Goal: Information Seeking & Learning: Learn about a topic

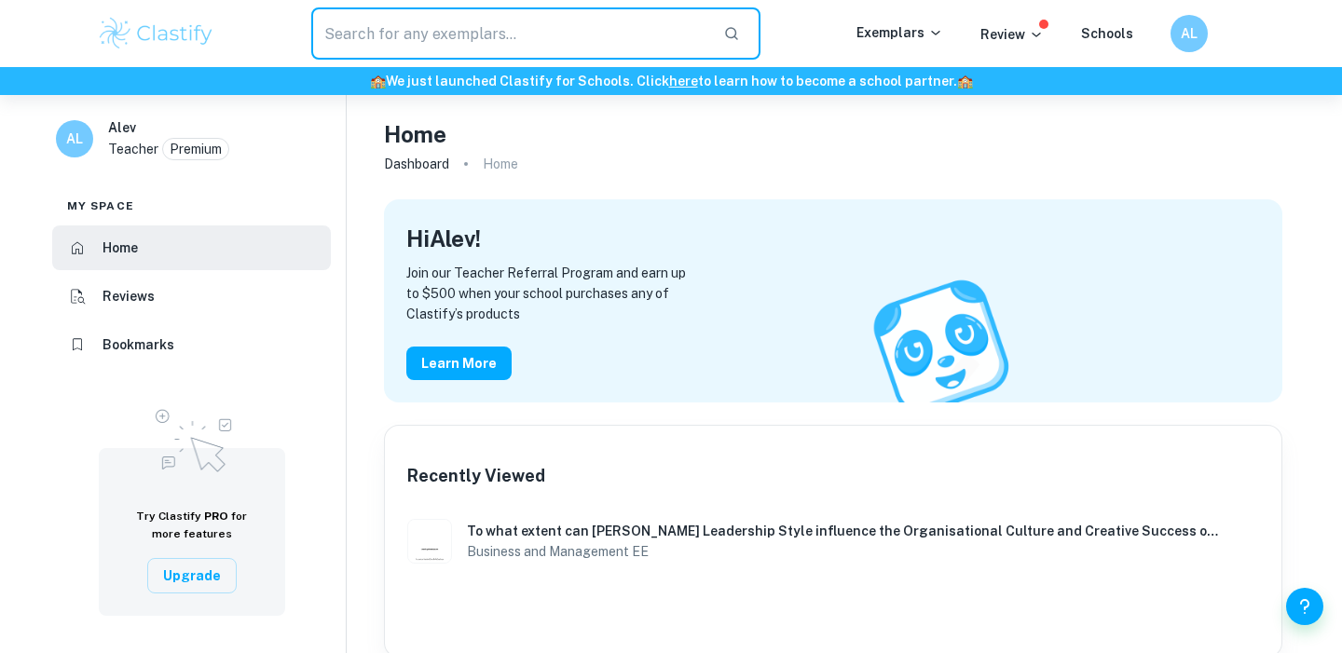
click at [435, 22] on input "text" at bounding box center [509, 33] width 397 height 52
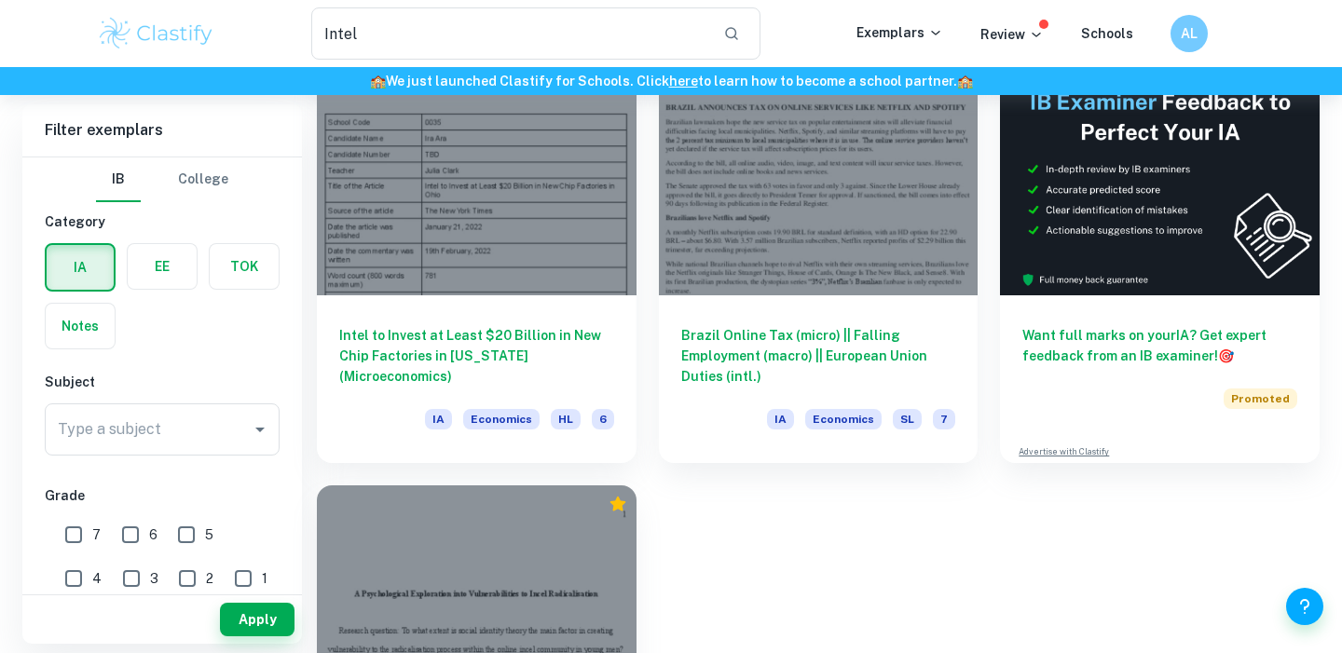
scroll to position [130, 0]
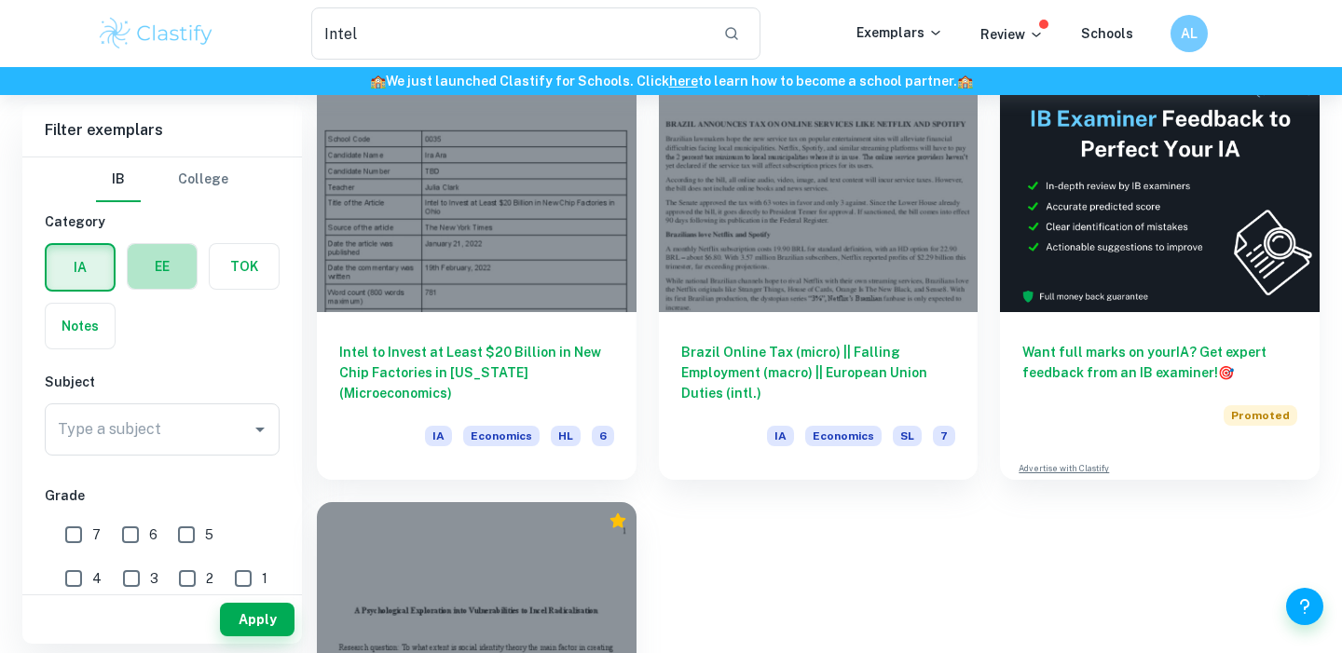
click at [151, 264] on label "button" at bounding box center [162, 266] width 69 height 45
click at [0, 0] on input "radio" at bounding box center [0, 0] width 0 height 0
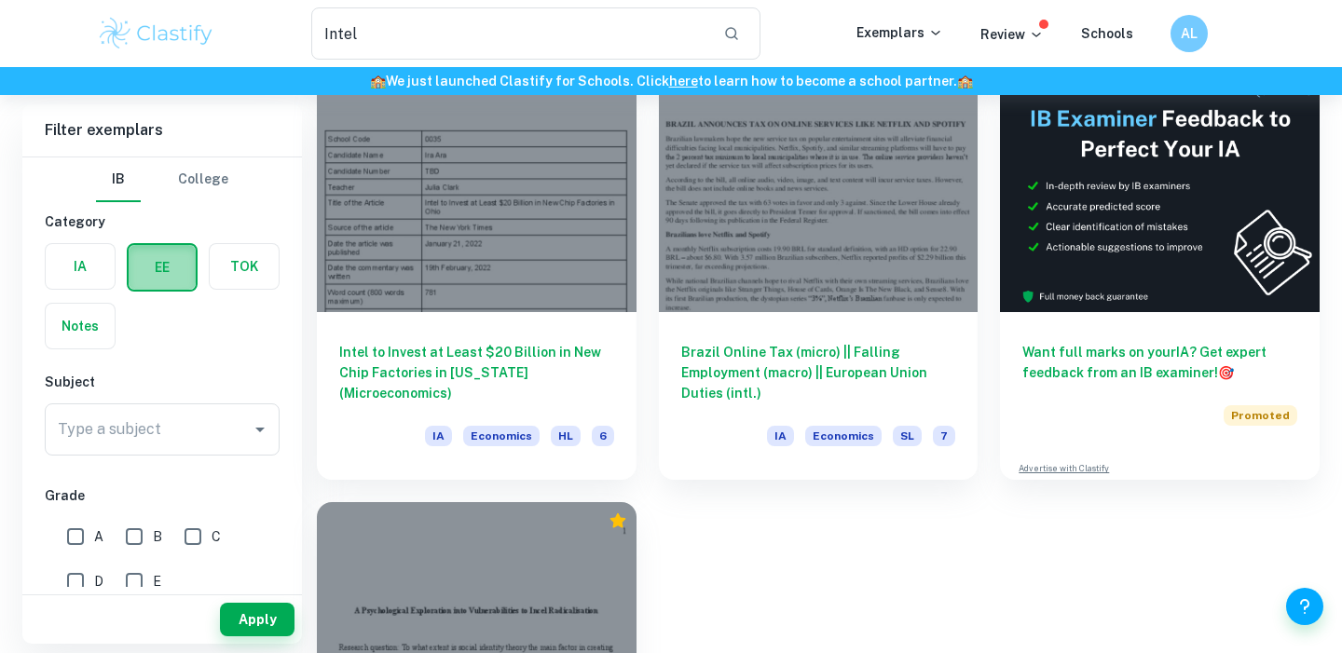
click at [156, 263] on label "button" at bounding box center [162, 267] width 67 height 45
click at [0, 0] on input "radio" at bounding box center [0, 0] width 0 height 0
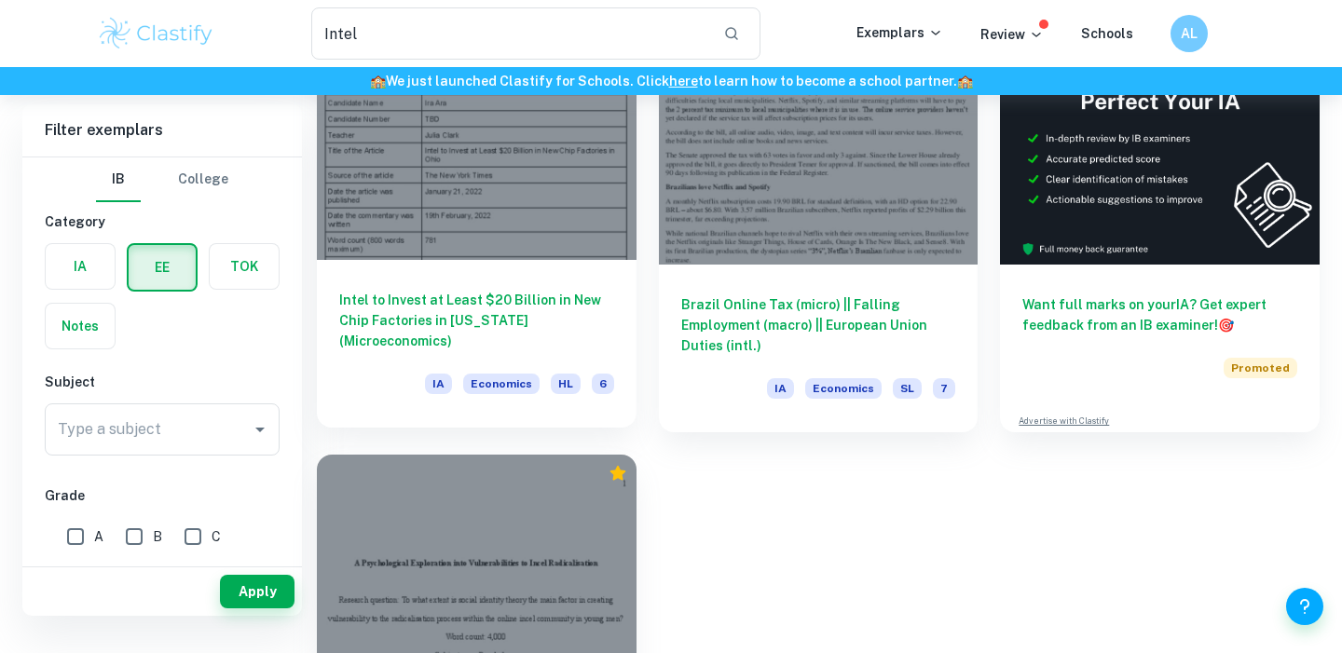
scroll to position [0, 0]
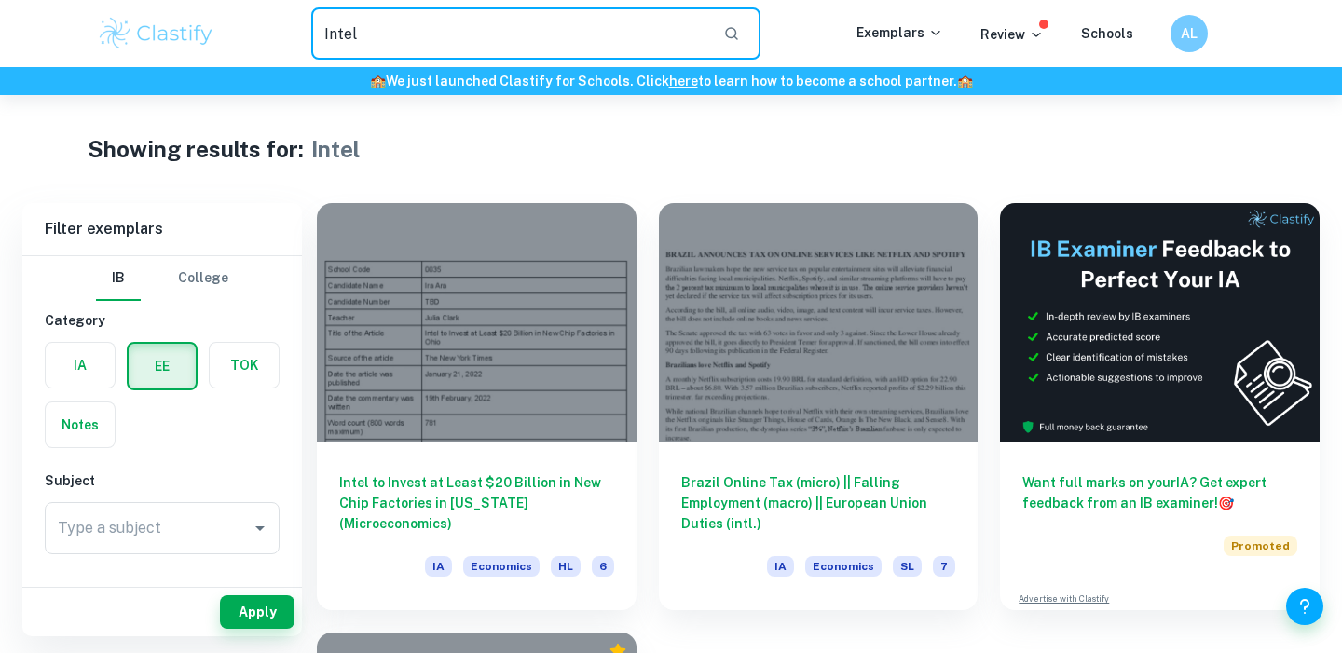
drag, startPoint x: 368, startPoint y: 32, endPoint x: 305, endPoint y: 32, distance: 63.4
click at [305, 32] on div "Intel ​" at bounding box center [535, 33] width 641 height 52
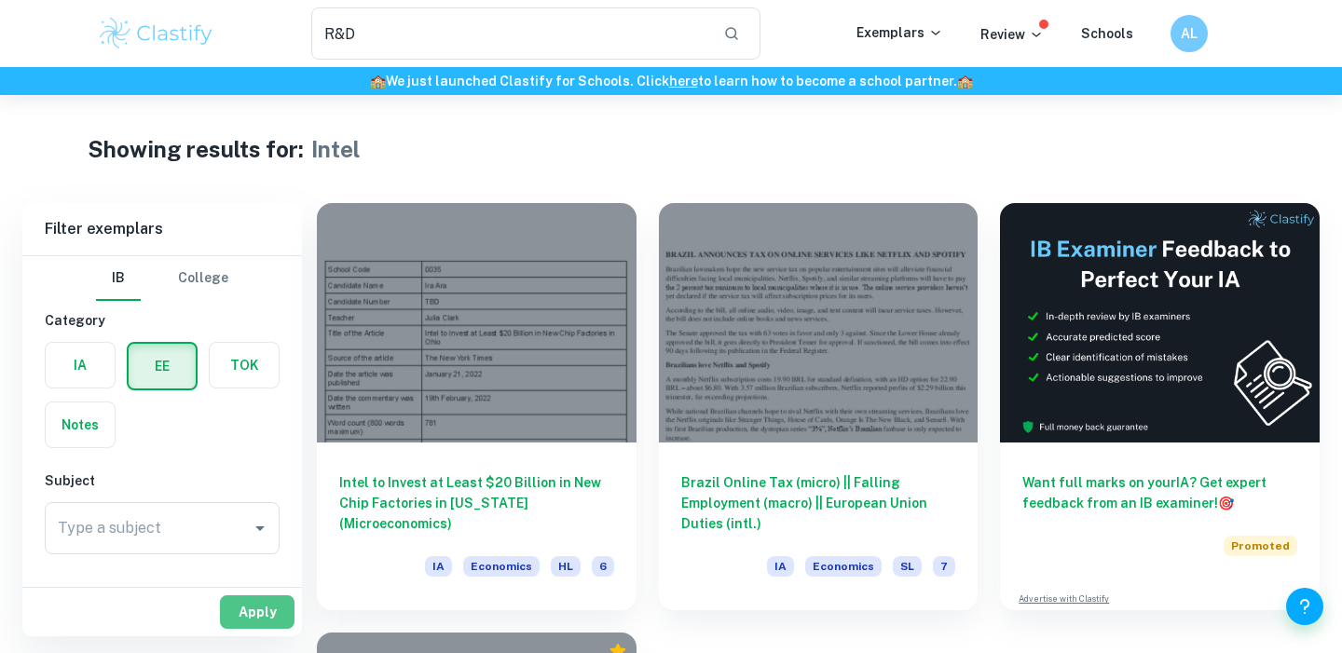
click at [258, 609] on button "Apply" at bounding box center [257, 612] width 75 height 34
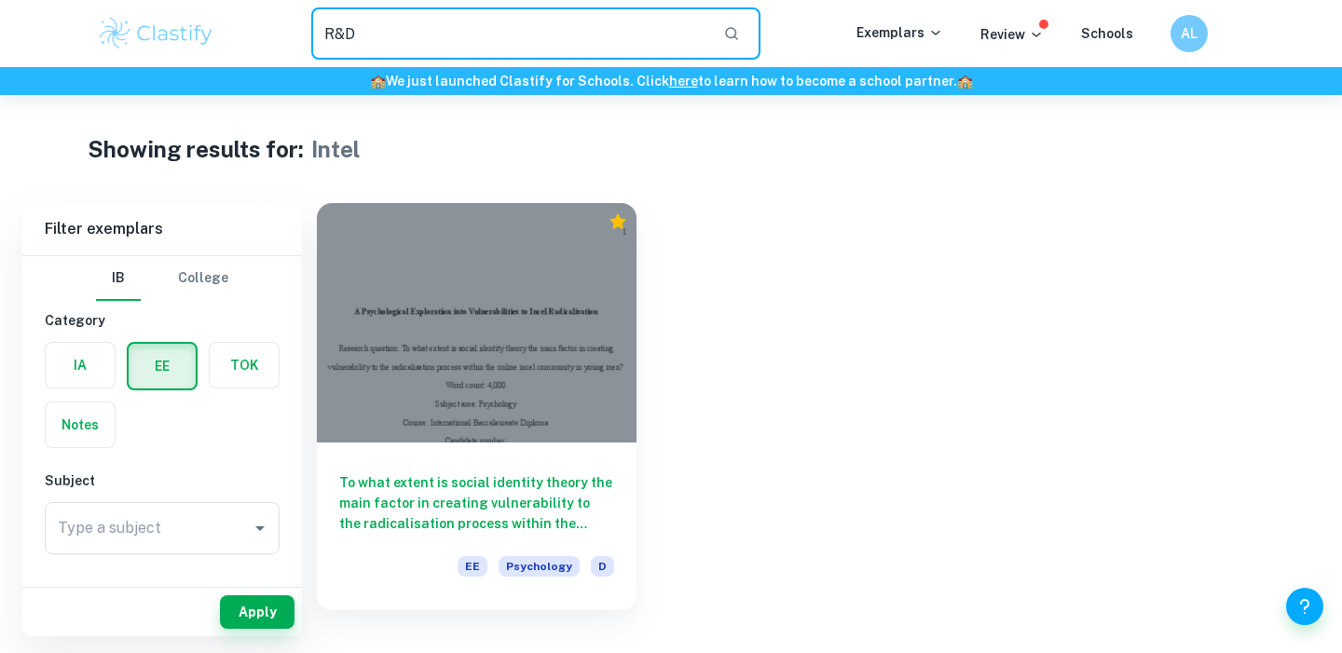
click at [376, 23] on input "R&D" at bounding box center [509, 33] width 397 height 52
drag, startPoint x: 369, startPoint y: 31, endPoint x: 312, endPoint y: 31, distance: 56.8
click at [312, 31] on input "R&D" at bounding box center [509, 33] width 397 height 52
type input "Intel"
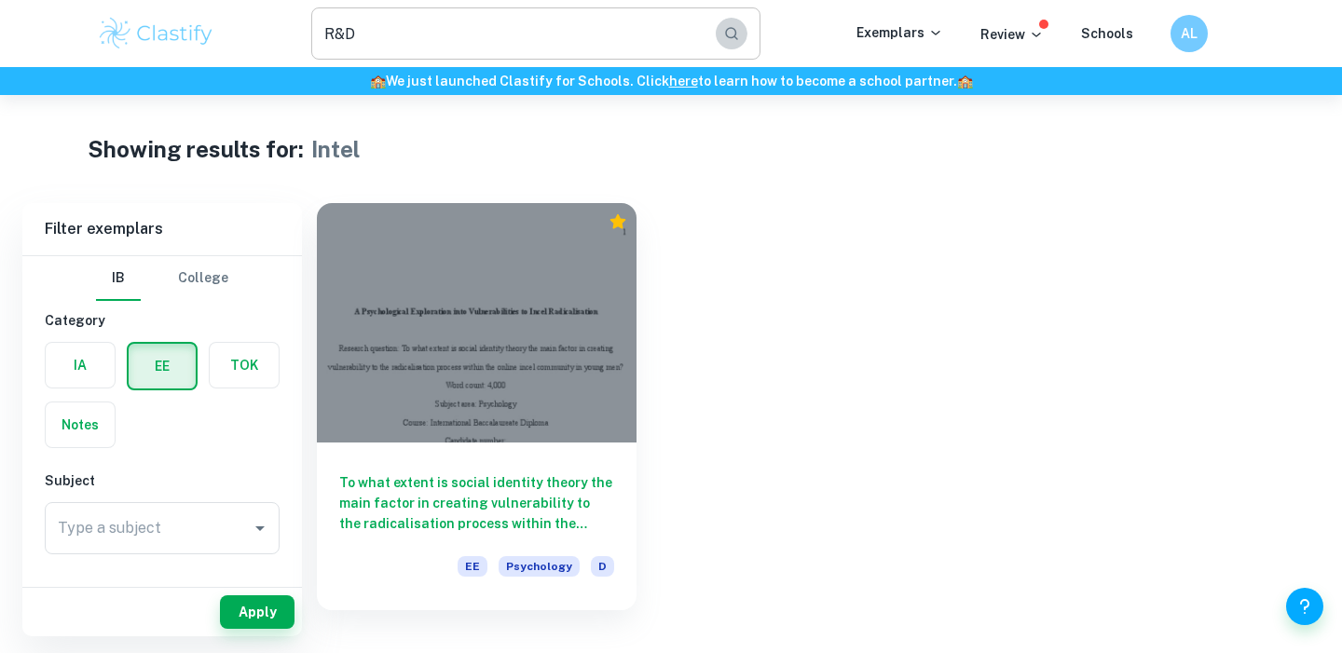
click at [736, 33] on icon "button" at bounding box center [731, 33] width 17 height 17
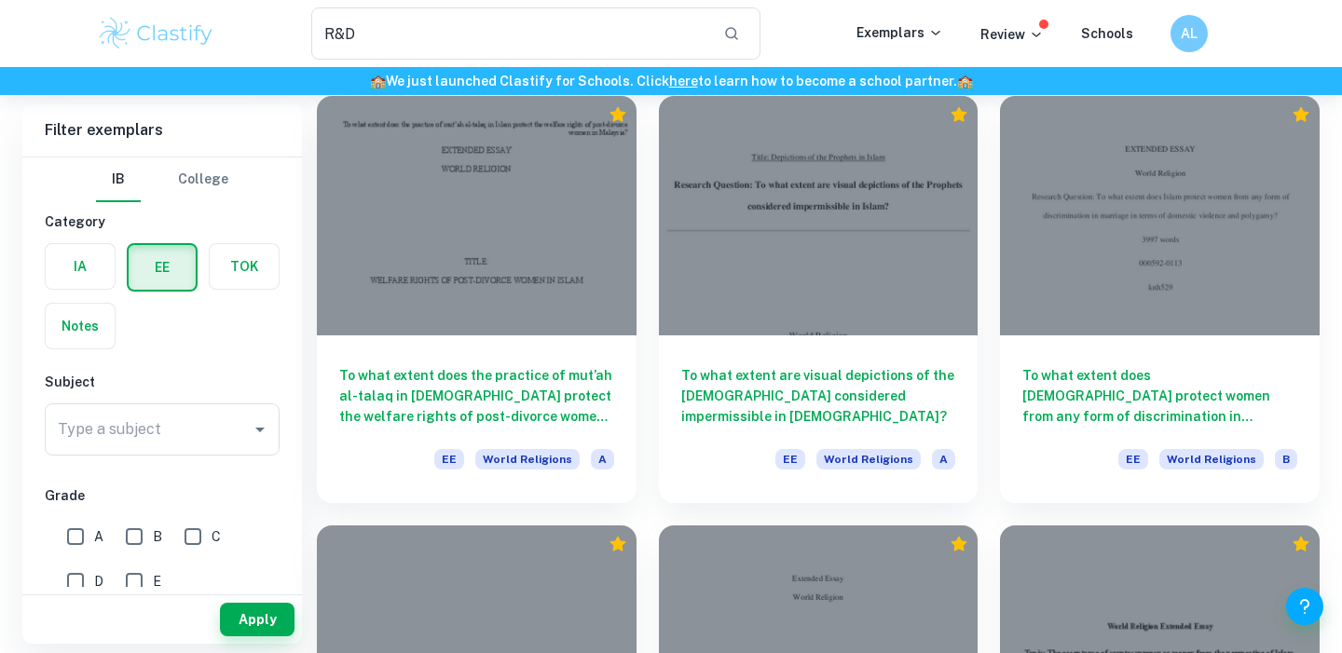
scroll to position [94, 0]
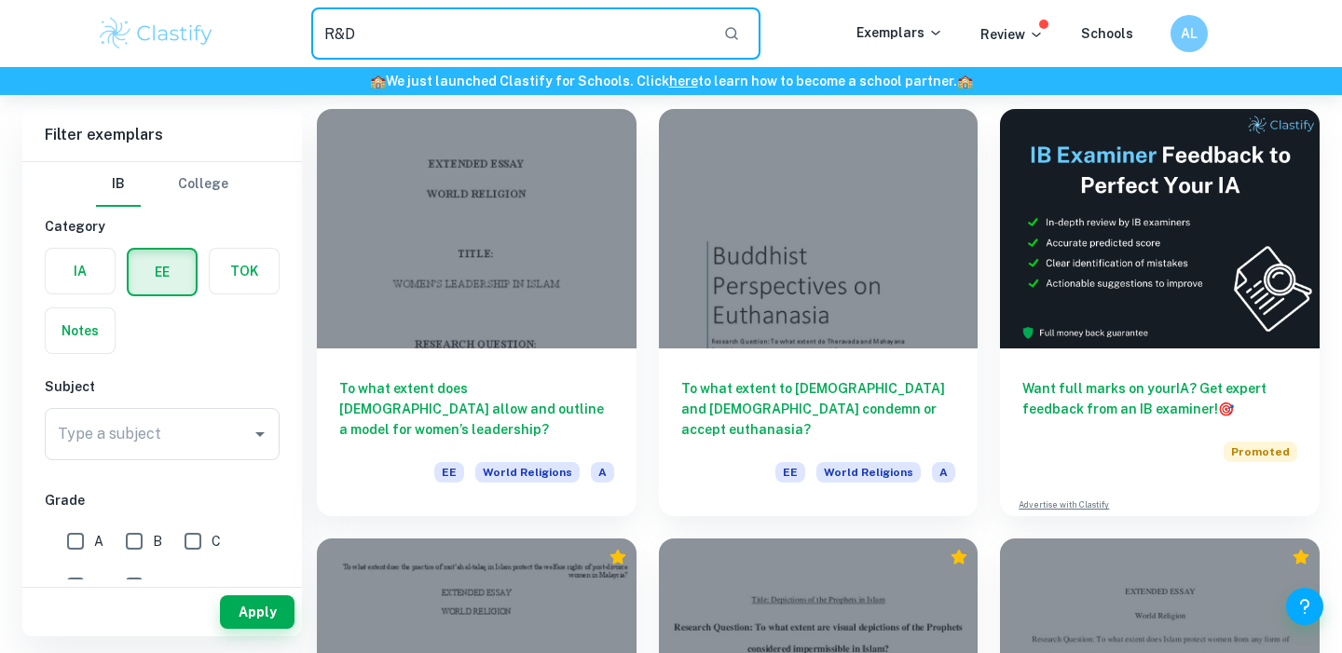
click at [363, 25] on input "R&D" at bounding box center [509, 33] width 397 height 52
click at [738, 31] on icon "button" at bounding box center [731, 33] width 17 height 17
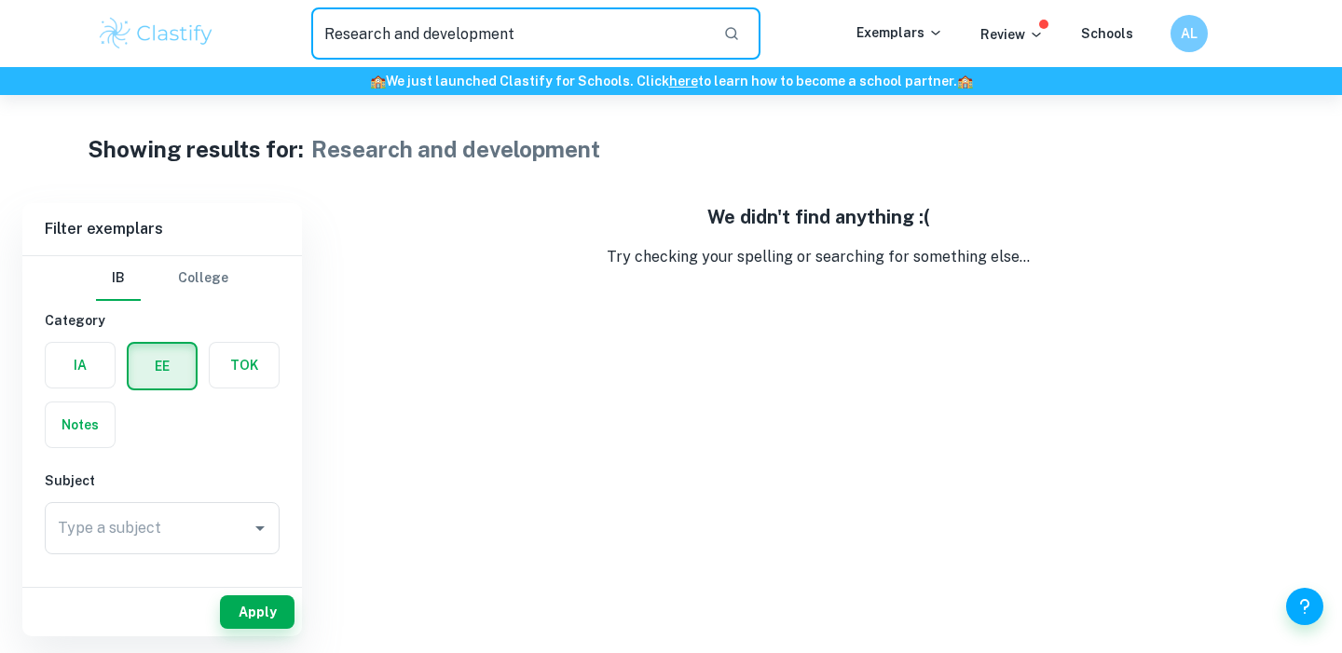
drag, startPoint x: 523, startPoint y: 33, endPoint x: 304, endPoint y: 30, distance: 219.0
click at [304, 30] on div "Research and development ​" at bounding box center [535, 33] width 641 height 52
type input "i"
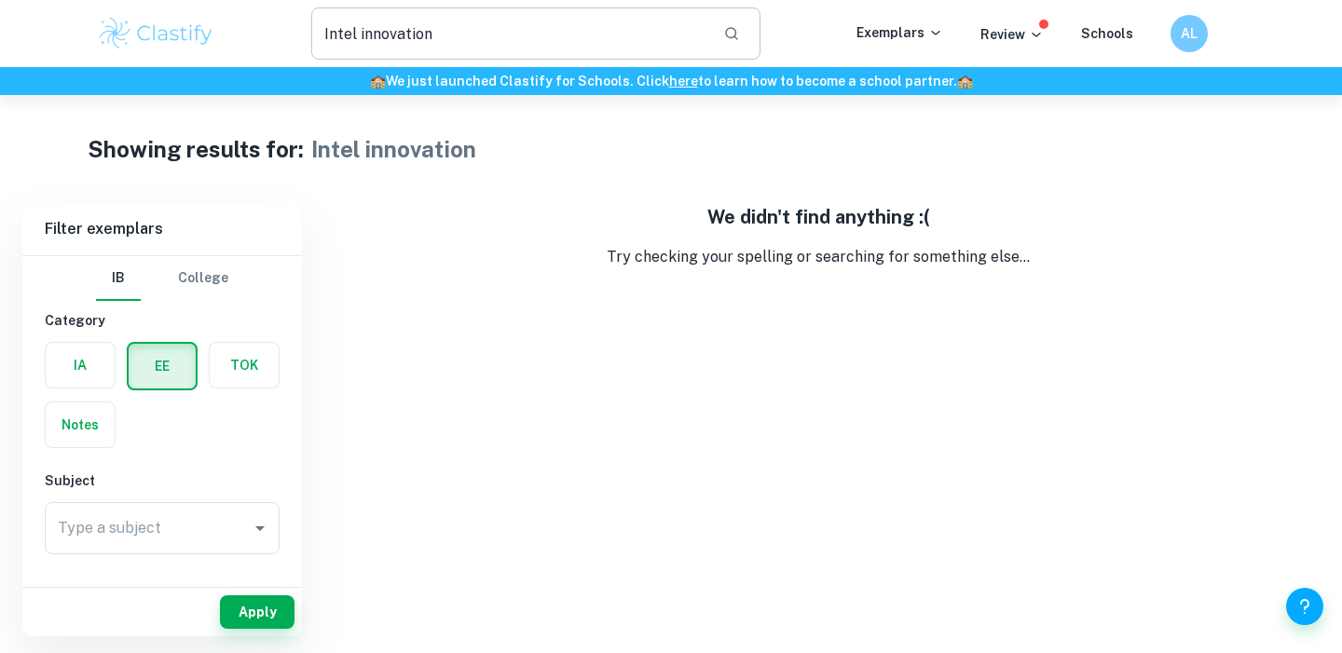
click at [736, 34] on icon "button" at bounding box center [731, 33] width 17 height 17
click at [161, 368] on label "button" at bounding box center [162, 366] width 67 height 45
click at [0, 0] on input "radio" at bounding box center [0, 0] width 0 height 0
click at [243, 610] on button "Apply" at bounding box center [257, 612] width 75 height 34
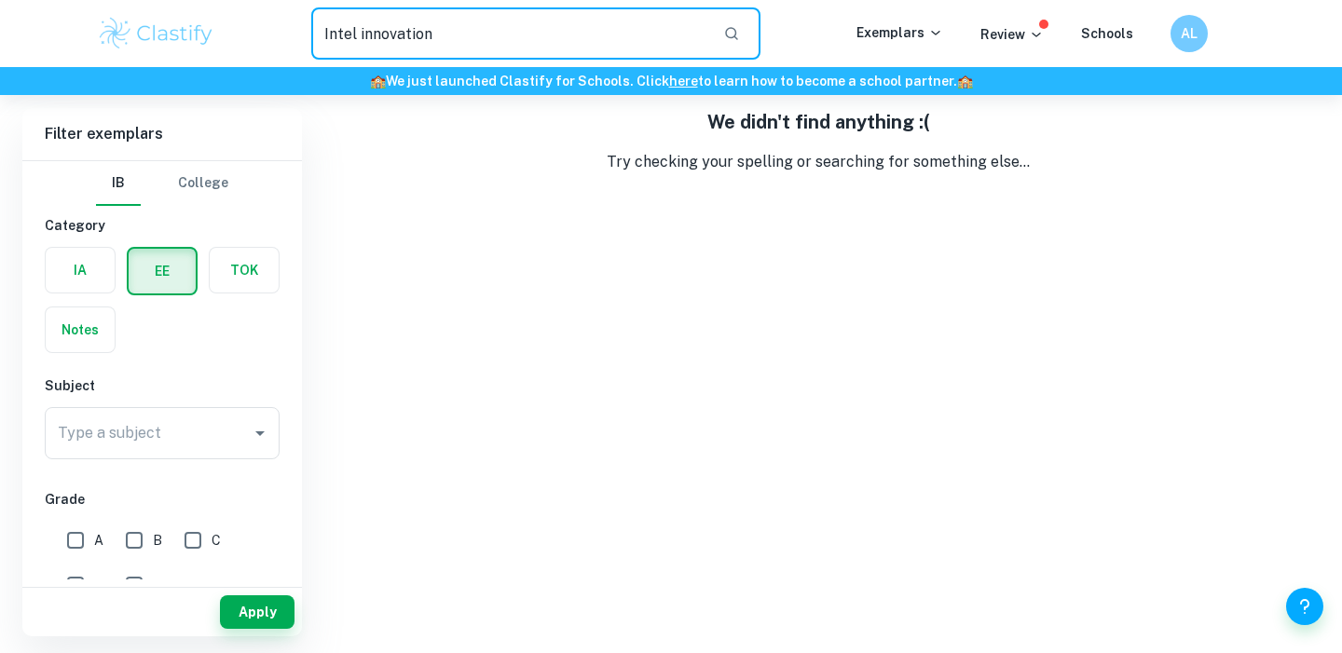
drag, startPoint x: 429, startPoint y: 32, endPoint x: 312, endPoint y: 30, distance: 116.5
click at [312, 30] on input "Intel innovation" at bounding box center [509, 33] width 397 height 52
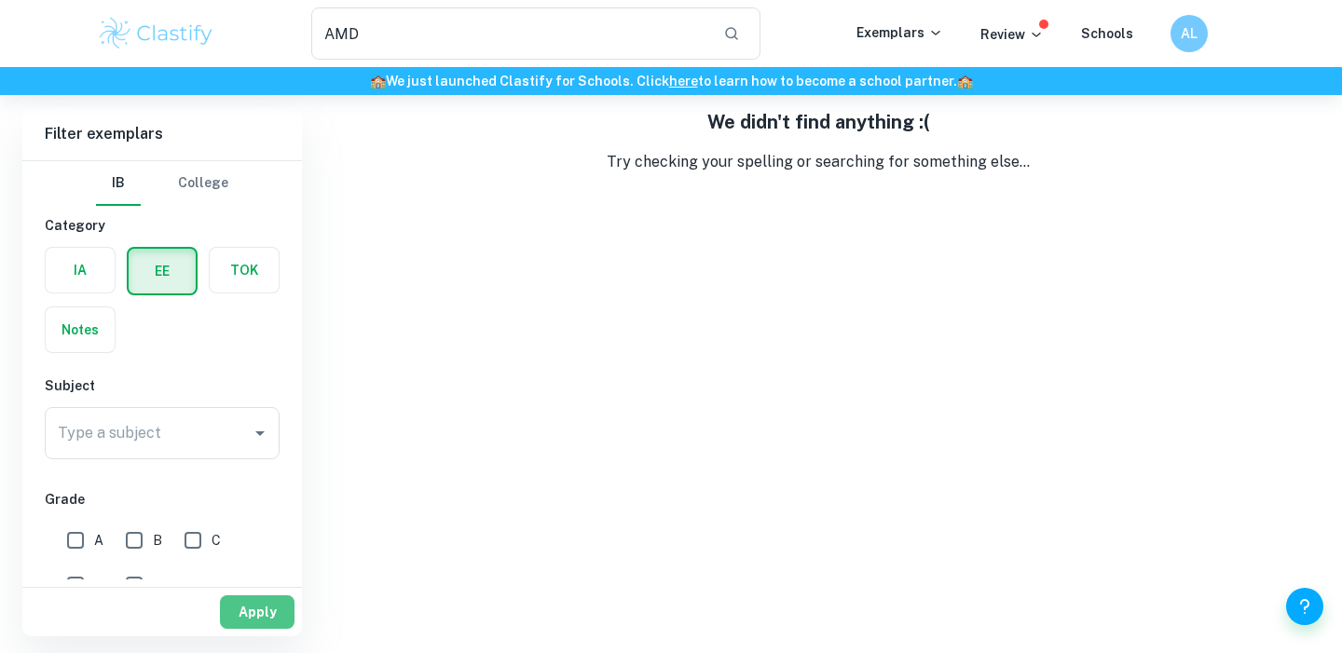
click at [250, 608] on button "Apply" at bounding box center [257, 612] width 75 height 34
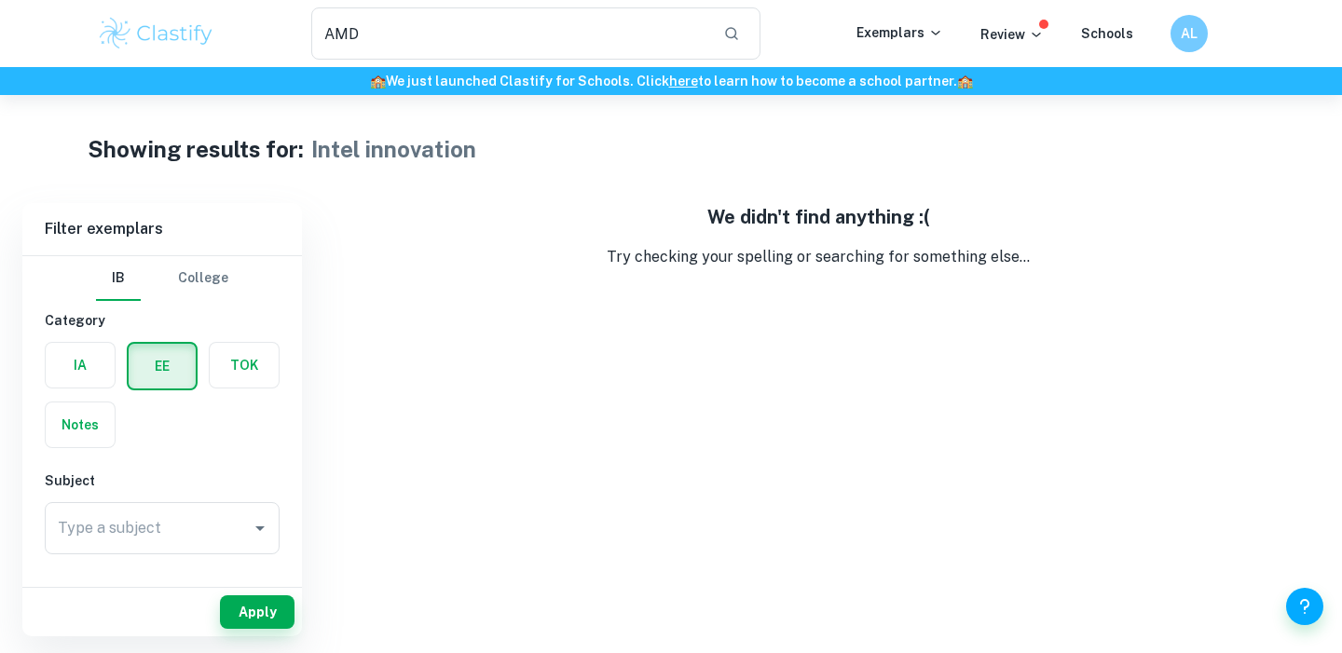
click at [77, 364] on label "button" at bounding box center [80, 365] width 69 height 45
click at [0, 0] on input "radio" at bounding box center [0, 0] width 0 height 0
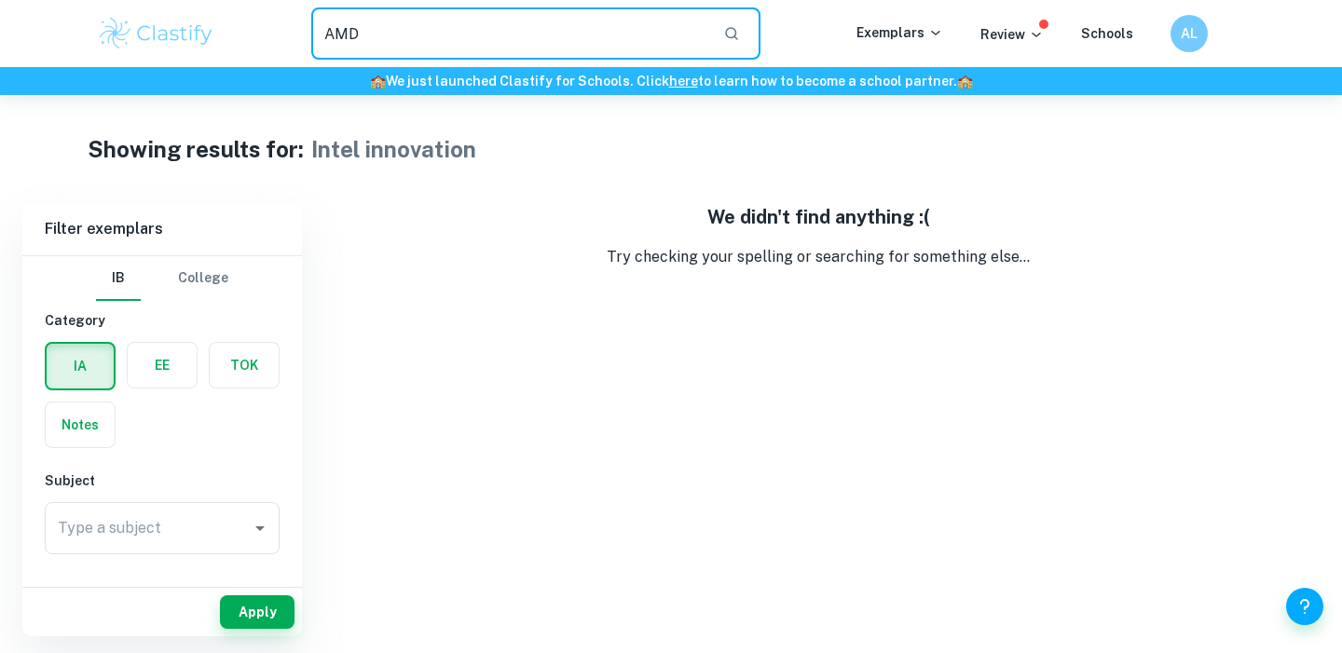
drag, startPoint x: 444, startPoint y: 42, endPoint x: 300, endPoint y: 34, distance: 143.8
click at [300, 34] on div "AMD ​" at bounding box center [535, 33] width 641 height 52
type input "Intel innovation"
click at [253, 610] on button "Apply" at bounding box center [257, 612] width 75 height 34
drag, startPoint x: 417, startPoint y: 30, endPoint x: 273, endPoint y: 30, distance: 144.4
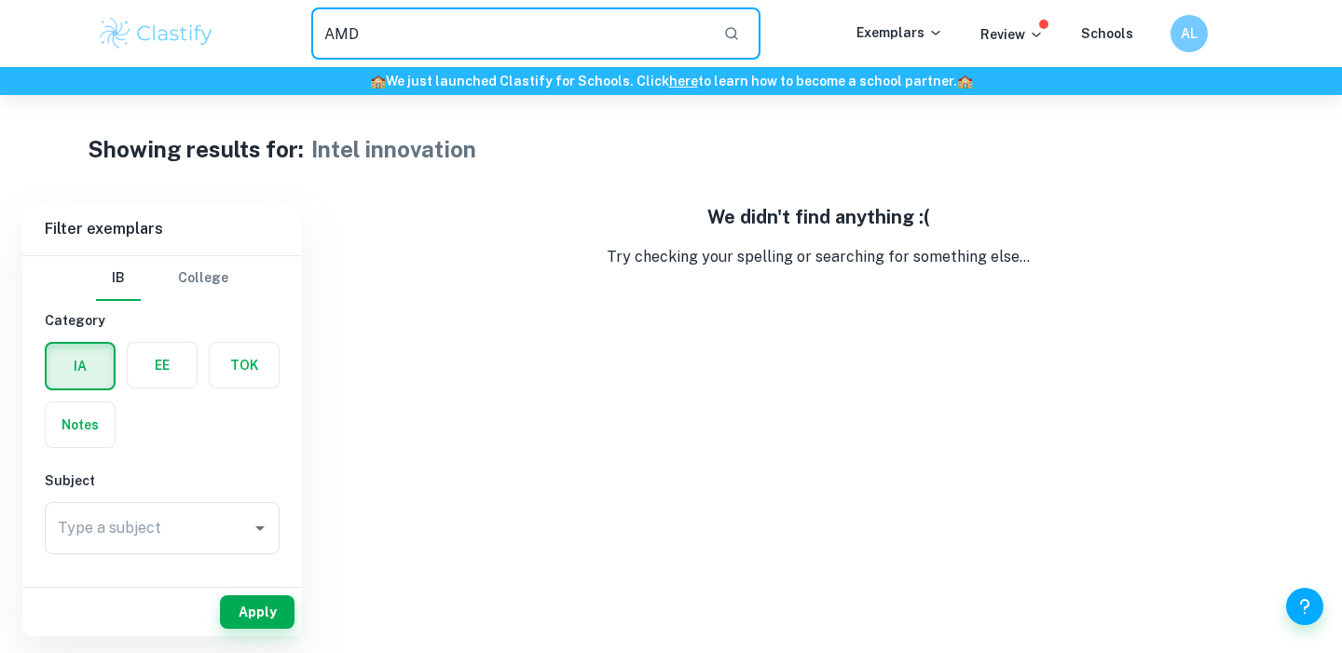
click at [273, 30] on div "AMD ​" at bounding box center [535, 33] width 641 height 52
type input "Intel innovation"
click at [242, 227] on h6 "Filter exemplars" at bounding box center [162, 229] width 280 height 52
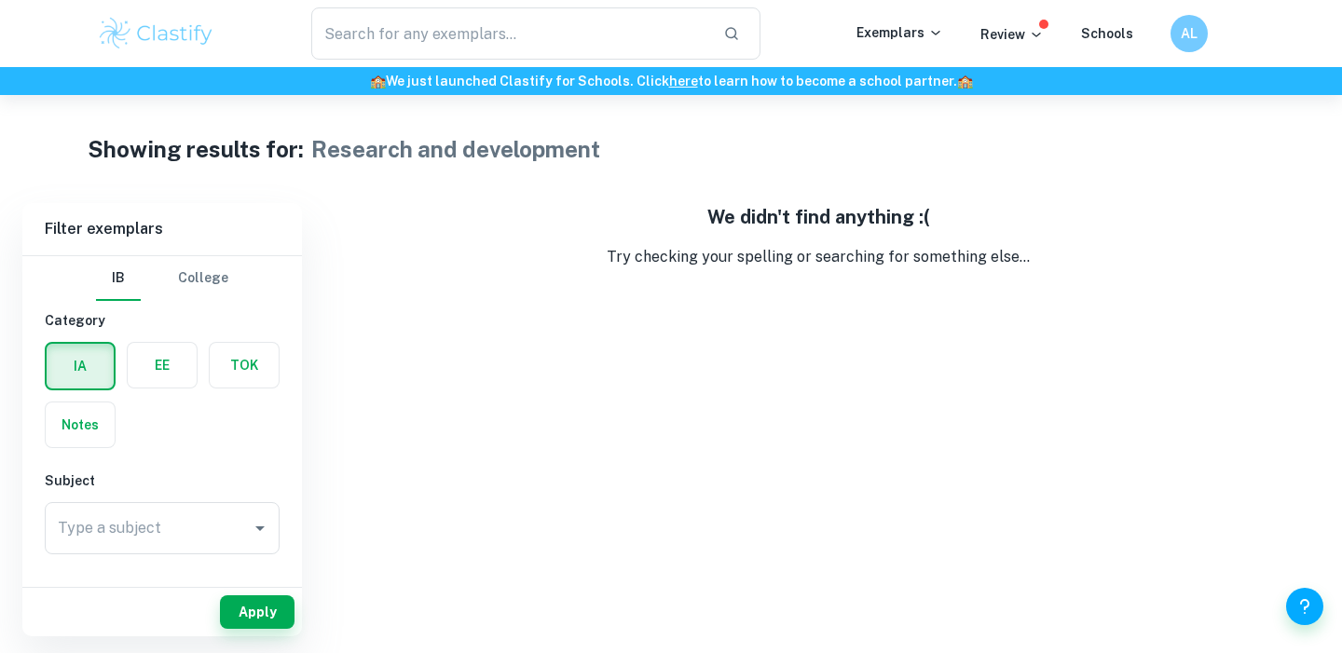
scroll to position [94, 0]
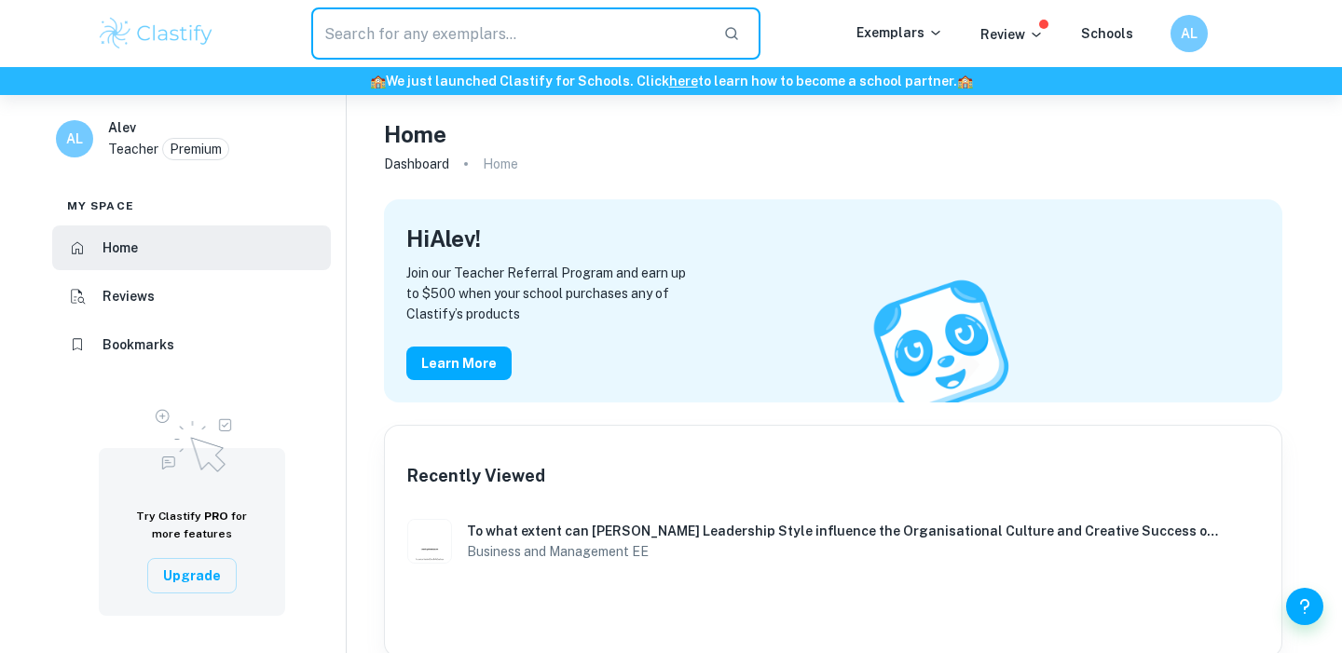
click at [392, 27] on input "text" at bounding box center [509, 33] width 397 height 52
type input "AMD"
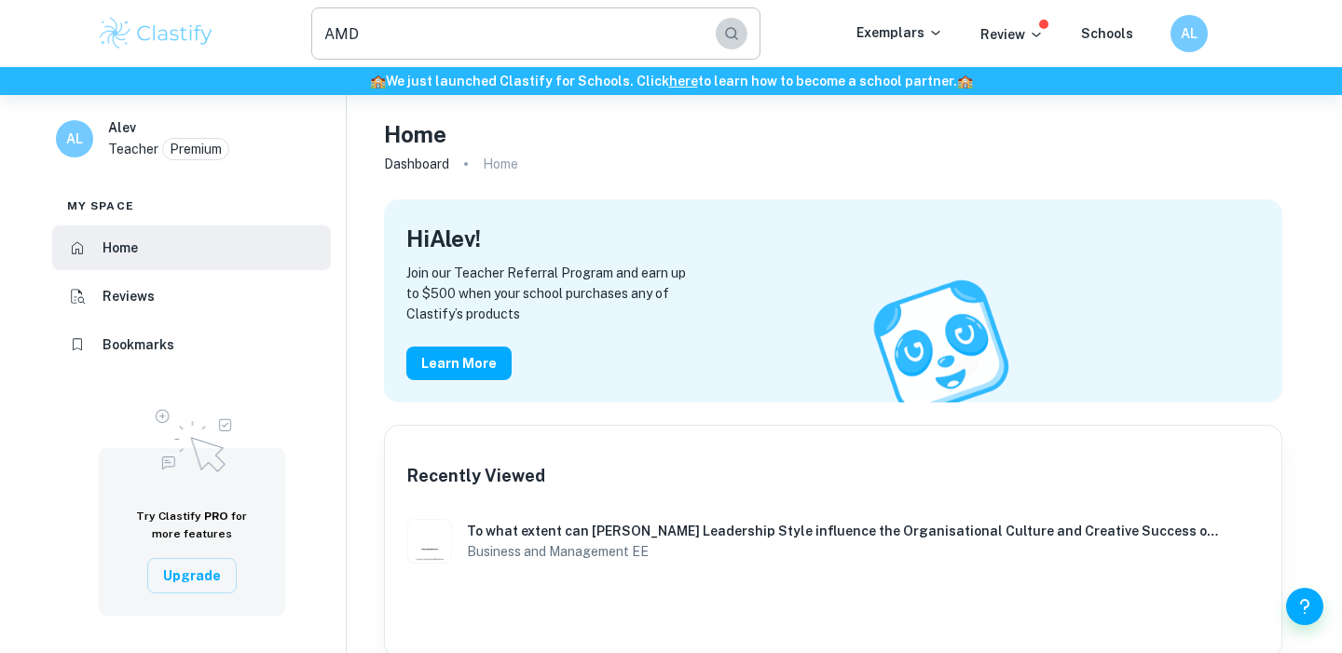
click at [738, 35] on icon "button" at bounding box center [731, 33] width 13 height 13
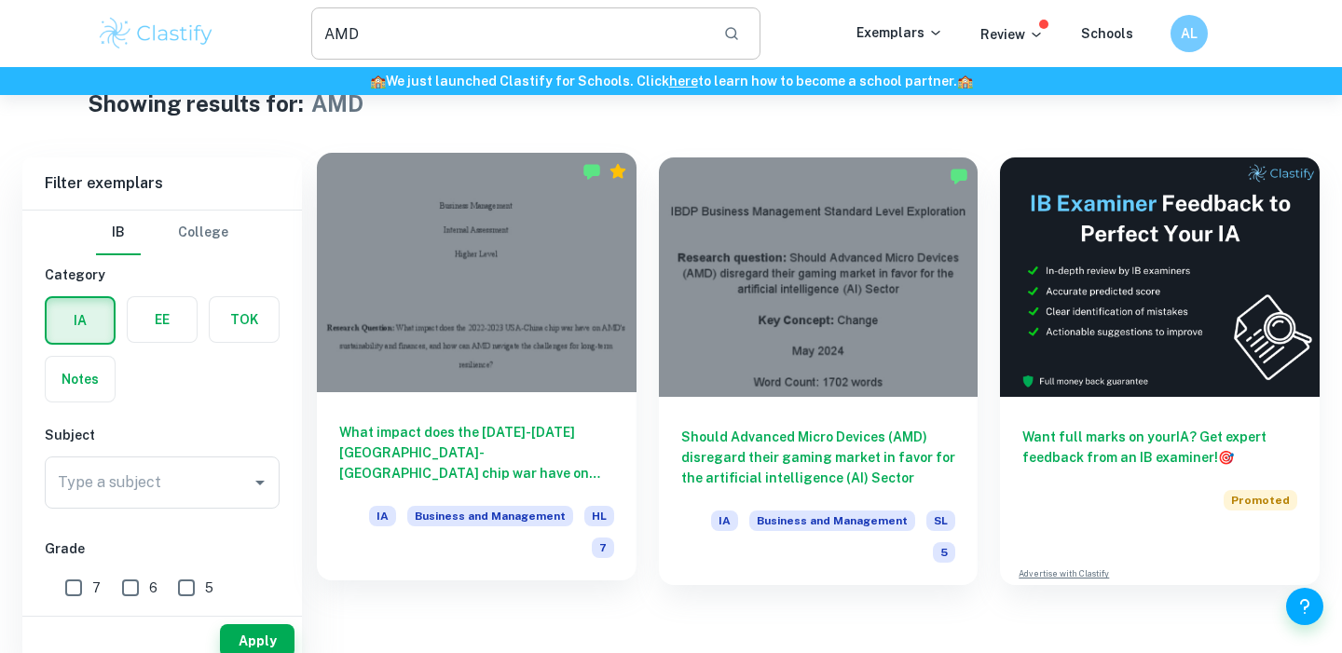
scroll to position [95, 0]
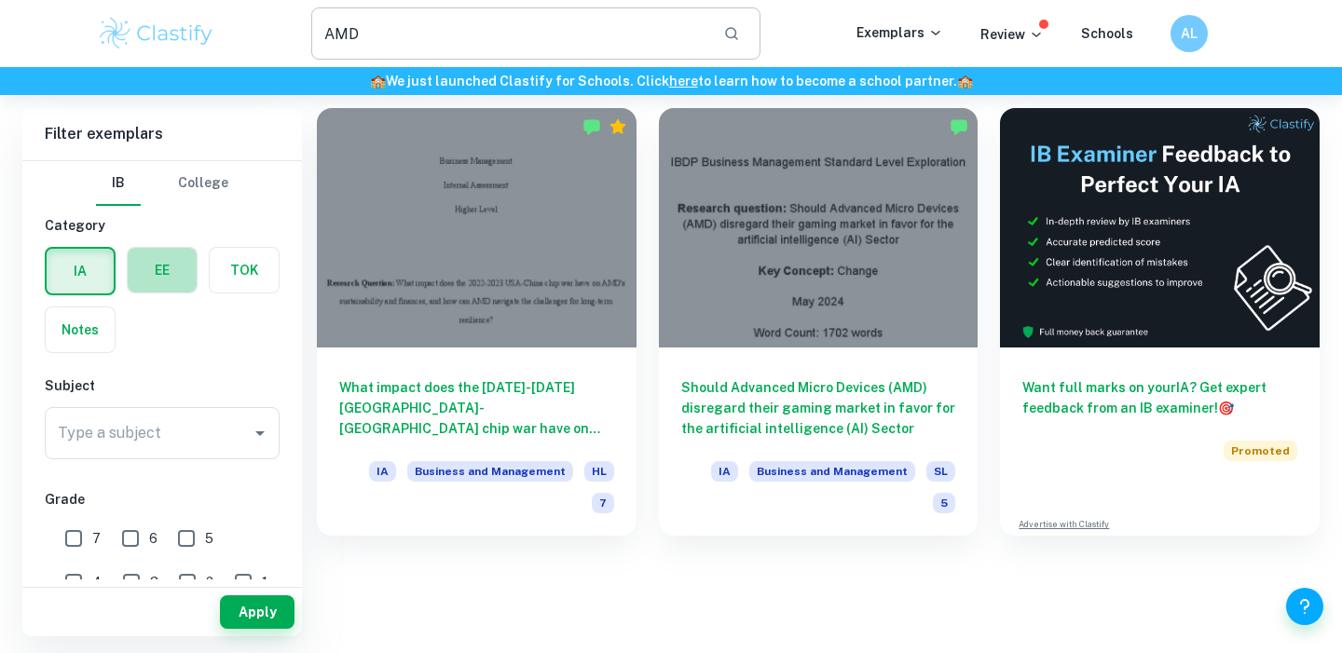
click at [159, 268] on label "button" at bounding box center [162, 270] width 69 height 45
click at [0, 0] on input "radio" at bounding box center [0, 0] width 0 height 0
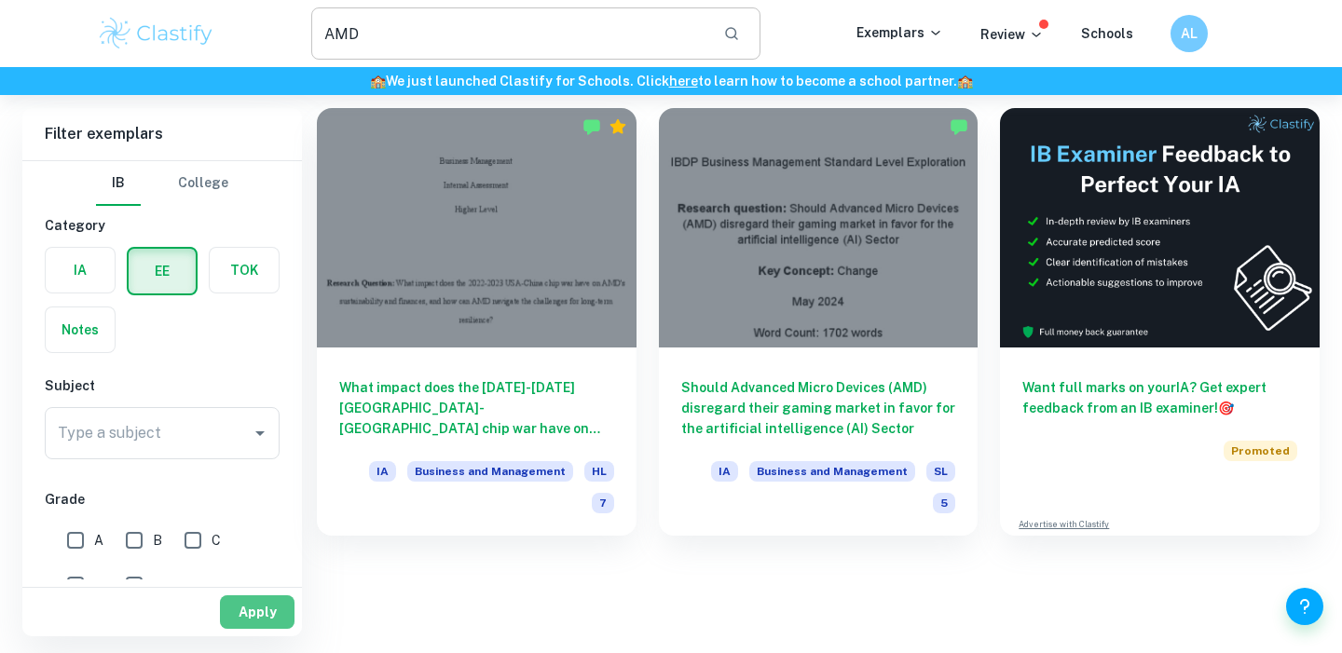
click at [265, 609] on button "Apply" at bounding box center [257, 612] width 75 height 34
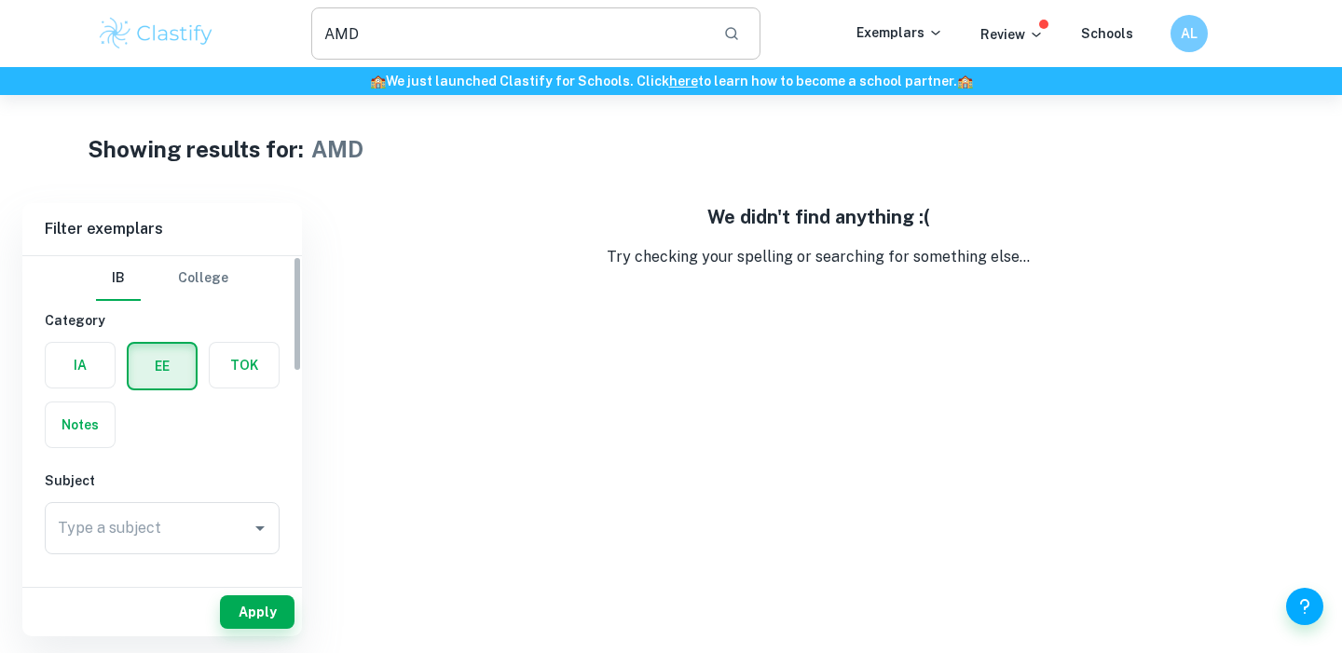
click at [62, 358] on label "button" at bounding box center [80, 365] width 69 height 45
click at [0, 0] on input "radio" at bounding box center [0, 0] width 0 height 0
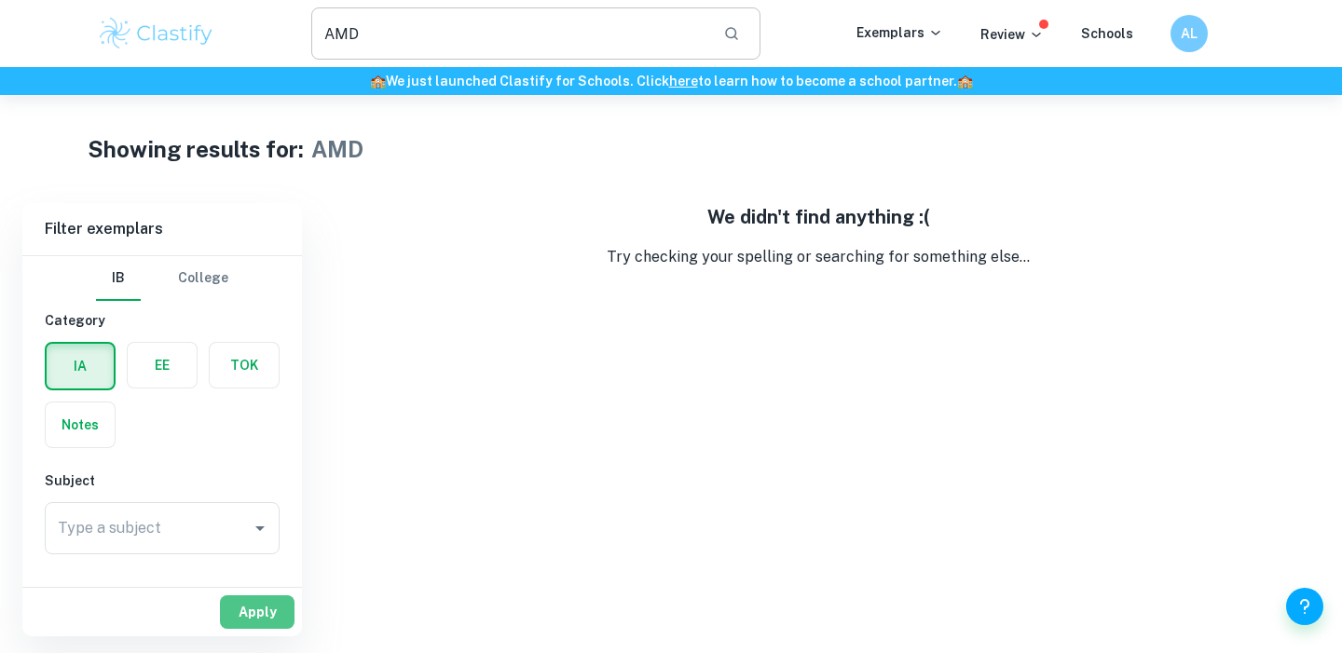
click at [247, 604] on button "Apply" at bounding box center [257, 612] width 75 height 34
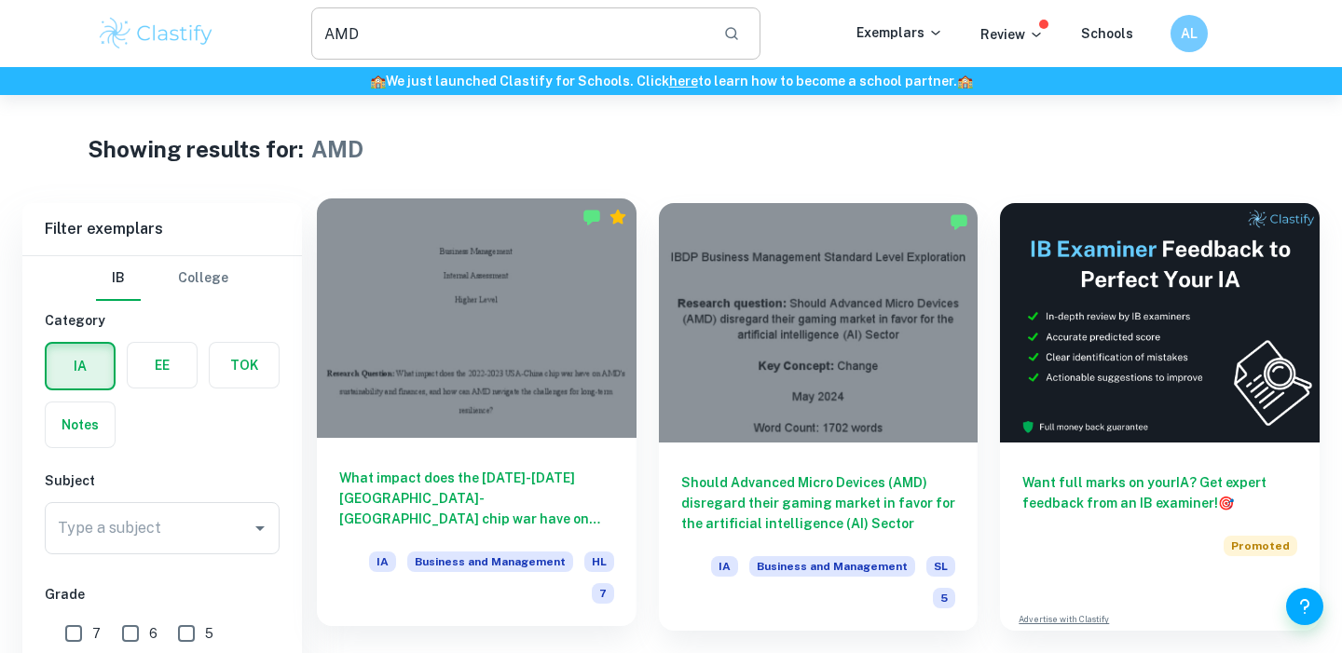
scroll to position [88, 0]
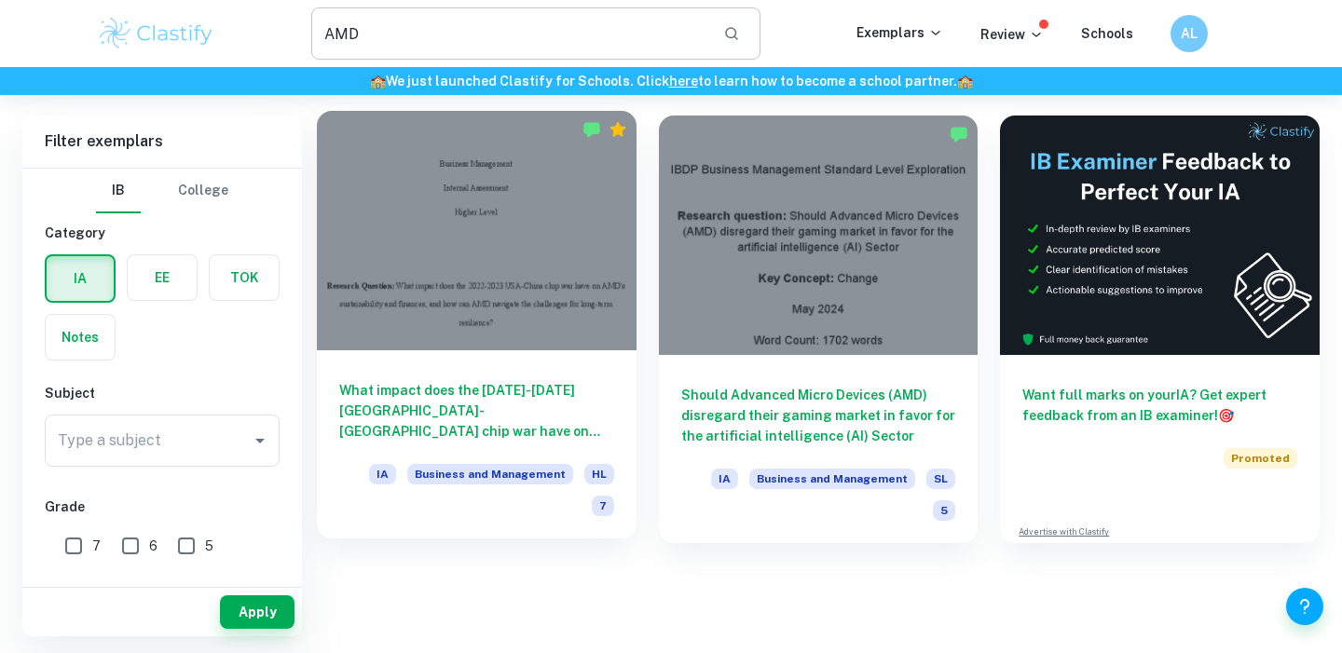
click at [453, 395] on h6 "What impact does the [DATE]-[DATE] [GEOGRAPHIC_DATA]-[GEOGRAPHIC_DATA] chip war…" at bounding box center [476, 411] width 275 height 62
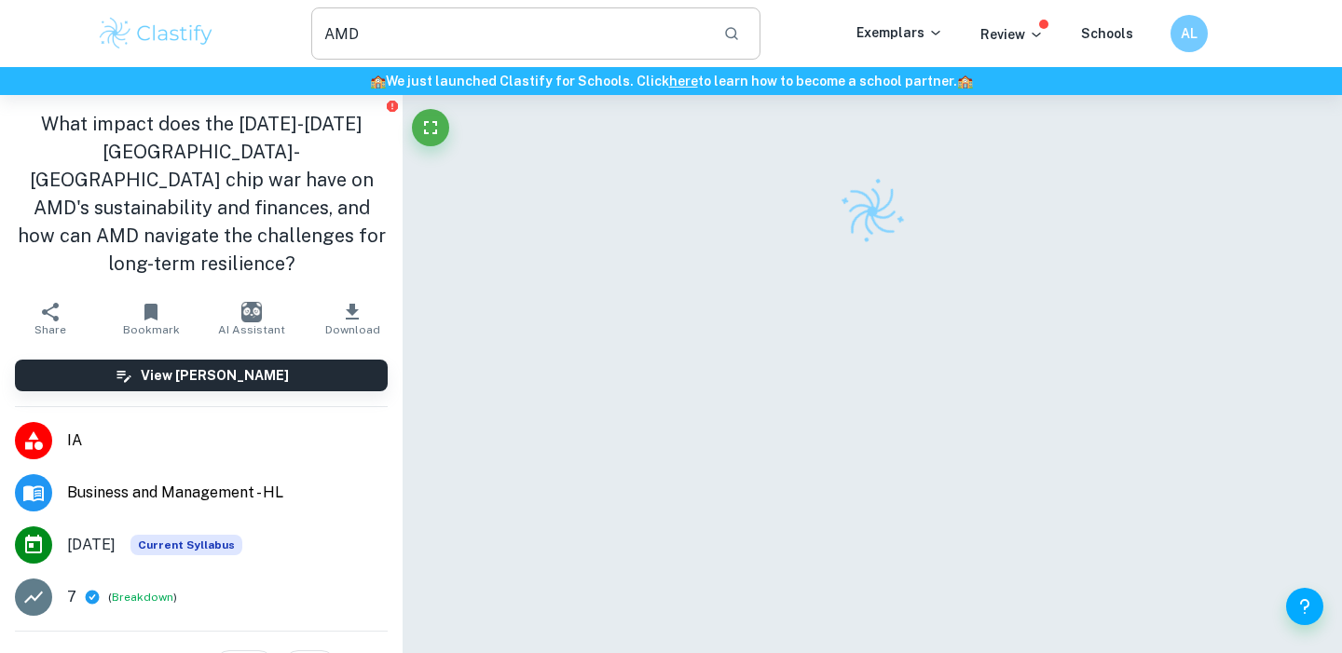
click at [451, 396] on div "Correct Criterion A The key concept identified is either change, creativity, et…" at bounding box center [872, 402] width 939 height 614
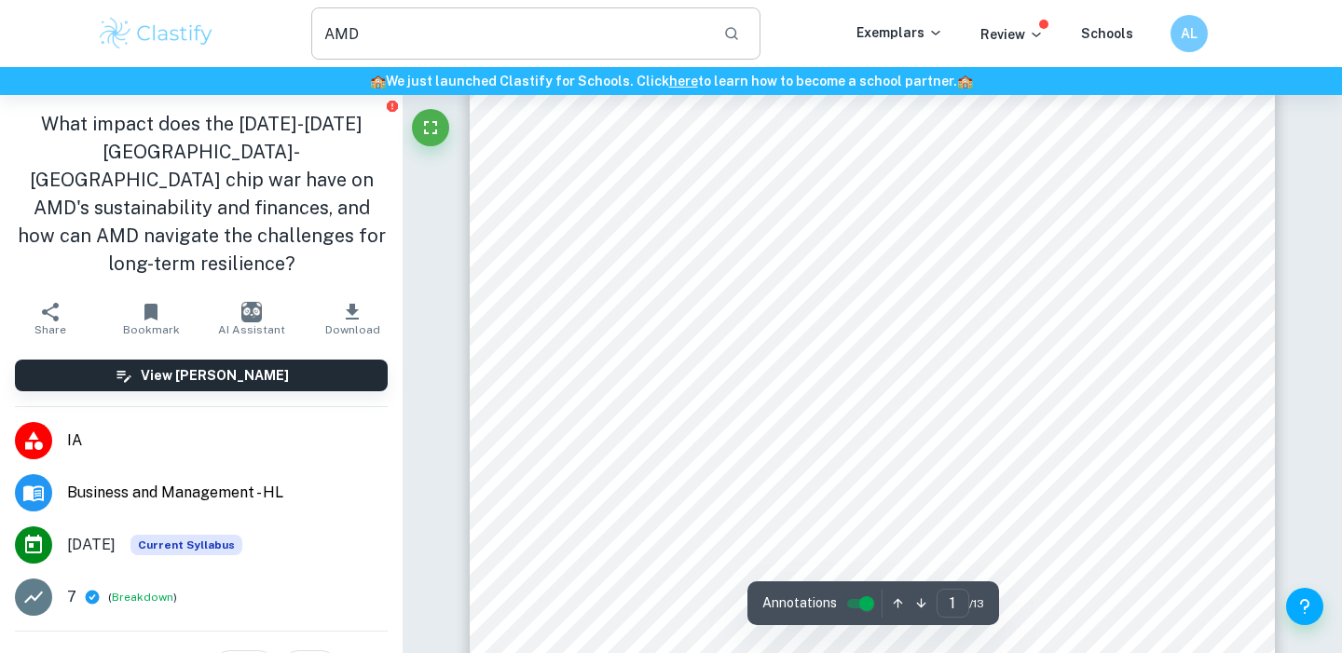
scroll to position [247, 0]
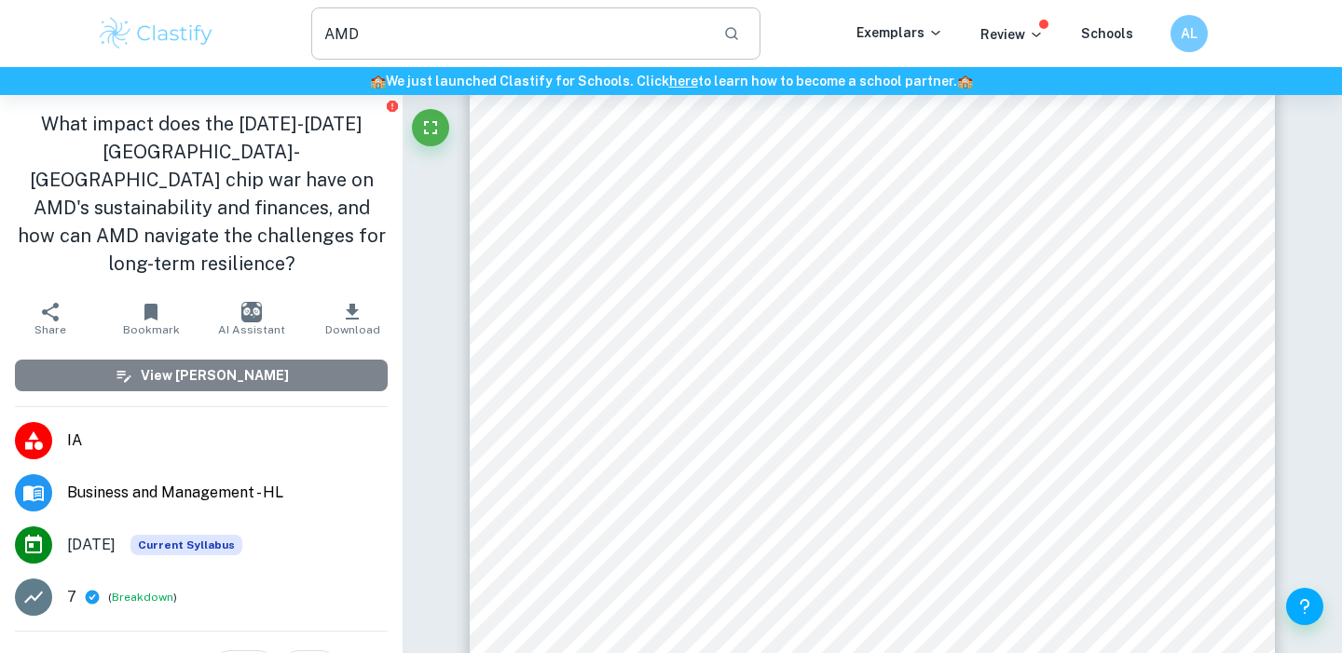
click at [202, 365] on h6 "View [PERSON_NAME]" at bounding box center [215, 375] width 148 height 21
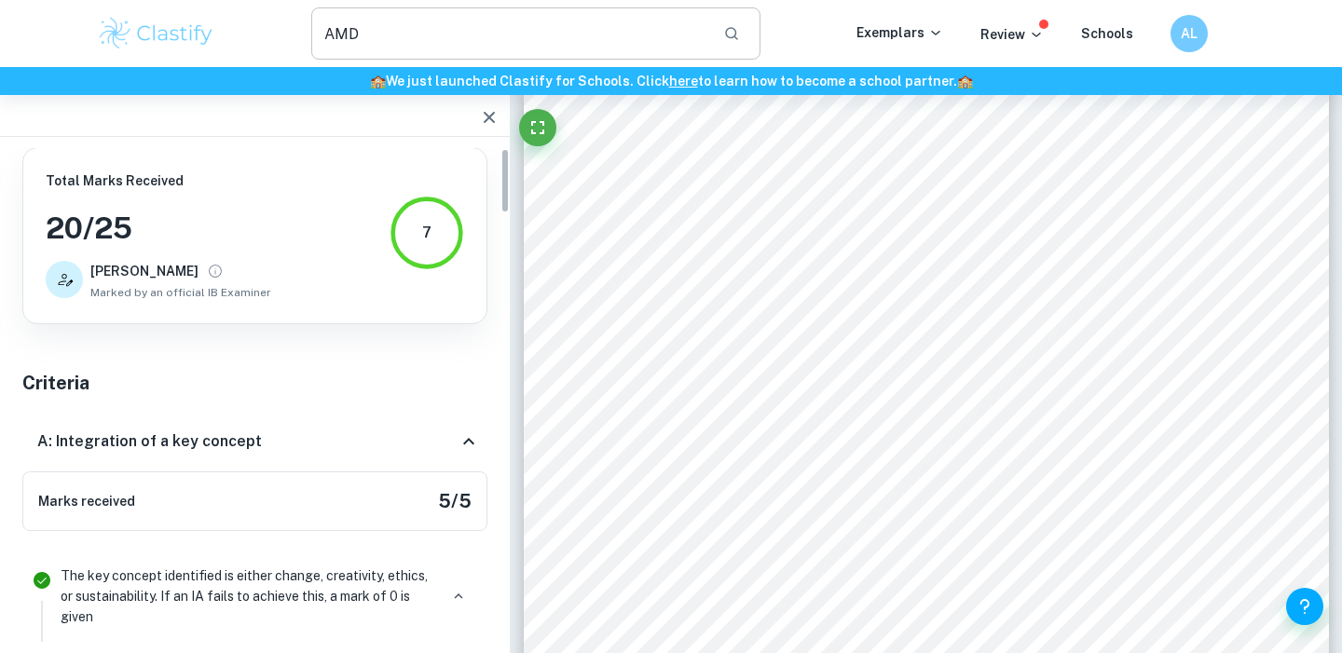
scroll to position [0, 0]
click at [487, 115] on icon "button" at bounding box center [489, 117] width 11 height 11
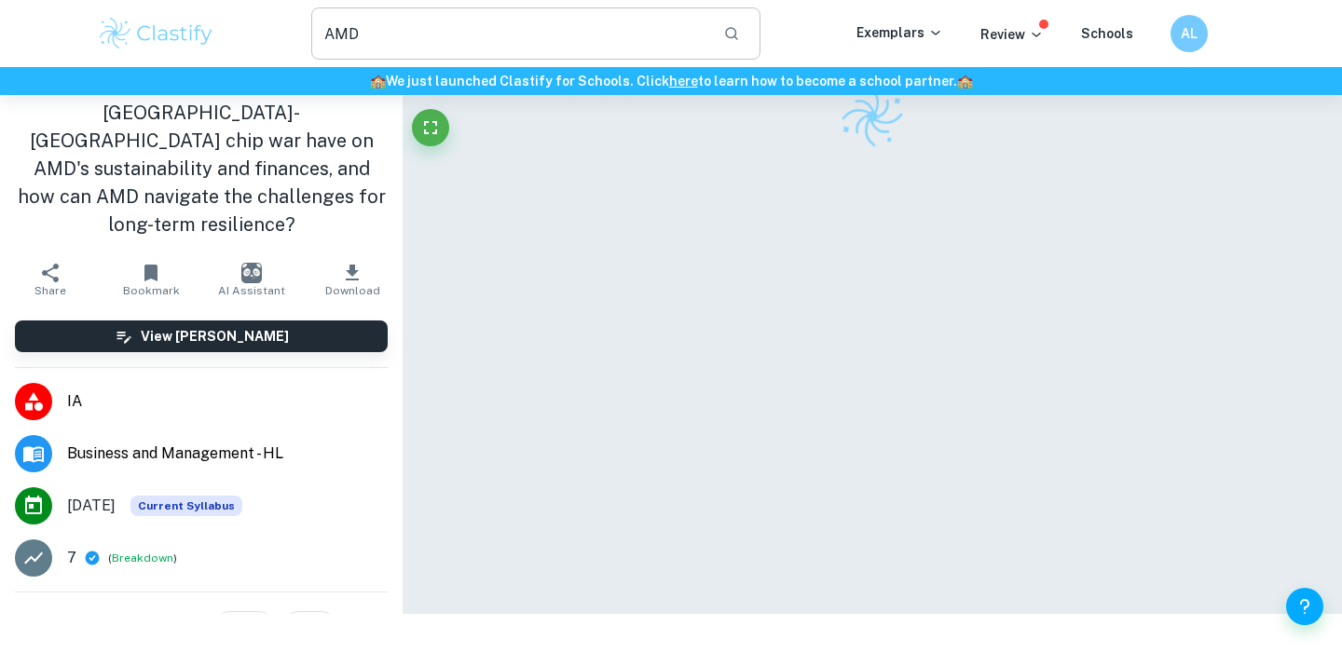
scroll to position [95, 0]
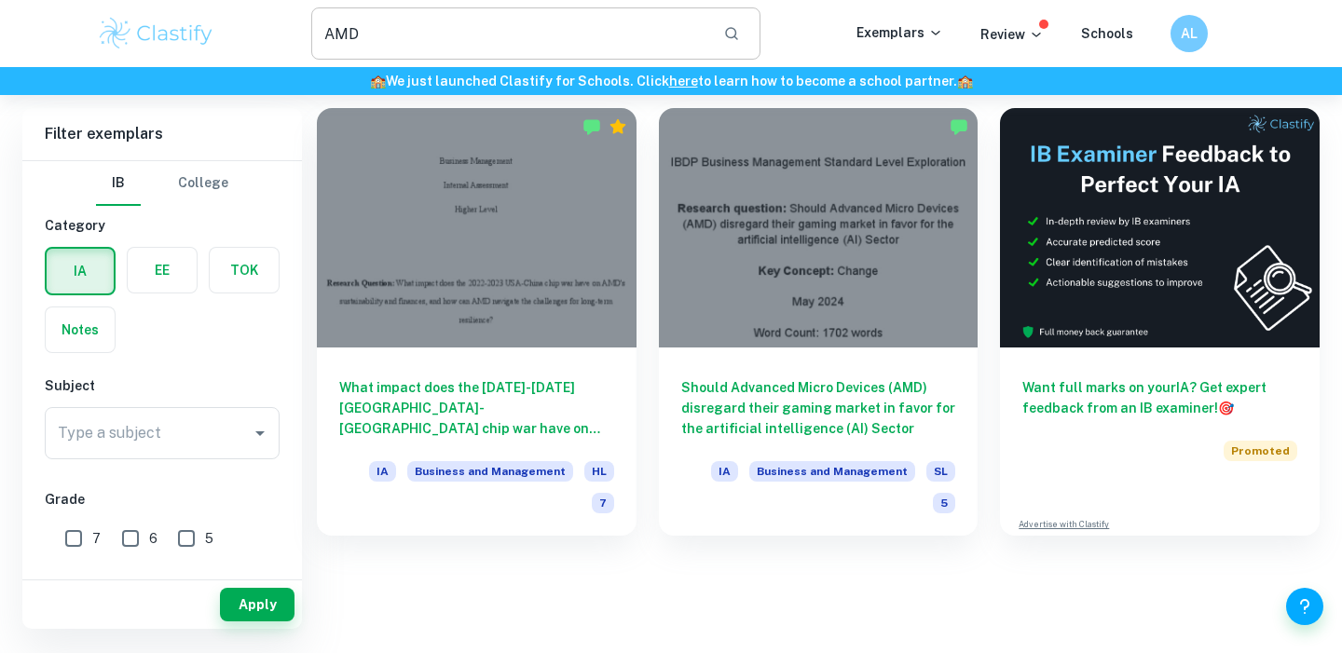
scroll to position [88, 0]
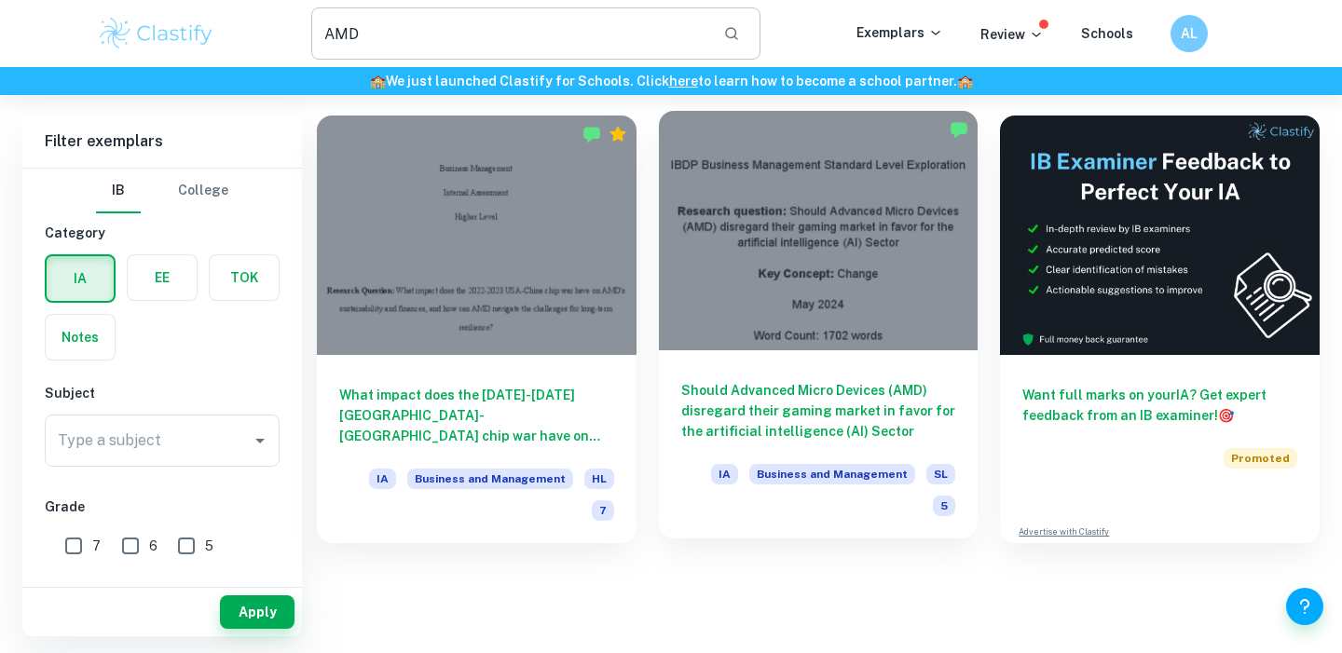
click at [828, 401] on h6 "Should Advanced Micro Devices (AMD) disregard their gaming market in favor for …" at bounding box center [818, 411] width 275 height 62
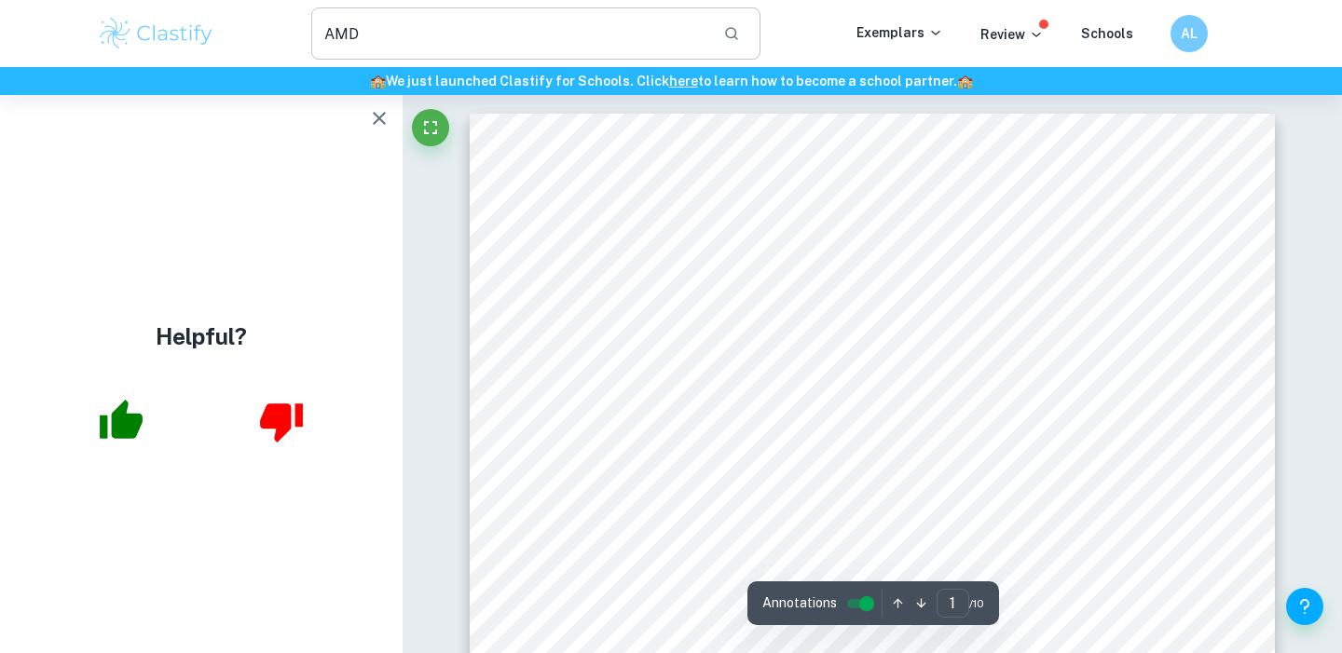
click at [376, 115] on icon "button" at bounding box center [379, 118] width 13 height 13
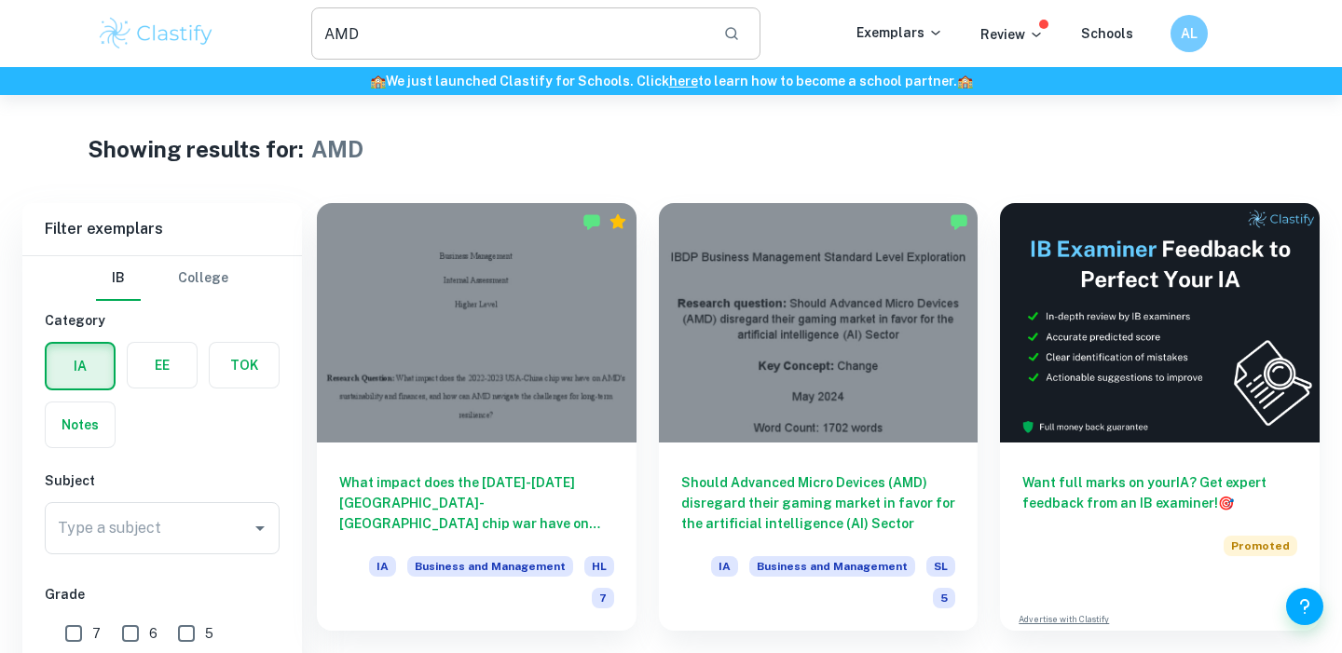
scroll to position [88, 0]
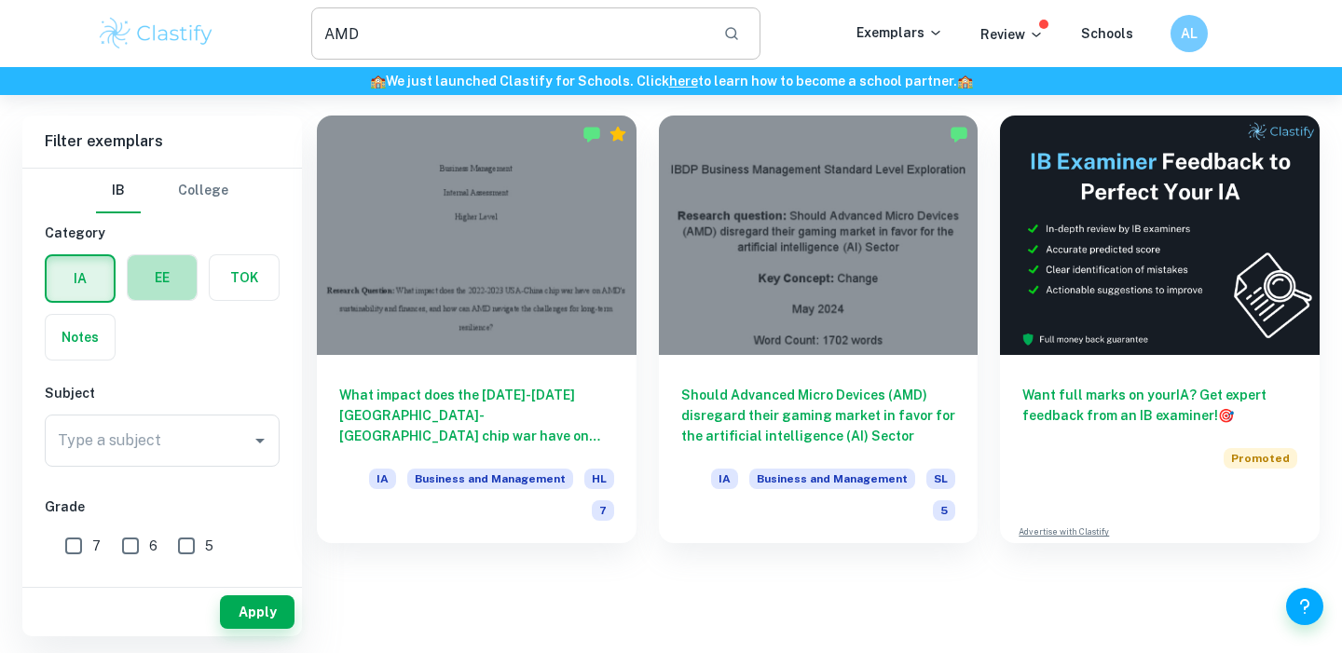
click at [158, 271] on label "button" at bounding box center [162, 277] width 69 height 45
click at [0, 0] on input "radio" at bounding box center [0, 0] width 0 height 0
click at [254, 438] on icon "Open" at bounding box center [260, 441] width 22 height 22
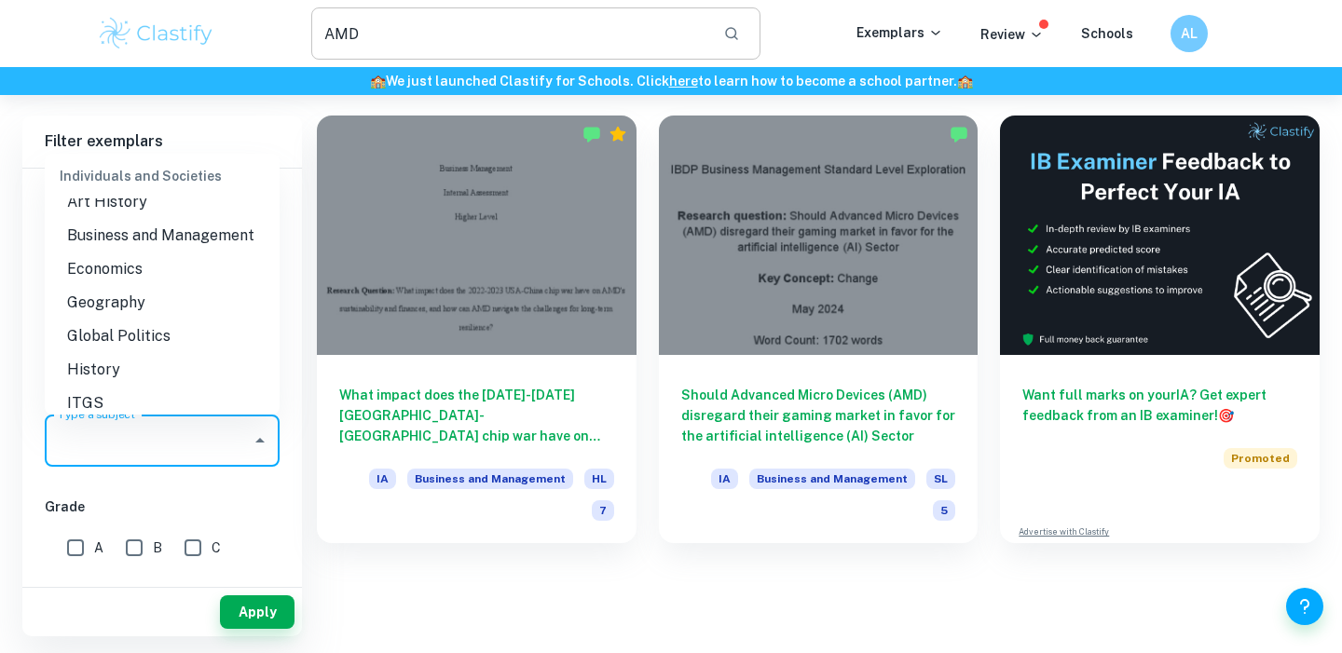
scroll to position [1619, 0]
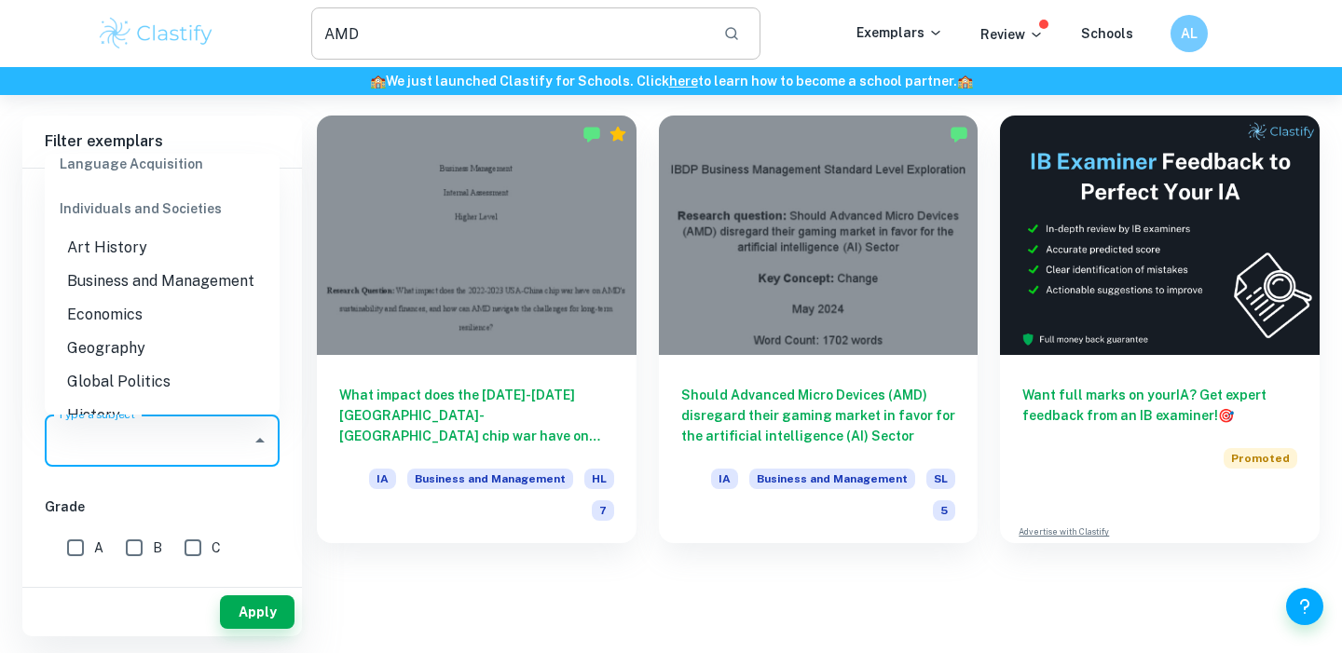
click at [180, 275] on li "Business and Management" at bounding box center [162, 282] width 235 height 34
type input "Business and Management"
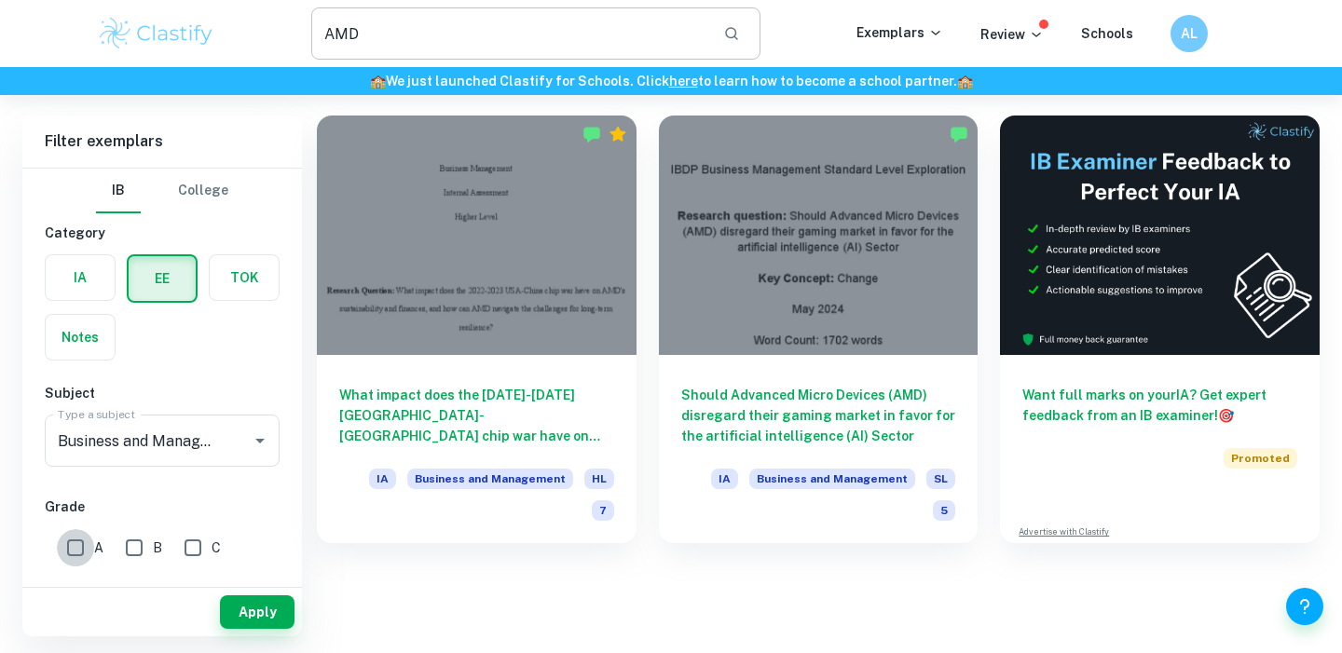
click at [79, 543] on input "A" at bounding box center [75, 547] width 37 height 37
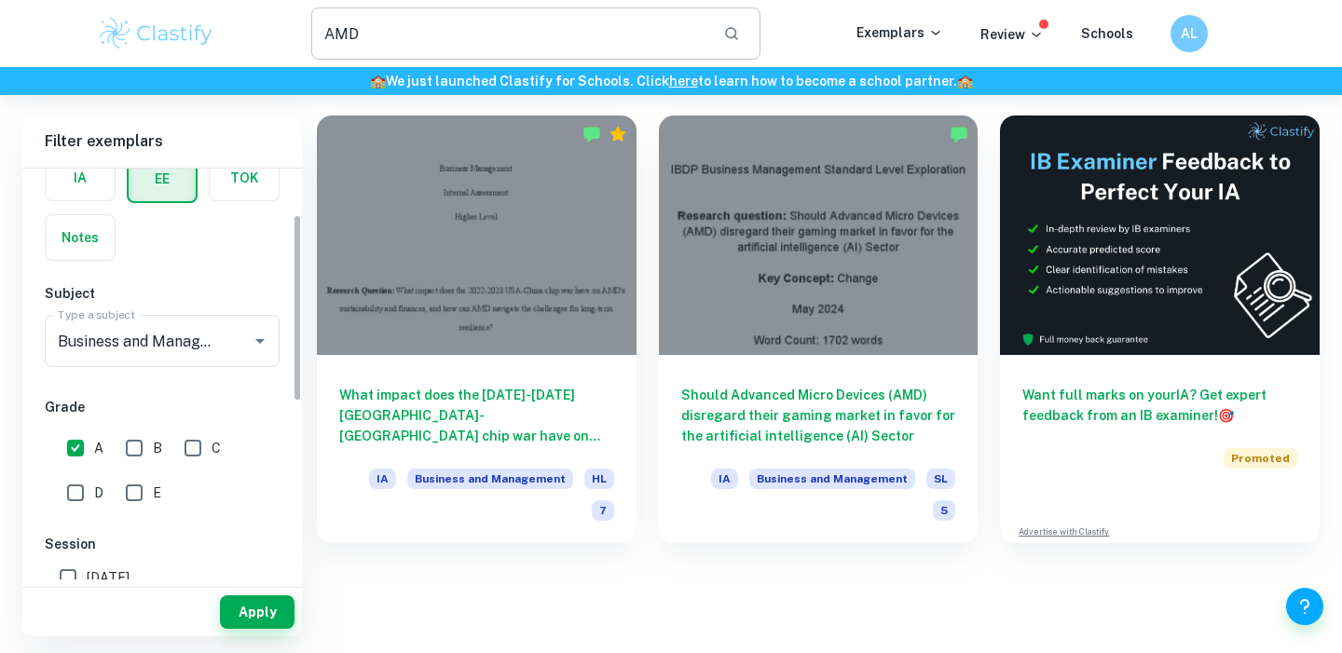
scroll to position [101, 0]
click at [78, 450] on input "A" at bounding box center [75, 447] width 37 height 37
checkbox input "true"
click at [186, 451] on input "C" at bounding box center [192, 447] width 37 height 37
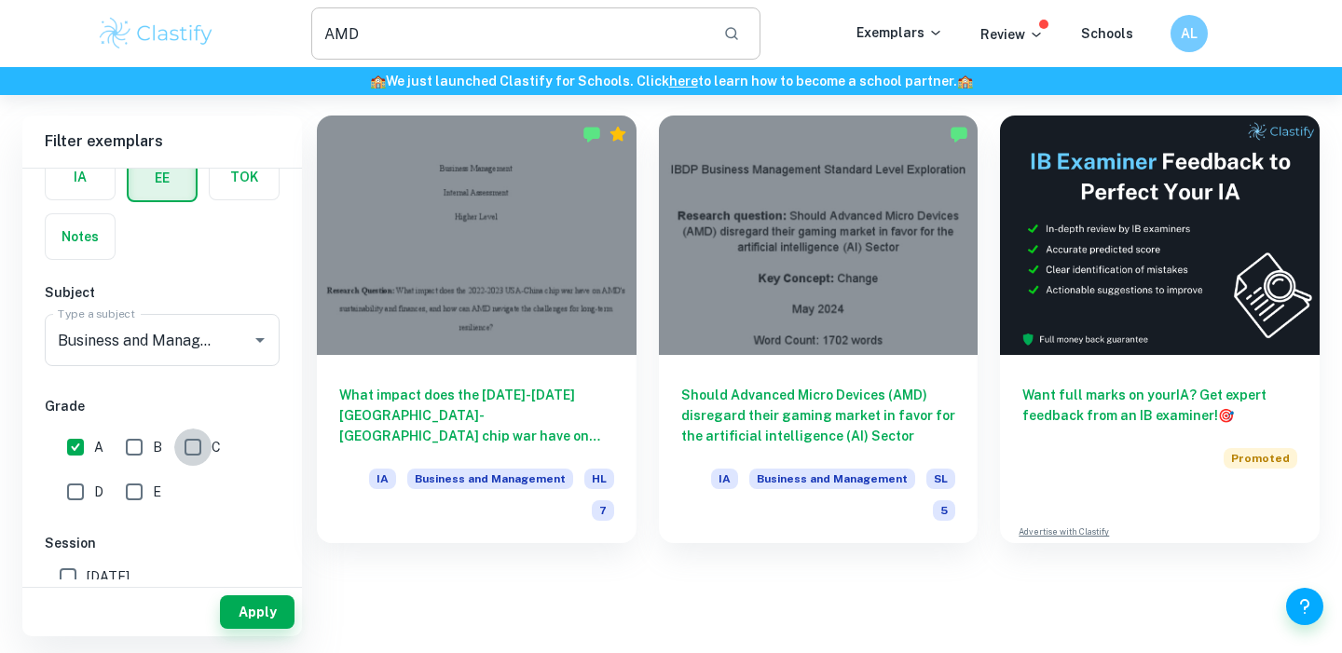
checkbox input "true"
click at [264, 609] on button "Apply" at bounding box center [257, 612] width 75 height 34
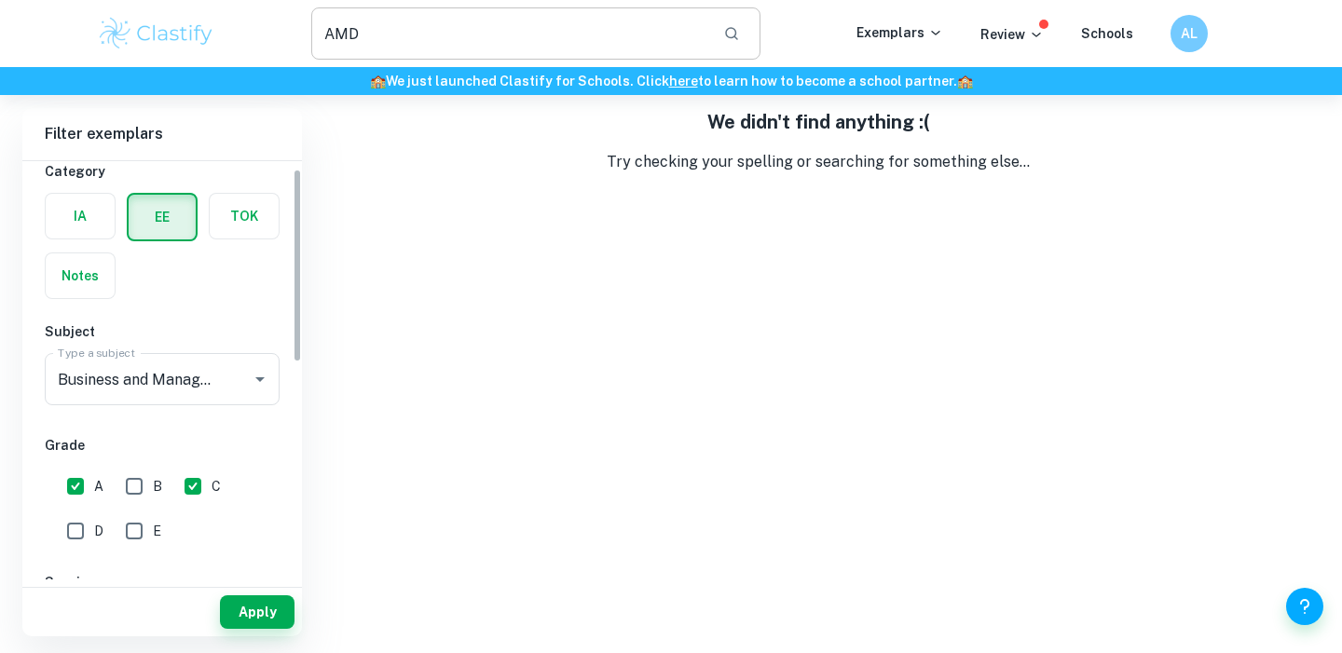
scroll to position [0, 0]
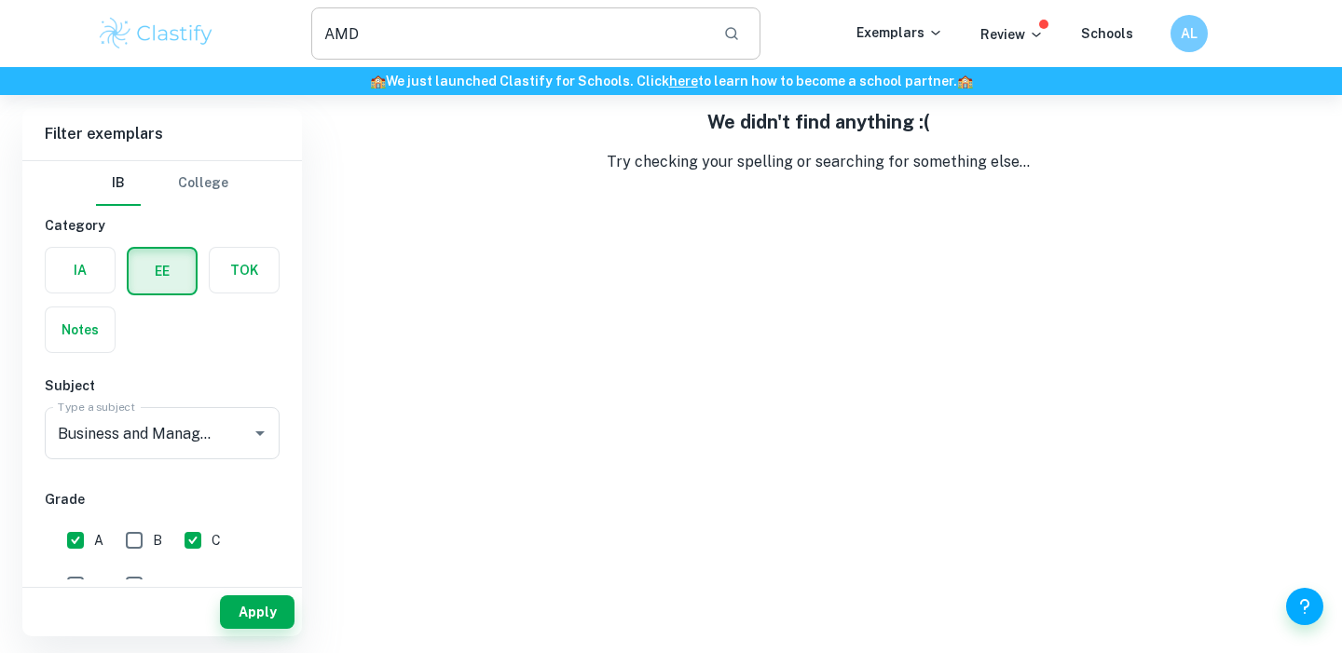
click at [75, 540] on input "A" at bounding box center [75, 540] width 37 height 37
checkbox input "false"
click at [194, 540] on input "C" at bounding box center [192, 540] width 37 height 37
checkbox input "false"
click at [246, 610] on button "Apply" at bounding box center [257, 612] width 75 height 34
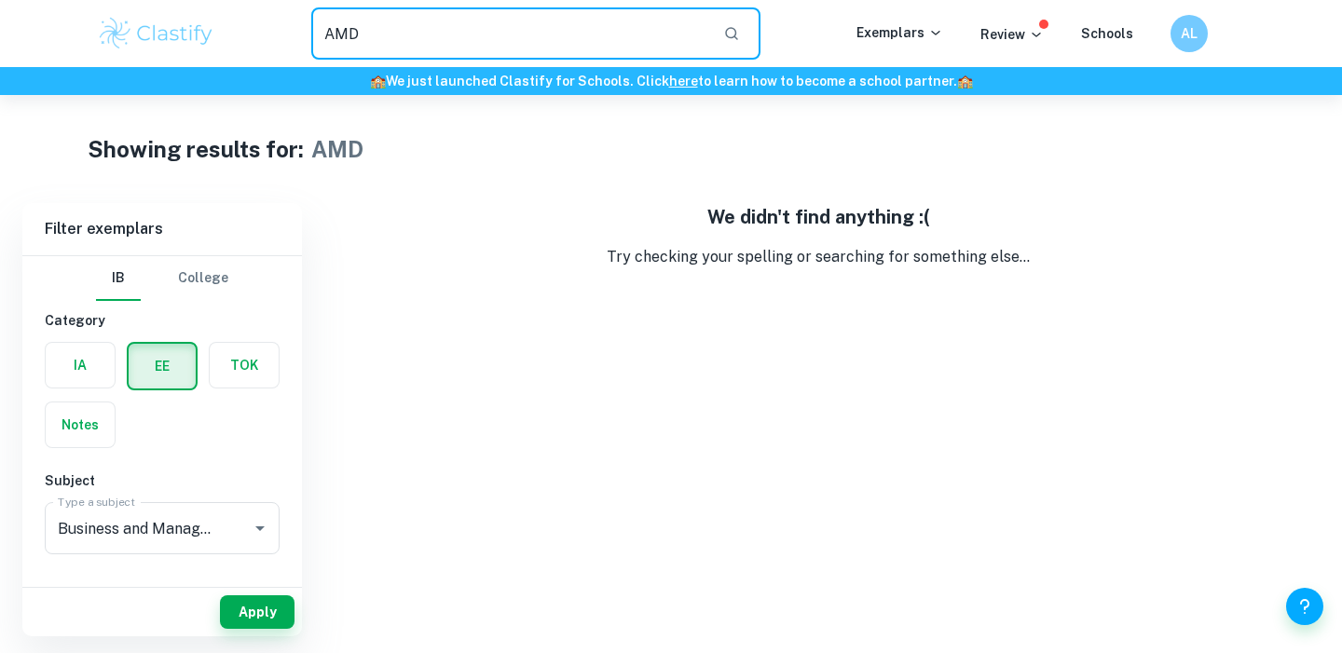
drag, startPoint x: 397, startPoint y: 34, endPoint x: 298, endPoint y: 33, distance: 98.8
click at [298, 33] on div "AMD ​" at bounding box center [535, 33] width 641 height 52
click at [253, 616] on button "Apply" at bounding box center [257, 612] width 75 height 34
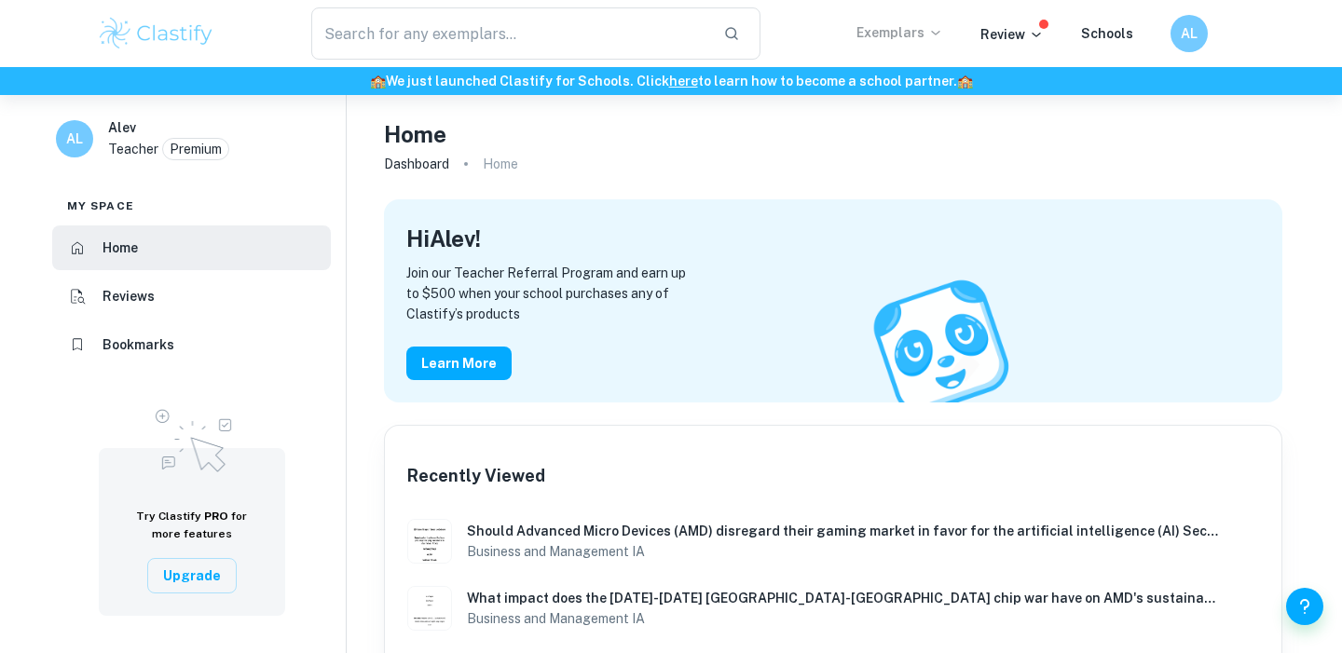
click at [909, 34] on p "Exemplars" at bounding box center [899, 32] width 87 height 21
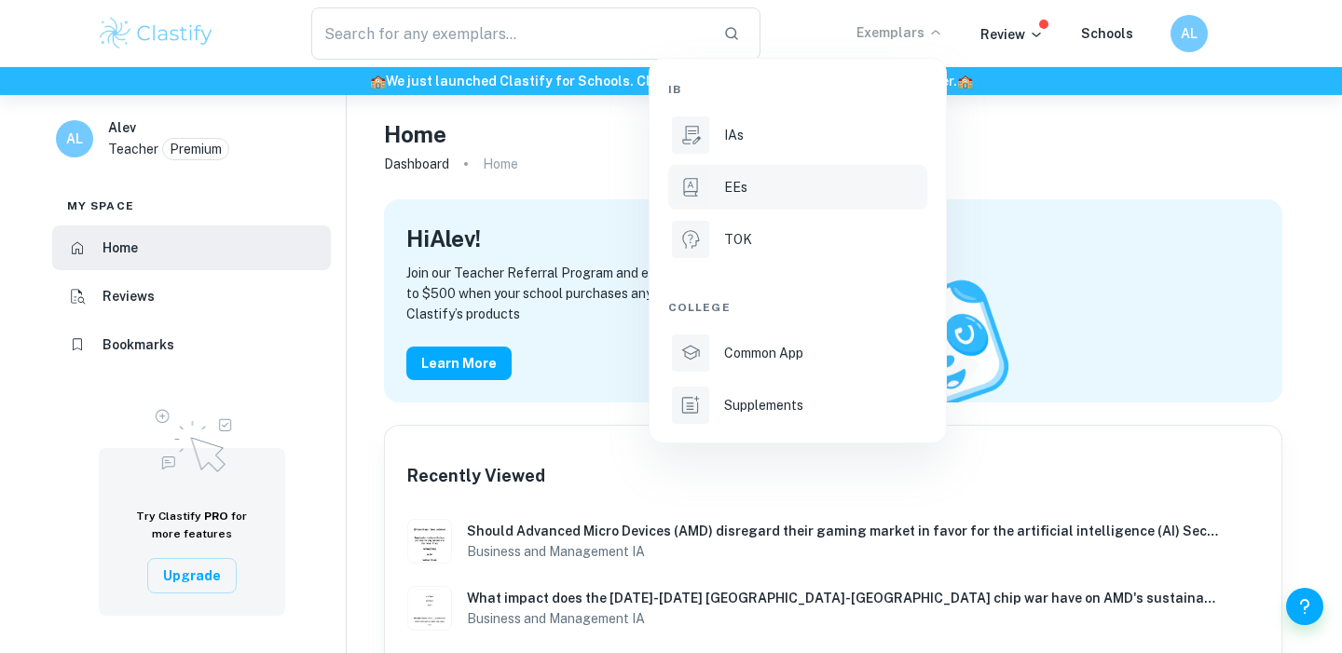
click at [730, 191] on p "EEs" at bounding box center [735, 187] width 23 height 21
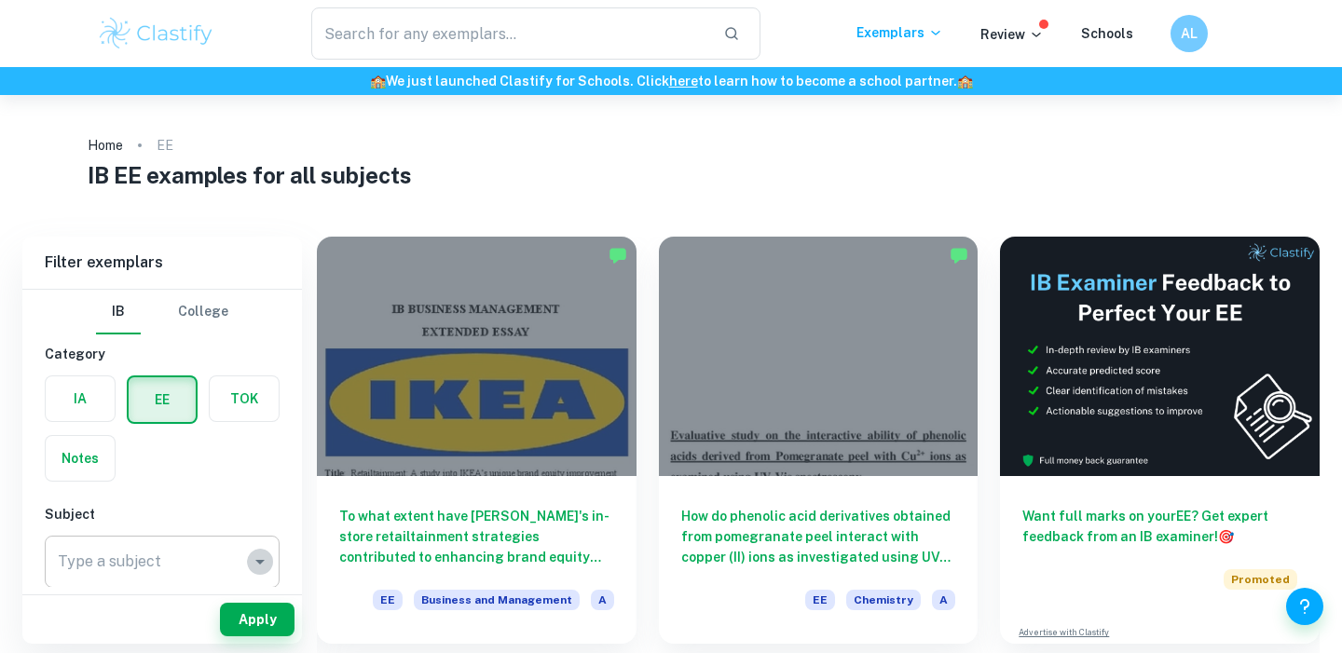
click at [260, 562] on icon "Open" at bounding box center [259, 562] width 9 height 5
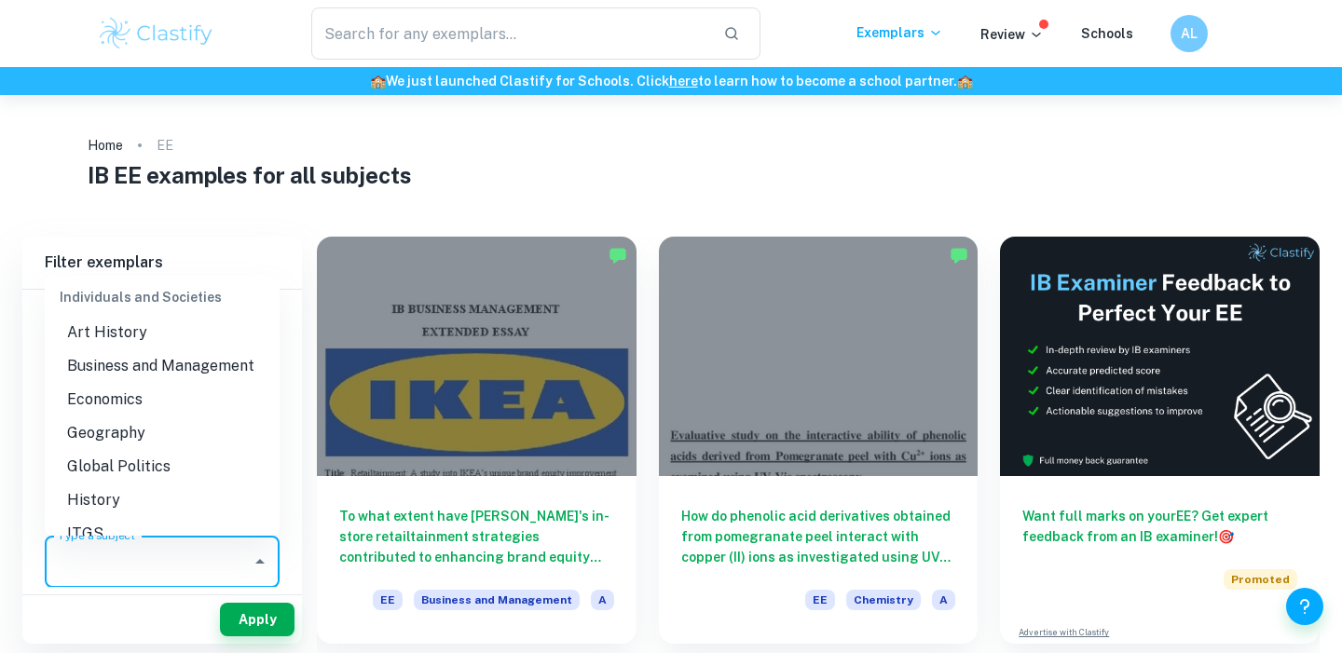
scroll to position [1639, 0]
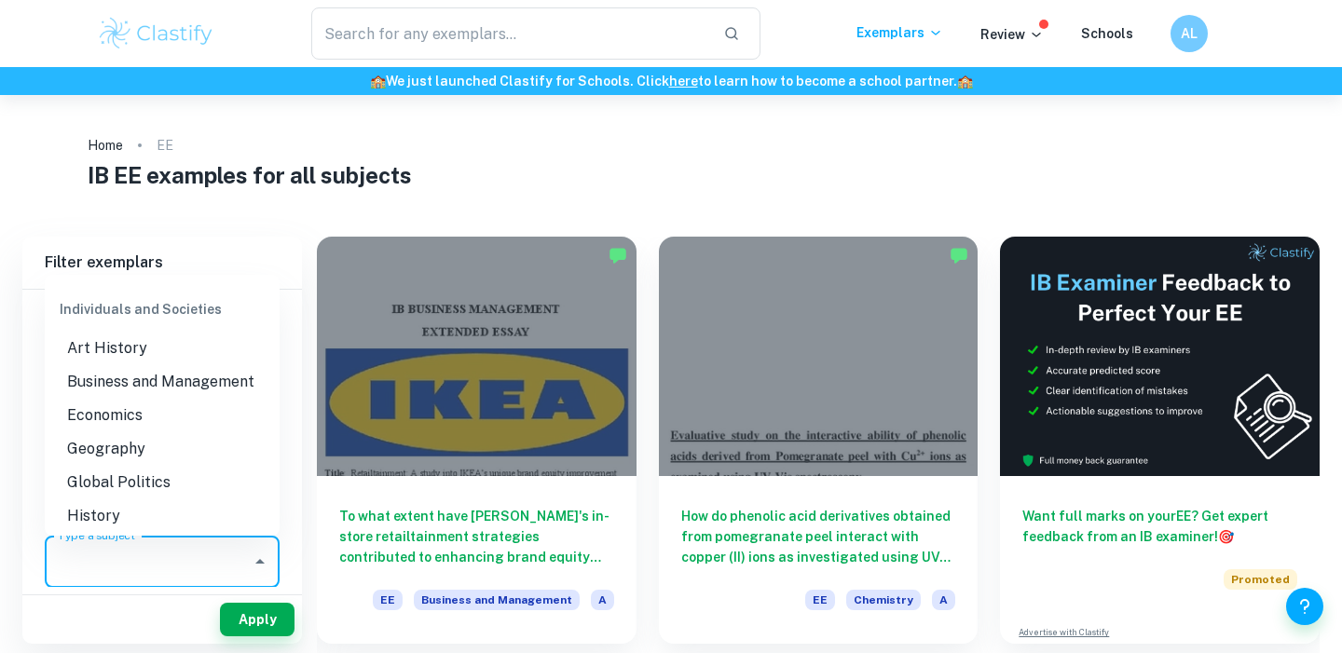
click at [195, 371] on li "Business and Management" at bounding box center [162, 382] width 235 height 34
type input "Business and Management"
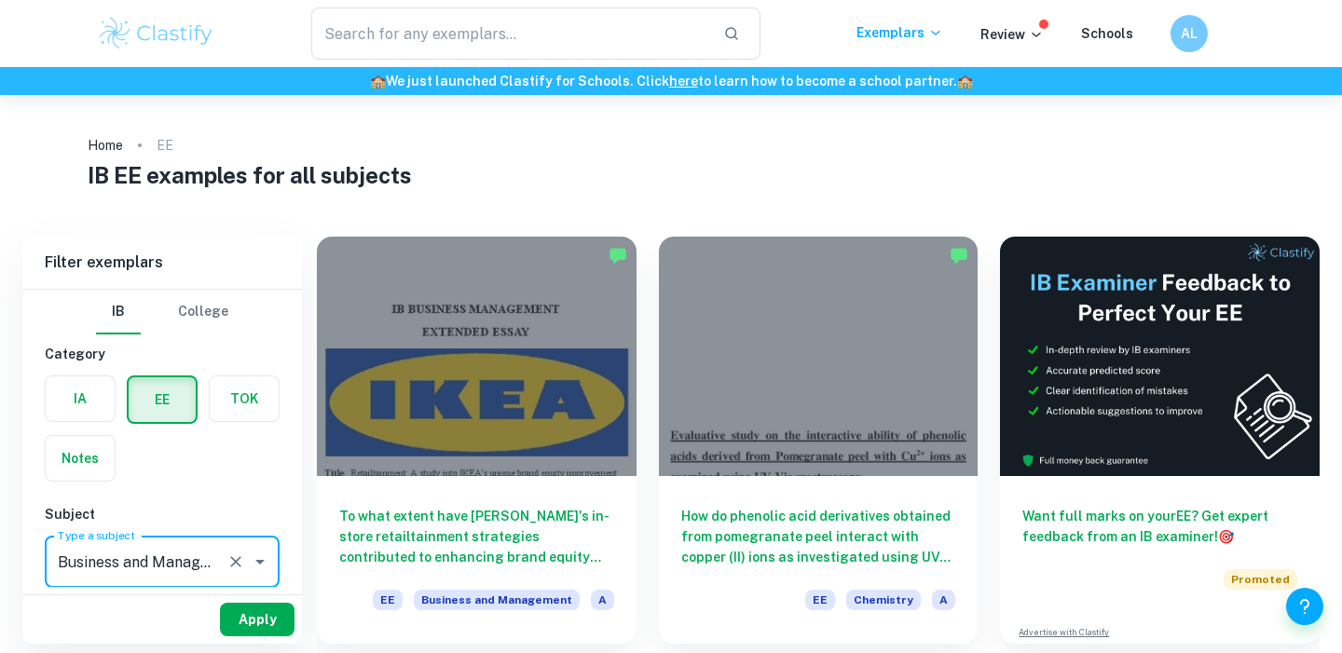
click at [252, 622] on button "Apply" at bounding box center [257, 620] width 75 height 34
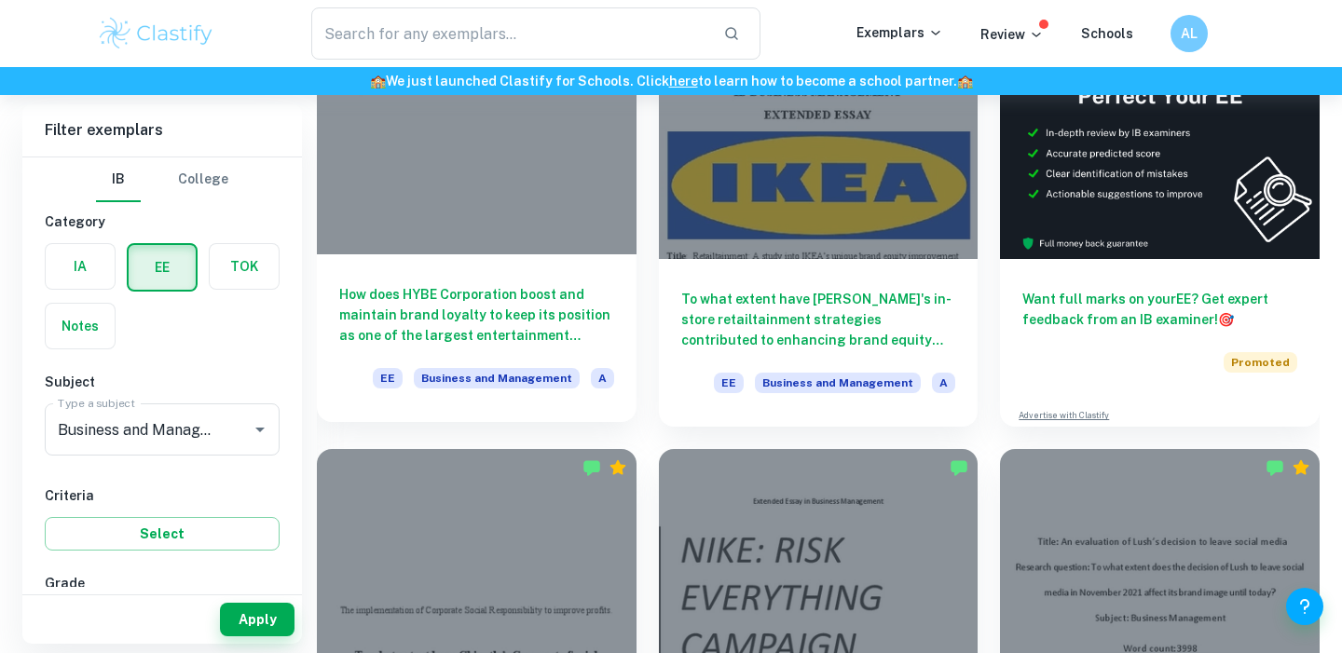
scroll to position [219, 0]
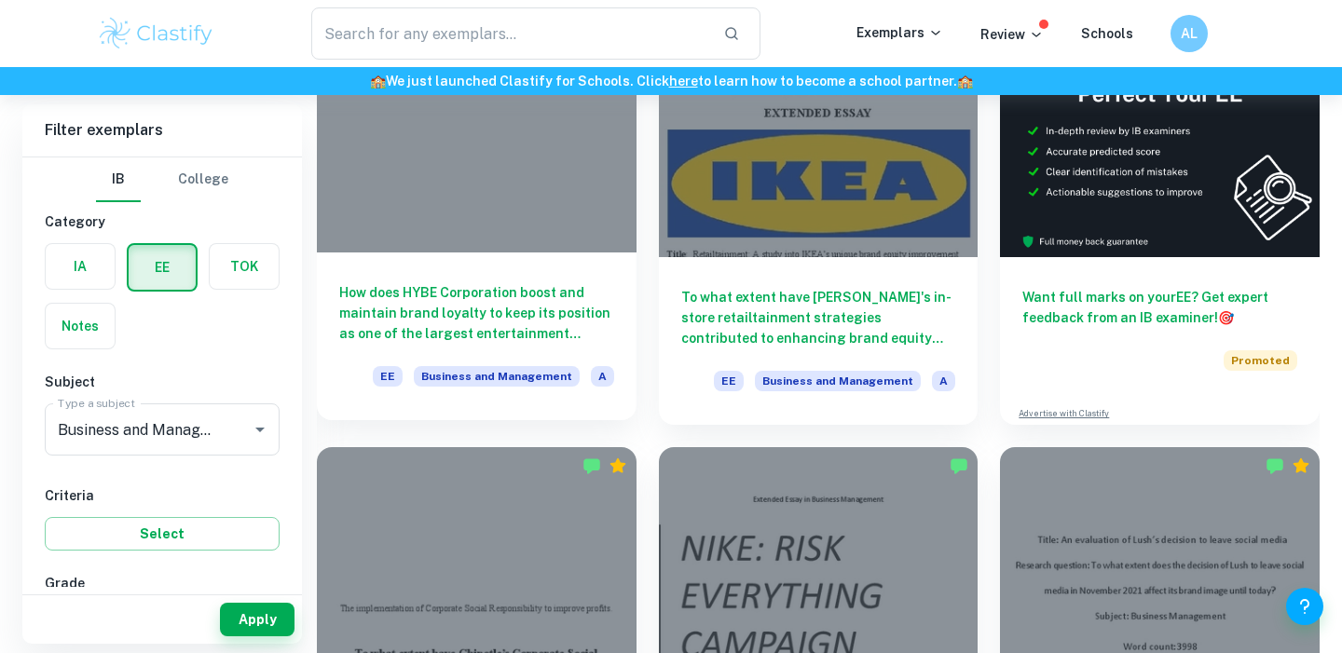
click at [483, 312] on h6 "How does HYBE Corporation boost and maintain brand loyalty to keep its position…" at bounding box center [476, 313] width 275 height 62
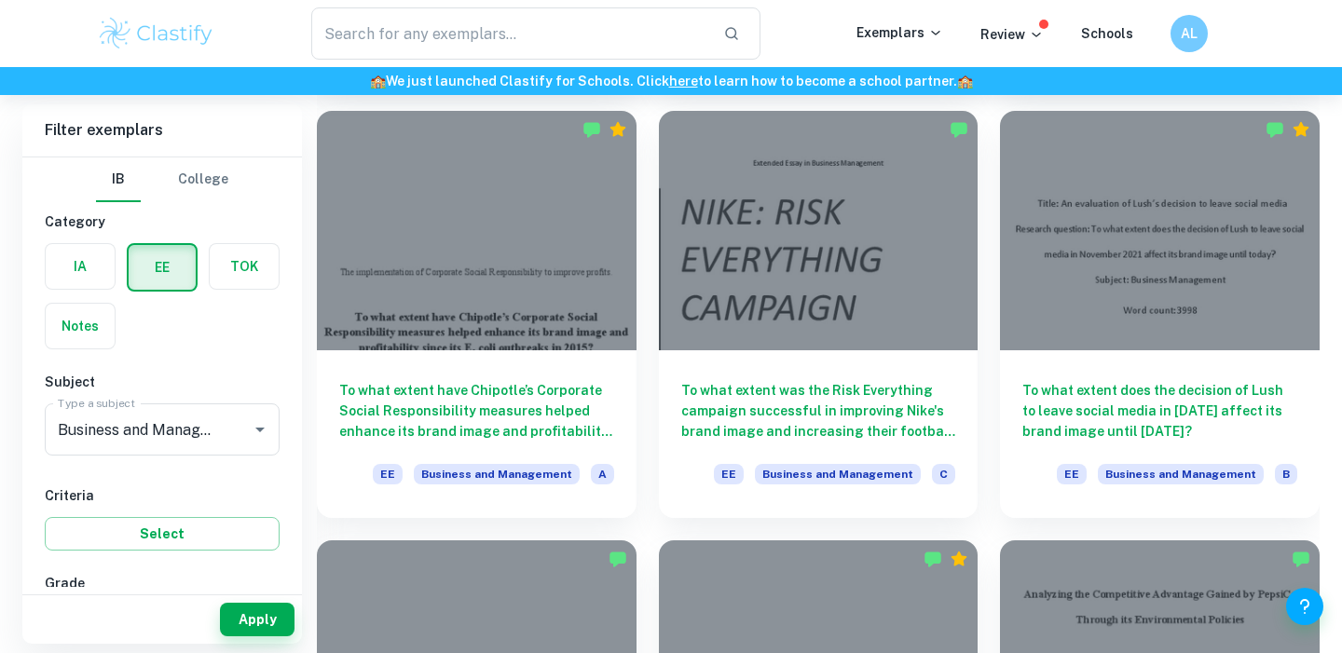
scroll to position [561, 0]
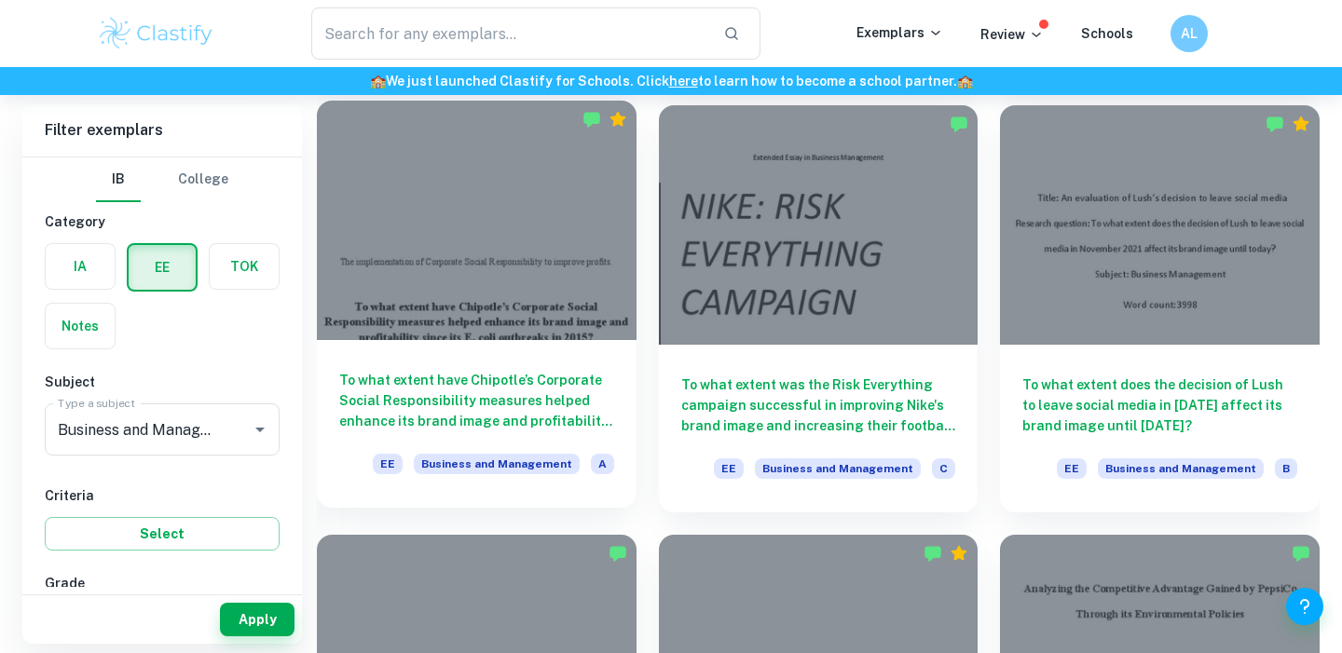
click at [450, 412] on h6 "To what extent have Chipotle’s Corporate Social Responsibility measures helped …" at bounding box center [476, 401] width 275 height 62
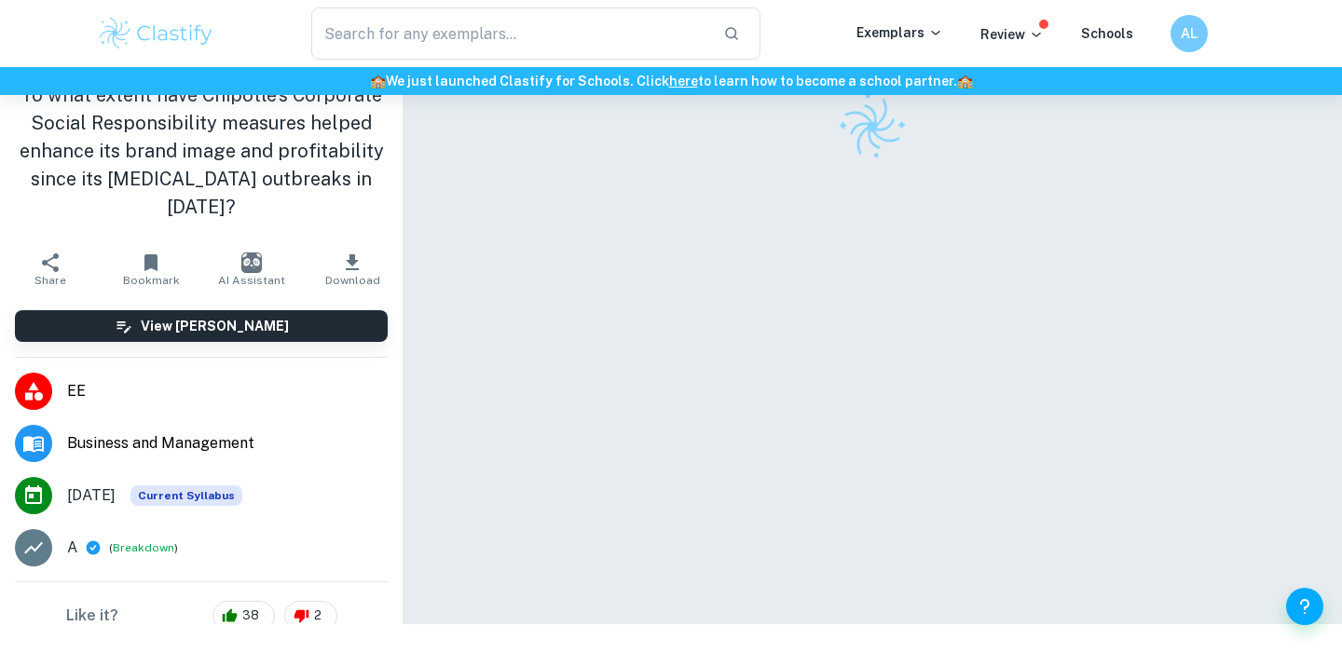
scroll to position [91, 0]
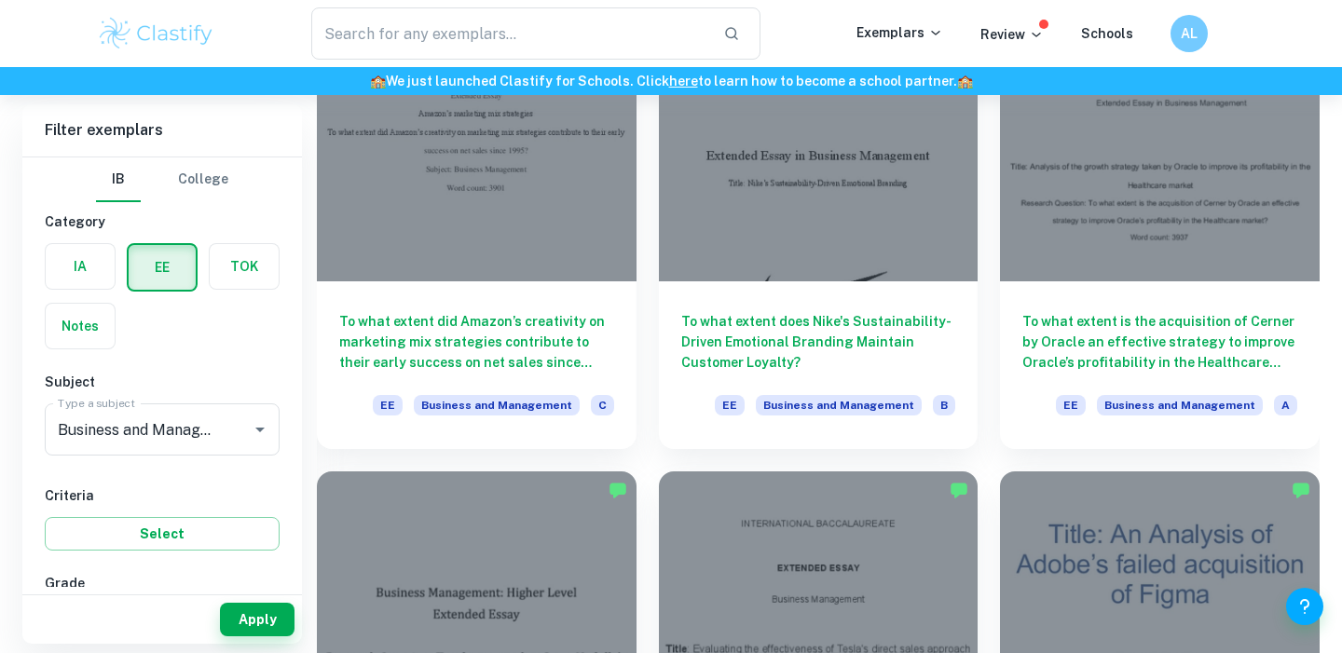
scroll to position [1482, 0]
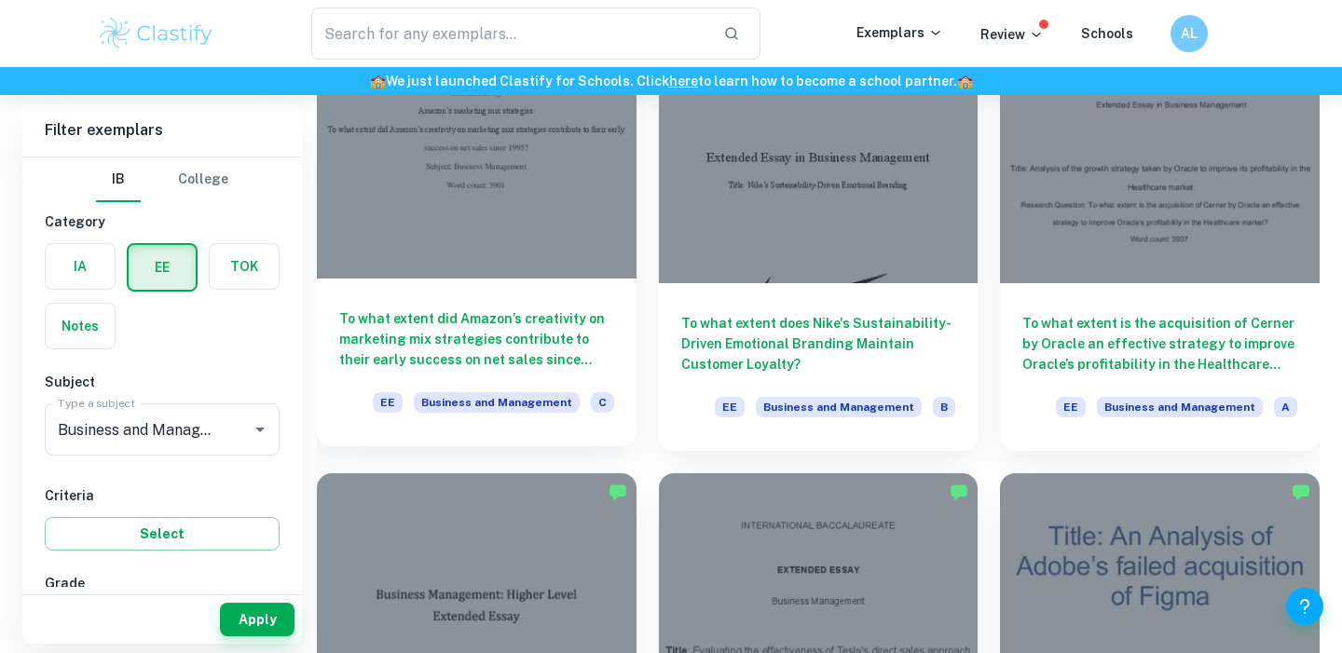
click at [344, 352] on h6 "To what extent did Amazon’s creativity on marketing mix strategies contribute t…" at bounding box center [476, 339] width 275 height 62
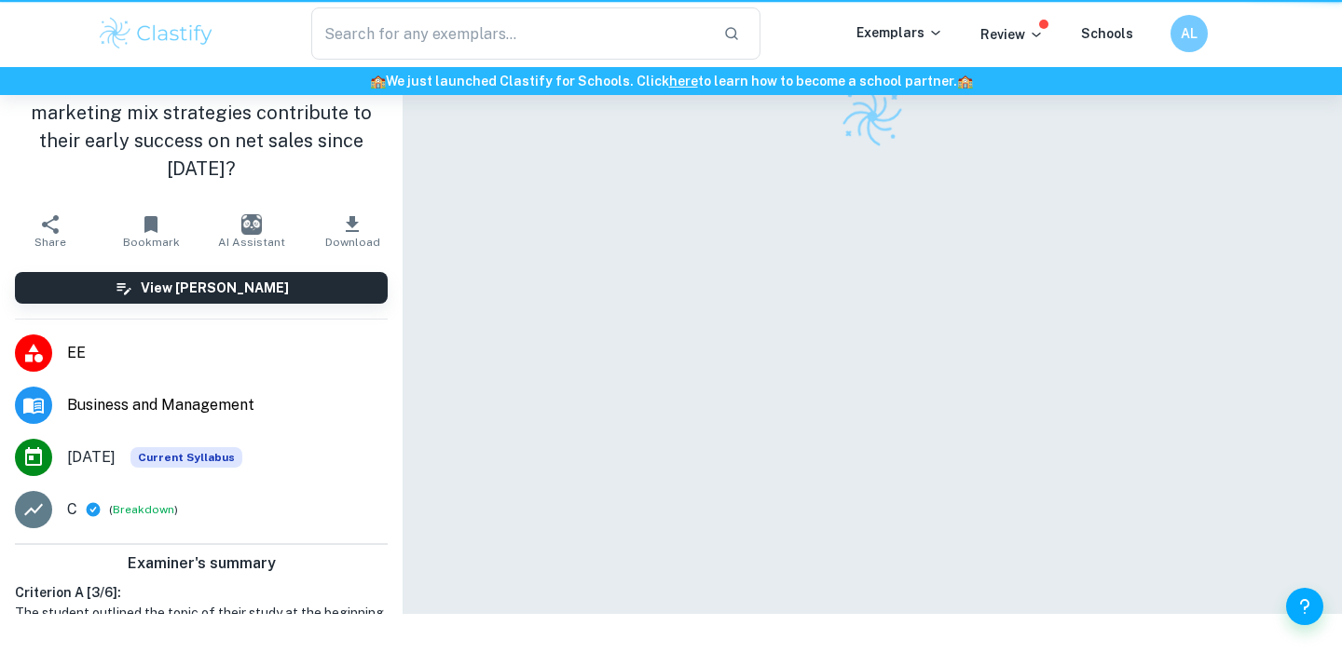
click at [344, 319] on div "View [PERSON_NAME]" at bounding box center [201, 288] width 403 height 62
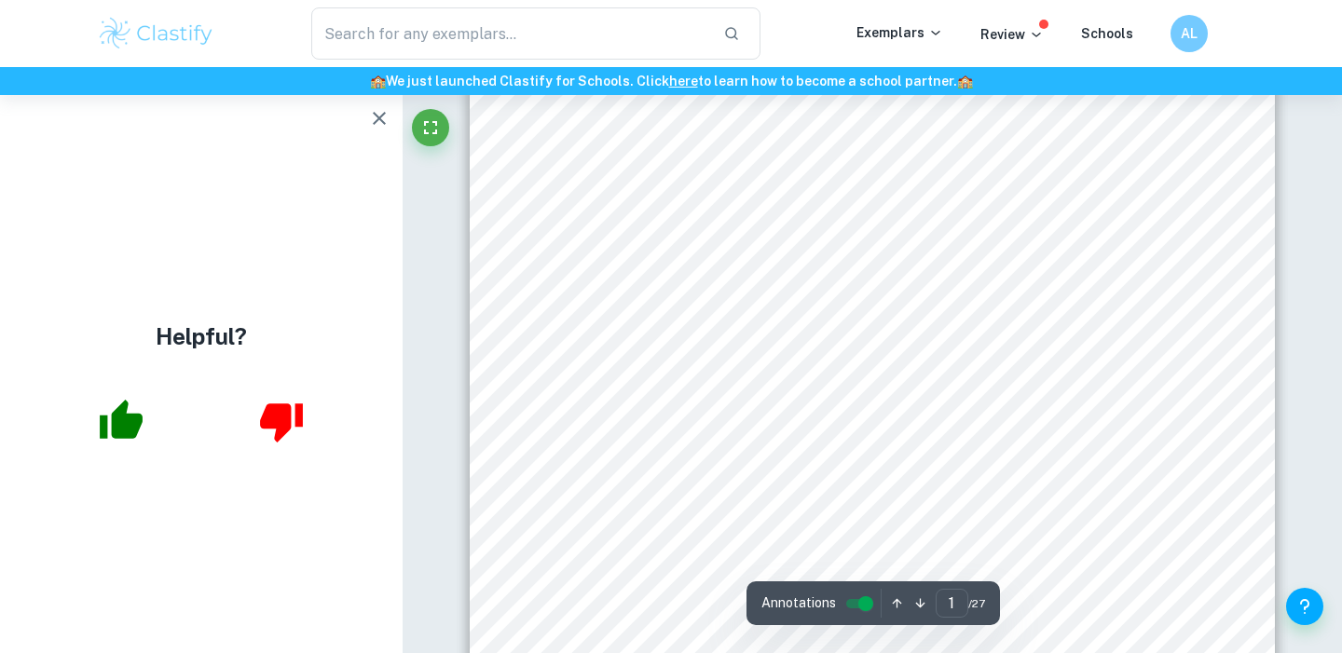
scroll to position [266, 0]
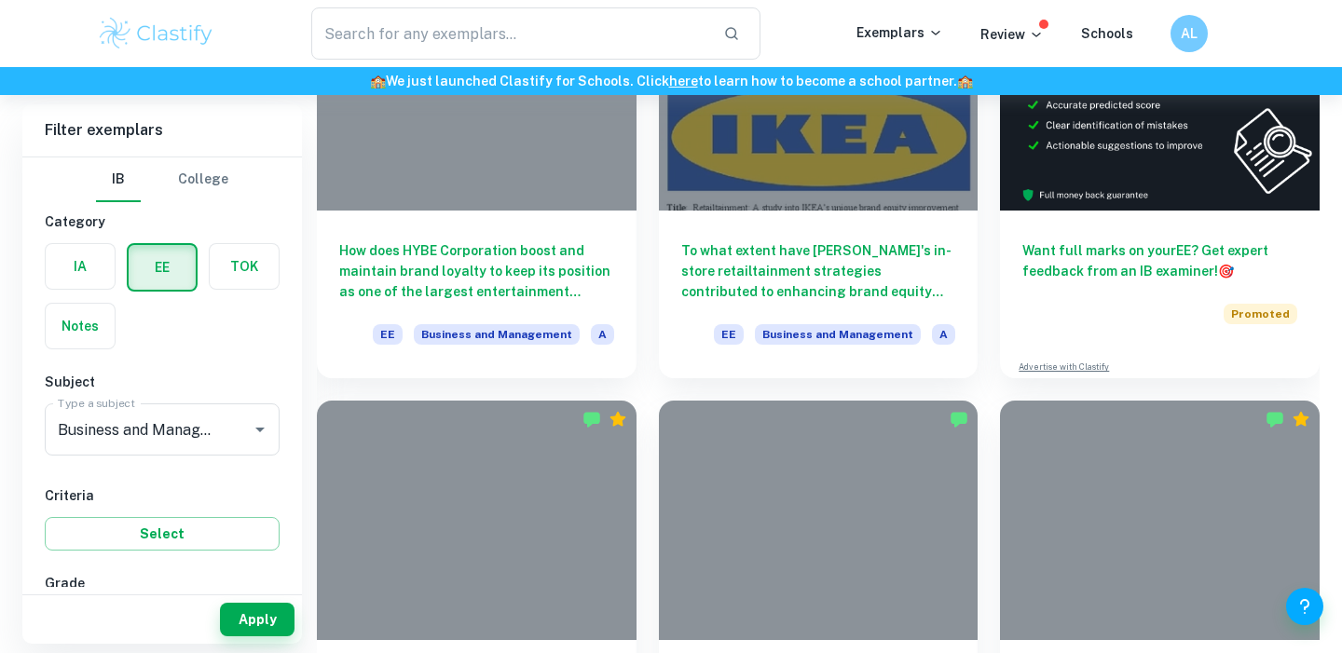
scroll to position [1482, 0]
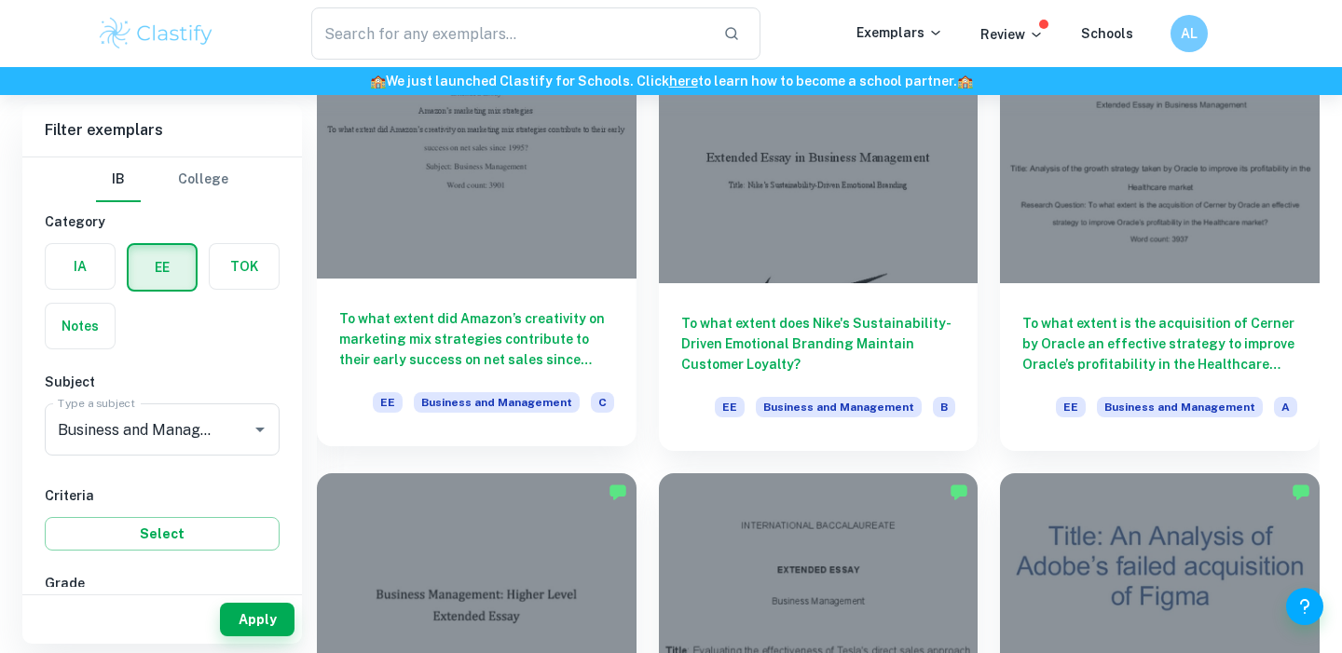
click at [510, 327] on h6 "To what extent did Amazon’s creativity on marketing mix strategies contribute t…" at bounding box center [476, 339] width 275 height 62
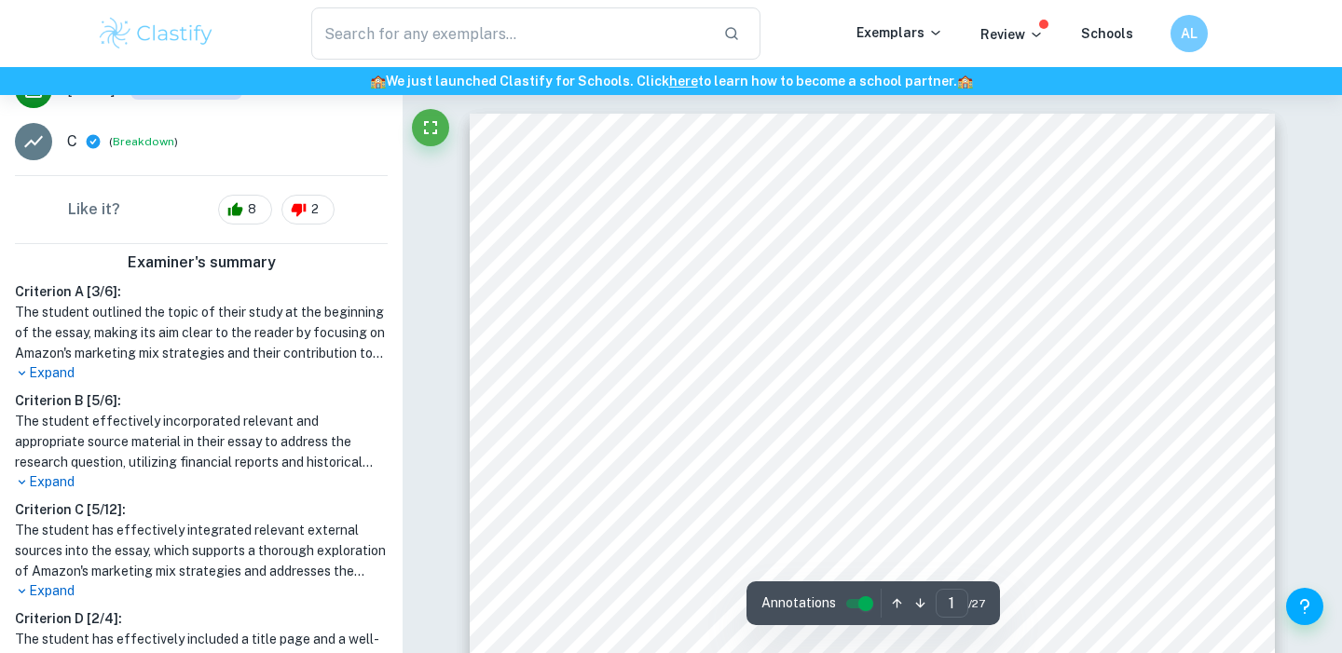
scroll to position [26, 0]
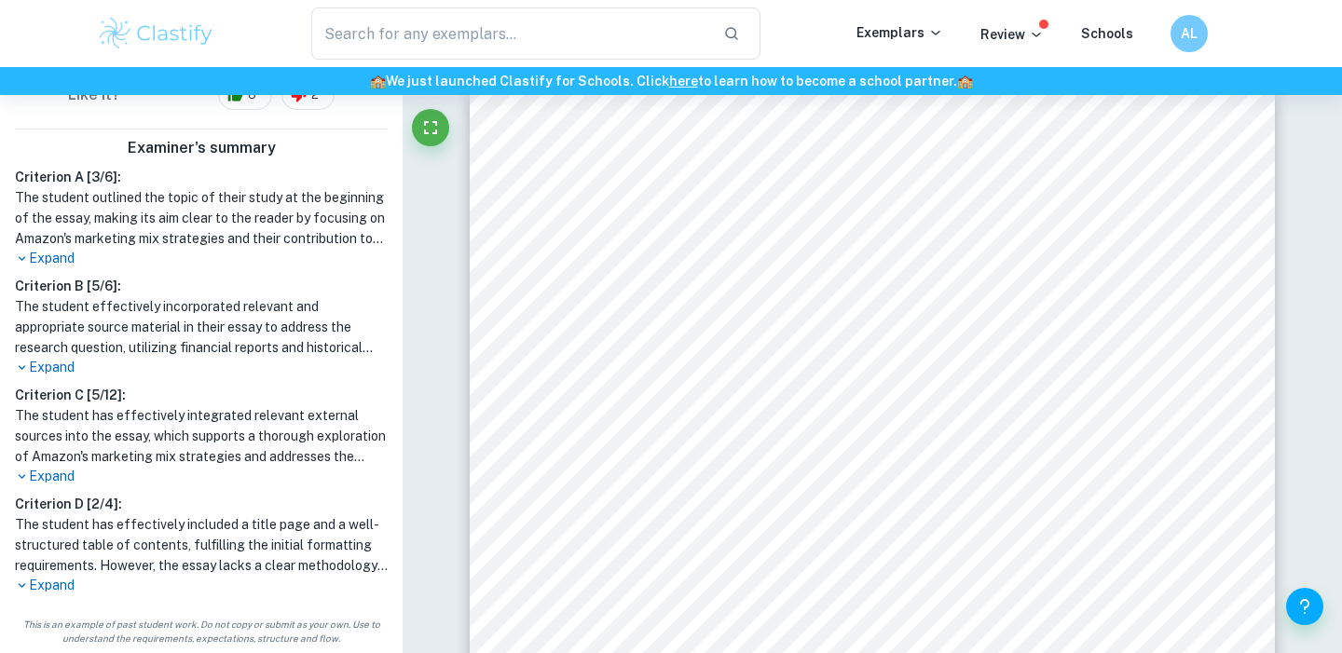
click at [49, 256] on p "Expand" at bounding box center [201, 259] width 373 height 20
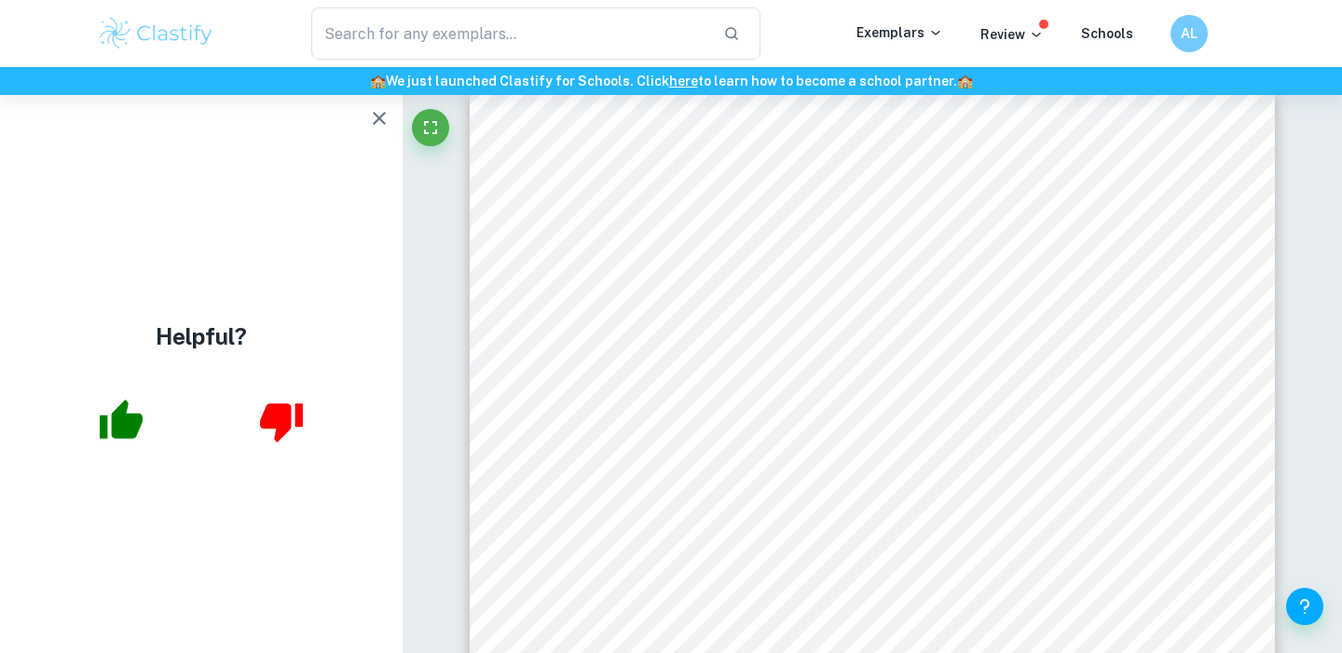
scroll to position [0, 0]
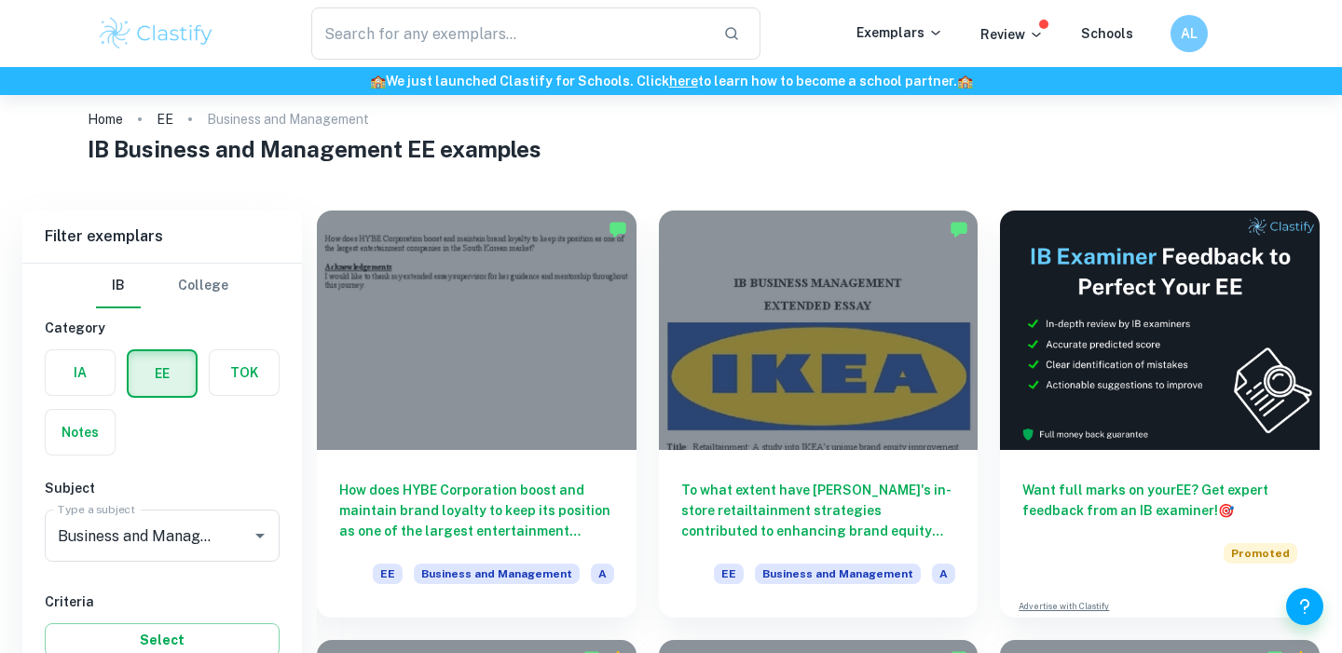
scroll to position [1482, 0]
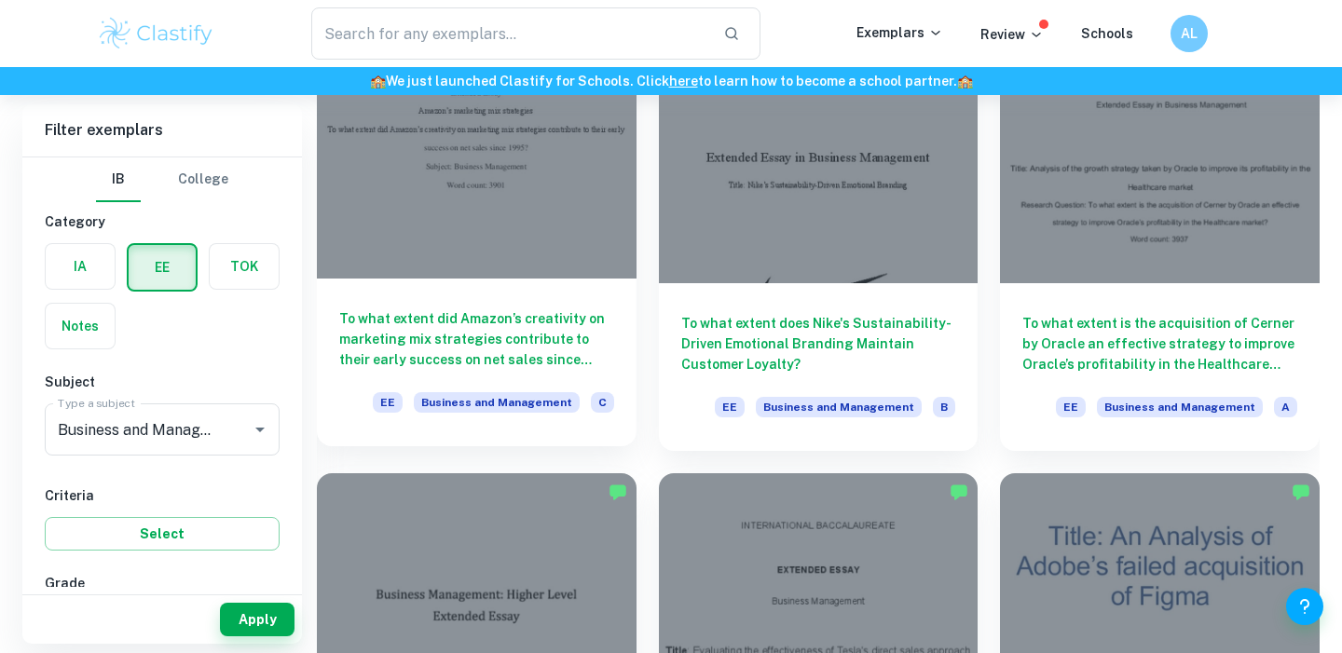
click at [527, 320] on h6 "To what extent did Amazon’s creativity on marketing mix strategies contribute t…" at bounding box center [476, 339] width 275 height 62
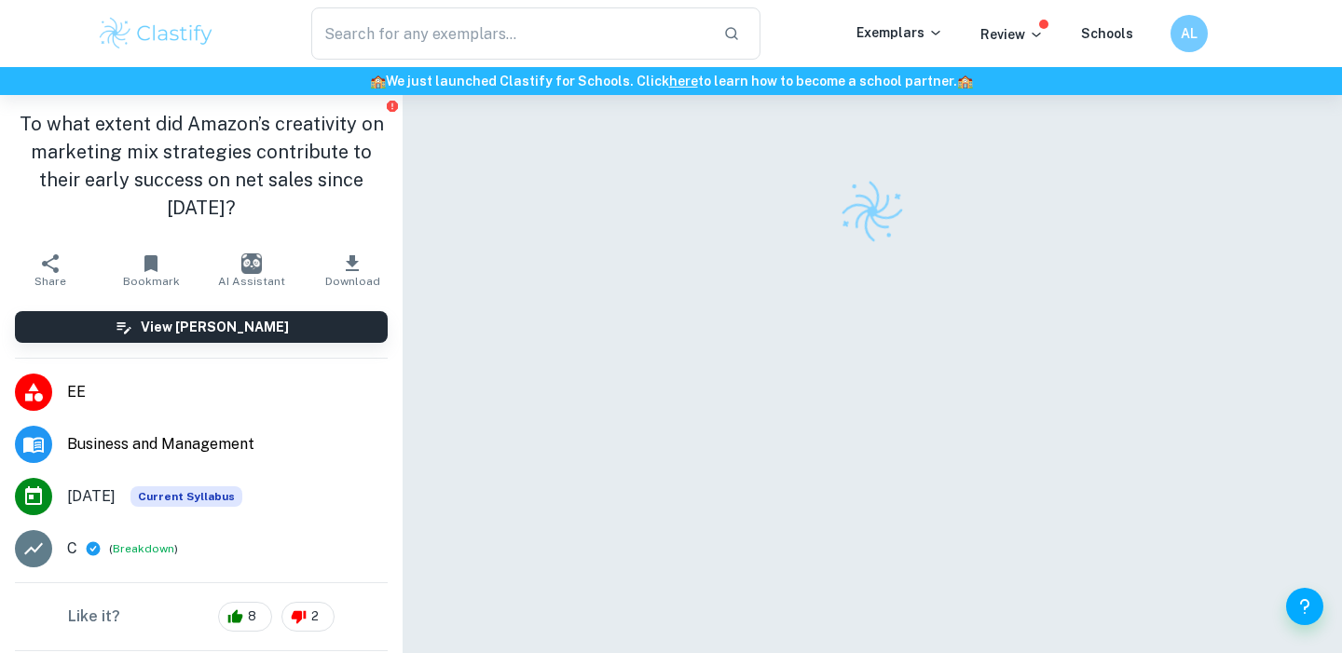
click at [61, 517] on aside "To what extent did Amazon’s creativity on marketing mix strategies contribute t…" at bounding box center [201, 374] width 403 height 558
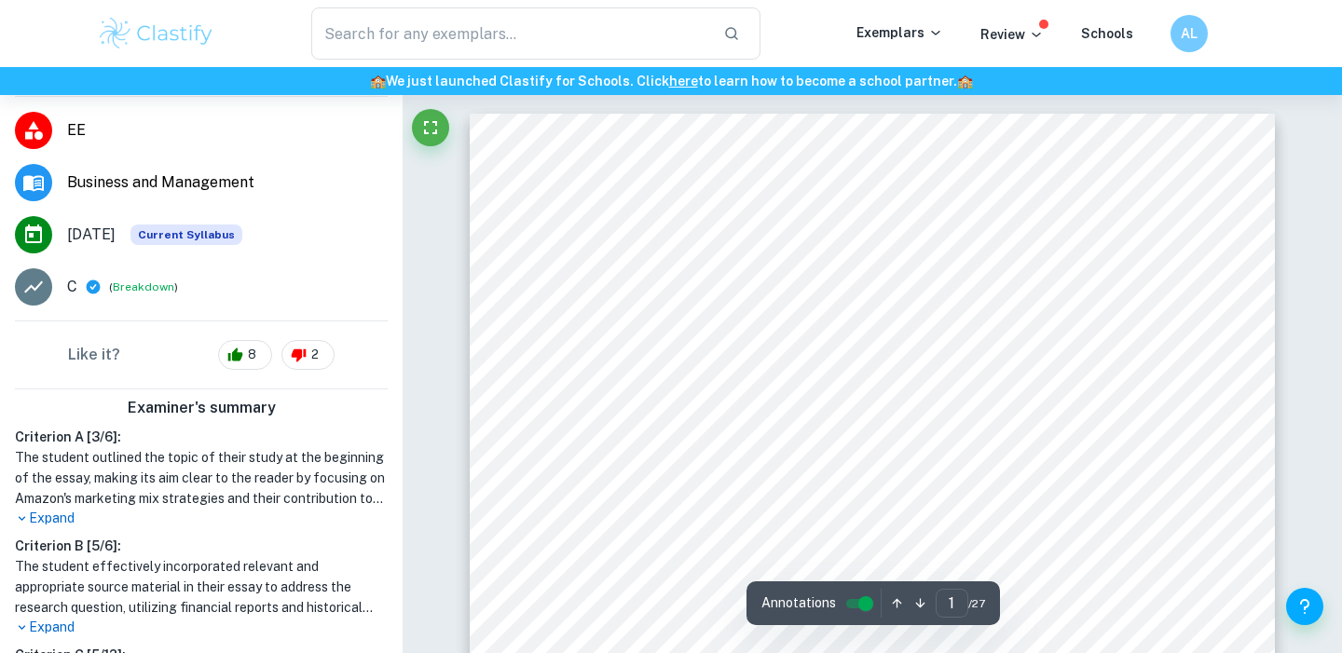
click at [61, 517] on p "Expand" at bounding box center [201, 519] width 373 height 20
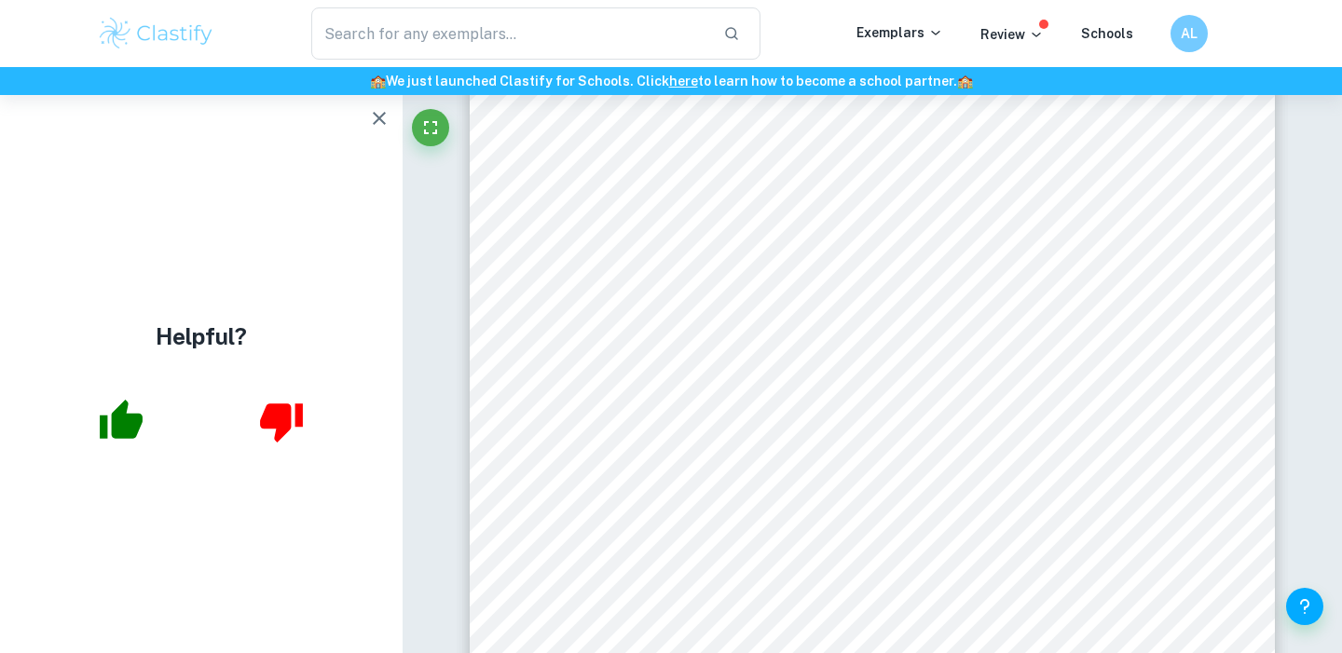
scroll to position [0, 0]
click at [384, 117] on icon "button" at bounding box center [379, 118] width 22 height 22
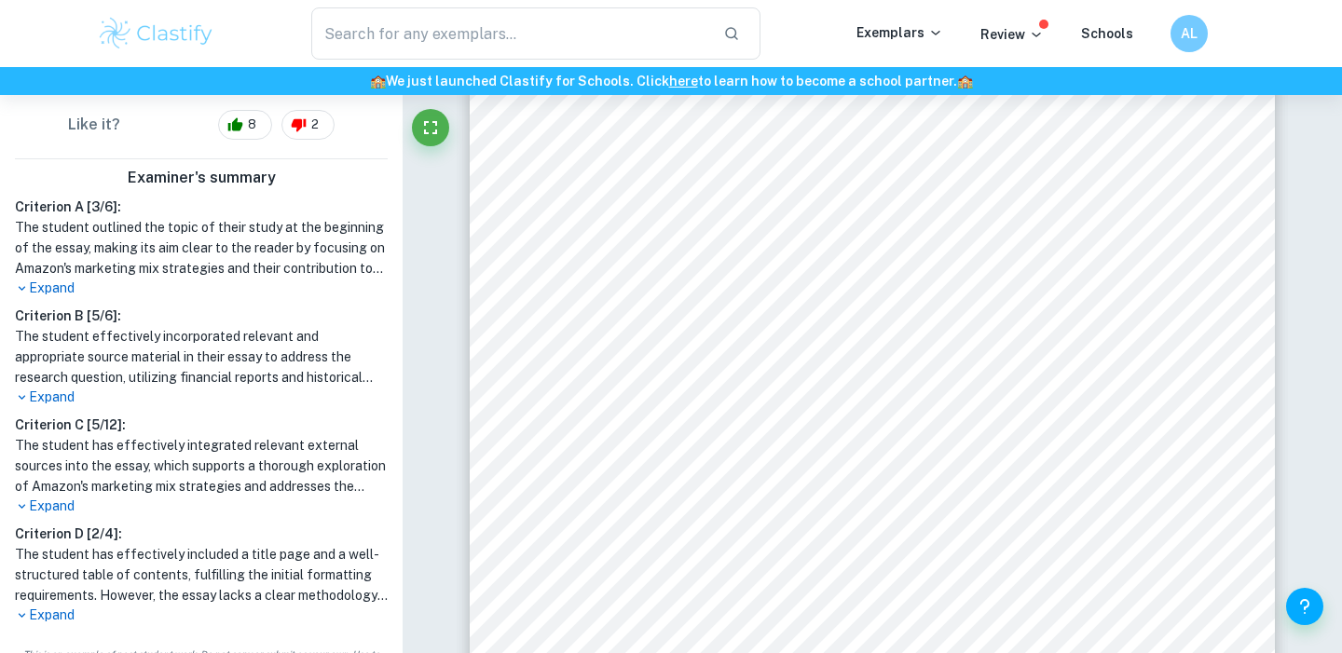
scroll to position [522, 0]
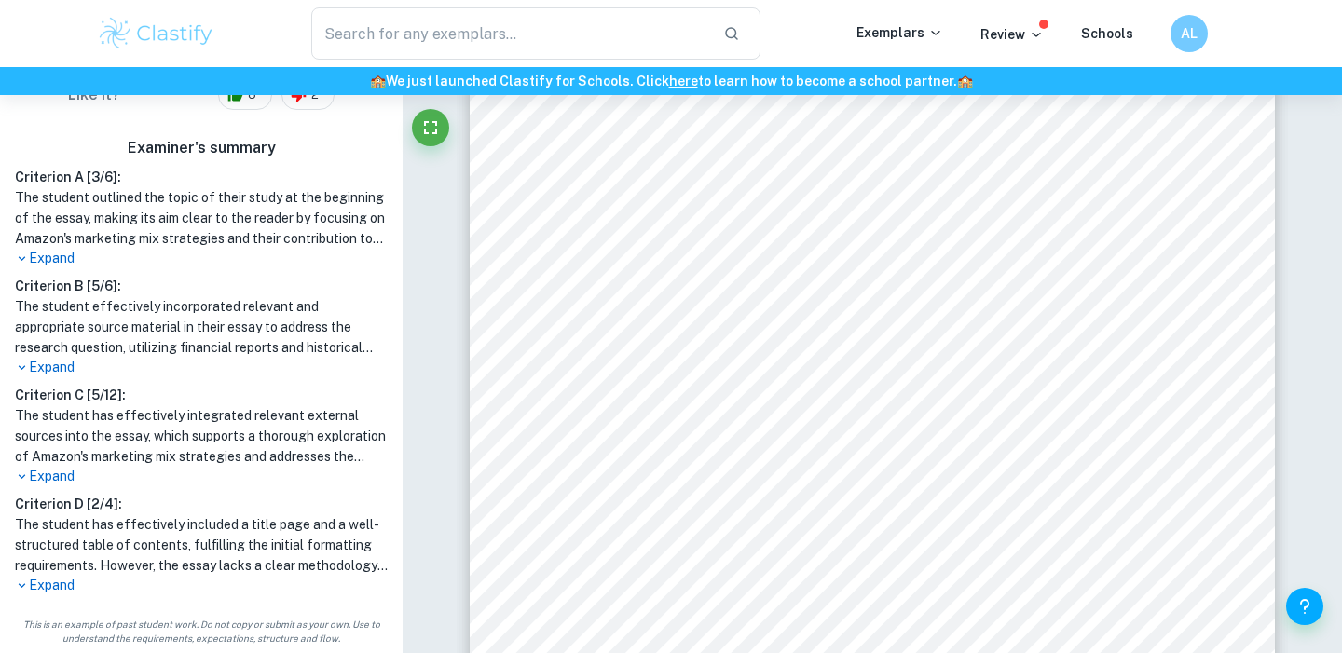
click at [39, 260] on p "Expand" at bounding box center [201, 259] width 373 height 20
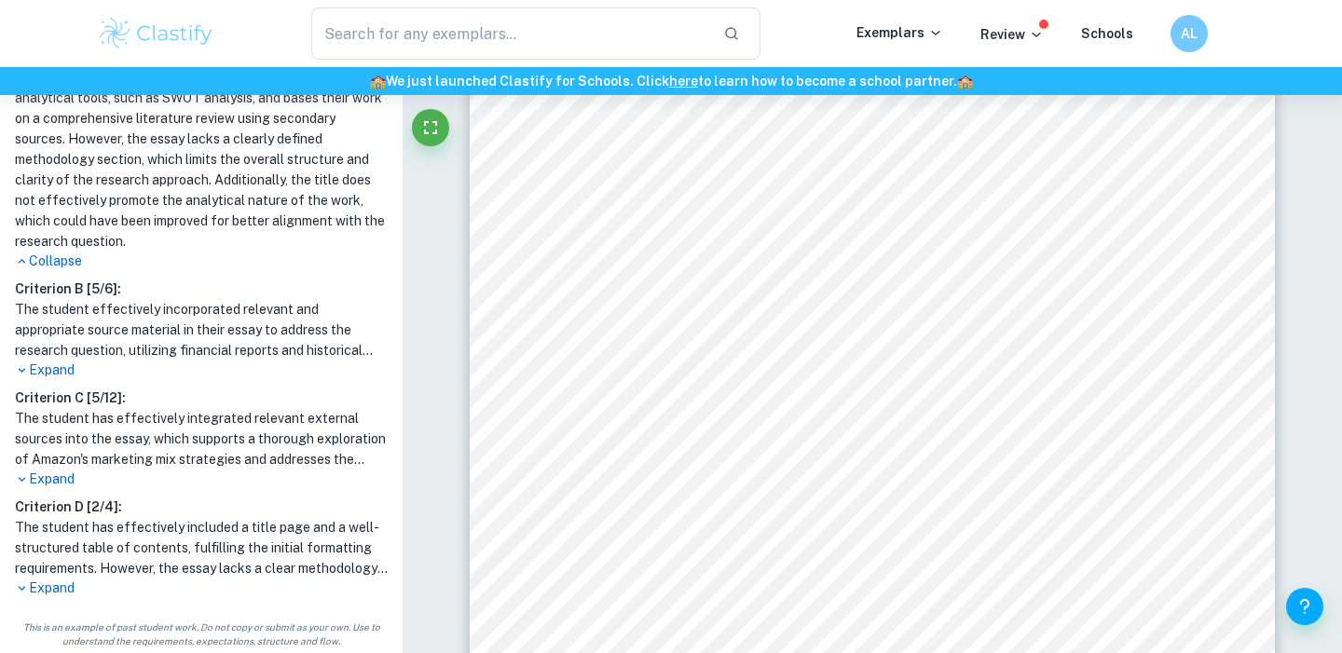
scroll to position [768, 0]
click at [62, 362] on p "Expand" at bounding box center [201, 368] width 373 height 20
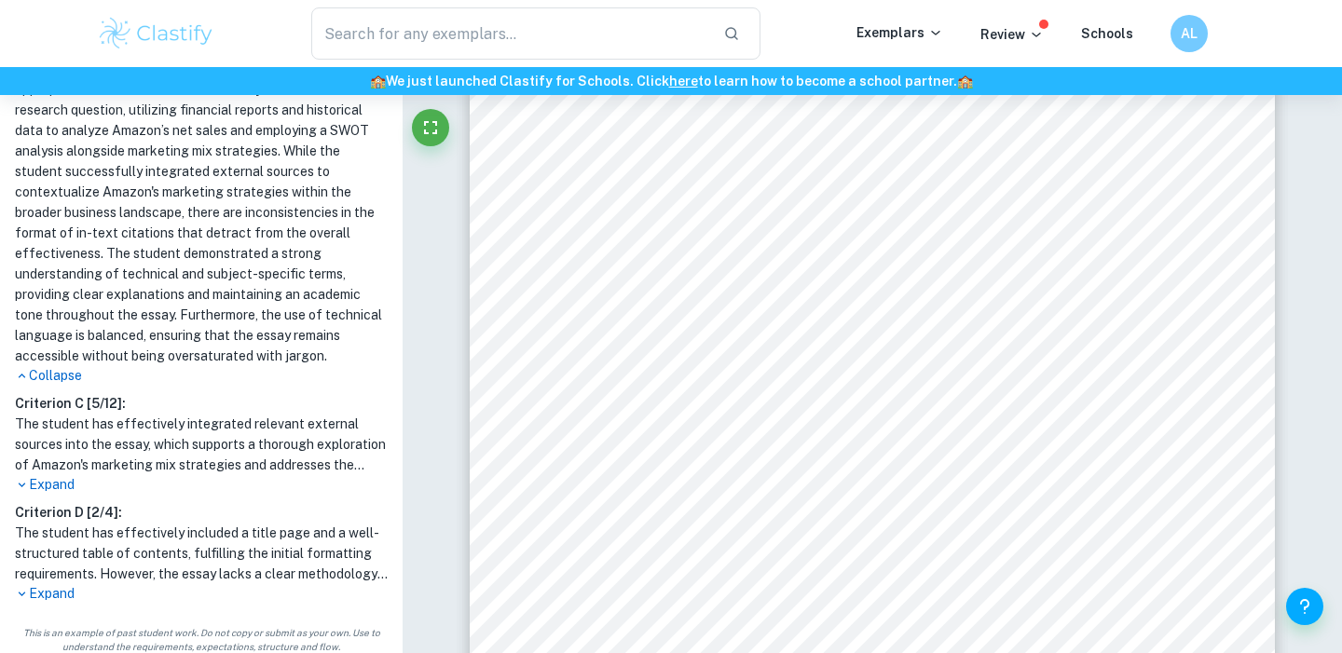
scroll to position [1014, 0]
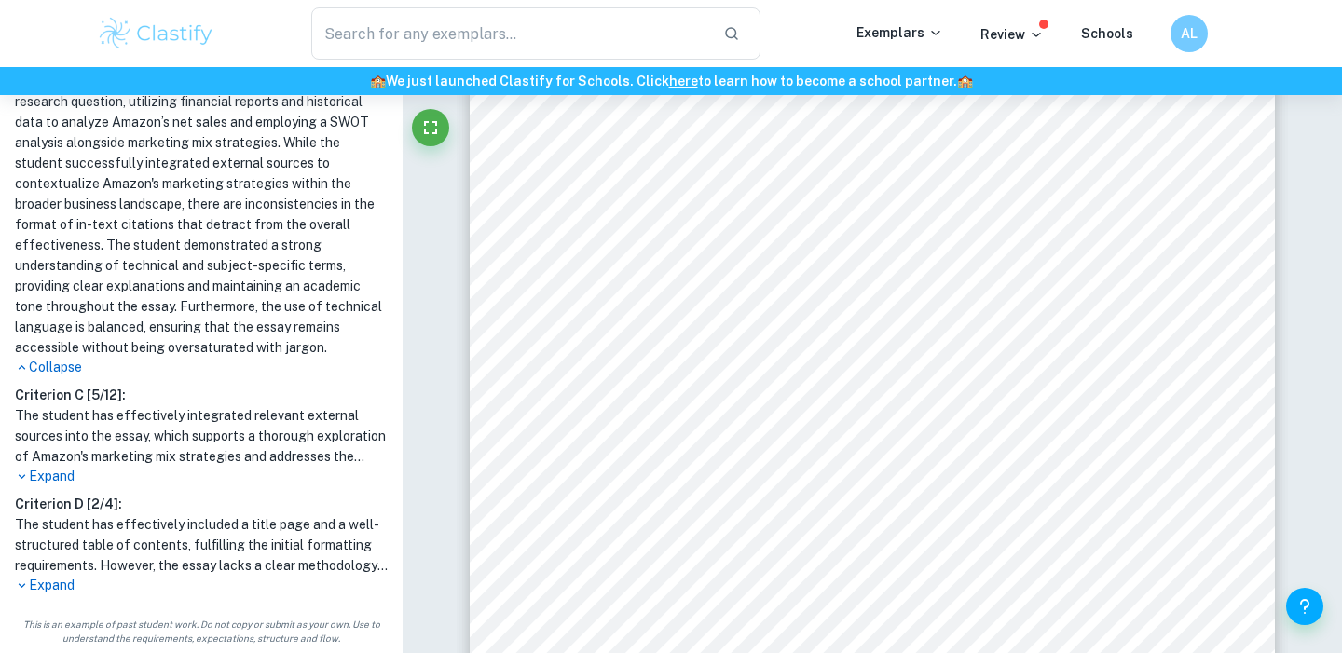
click at [127, 378] on div "Criterion A [ 3 / 6 ]: The student outlined the topic of their study at the beg…" at bounding box center [201, 139] width 388 height 928
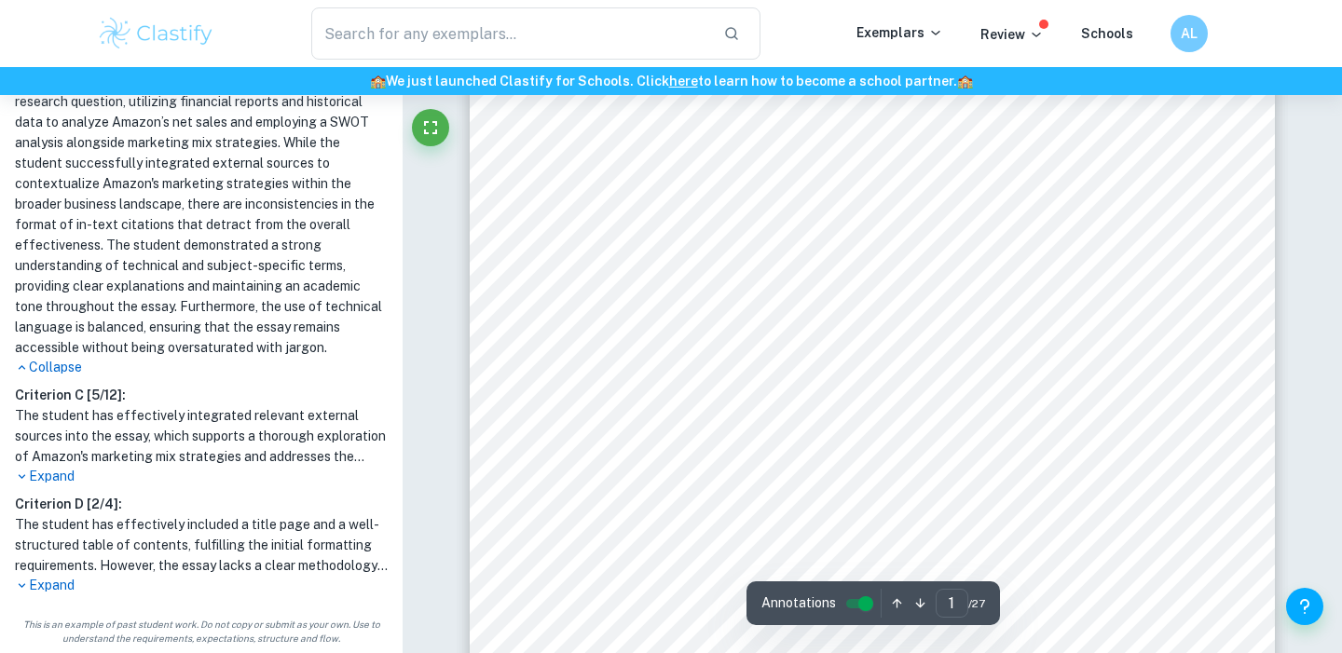
scroll to position [177, 0]
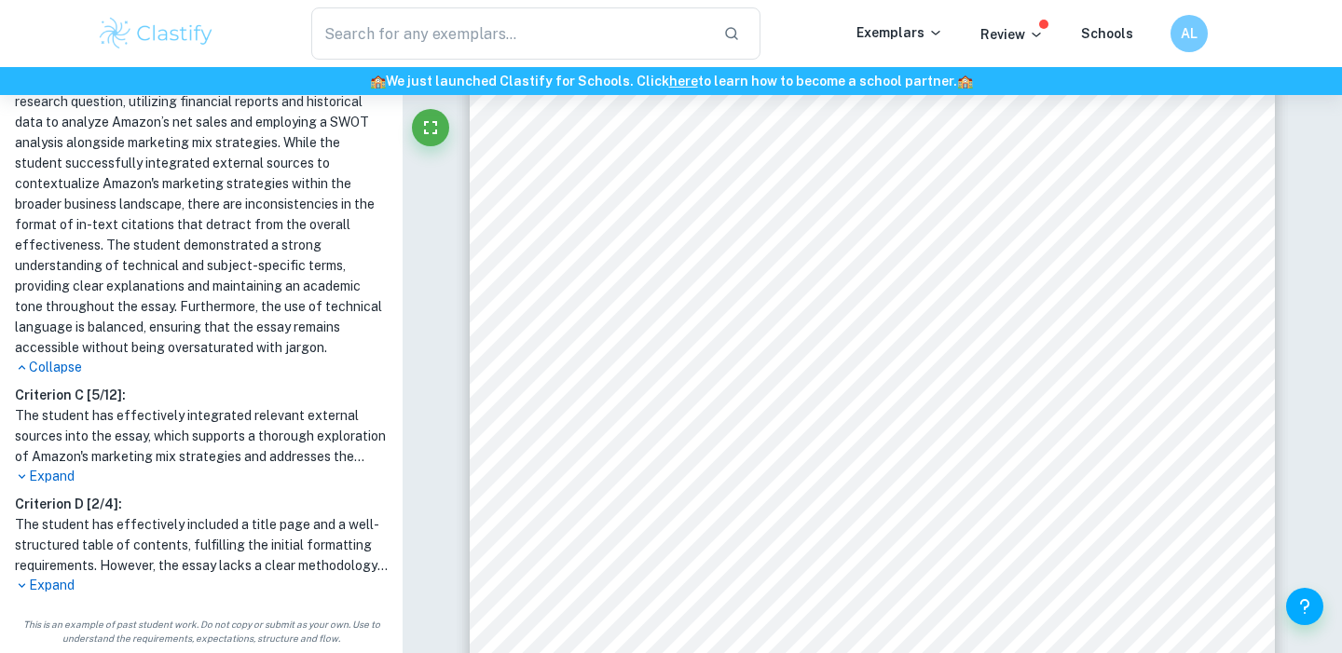
click at [57, 474] on p "Expand" at bounding box center [201, 477] width 373 height 20
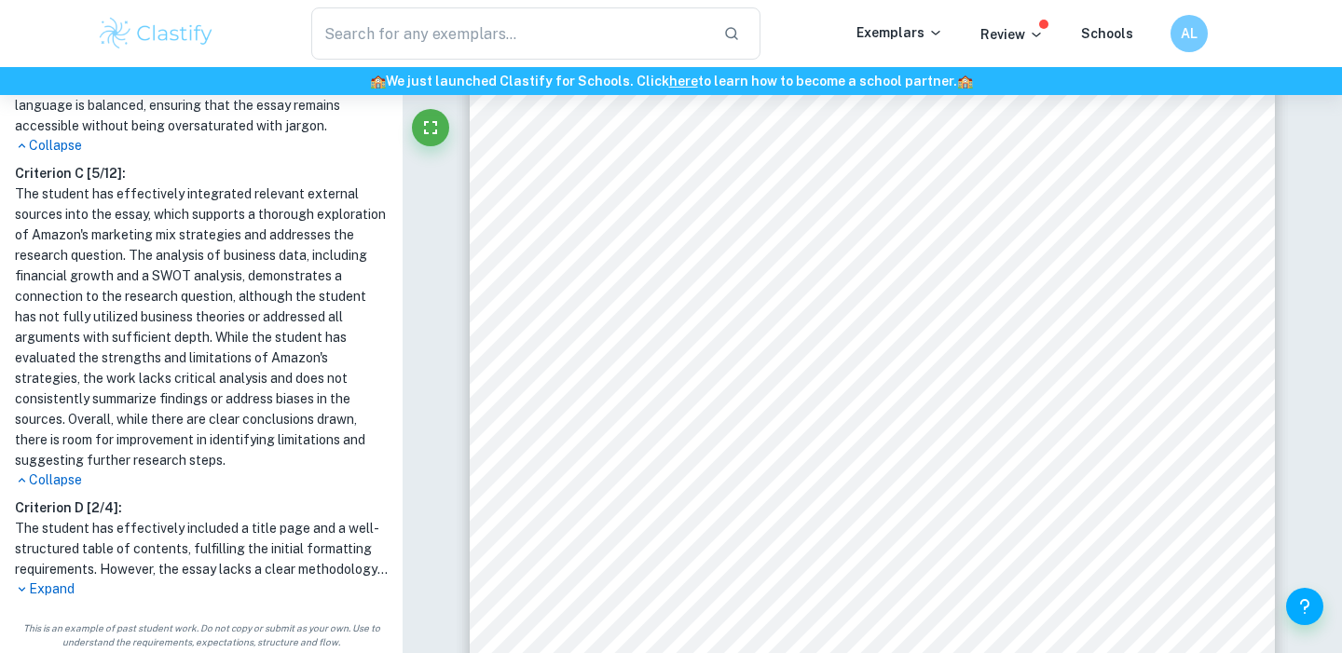
scroll to position [1239, 0]
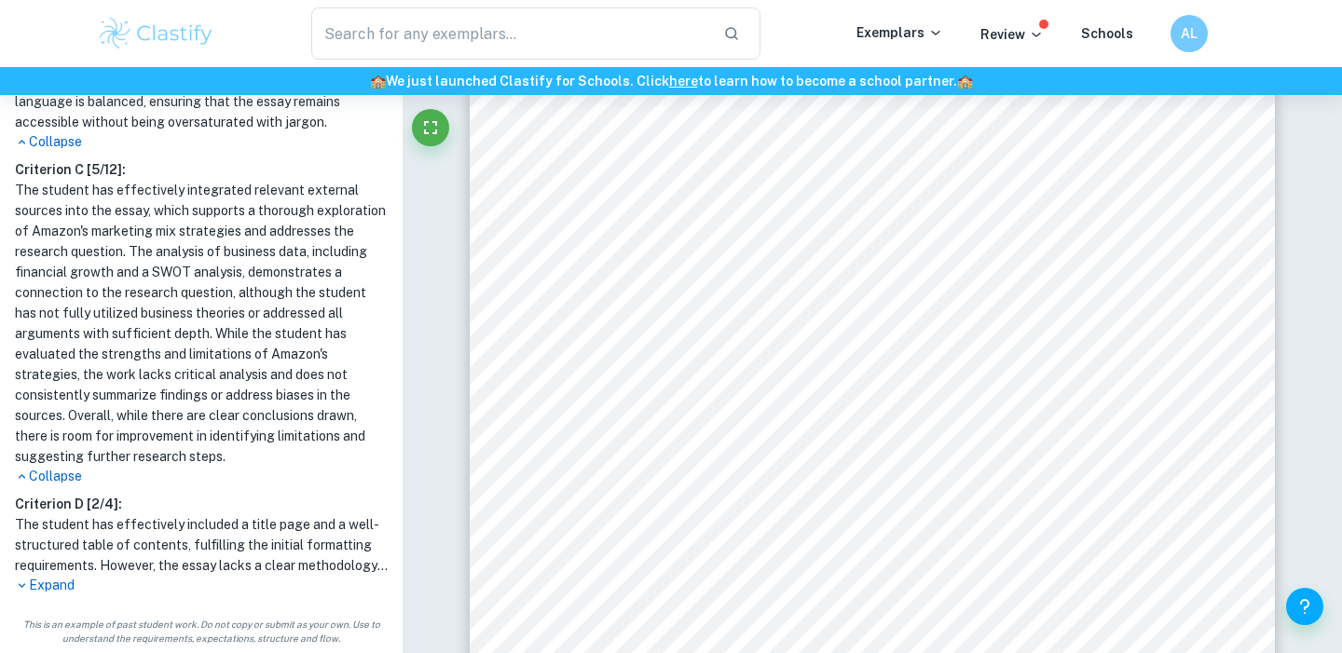
click at [49, 587] on p "Expand" at bounding box center [201, 586] width 373 height 20
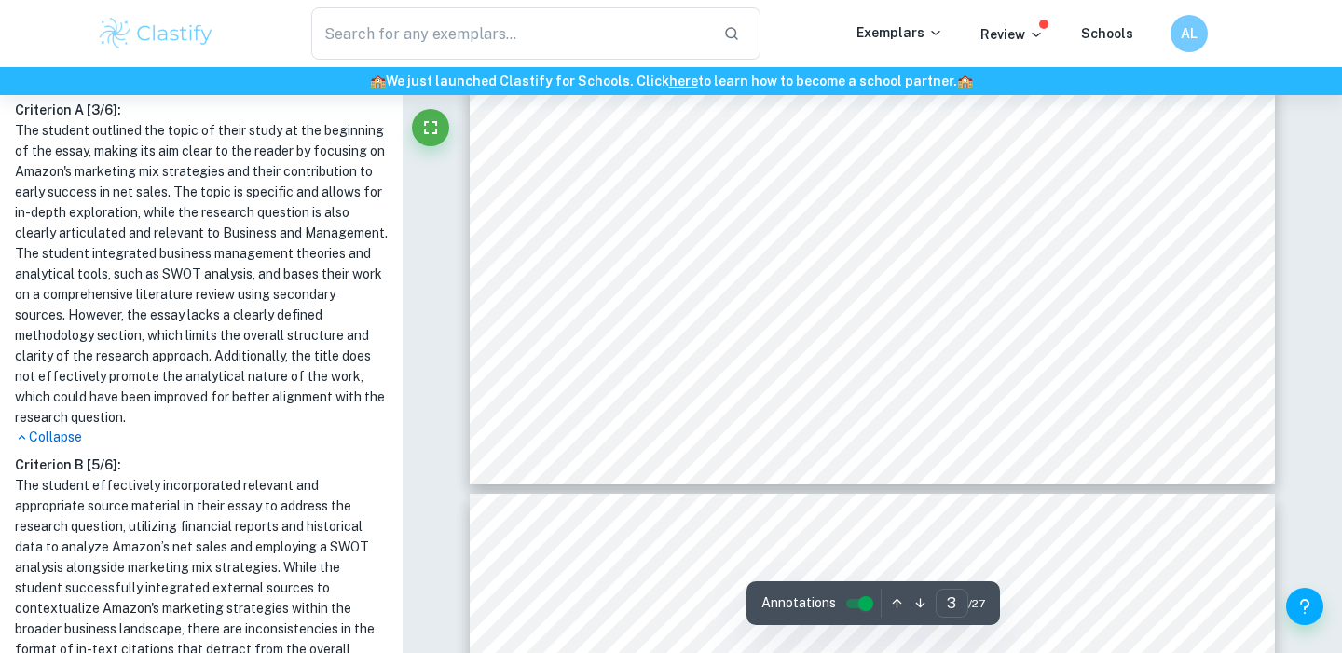
scroll to position [3195, 0]
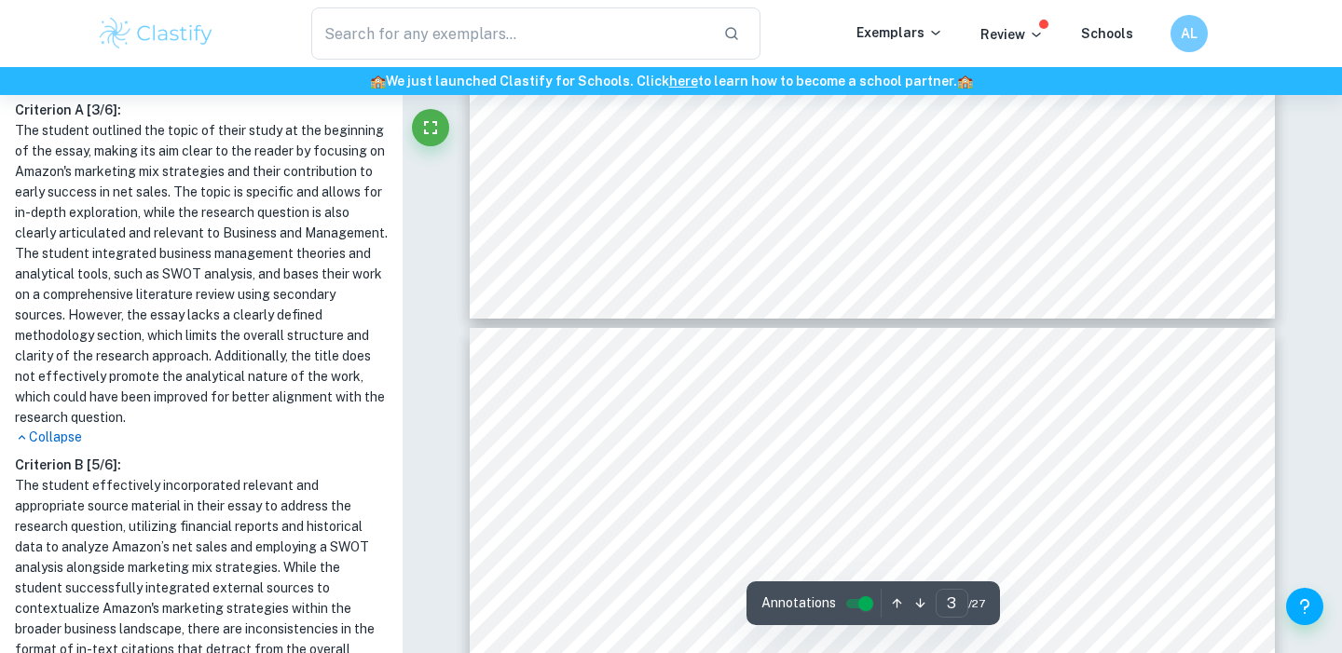
type input "4"
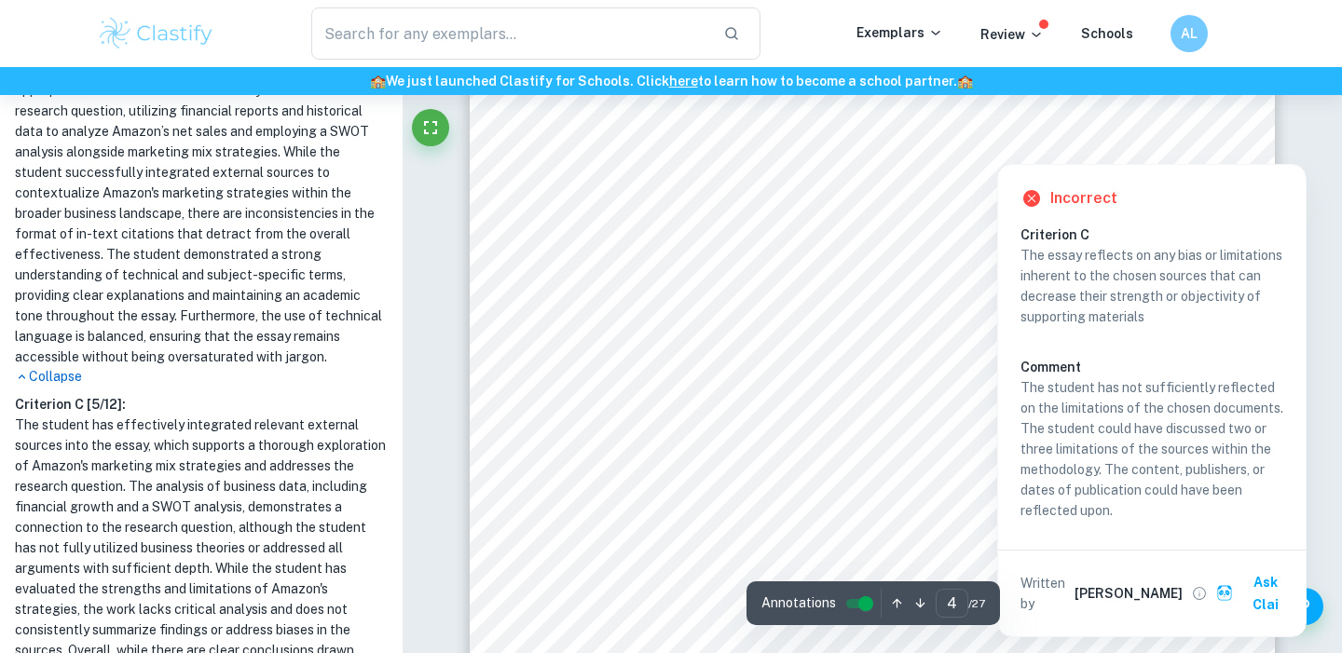
scroll to position [4127, 0]
click at [1160, 390] on p "The student has not sufficiently reflected on the limitations of the chosen doc…" at bounding box center [1151, 448] width 263 height 144
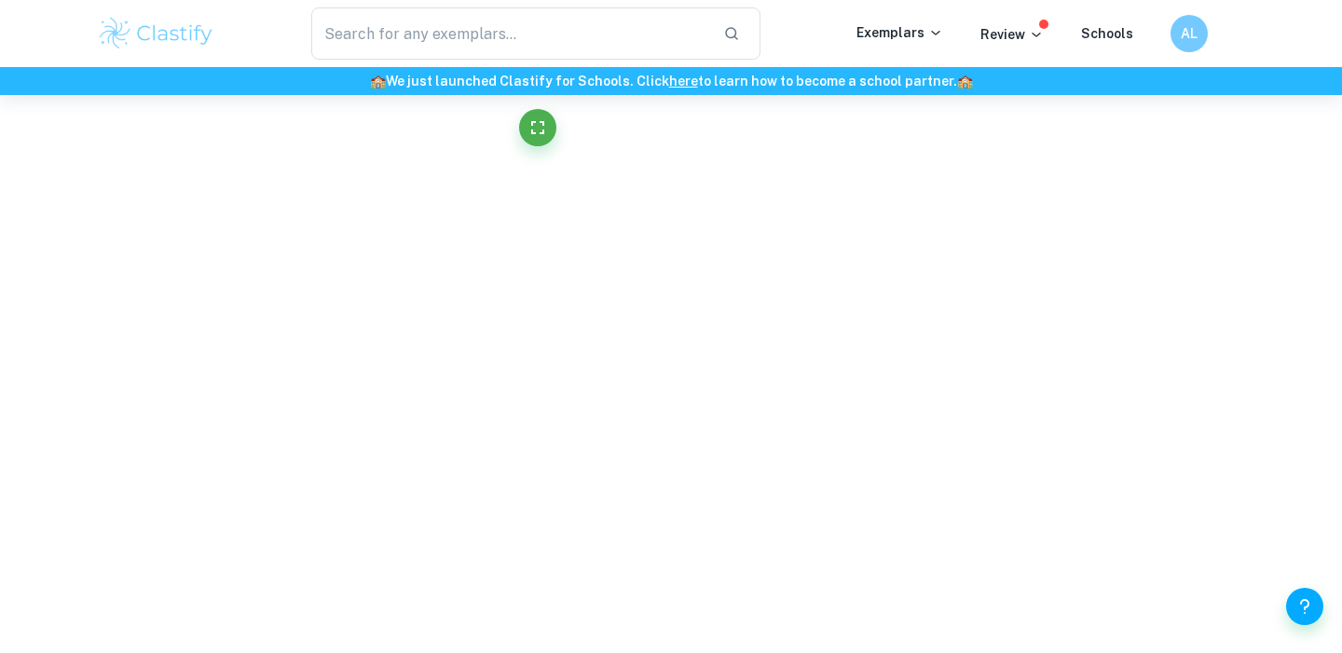
scroll to position [6739, 0]
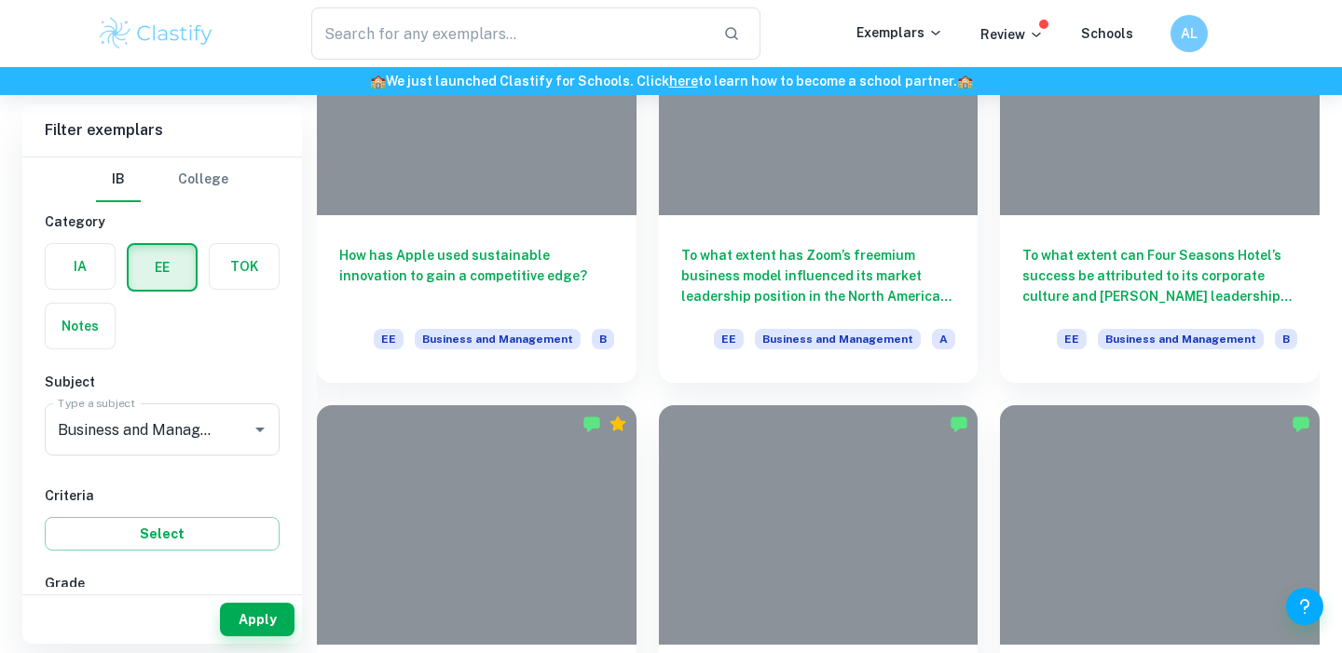
scroll to position [1482, 0]
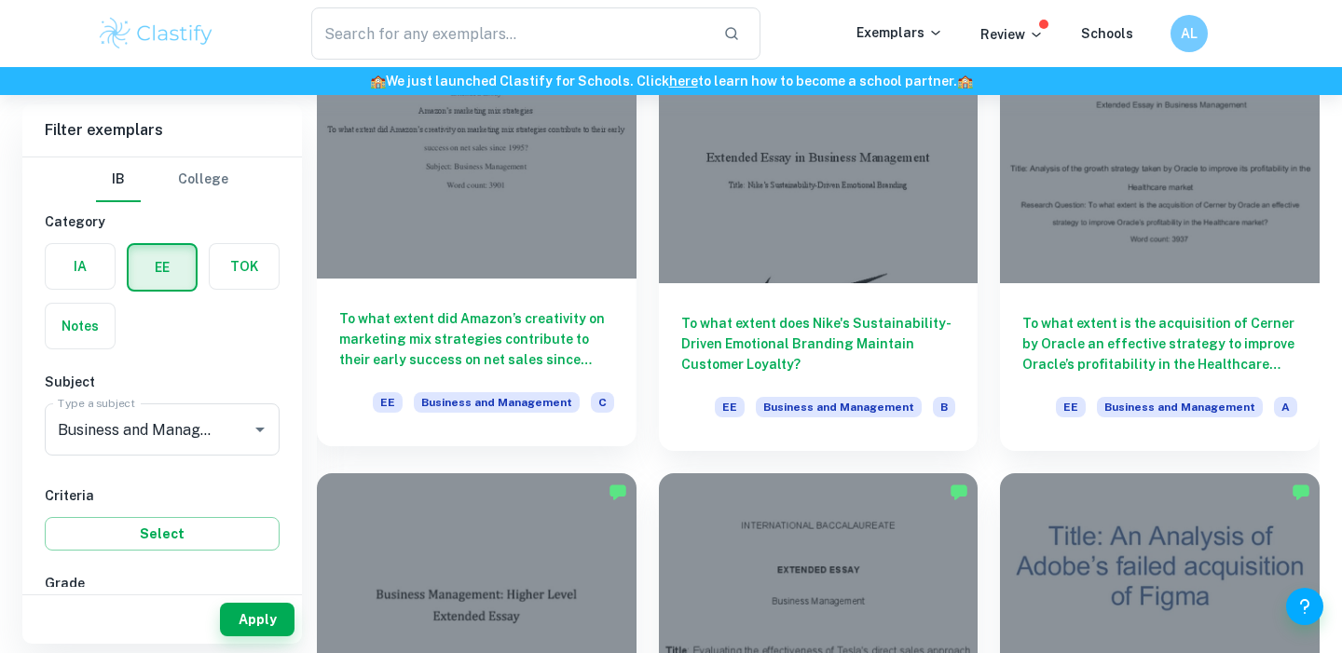
click at [494, 320] on h6 "To what extent did Amazon’s creativity on marketing mix strategies contribute t…" at bounding box center [476, 339] width 275 height 62
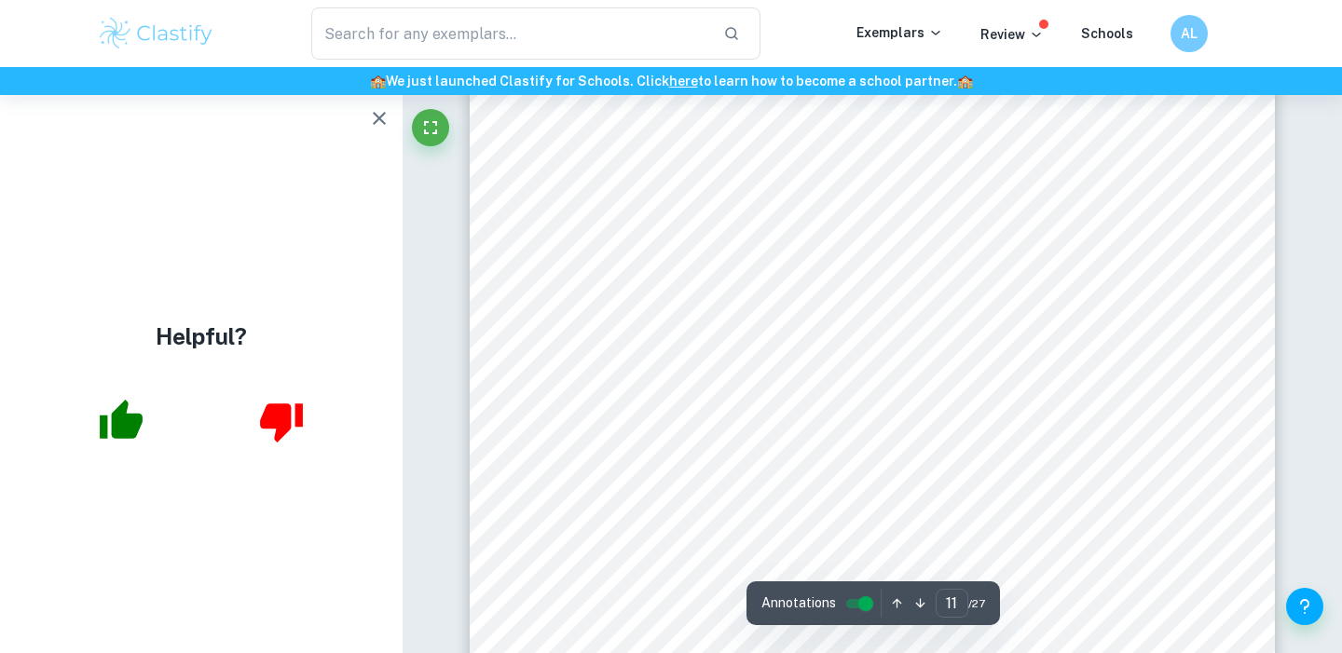
scroll to position [12071, 0]
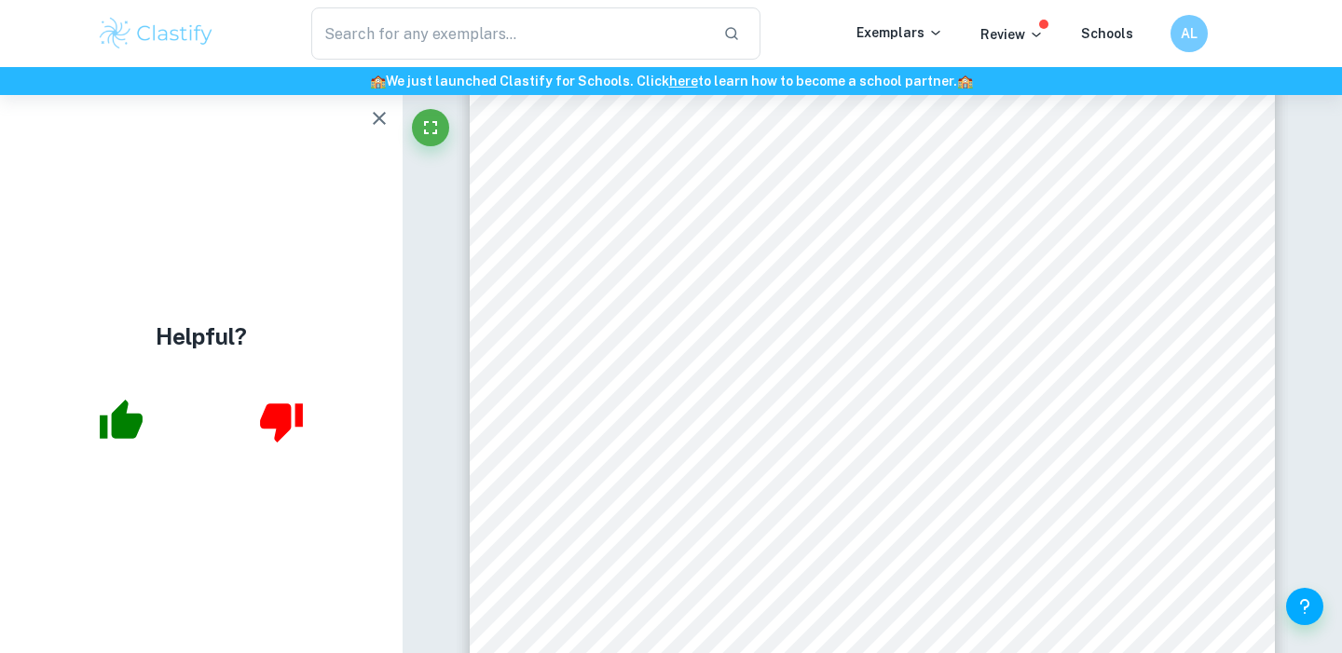
click at [1061, 532] on div "11 4. SWOT analysis of Amazon To evaluate and analyse any business9s success an…" at bounding box center [872, 214] width 805 height 1138
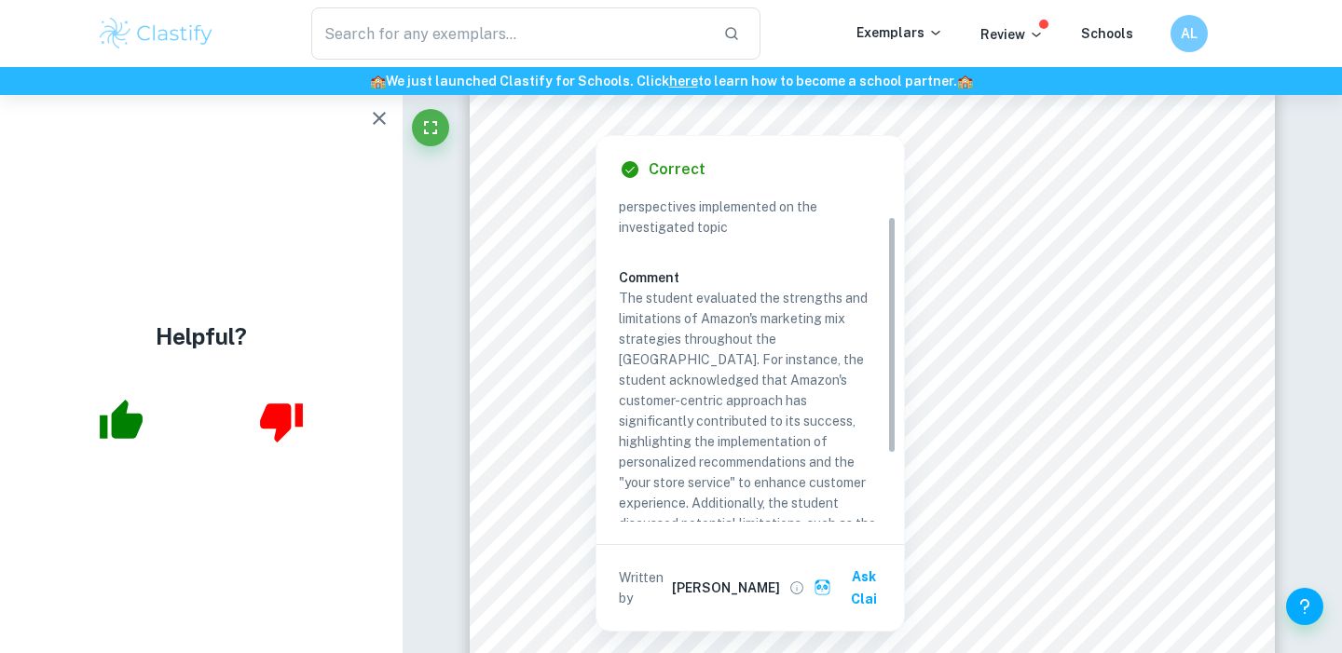
scroll to position [0, 0]
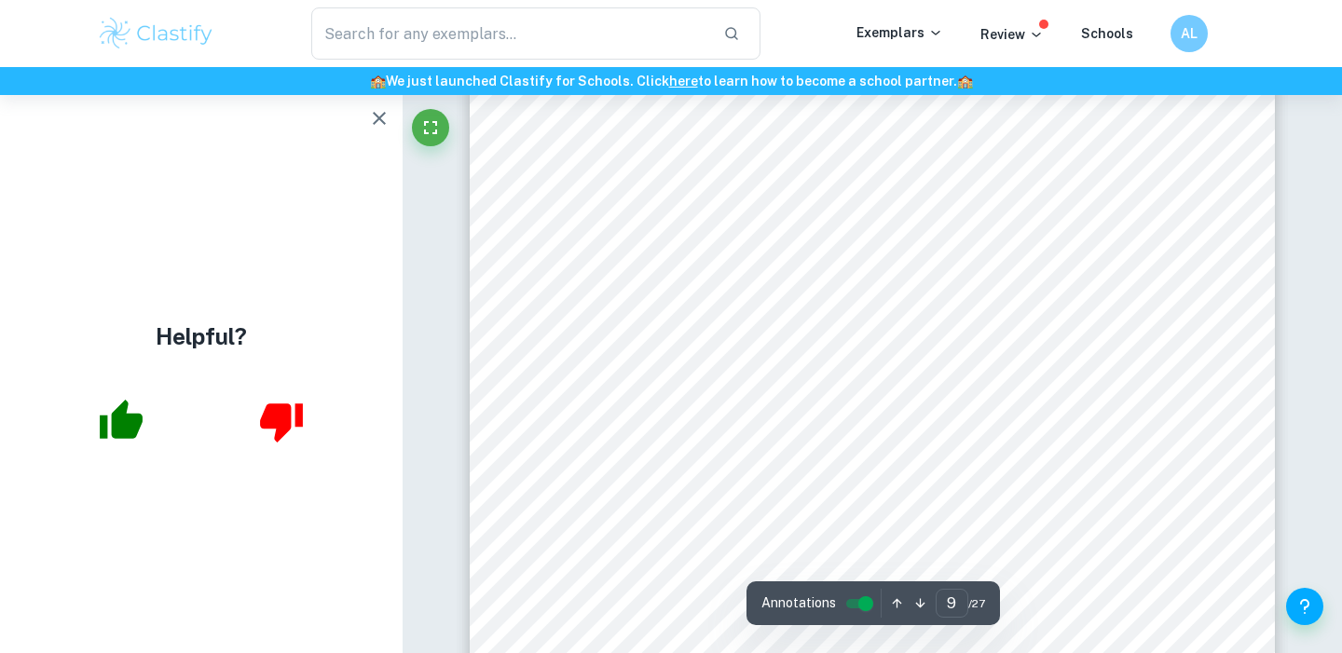
click at [989, 158] on div "9 3. Amazon9s net sales From the start , Amazon9s net sales have increased cons…" at bounding box center [872, 348] width 805 height 1138
type input "2"
click at [196, 195] on div "Helpful?" at bounding box center [201, 374] width 403 height 558
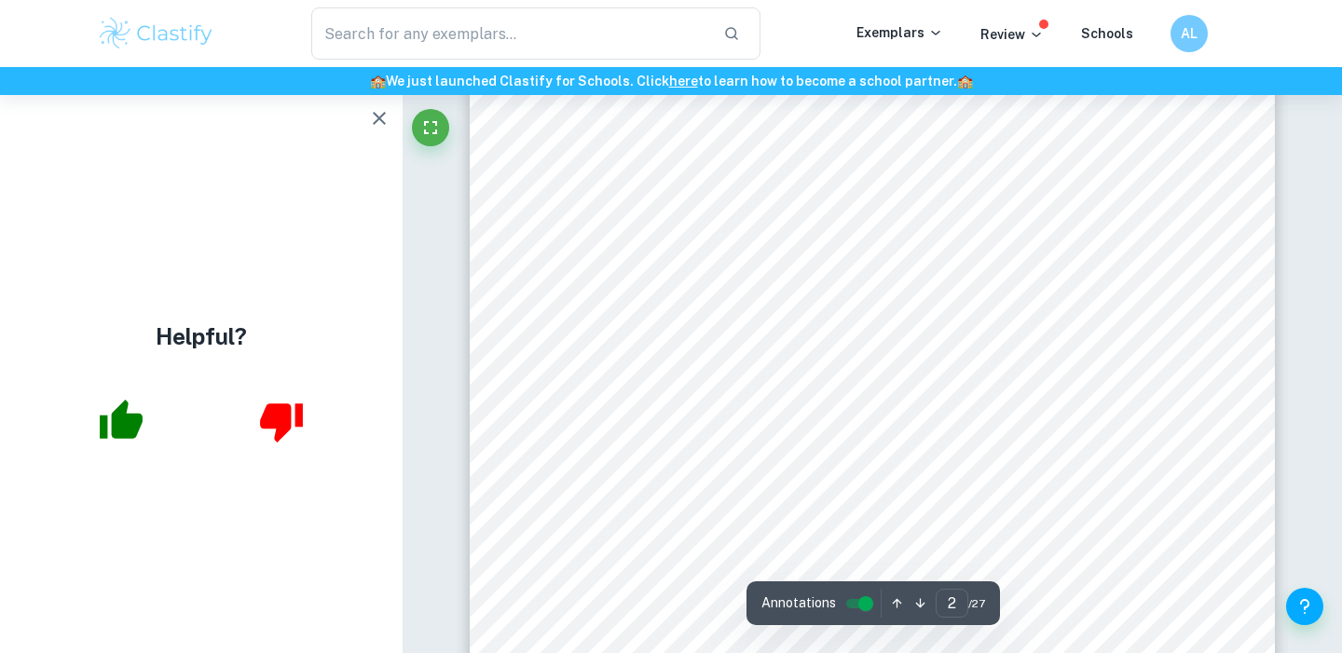
click at [196, 195] on div "Helpful?" at bounding box center [201, 374] width 403 height 558
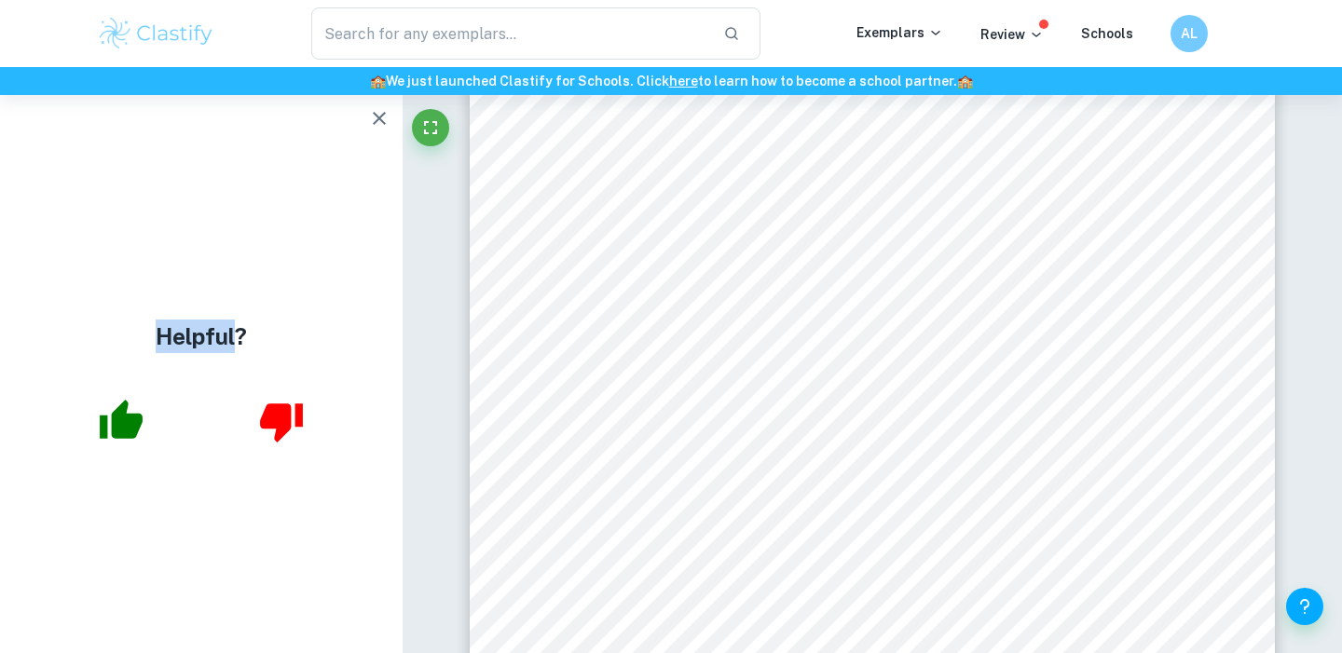
click at [373, 113] on icon "button" at bounding box center [379, 118] width 13 height 13
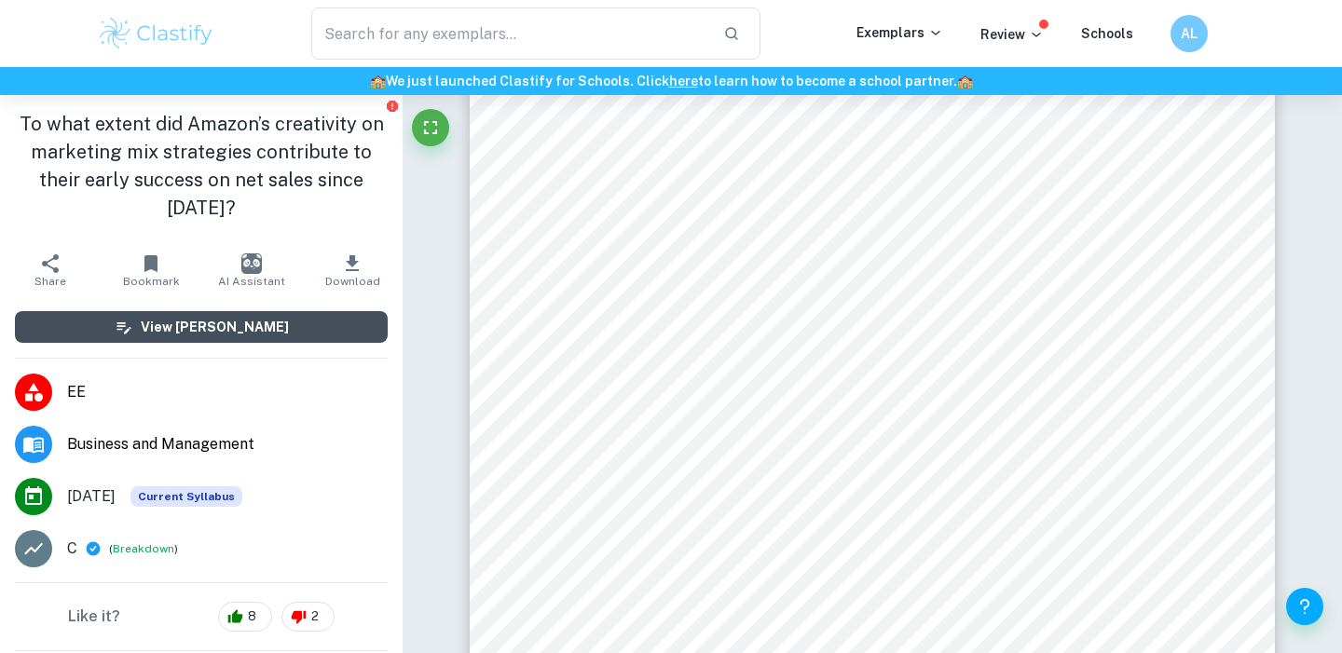
click at [247, 326] on h6 "View [PERSON_NAME]" at bounding box center [215, 327] width 148 height 21
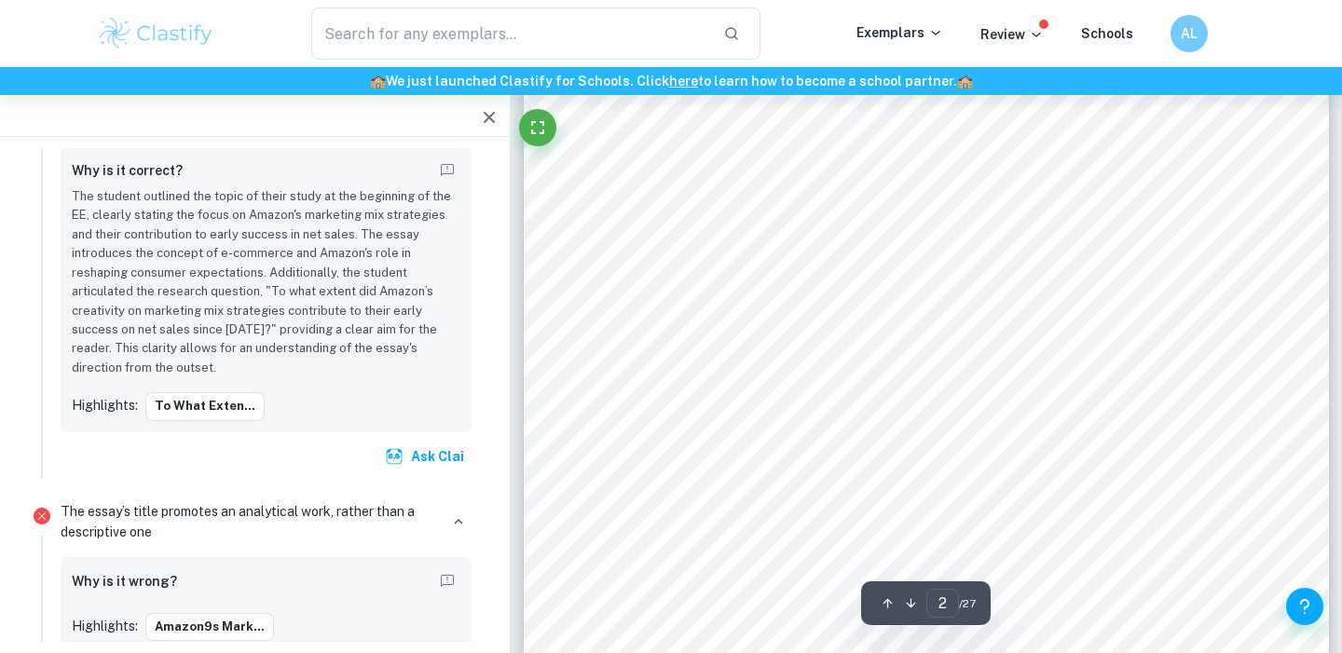
scroll to position [475, 0]
click at [205, 404] on button "To what exten..." at bounding box center [204, 407] width 119 height 28
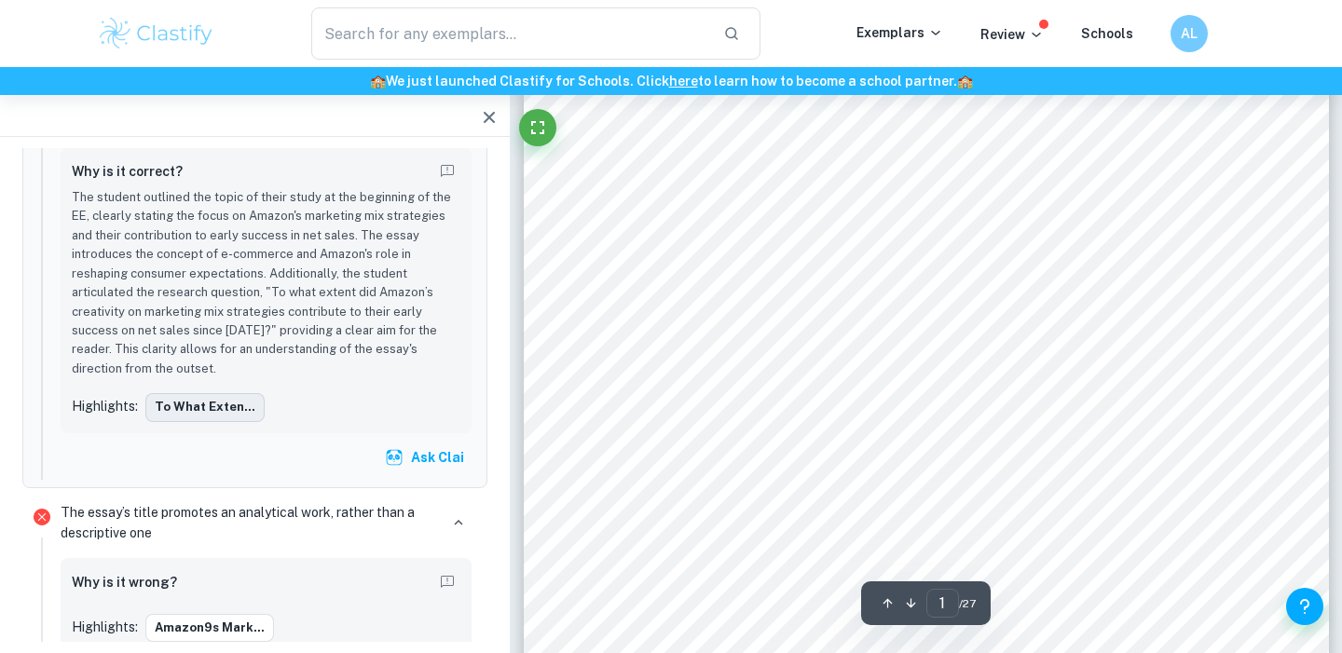
type input "1"
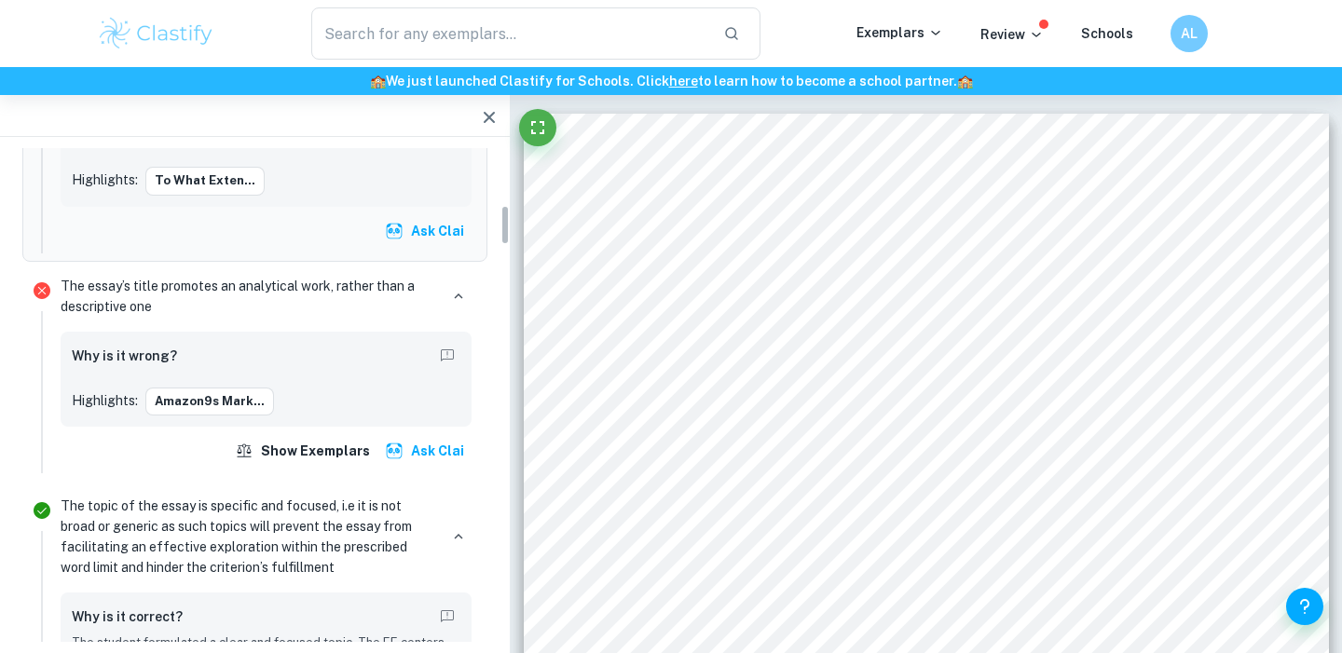
scroll to position [705, 0]
click at [231, 400] on button "Amazon9s mark..." at bounding box center [209, 399] width 129 height 28
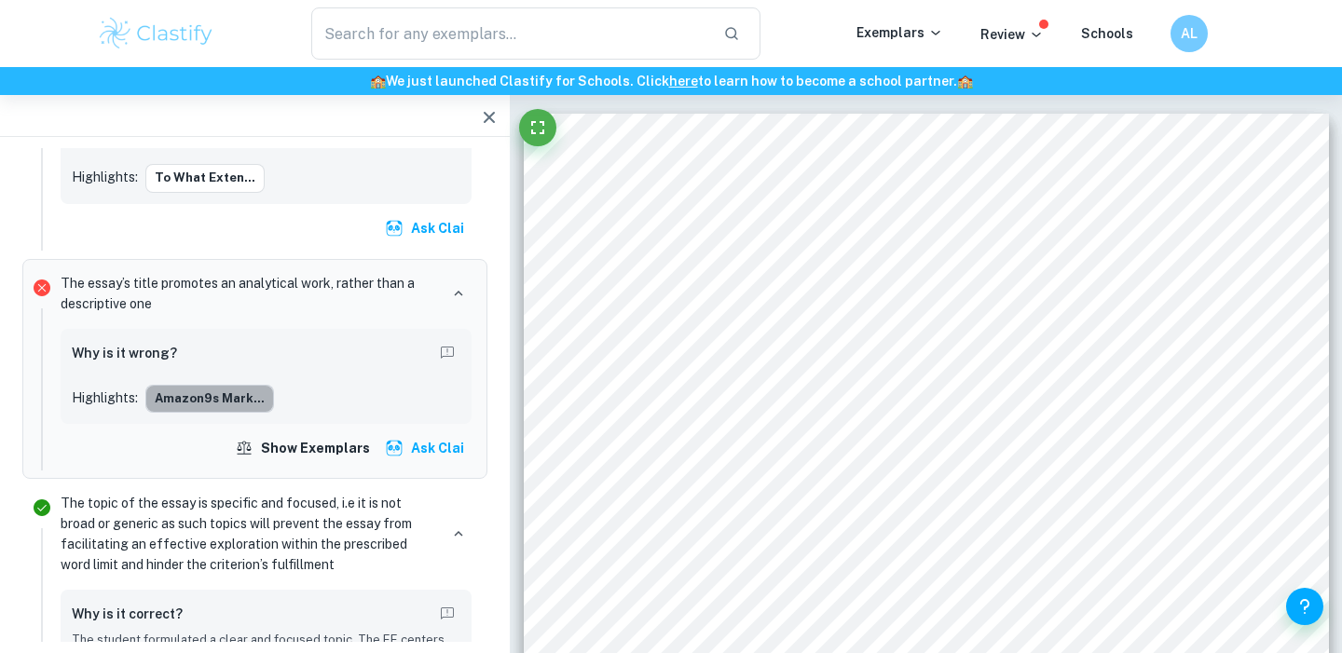
click at [231, 400] on button "Amazon9s mark..." at bounding box center [209, 399] width 129 height 28
click at [337, 448] on button "Show exemplars" at bounding box center [304, 448] width 146 height 34
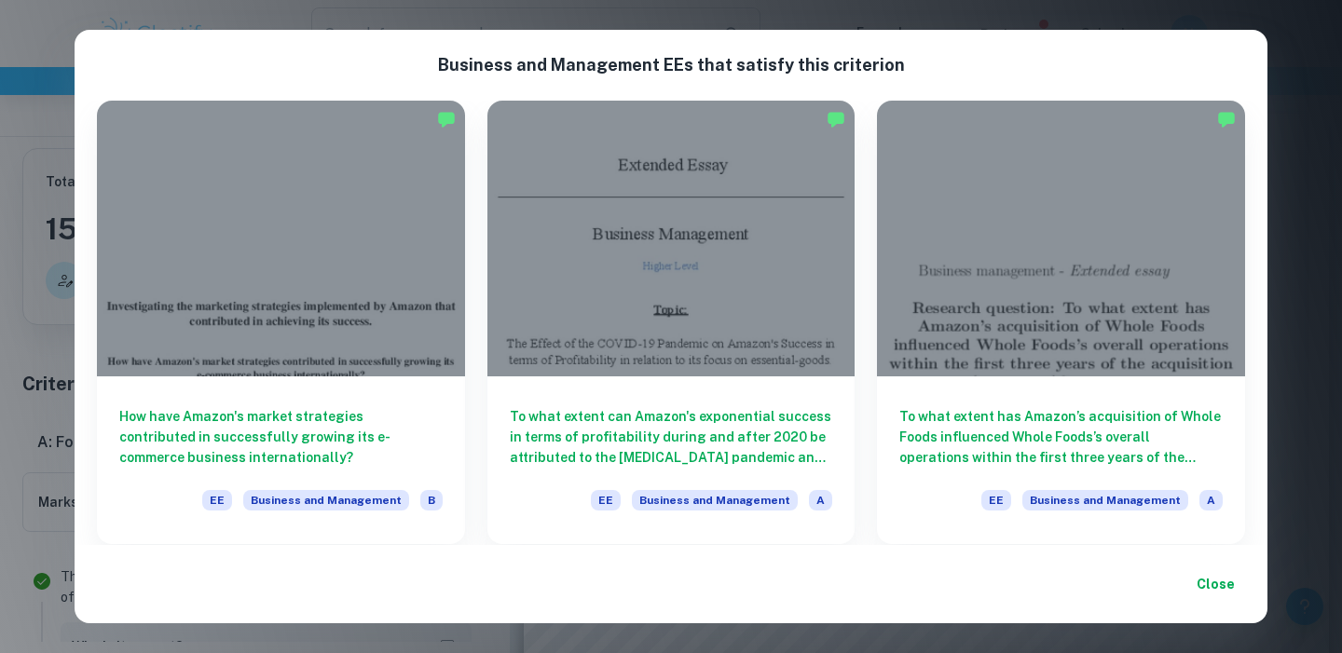
scroll to position [705, 0]
click at [29, 117] on div "Business and Management EE s that satisfy this criterion How have Amazon's mark…" at bounding box center [671, 326] width 1342 height 653
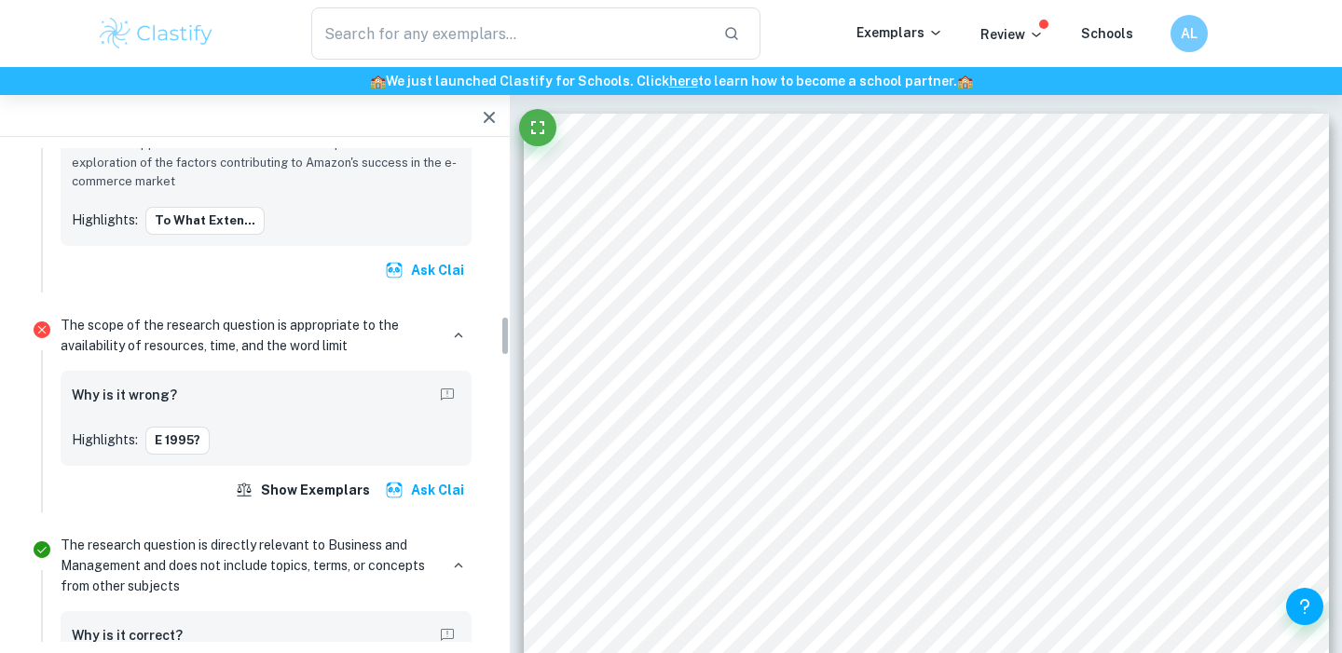
scroll to position [2090, 0]
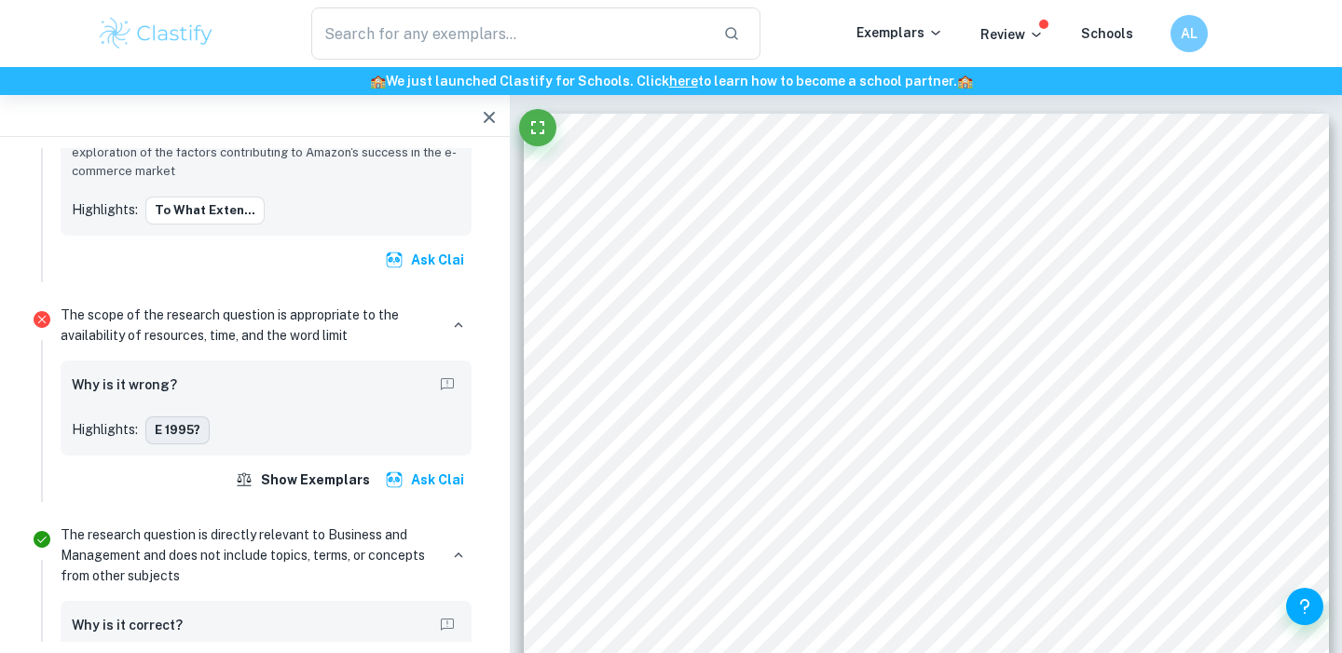
click at [183, 424] on button "e 1995?" at bounding box center [177, 431] width 64 height 28
click at [310, 471] on button "Show exemplars" at bounding box center [304, 480] width 146 height 34
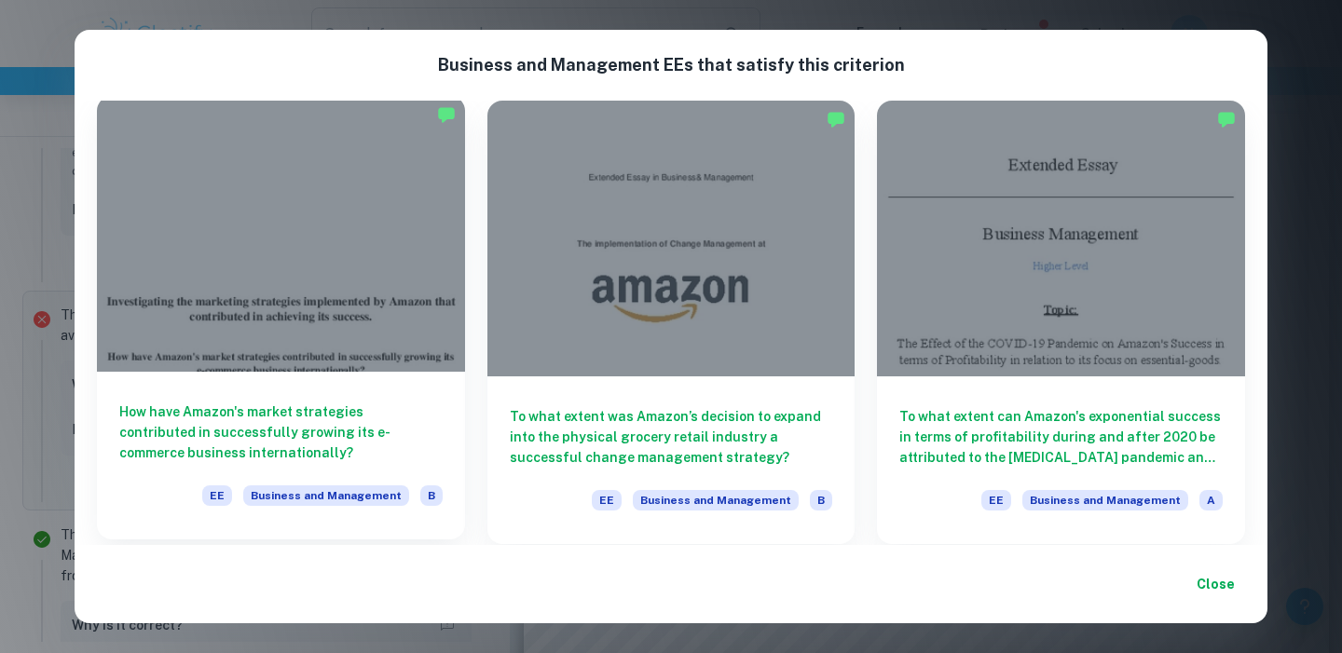
click at [310, 471] on div "How have Amazon's market strategies contributed in successfully growing its e-c…" at bounding box center [281, 456] width 368 height 168
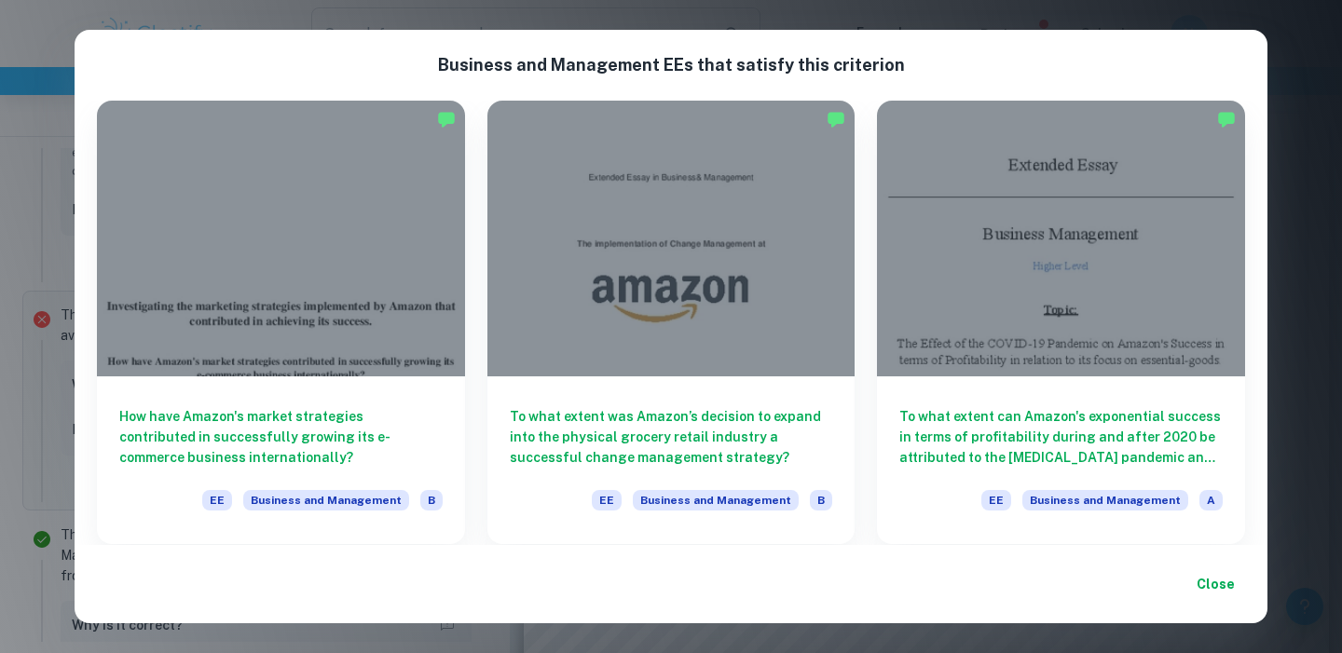
click at [29, 154] on div "Business and Management EE s that satisfy this criterion How have Amazon's mark…" at bounding box center [671, 326] width 1342 height 653
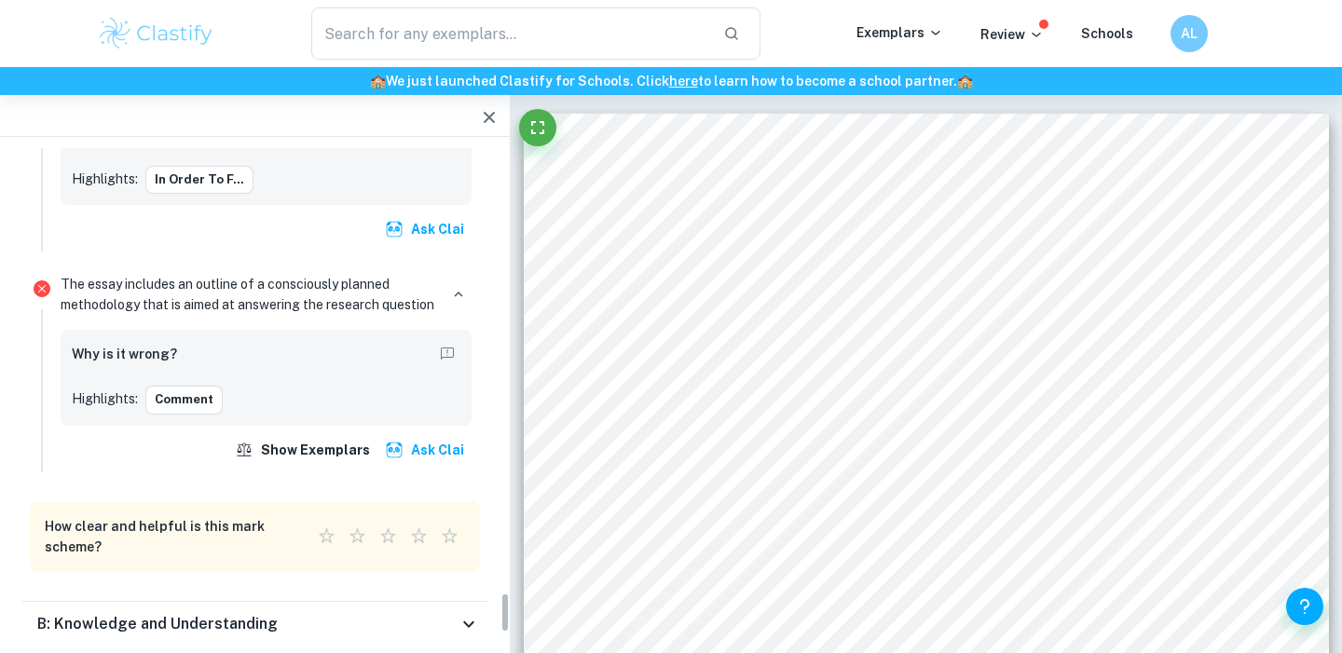
scroll to position [5592, 0]
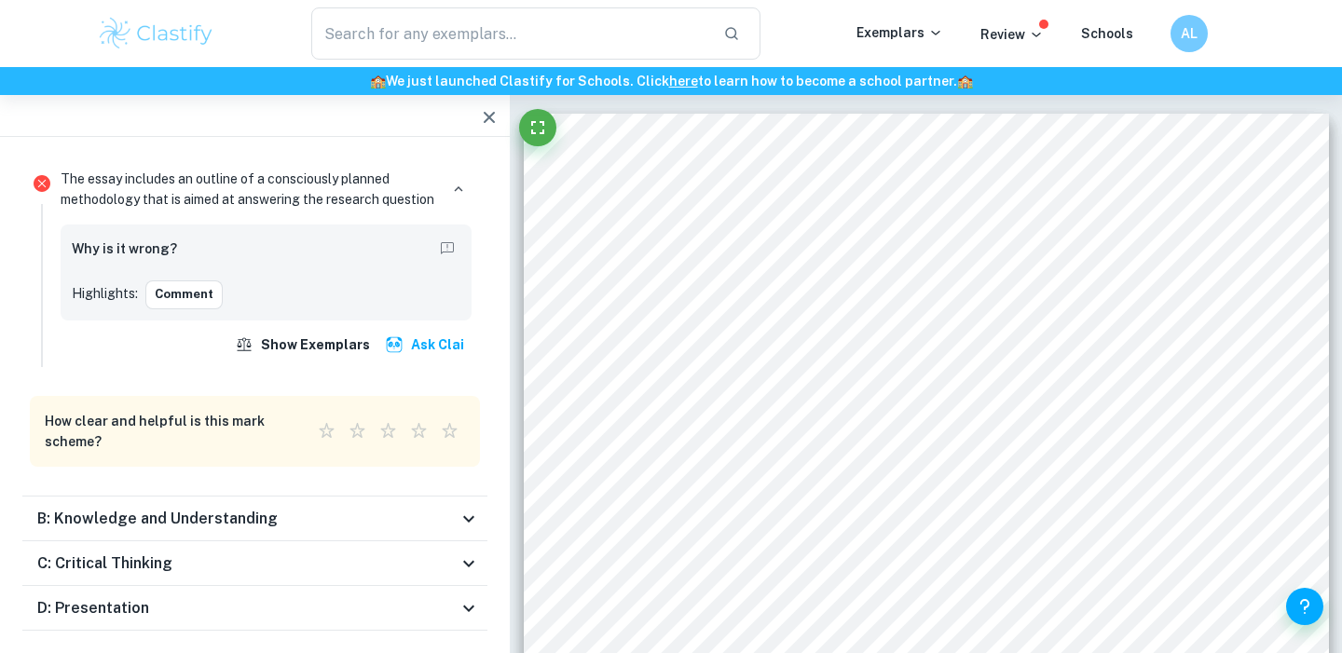
click at [150, 553] on h6 "C: Critical Thinking" at bounding box center [104, 564] width 135 height 22
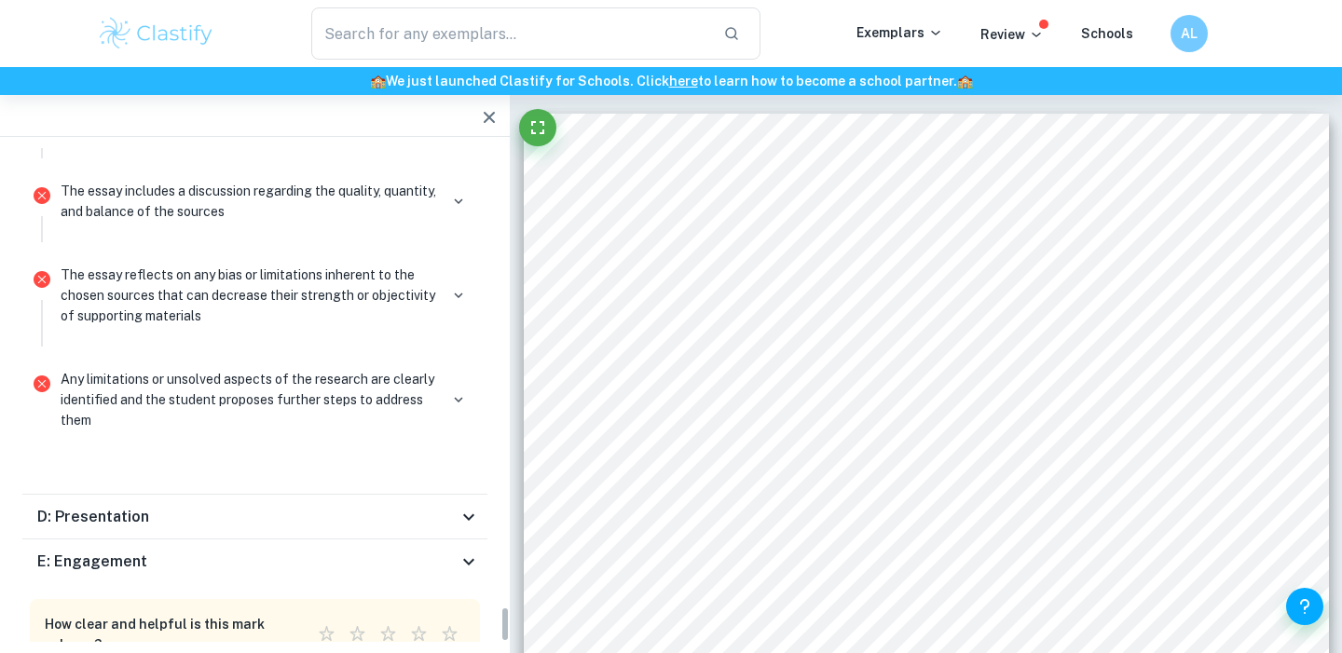
scroll to position [6917, 0]
click at [150, 549] on div "E: Engagement" at bounding box center [247, 560] width 420 height 22
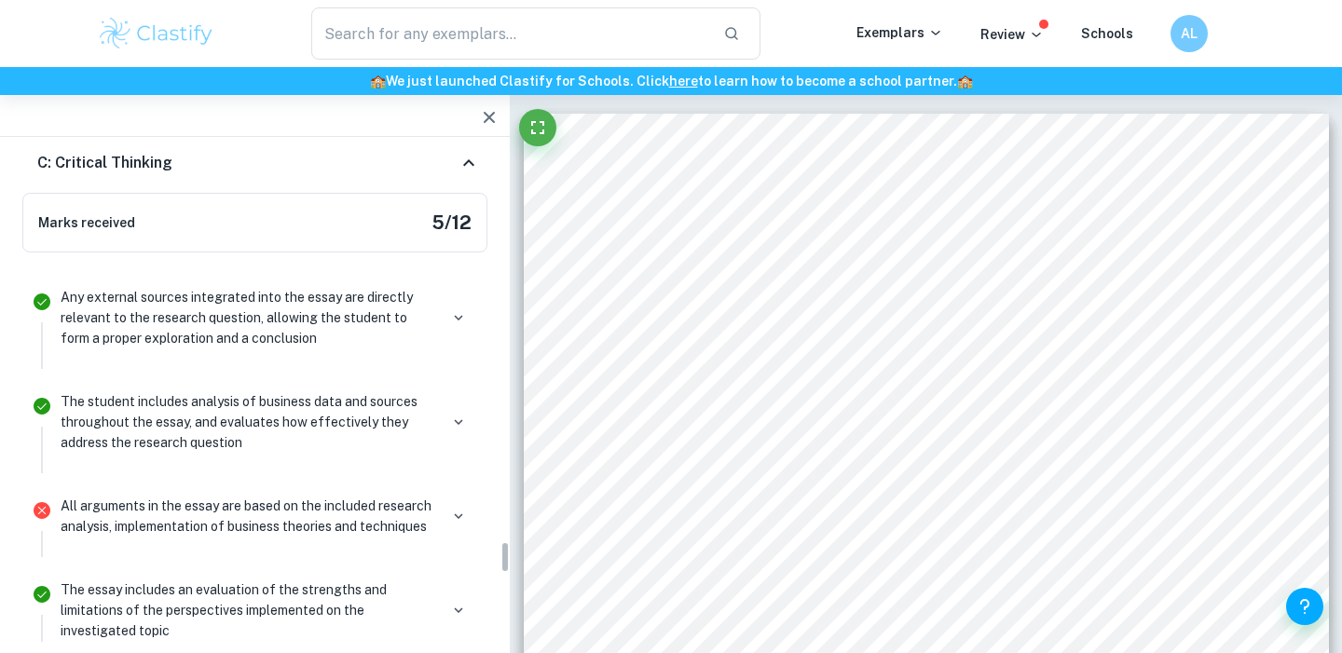
scroll to position [6016, 0]
click at [459, 507] on icon "button" at bounding box center [458, 515] width 17 height 17
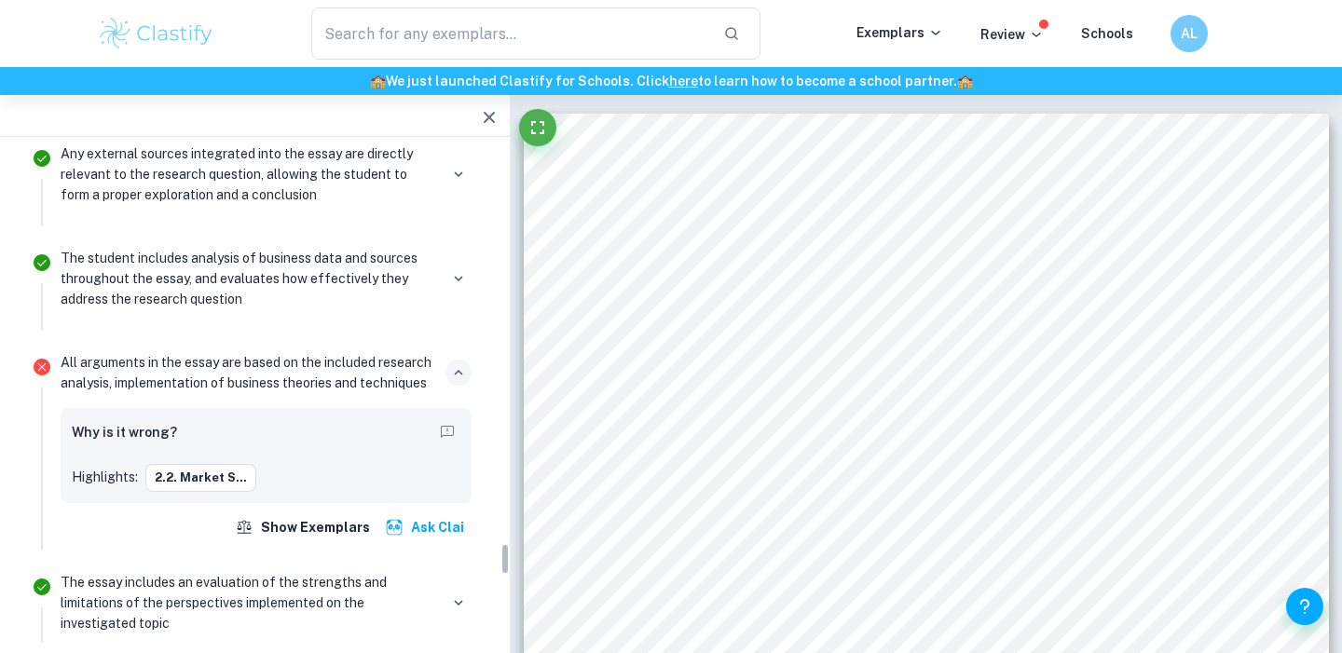
scroll to position [6162, 0]
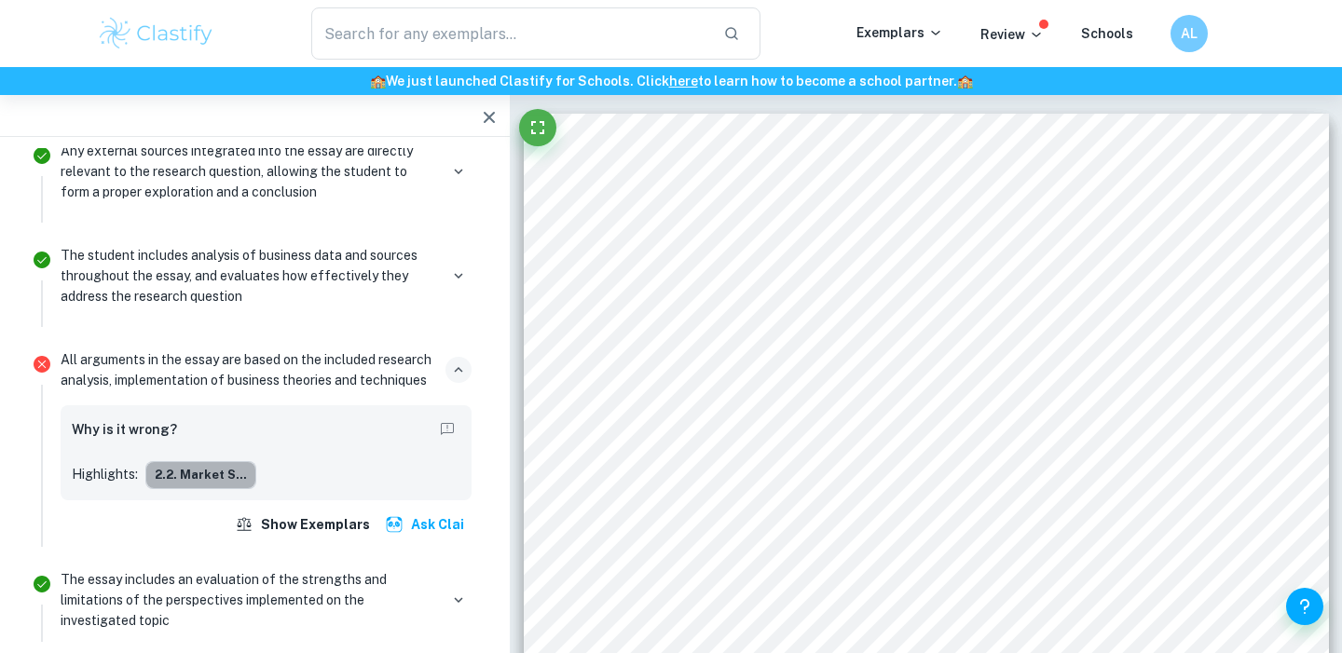
click at [206, 461] on button "2.2. Market s..." at bounding box center [200, 475] width 111 height 28
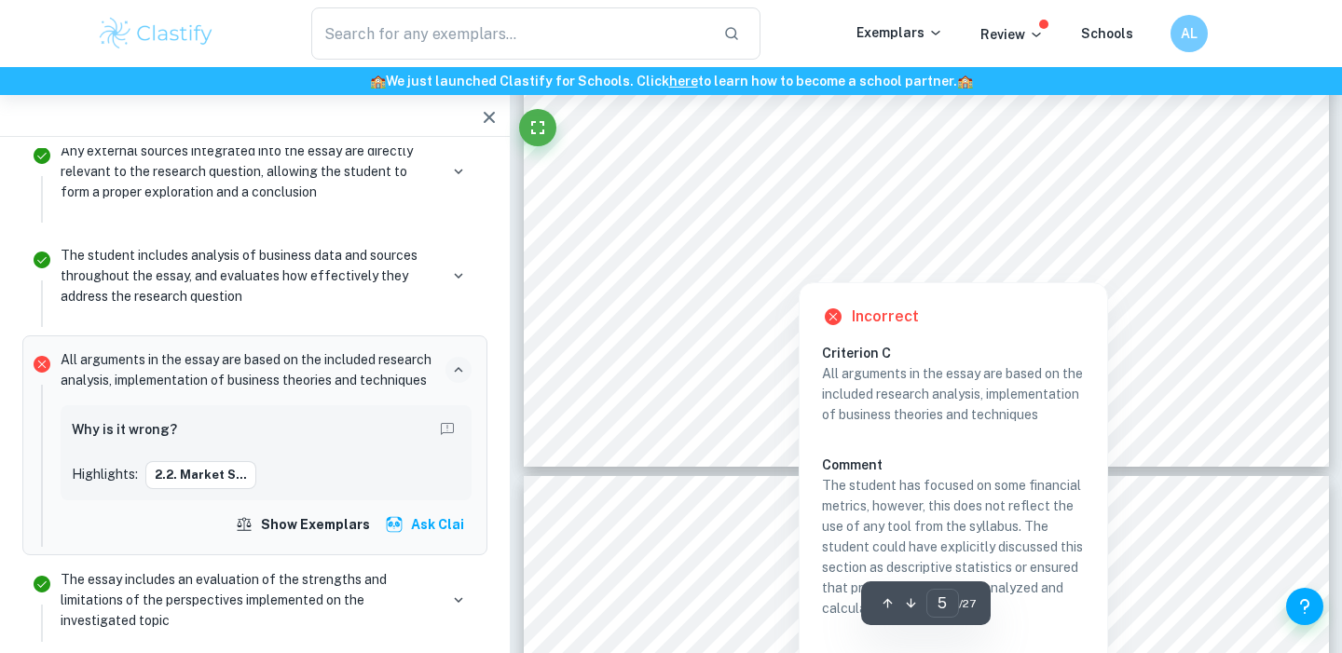
scroll to position [5601, 0]
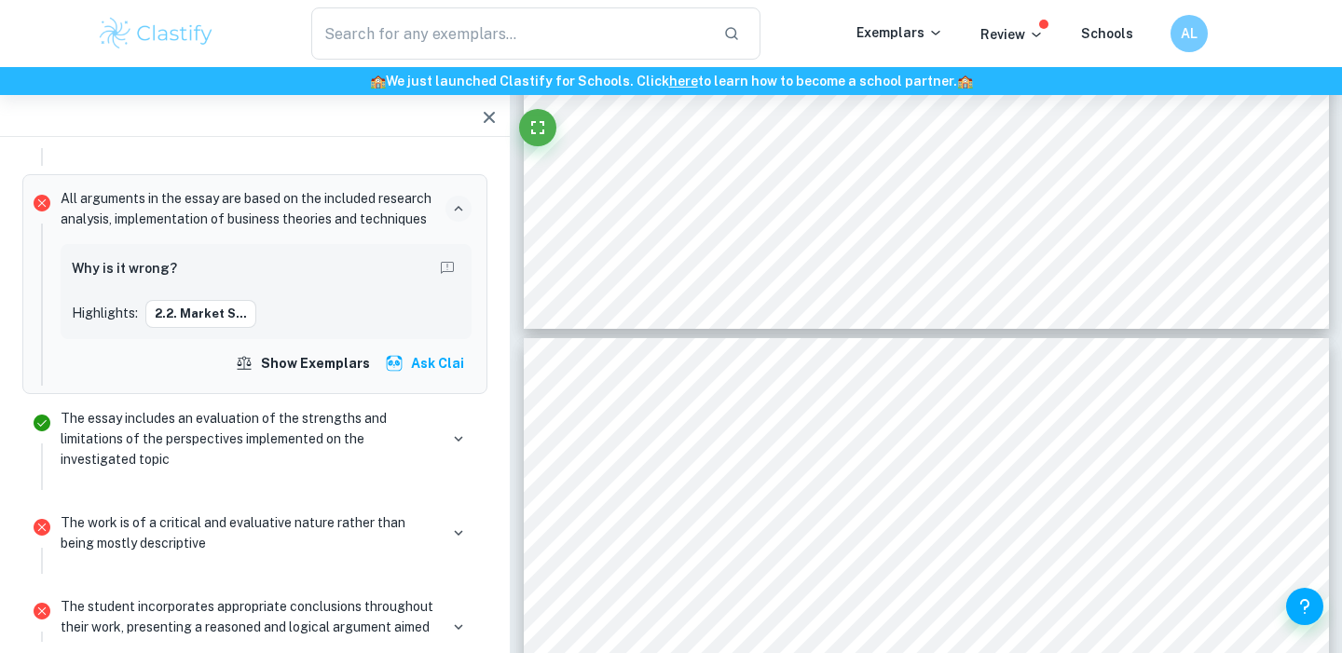
scroll to position [6320, 0]
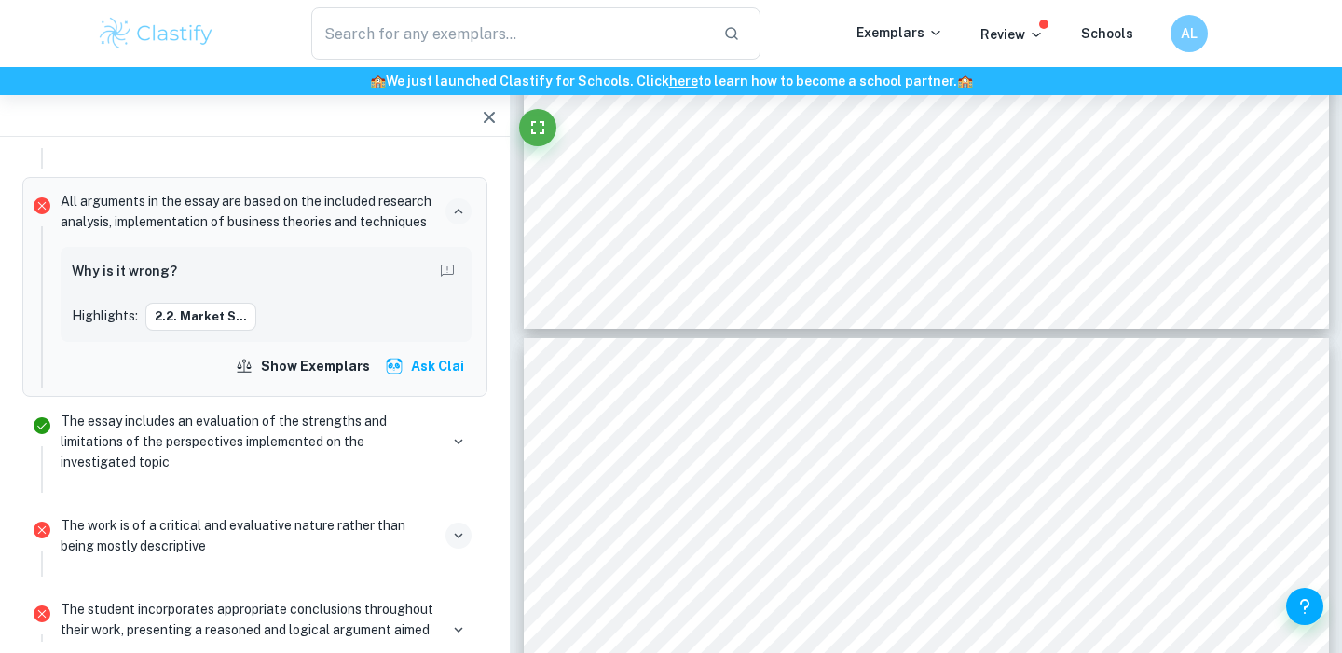
click at [459, 527] on icon "button" at bounding box center [458, 535] width 17 height 17
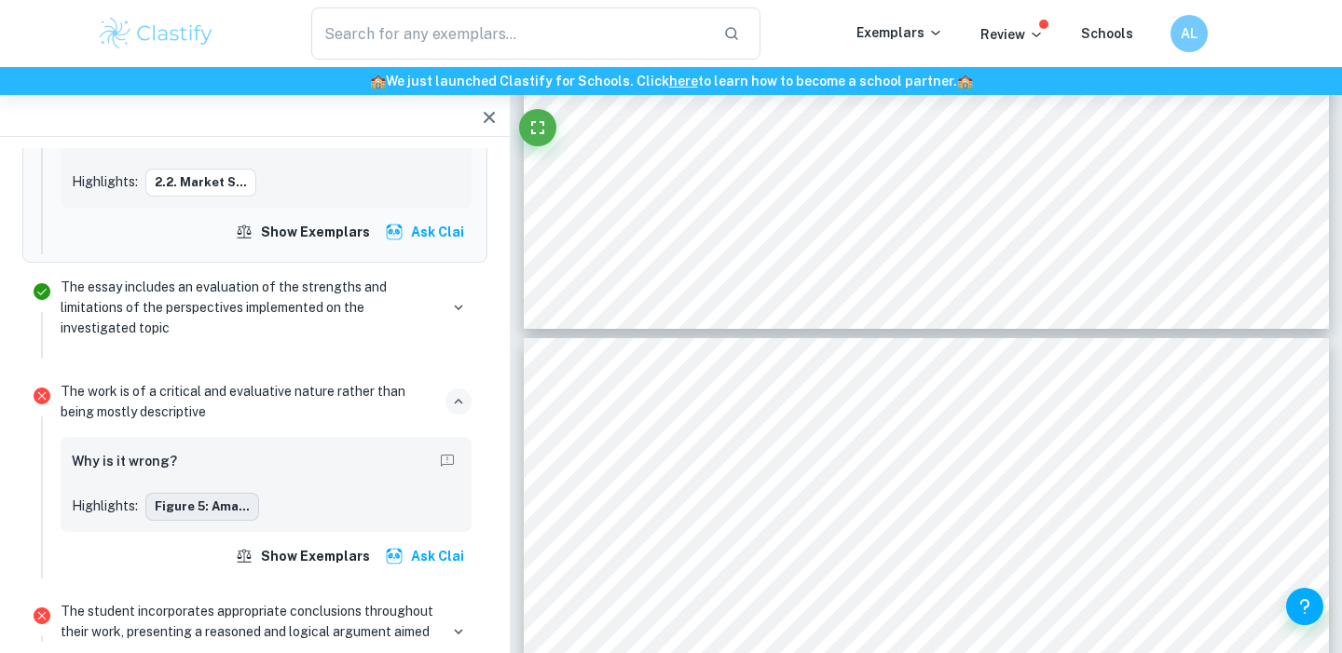
scroll to position [6453, 0]
click at [461, 624] on icon "button" at bounding box center [458, 632] width 17 height 17
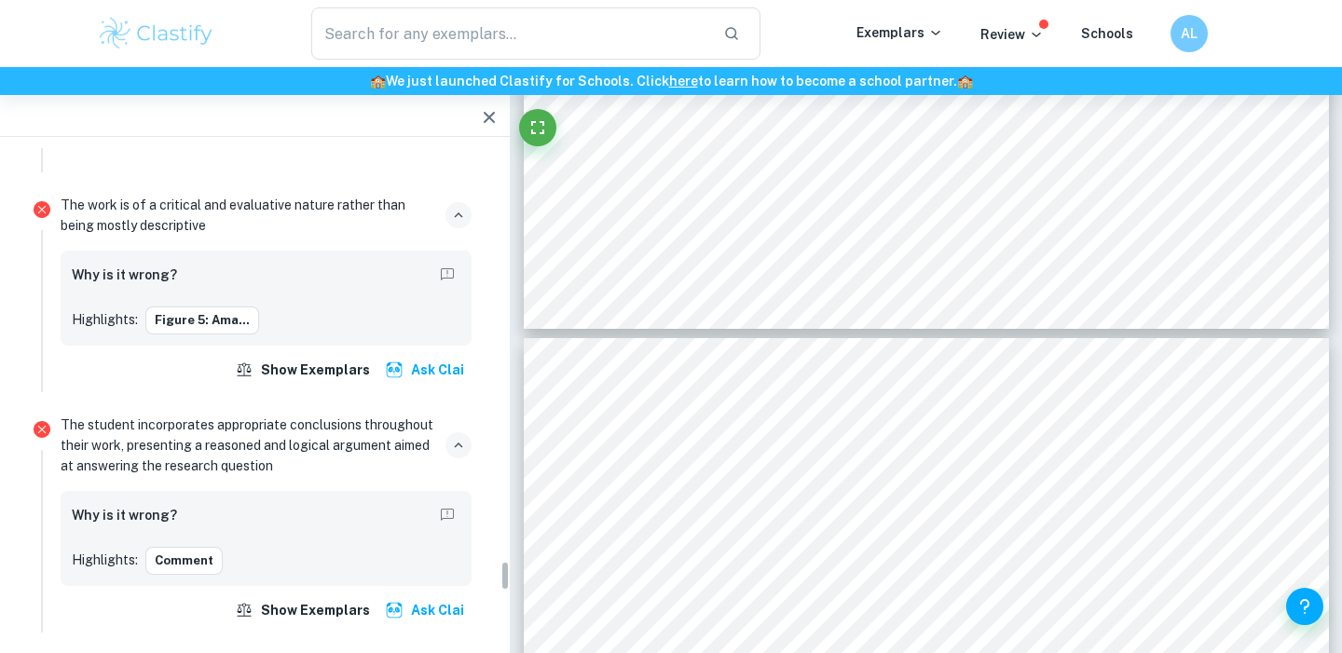
scroll to position [6640, 0]
click at [188, 548] on button "Comment" at bounding box center [183, 562] width 77 height 28
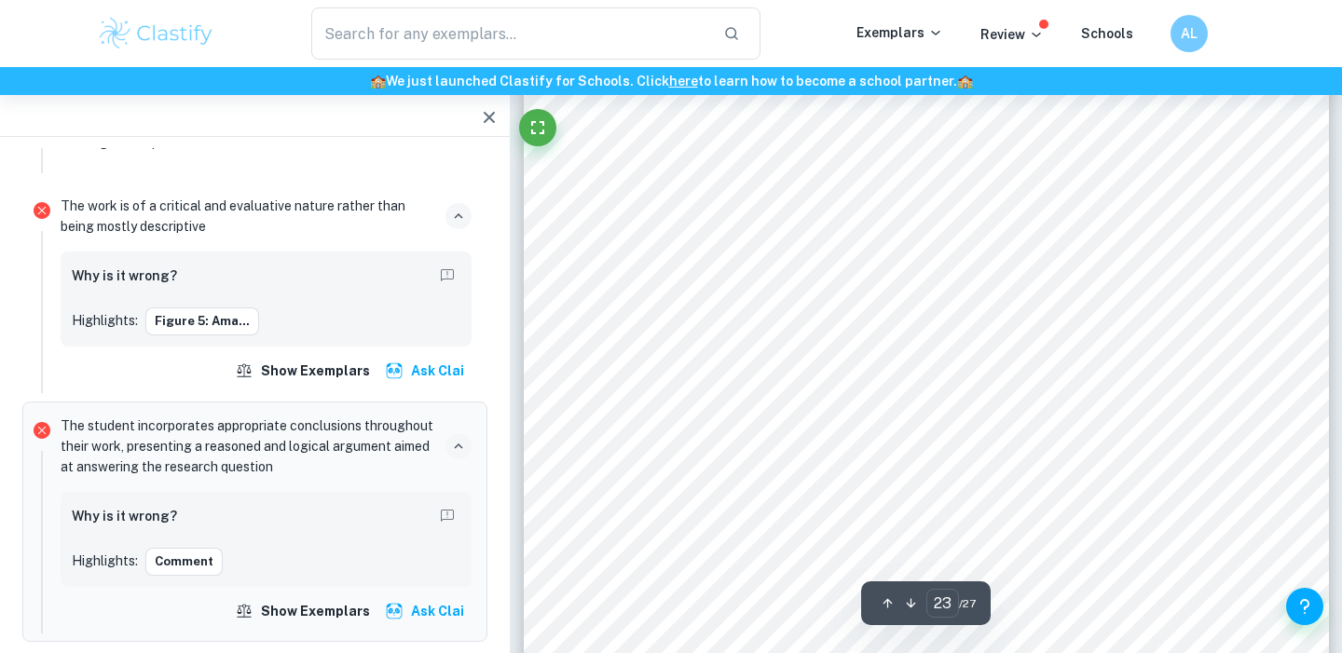
scroll to position [25874, 0]
click at [129, 354] on div "Show exemplars Ask Clai" at bounding box center [266, 371] width 411 height 34
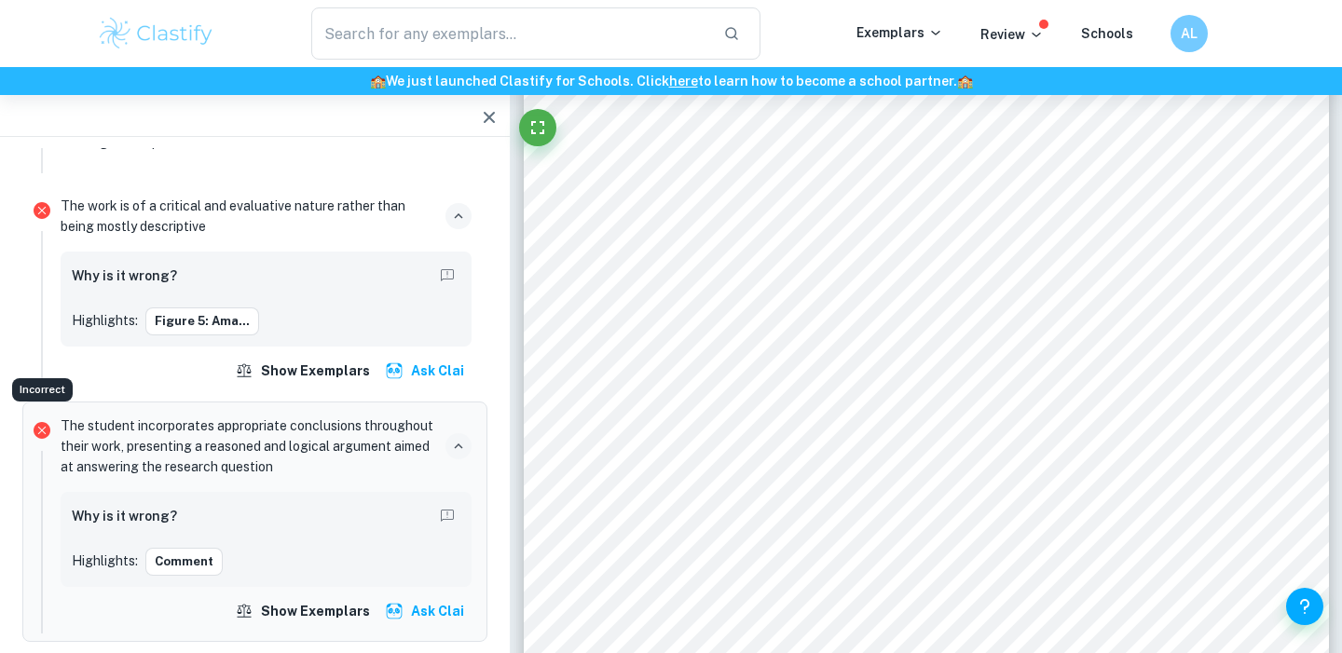
click at [37, 419] on icon "Incorrect" at bounding box center [42, 430] width 22 height 22
click at [322, 595] on button "Show exemplars" at bounding box center [304, 612] width 146 height 34
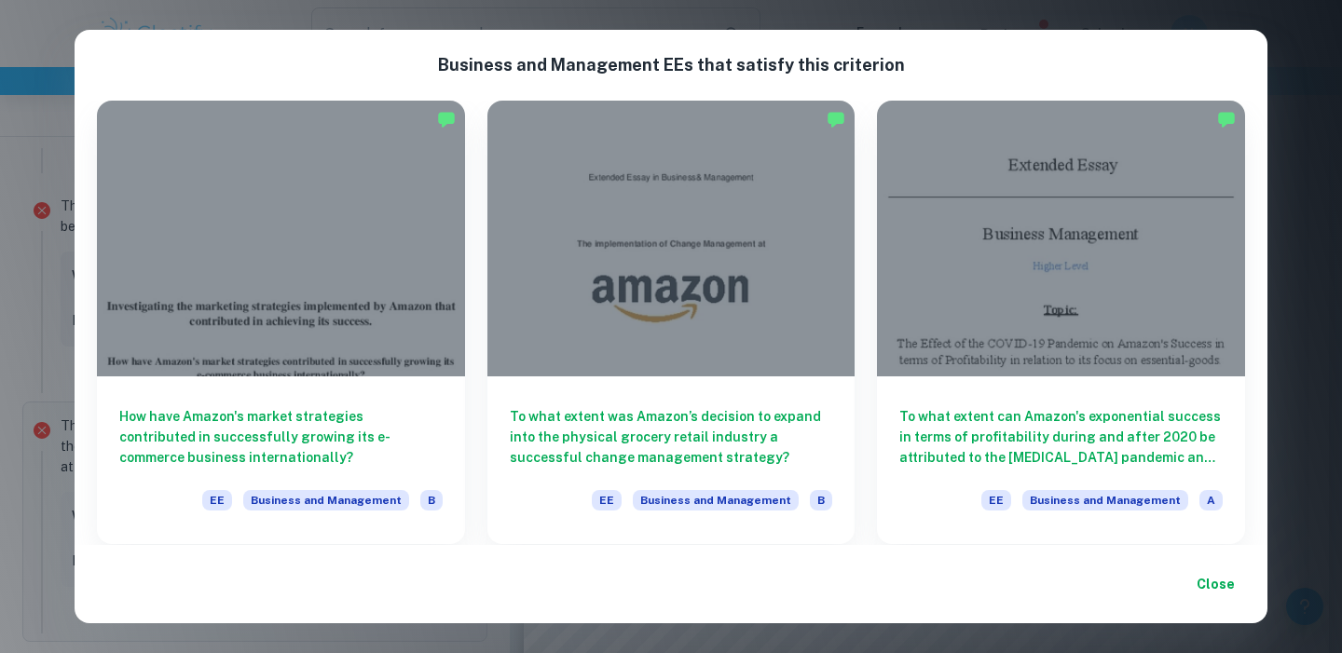
click at [1222, 583] on button "Close" at bounding box center [1215, 585] width 60 height 34
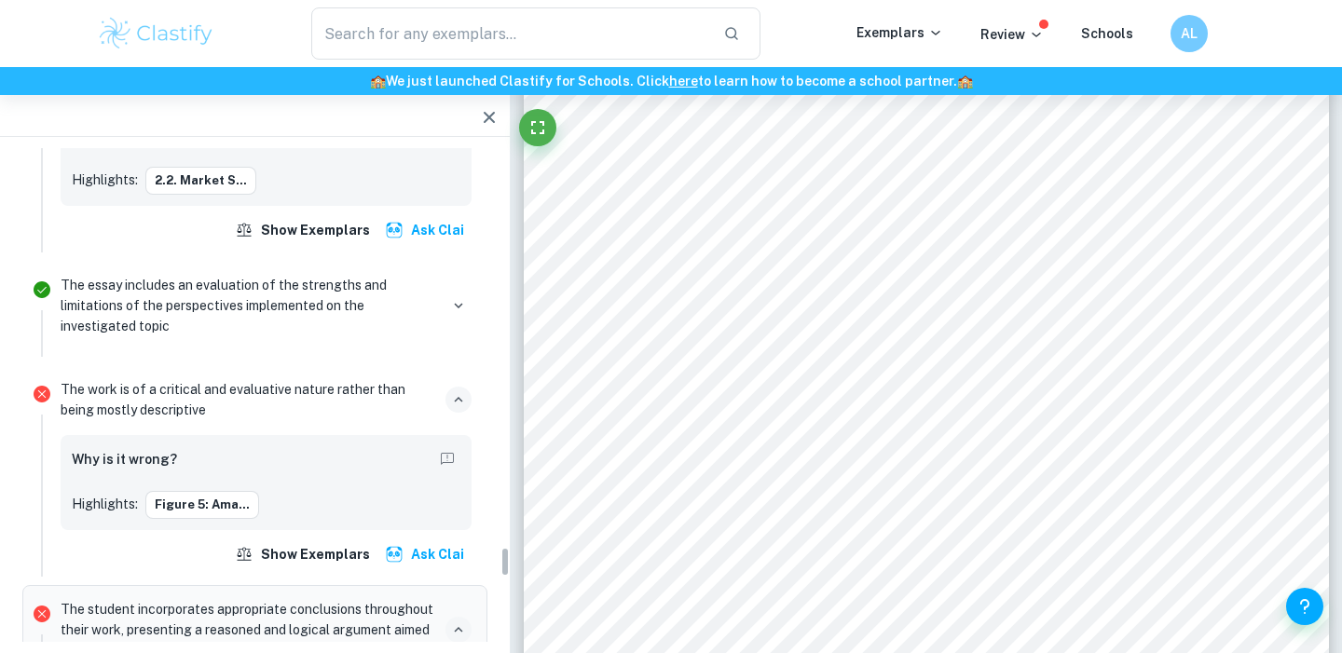
scroll to position [6424, 0]
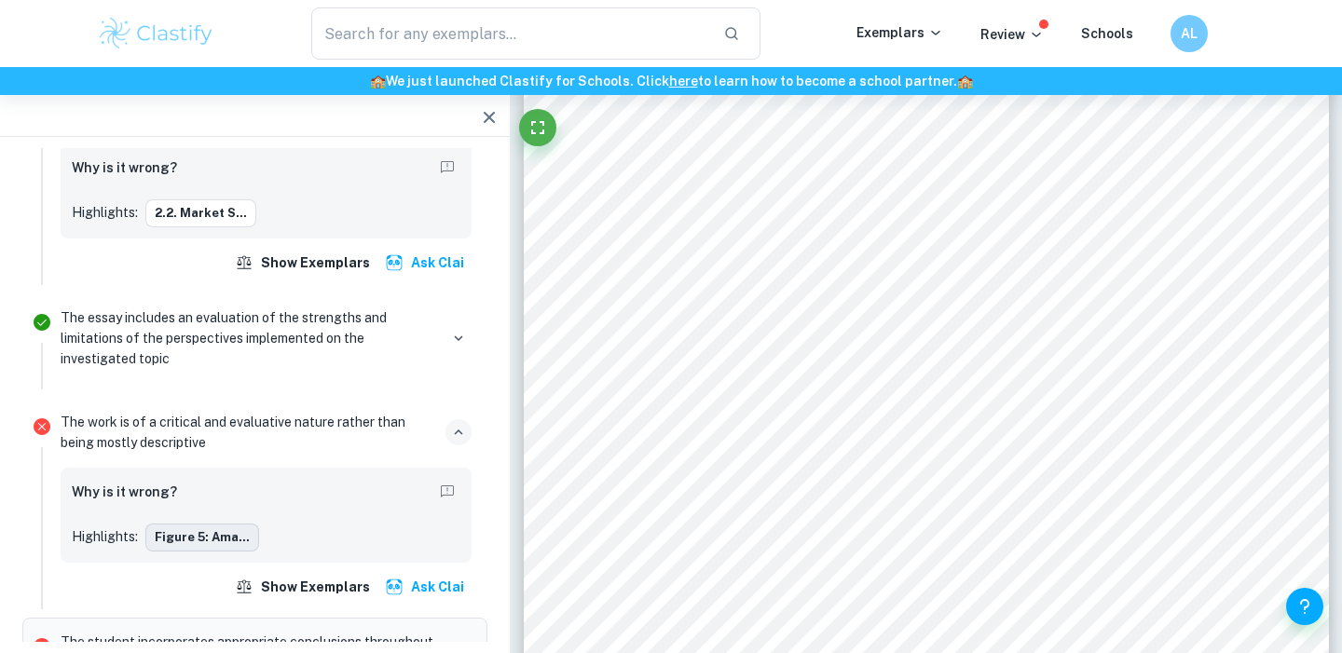
click at [224, 524] on button "Figure 5: Ama..." at bounding box center [202, 538] width 114 height 28
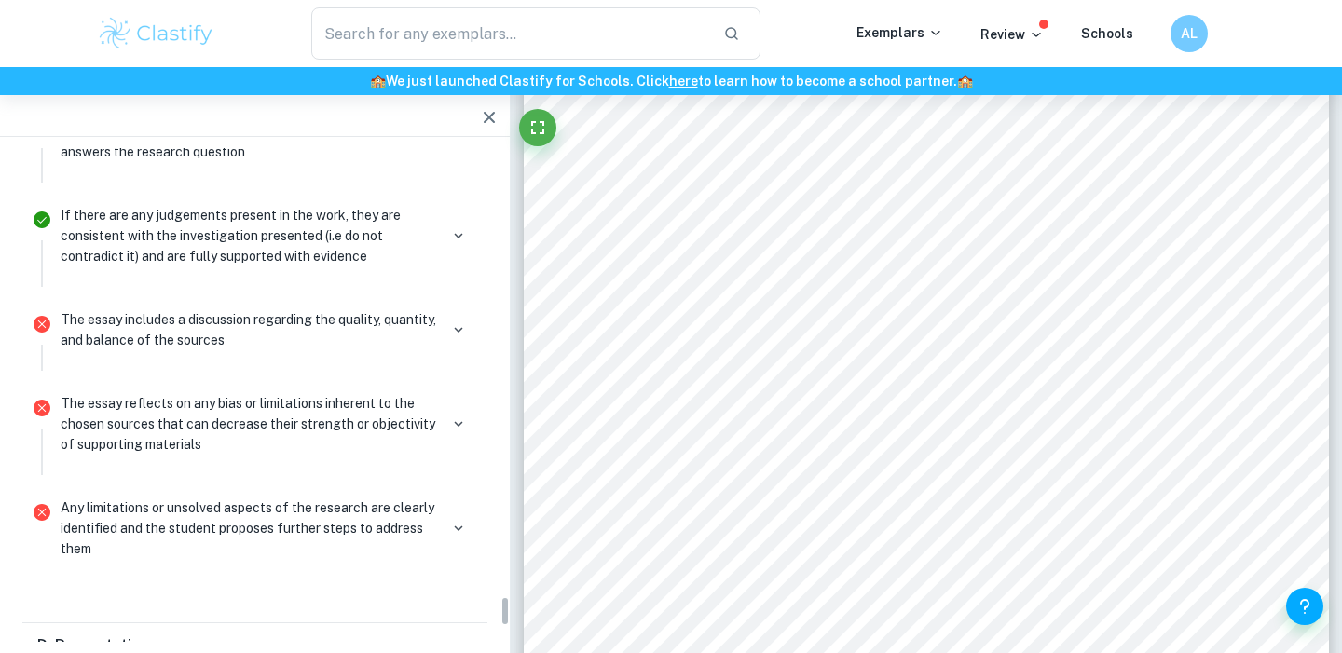
scroll to position [7239, 0]
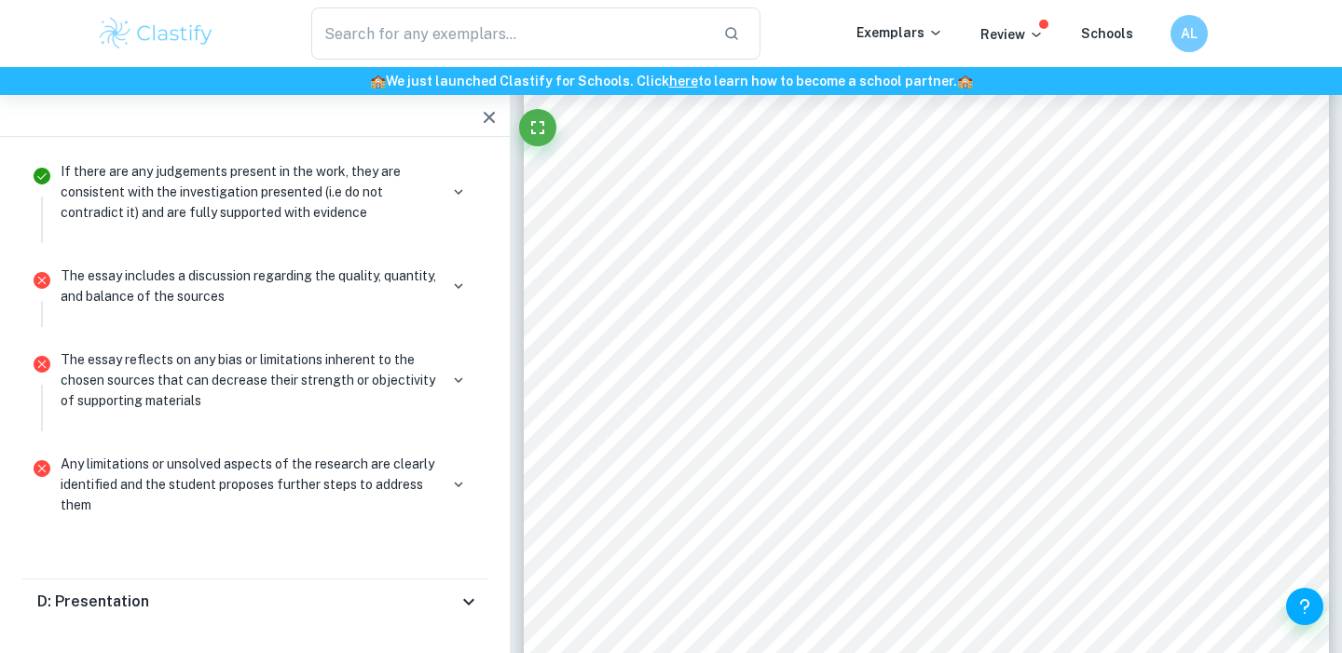
click at [247, 266] on p "The essay includes a discussion regarding the quality, quantity, and balance of…" at bounding box center [249, 286] width 377 height 41
click at [460, 278] on icon "button" at bounding box center [458, 286] width 17 height 17
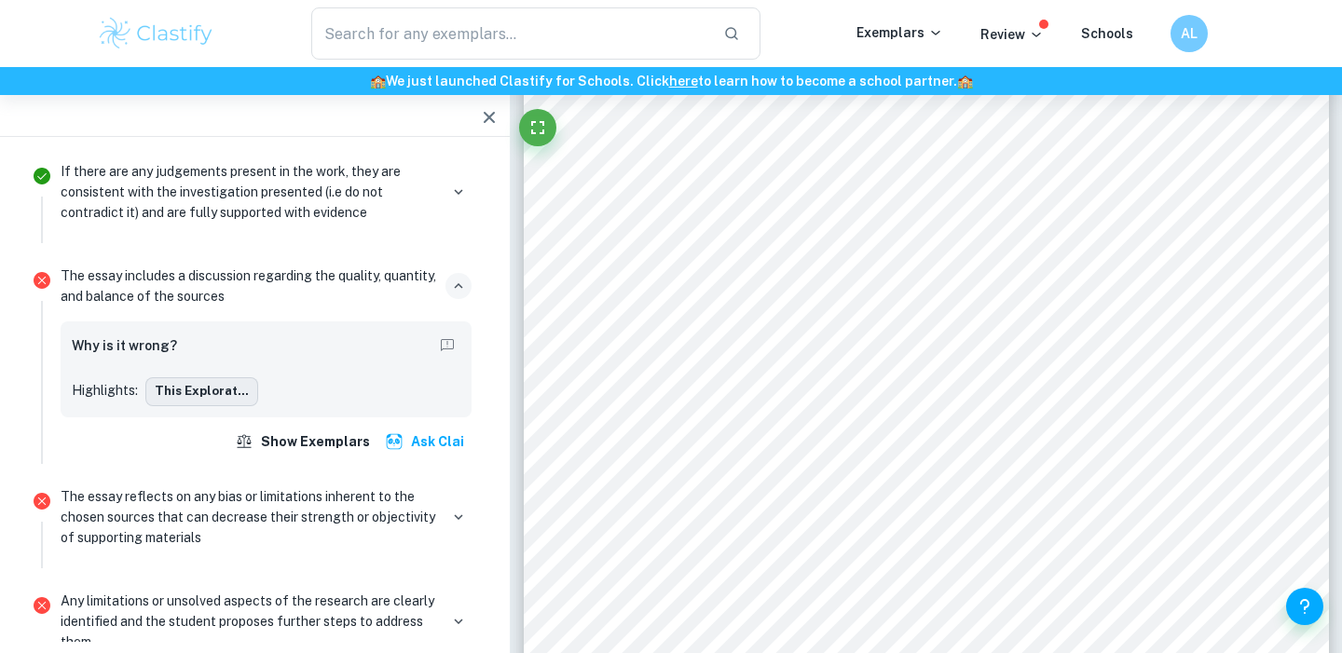
click at [198, 377] on button "This explorat..." at bounding box center [201, 391] width 113 height 28
click at [36, 493] on icon "Incorrect" at bounding box center [42, 501] width 17 height 17
click at [458, 509] on icon "button" at bounding box center [458, 517] width 17 height 17
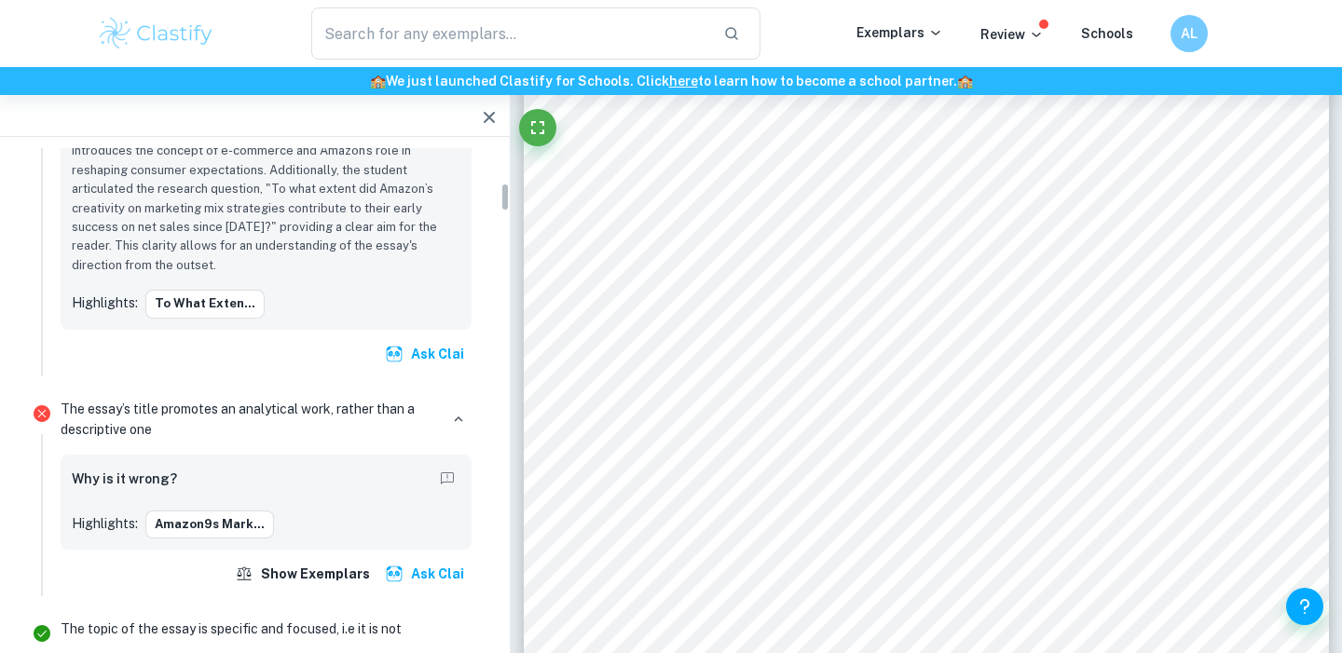
scroll to position [577, 0]
click at [227, 149] on p "The student outlined the topic of their study at the beginning of the EE, clear…" at bounding box center [266, 182] width 389 height 190
click at [307, 573] on button "Show exemplars" at bounding box center [304, 576] width 146 height 34
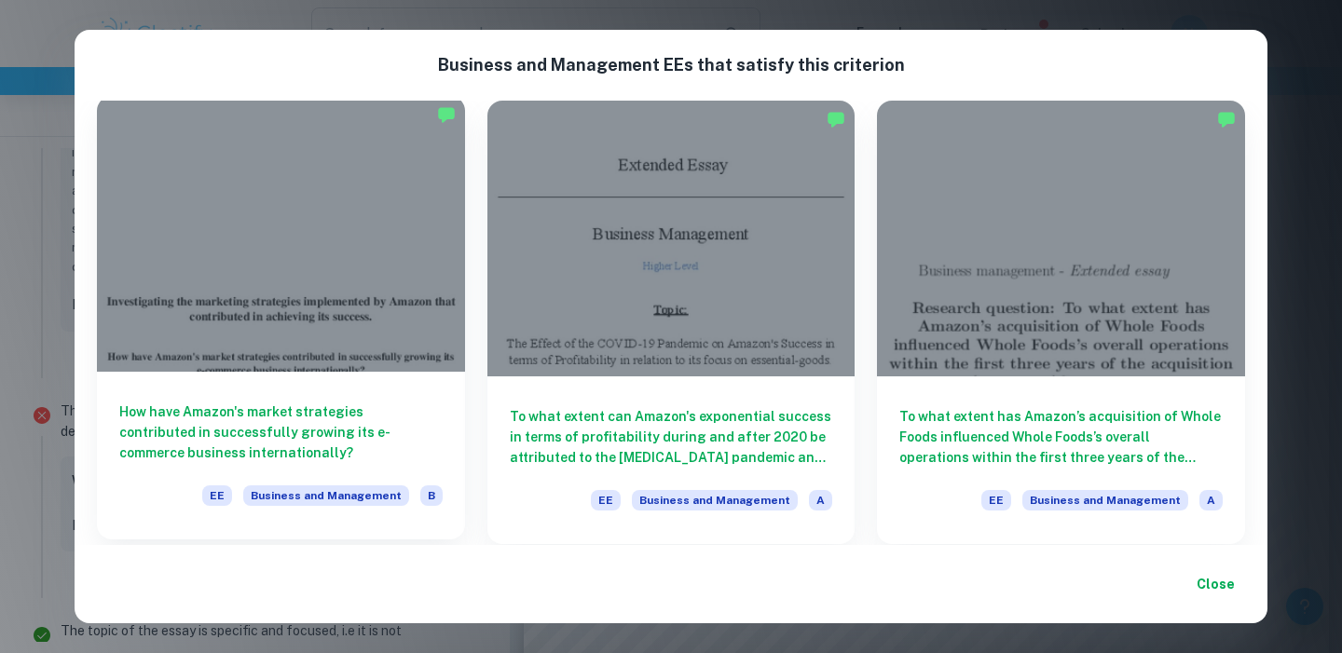
click at [290, 423] on h6 "How have Amazon's market strategies contributed in successfully growing its e-c…" at bounding box center [280, 433] width 323 height 62
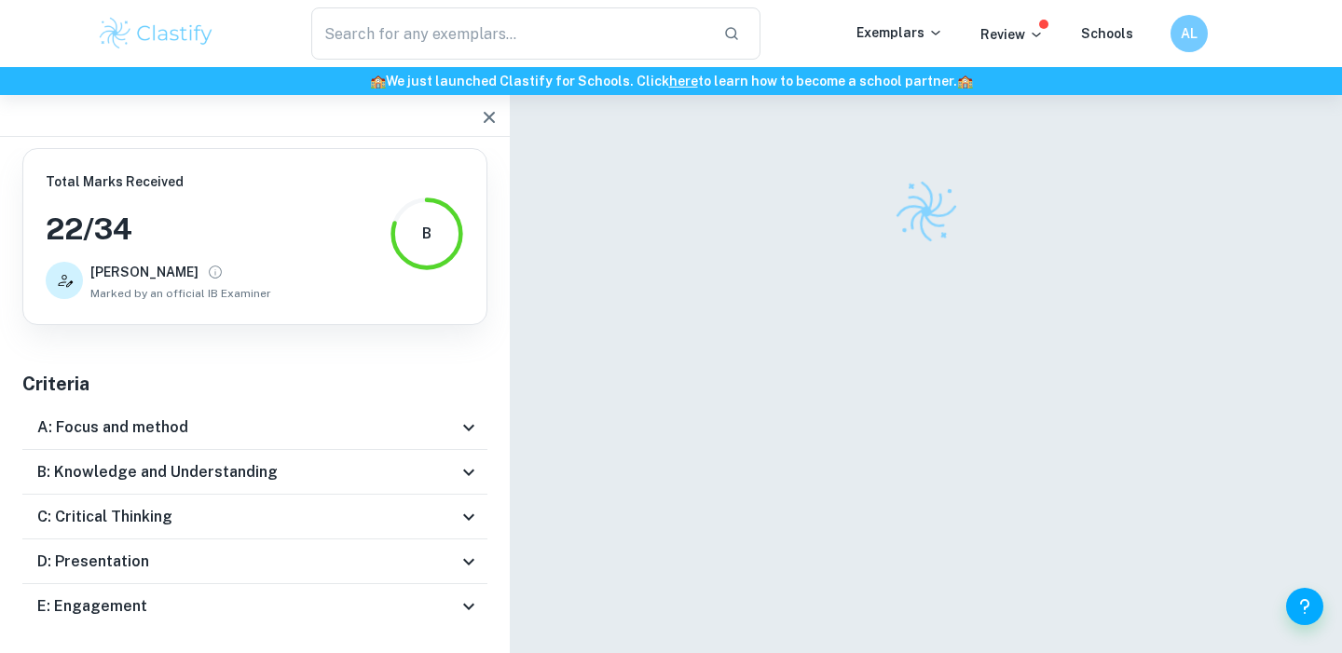
click at [171, 515] on div "C: Critical Thinking" at bounding box center [247, 517] width 420 height 22
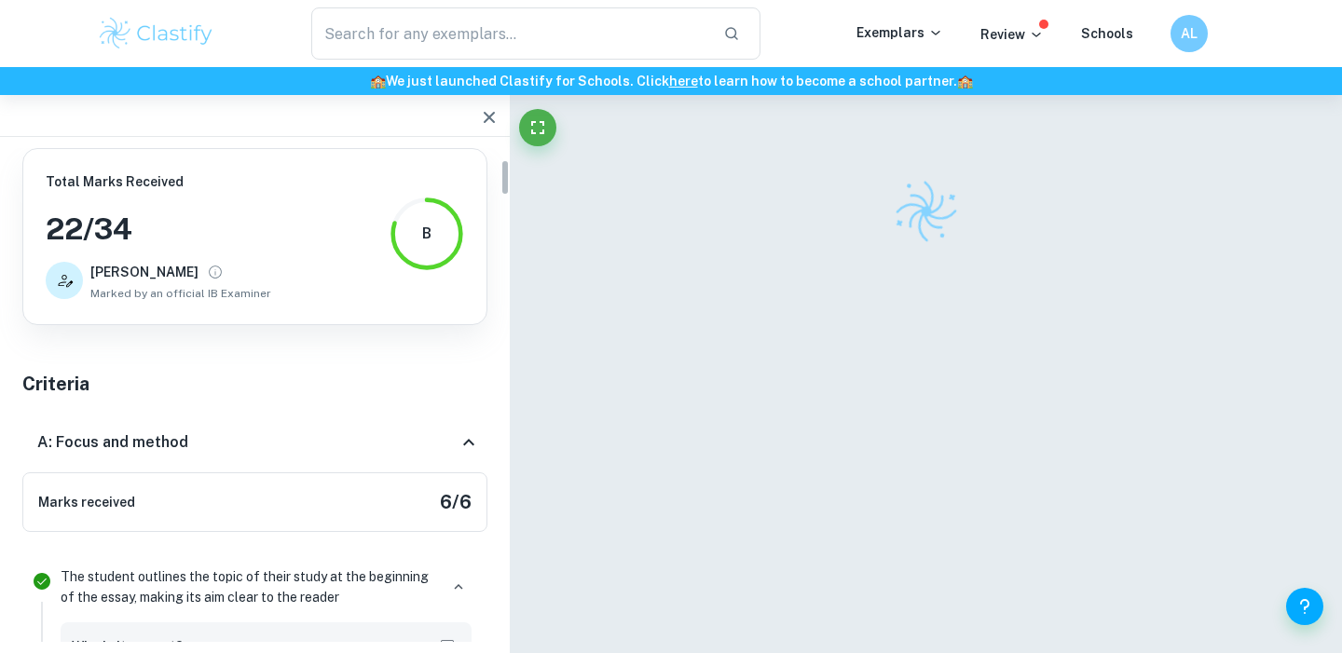
scroll to position [469, 0]
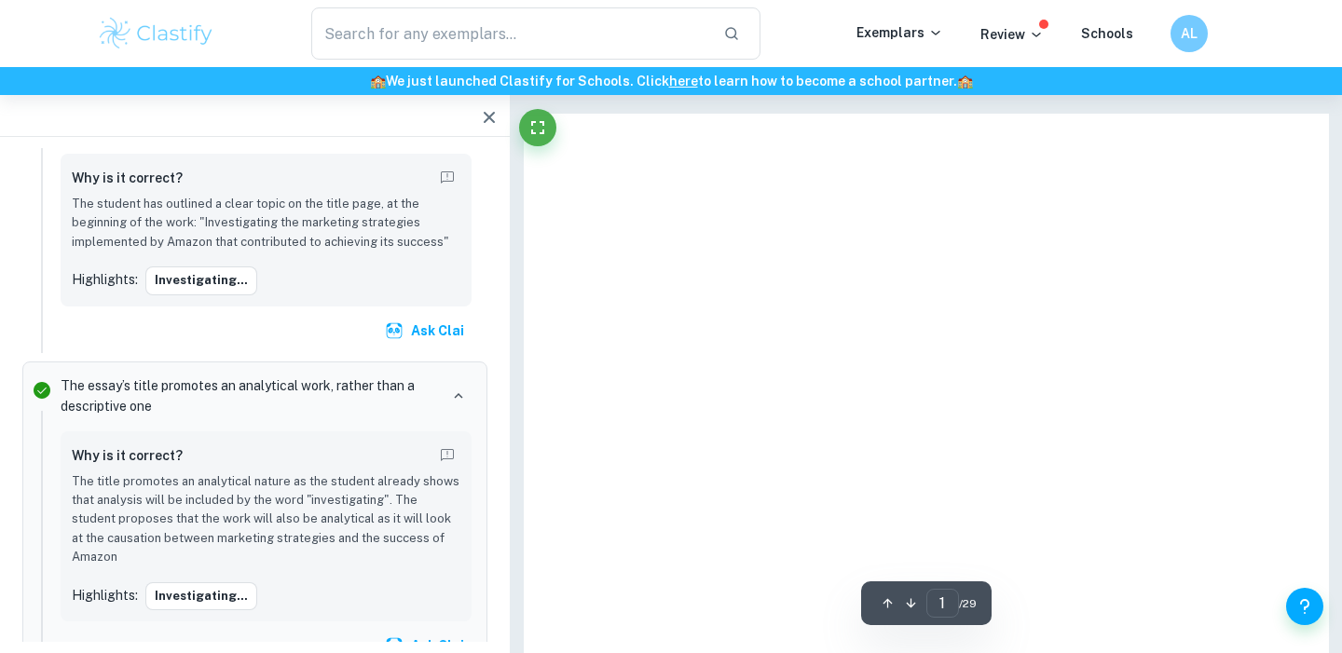
click at [490, 115] on icon "button" at bounding box center [489, 117] width 11 height 11
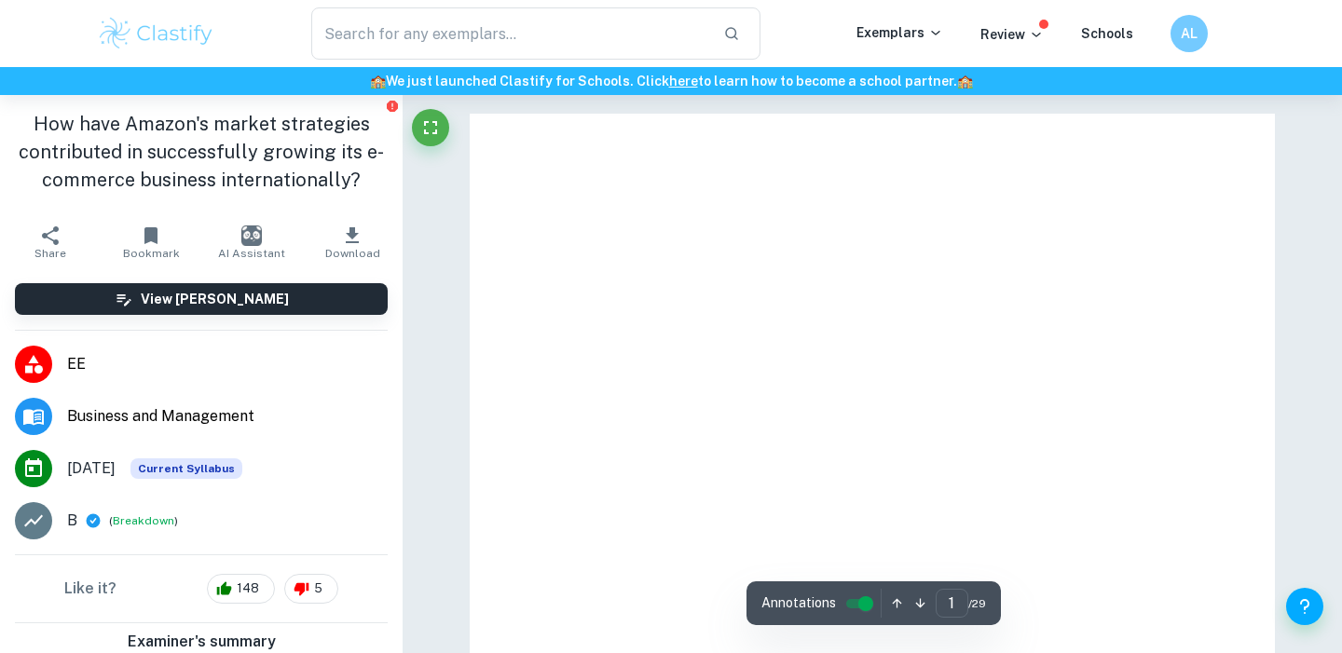
click at [242, 461] on span "Current Syllabus" at bounding box center [186, 468] width 112 height 21
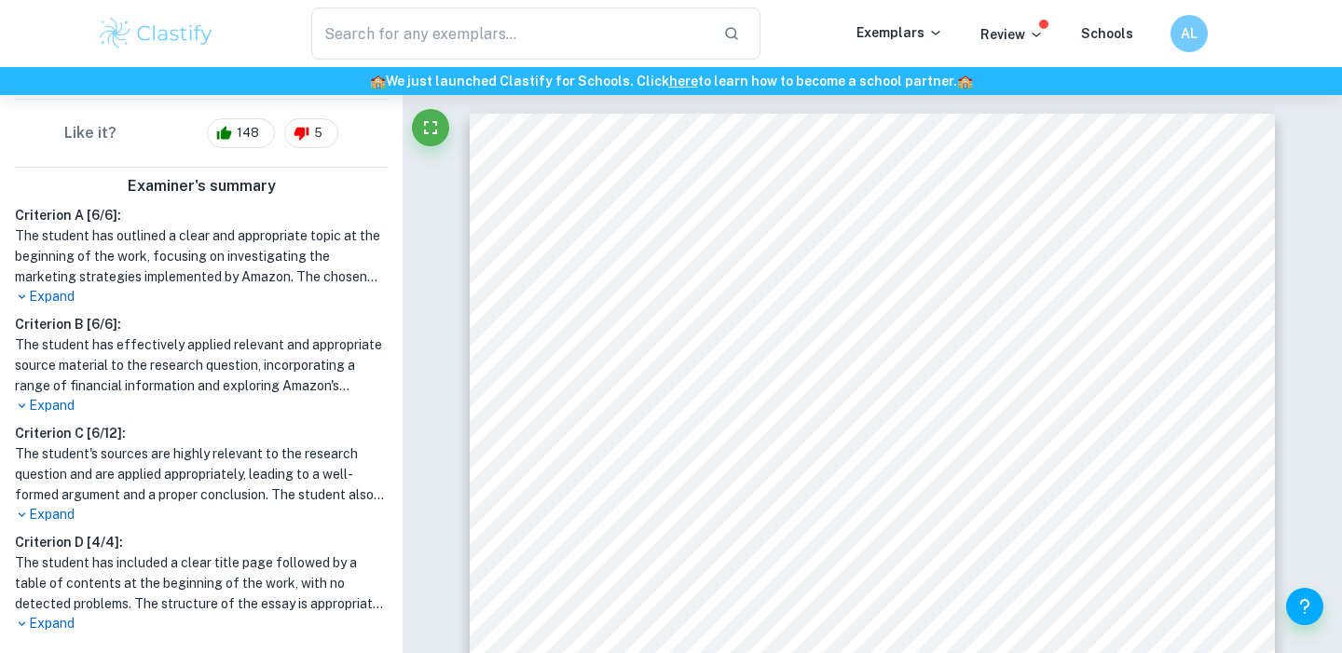
scroll to position [476, 0]
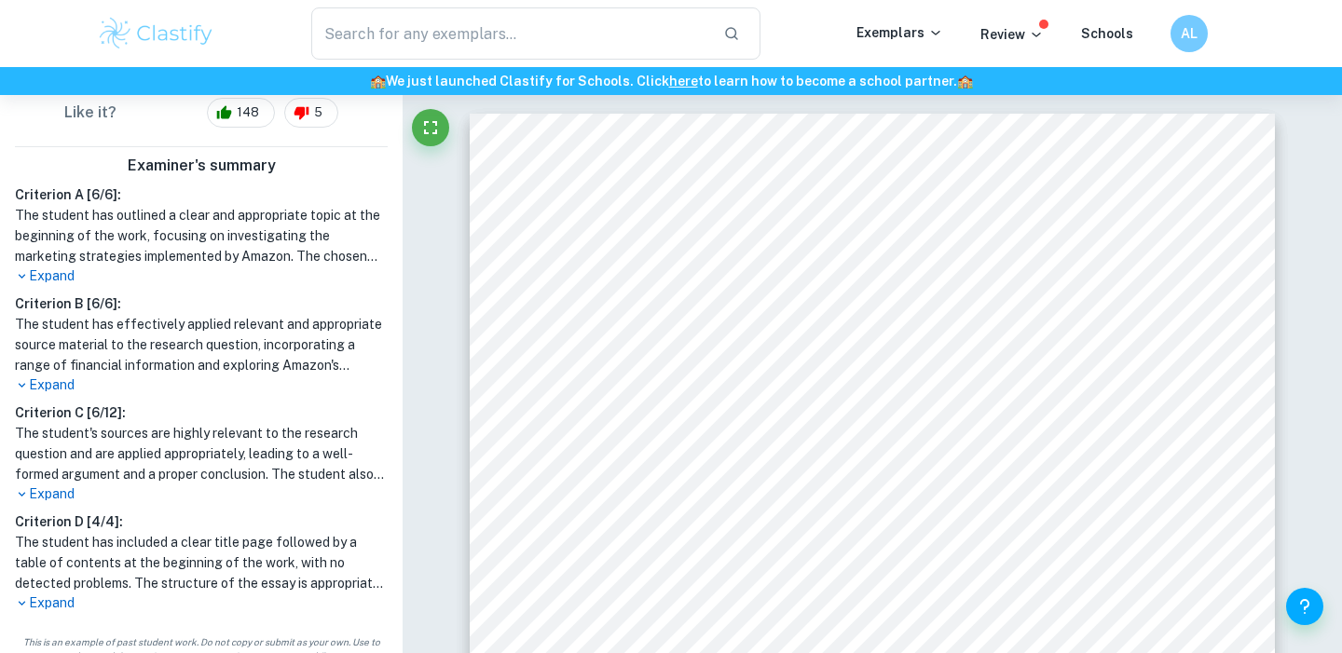
click at [57, 489] on p "Expand" at bounding box center [201, 495] width 373 height 20
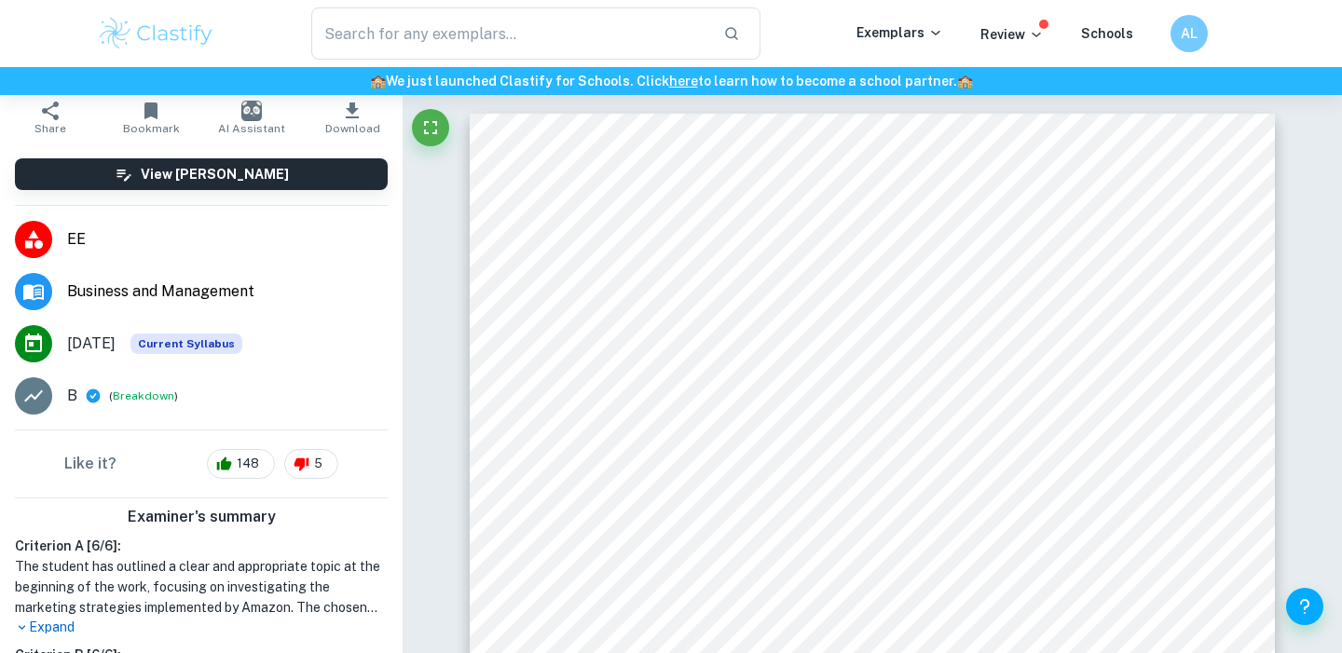
scroll to position [0, 0]
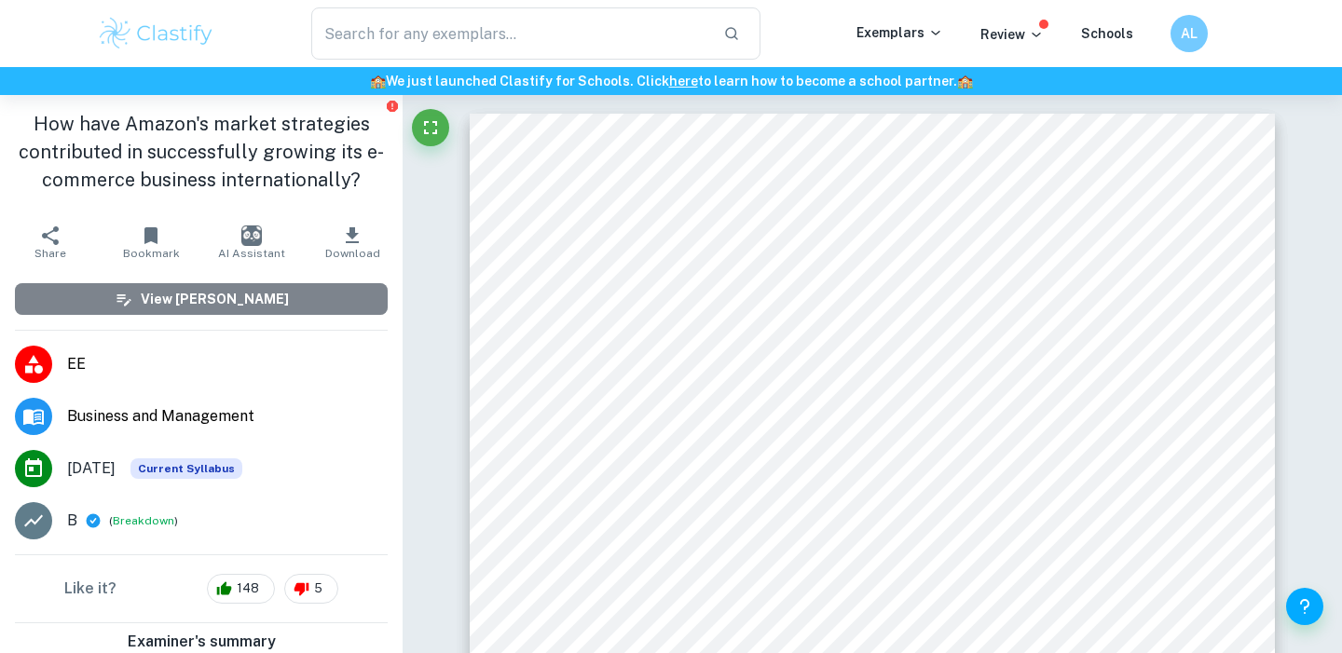
click at [224, 296] on h6 "View [PERSON_NAME]" at bounding box center [215, 299] width 148 height 21
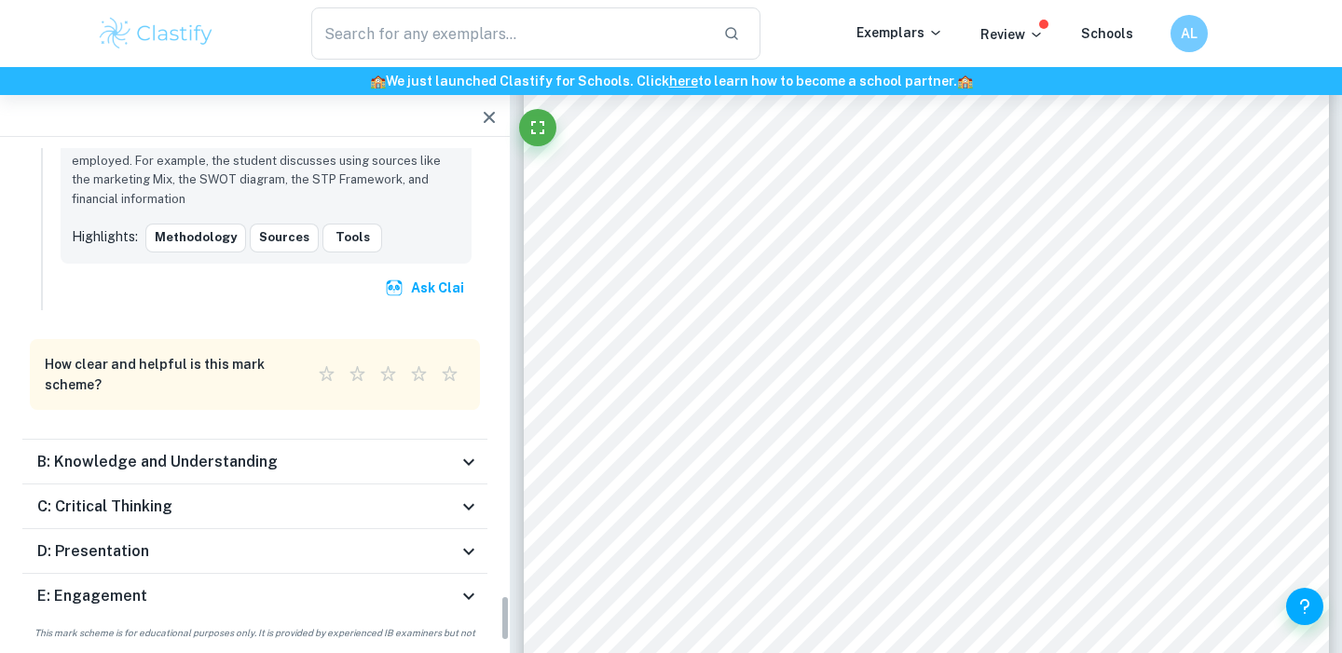
scroll to position [4816, 0]
click at [253, 498] on div "C: Critical Thinking" at bounding box center [247, 509] width 420 height 22
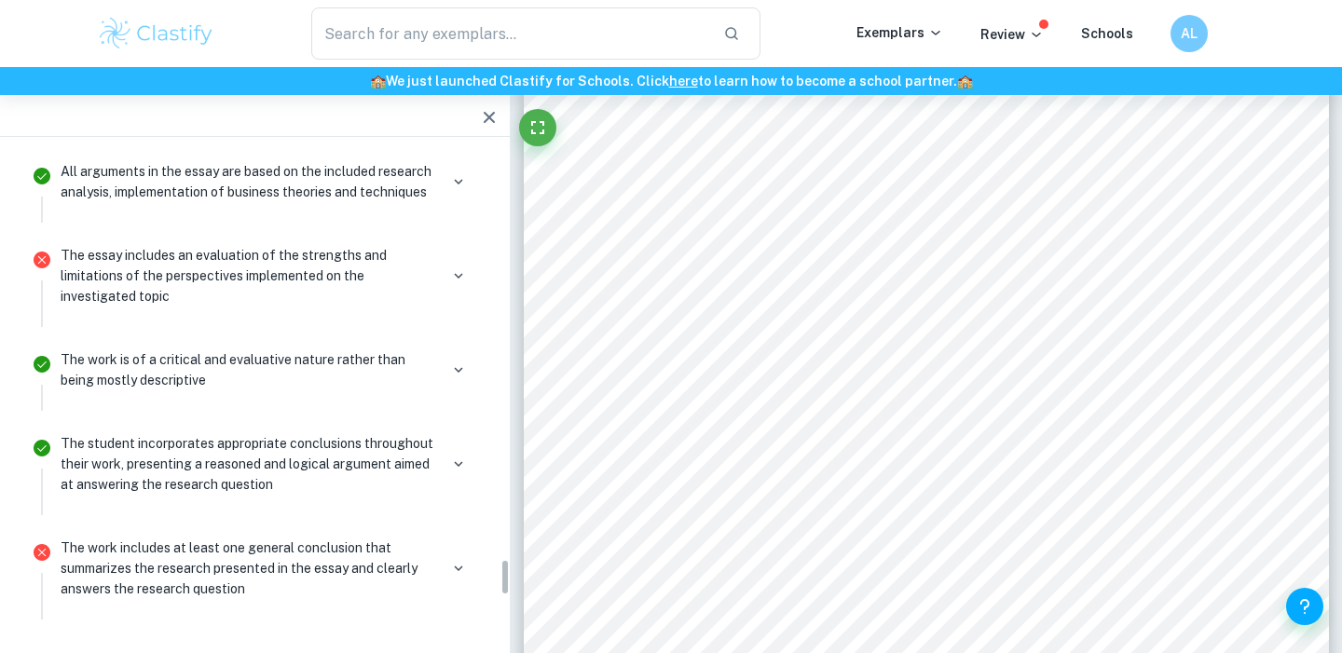
scroll to position [5518, 0]
click at [456, 363] on icon "button" at bounding box center [458, 371] width 17 height 17
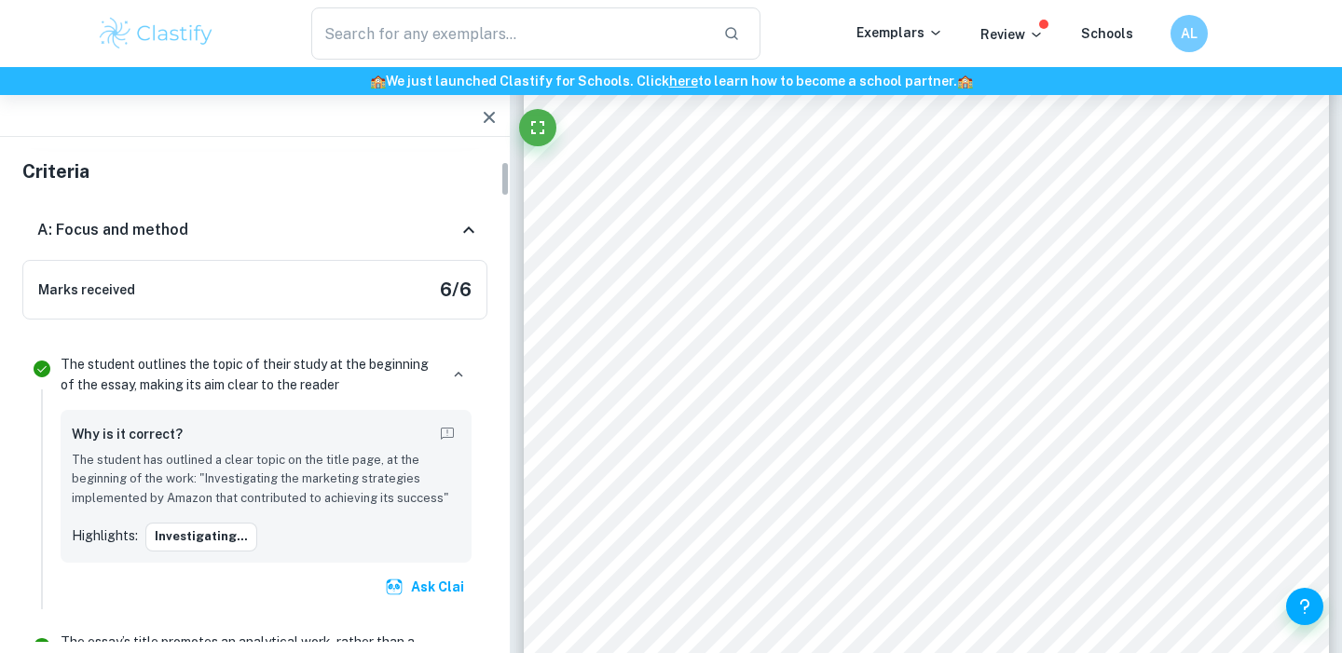
scroll to position [216, 0]
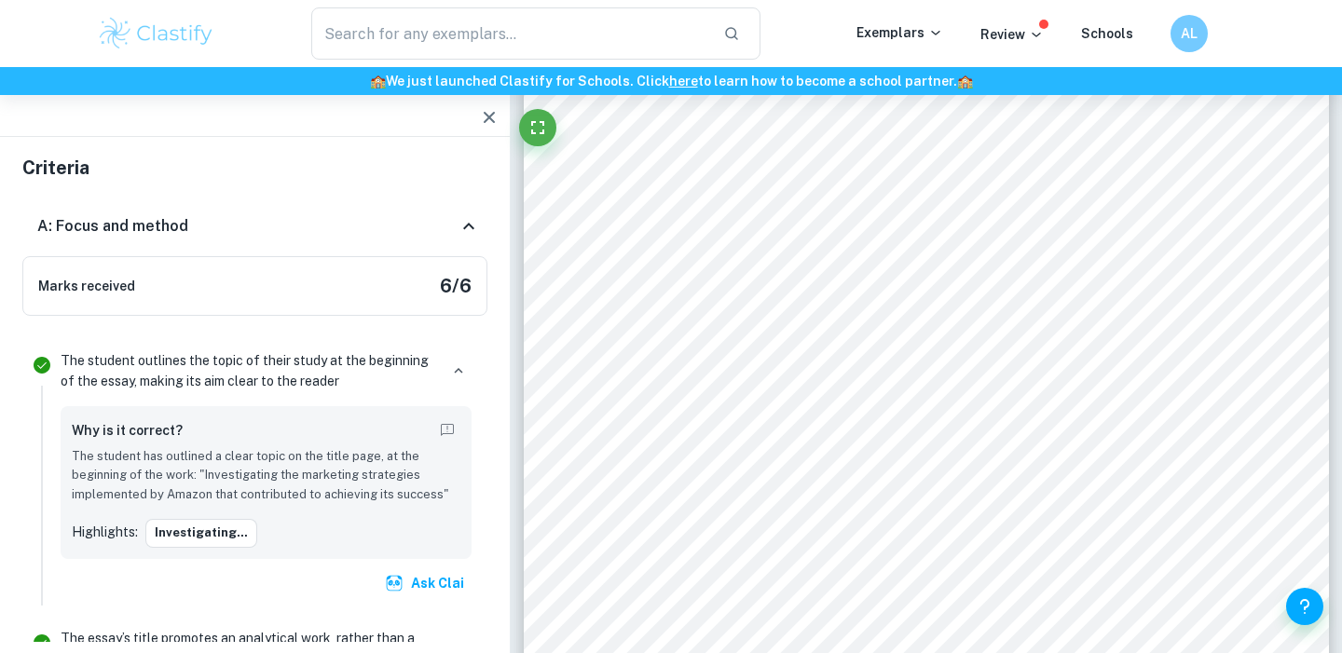
click at [472, 220] on icon at bounding box center [469, 226] width 22 height 22
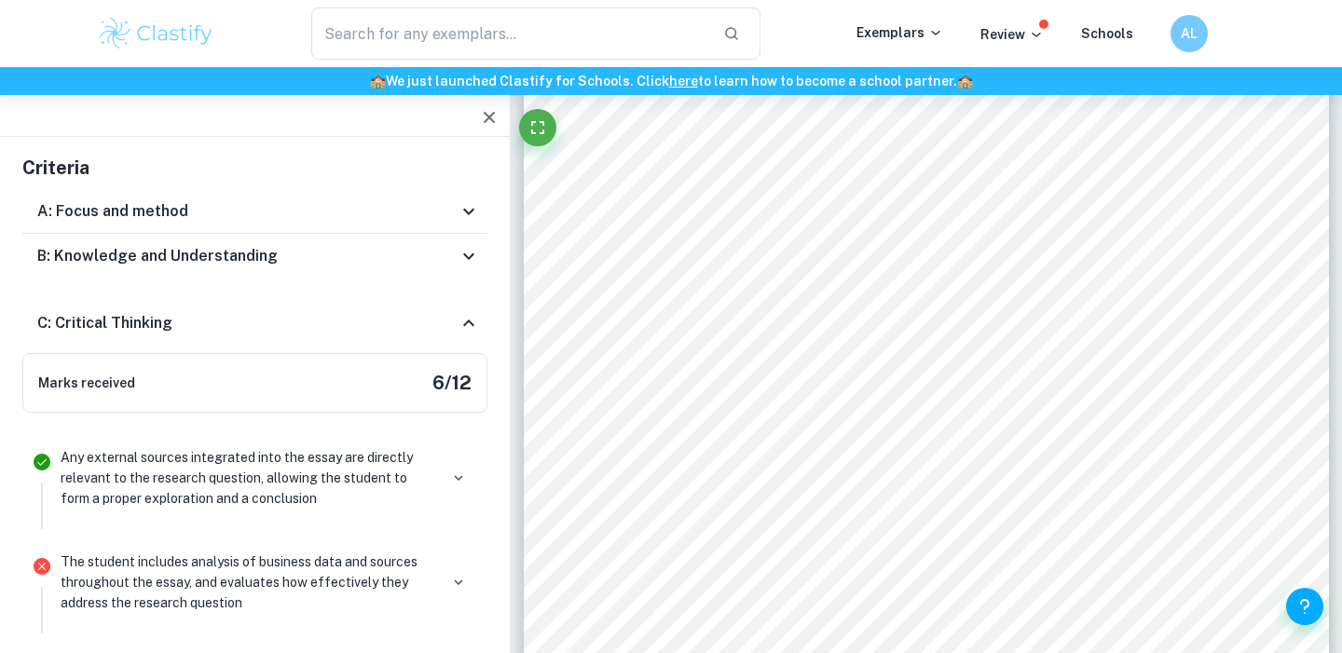
click at [467, 318] on icon at bounding box center [469, 323] width 22 height 22
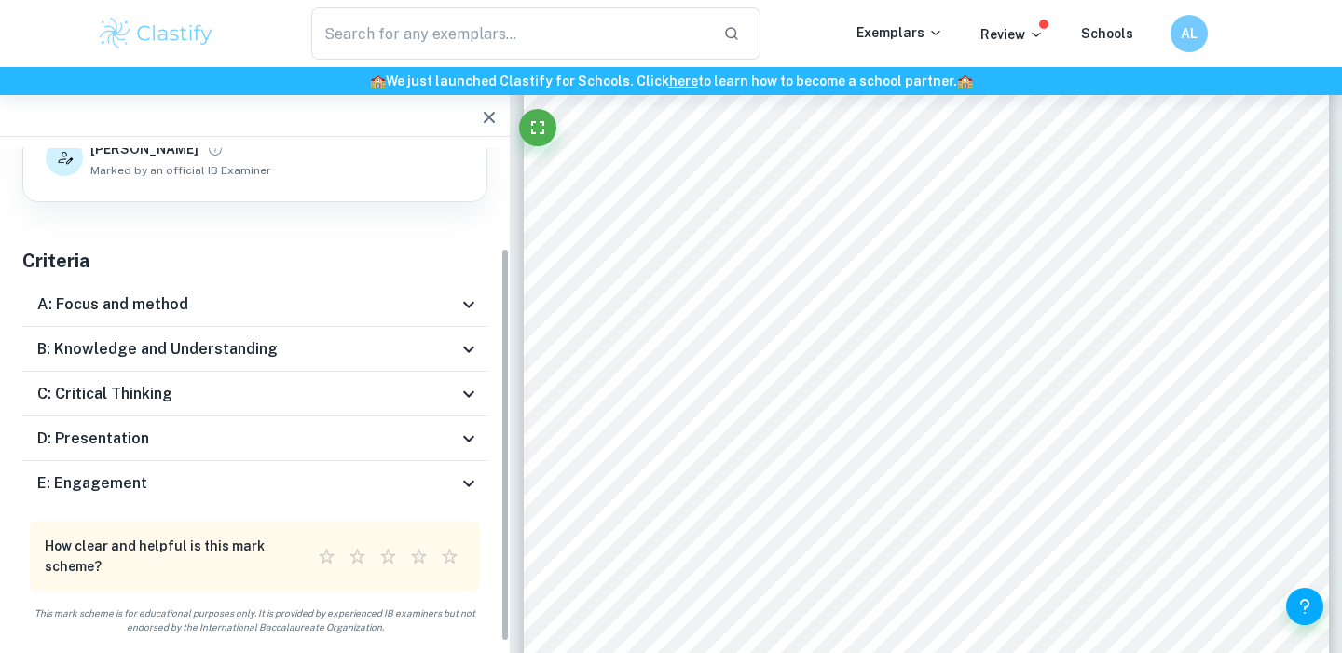
scroll to position [123, 0]
click at [470, 308] on icon at bounding box center [469, 305] width 22 height 22
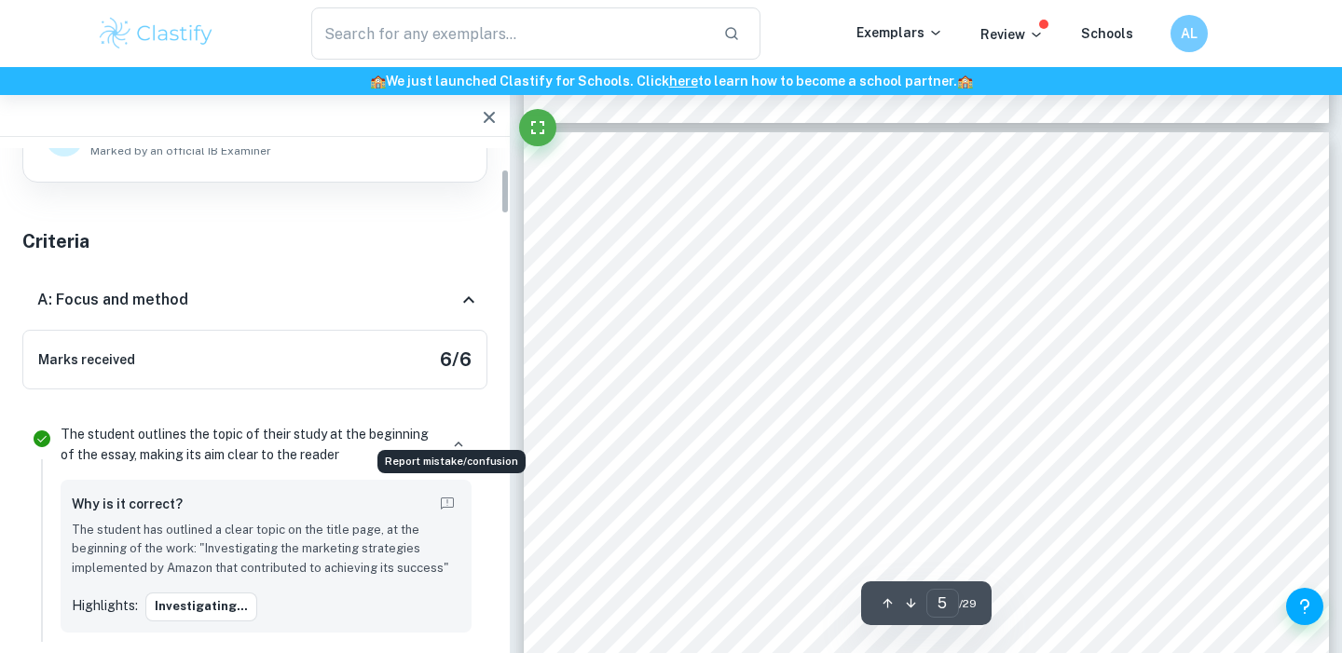
scroll to position [0, 0]
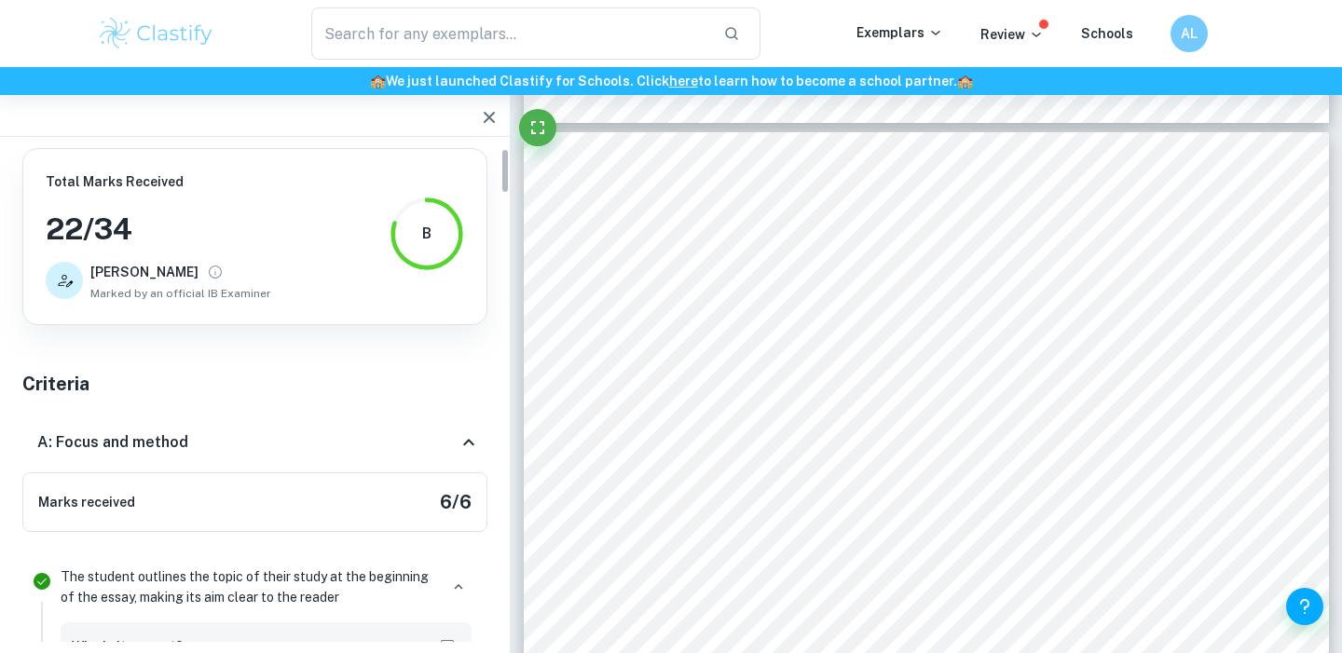
click at [469, 441] on icon at bounding box center [468, 442] width 11 height 7
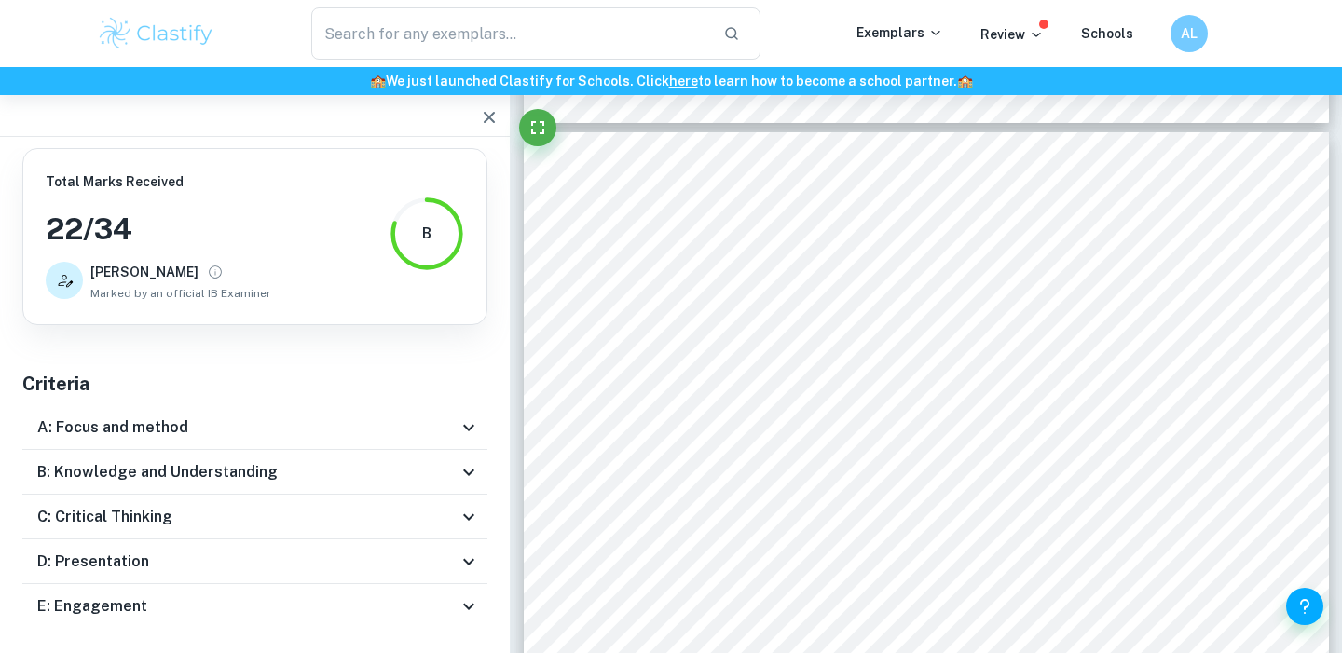
click at [468, 473] on icon at bounding box center [468, 473] width 11 height 7
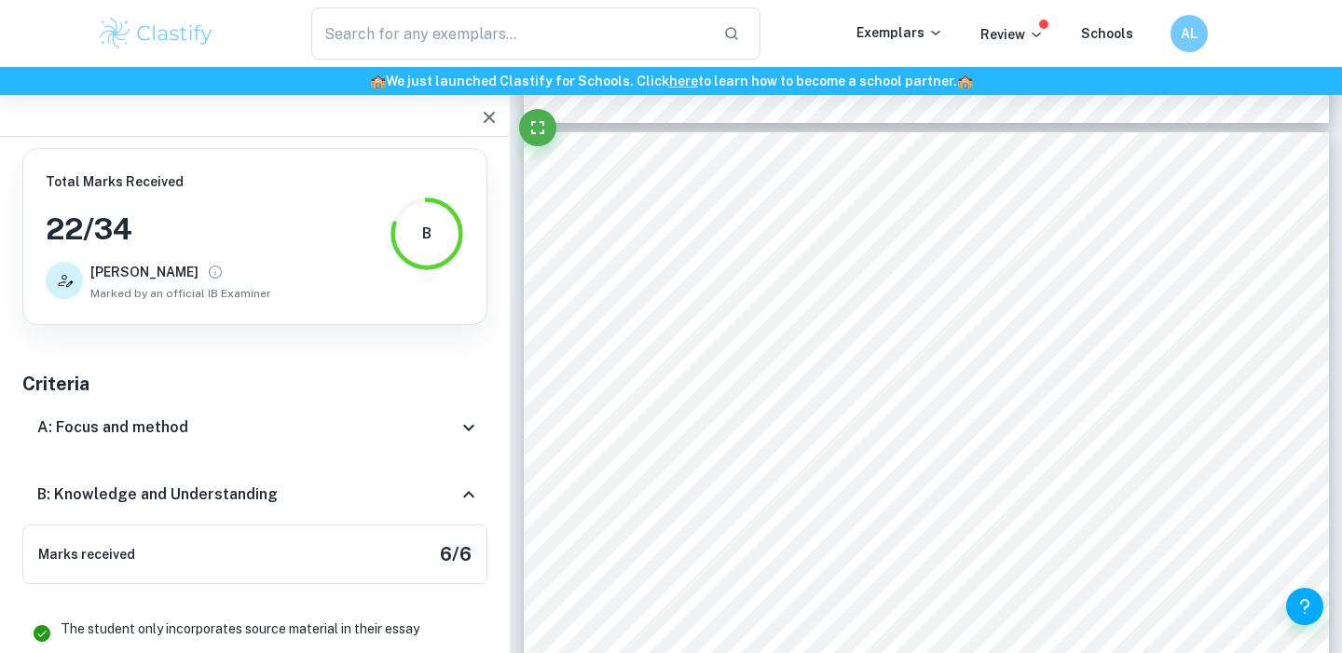
click at [467, 491] on icon at bounding box center [469, 495] width 22 height 22
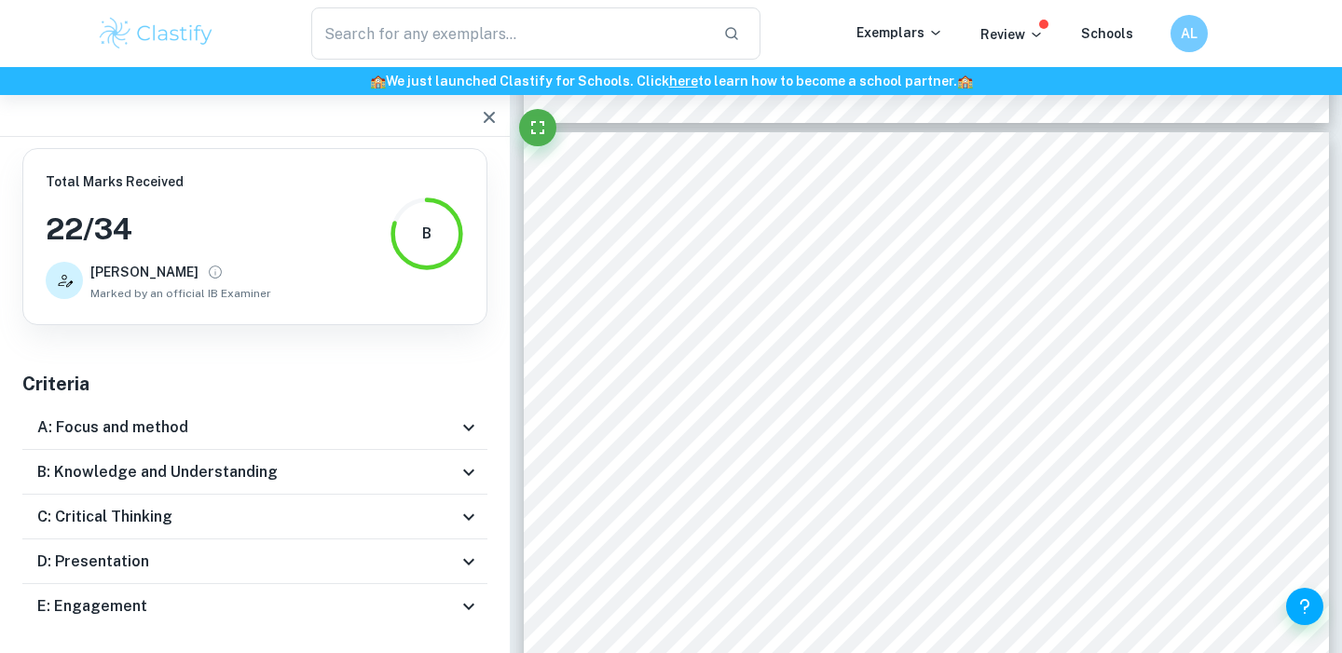
click at [468, 560] on icon at bounding box center [469, 562] width 22 height 22
click at [468, 560] on div "D: Presentation" at bounding box center [254, 584] width 465 height 60
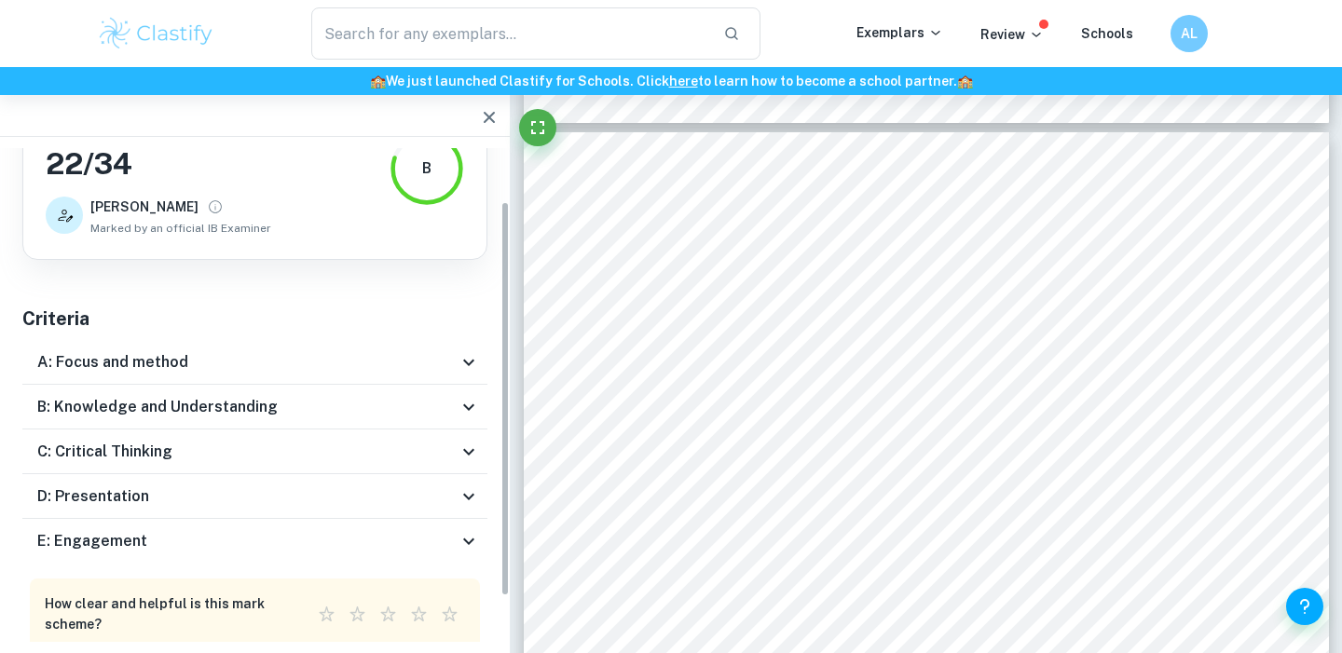
scroll to position [66, 0]
click at [467, 497] on icon at bounding box center [468, 496] width 11 height 7
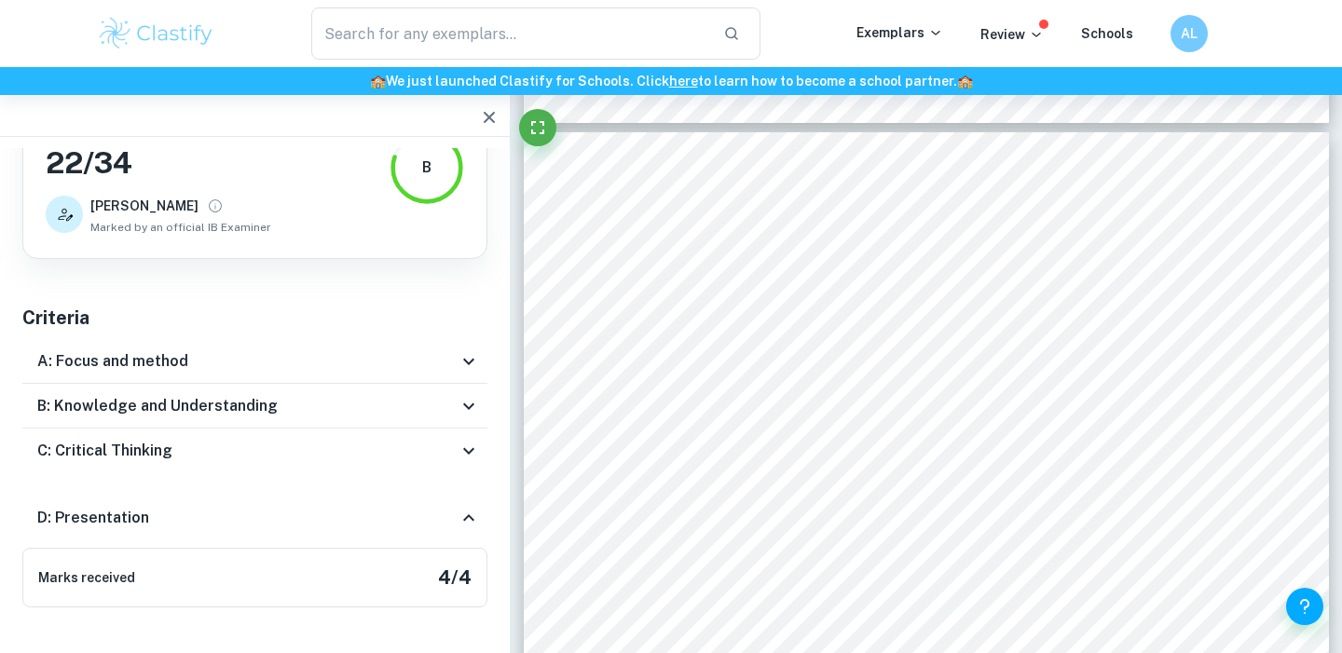
click at [467, 497] on div "D: Presentation" at bounding box center [254, 518] width 465 height 60
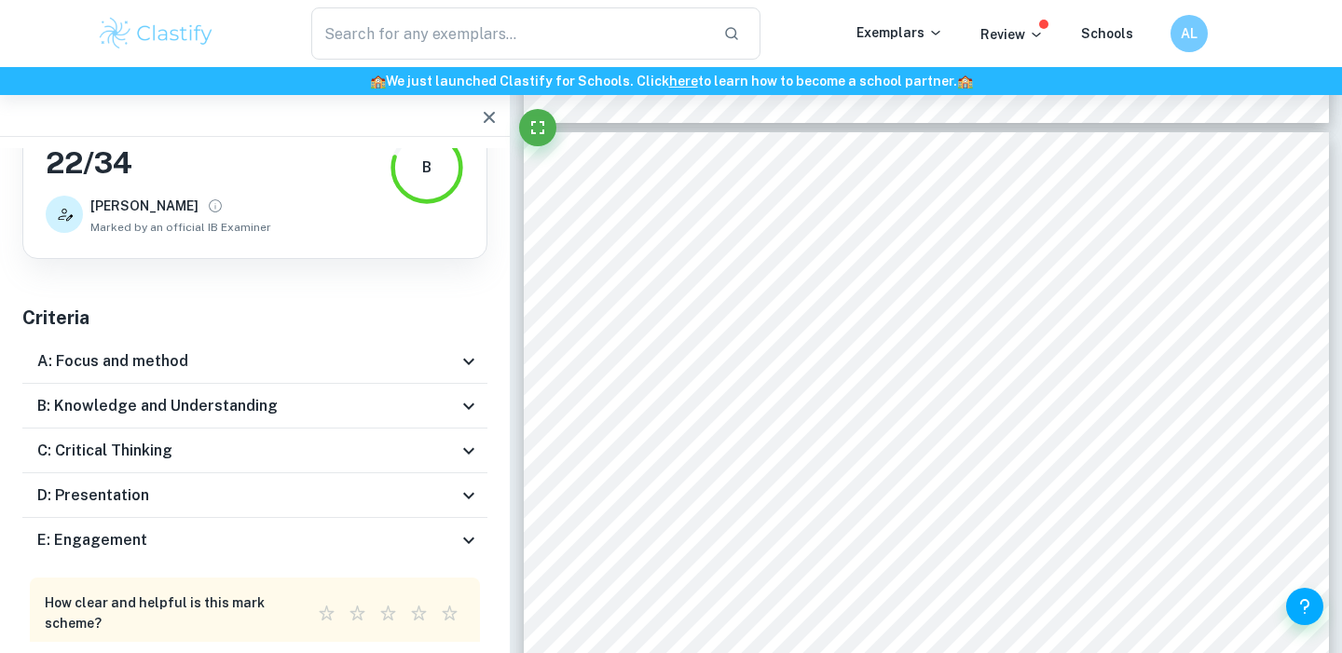
click at [467, 535] on icon at bounding box center [469, 540] width 22 height 22
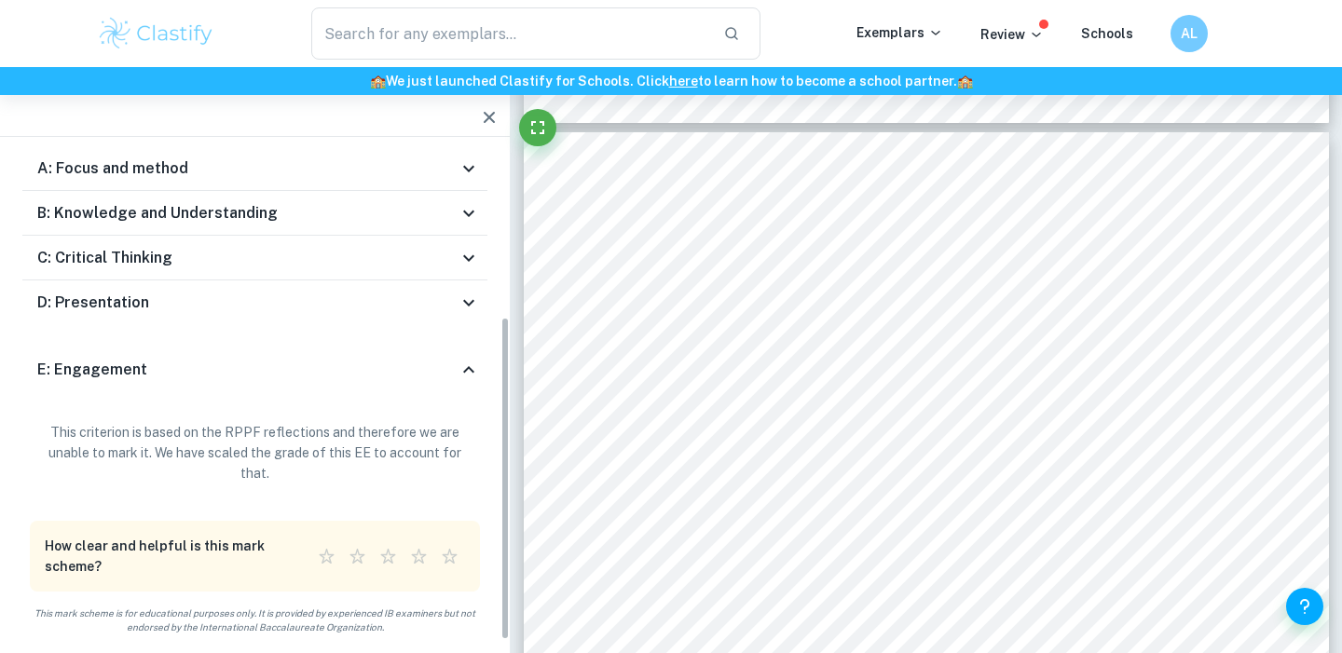
scroll to position [256, 0]
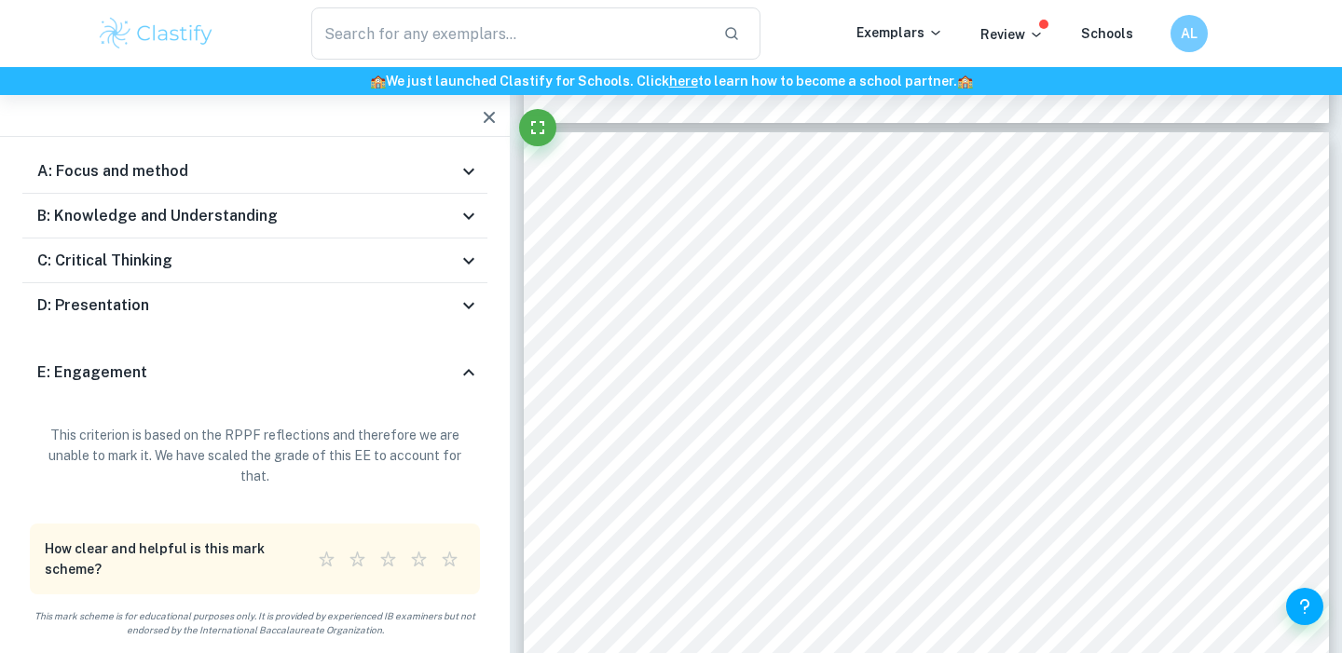
click at [469, 367] on icon at bounding box center [469, 373] width 22 height 22
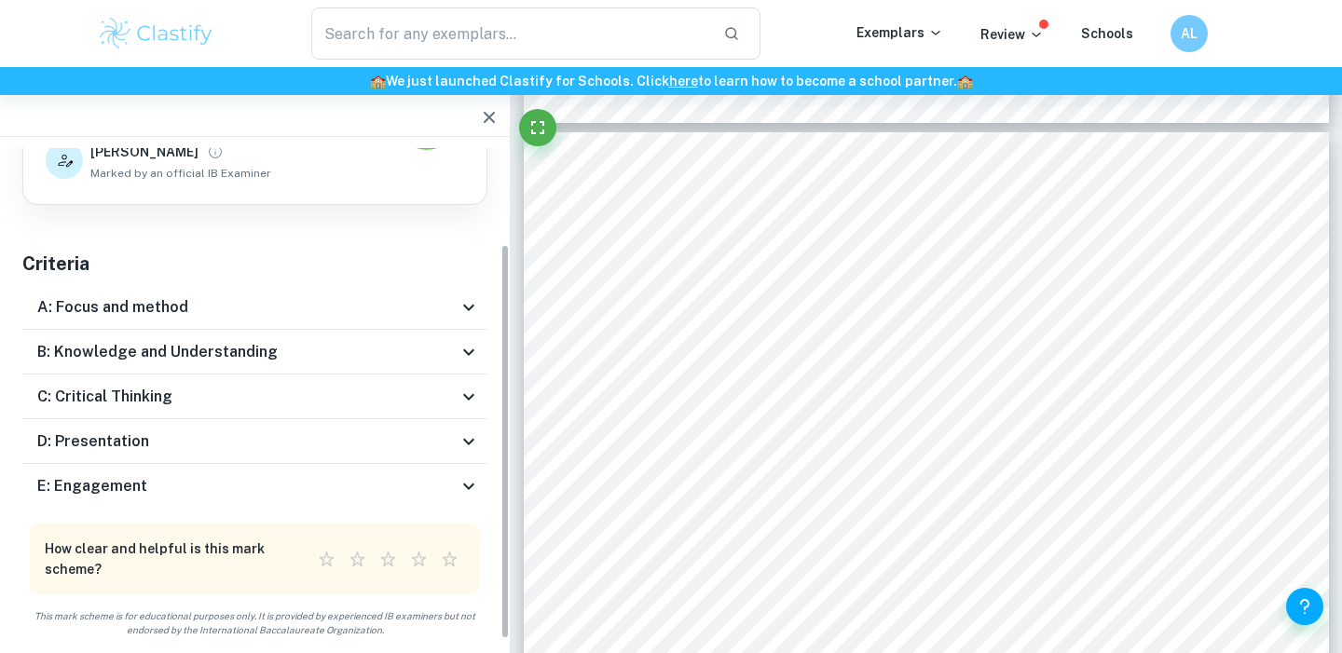
scroll to position [120, 0]
click at [473, 398] on icon at bounding box center [469, 397] width 22 height 22
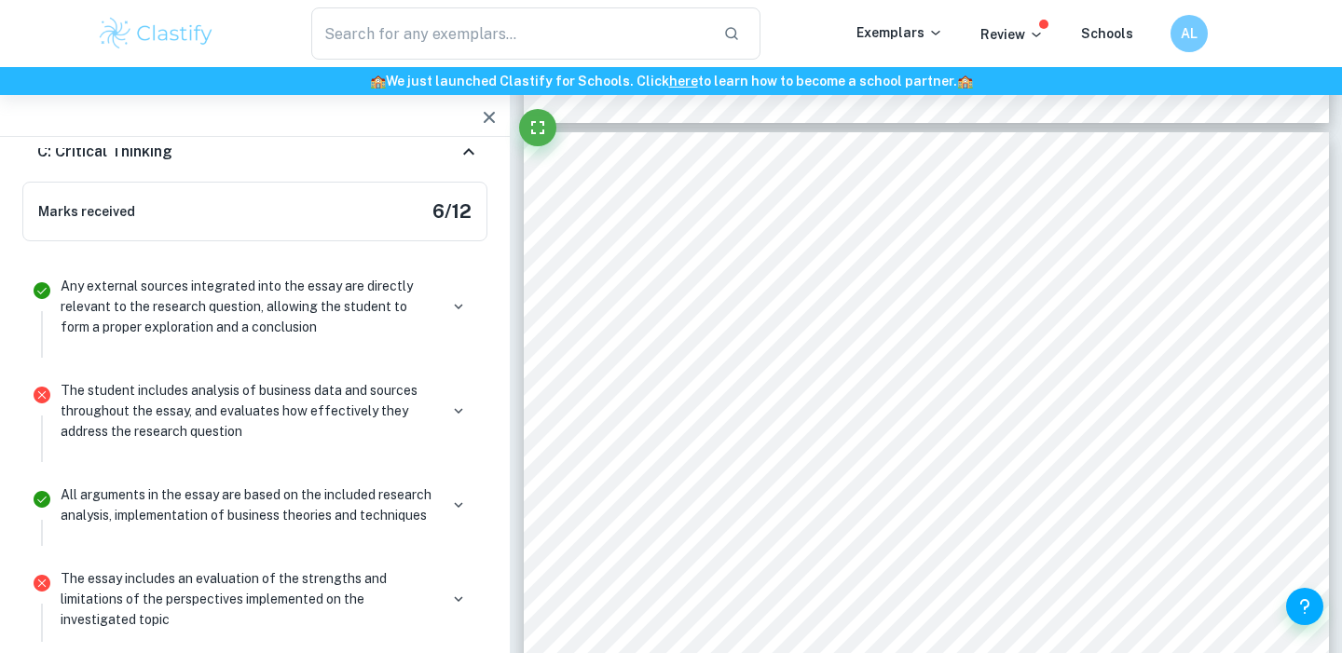
scroll to position [394, 0]
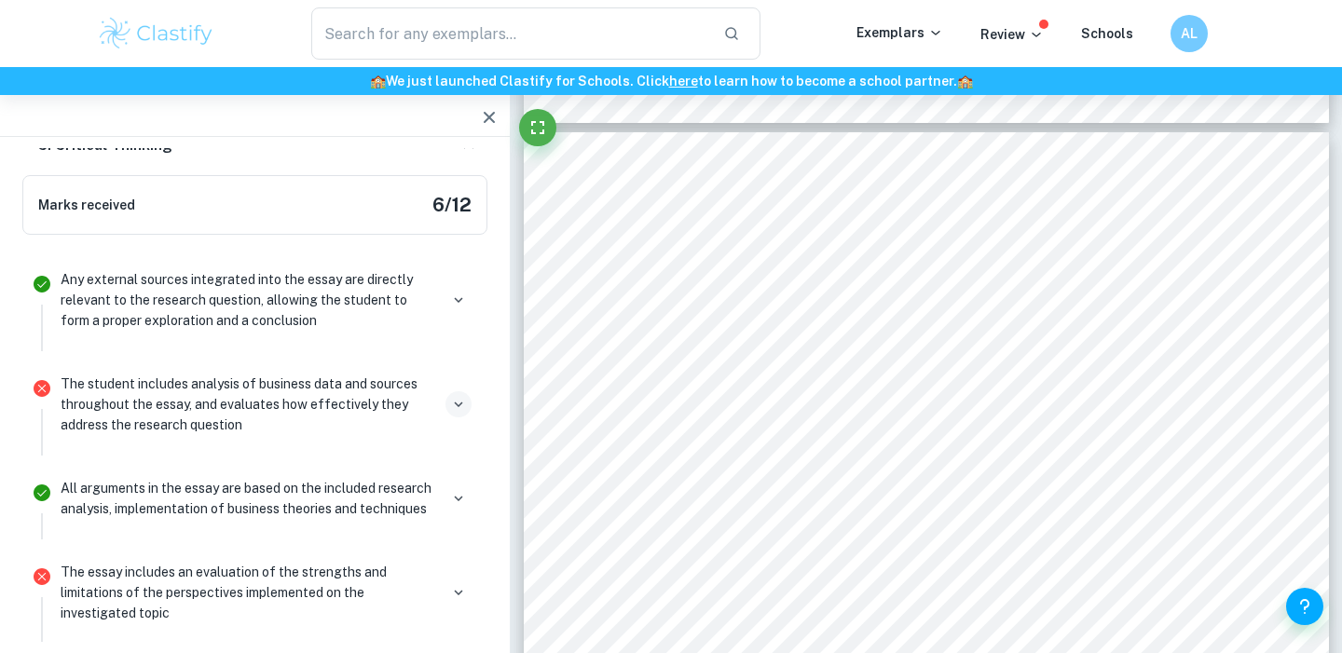
click at [464, 403] on icon "button" at bounding box center [458, 404] width 17 height 17
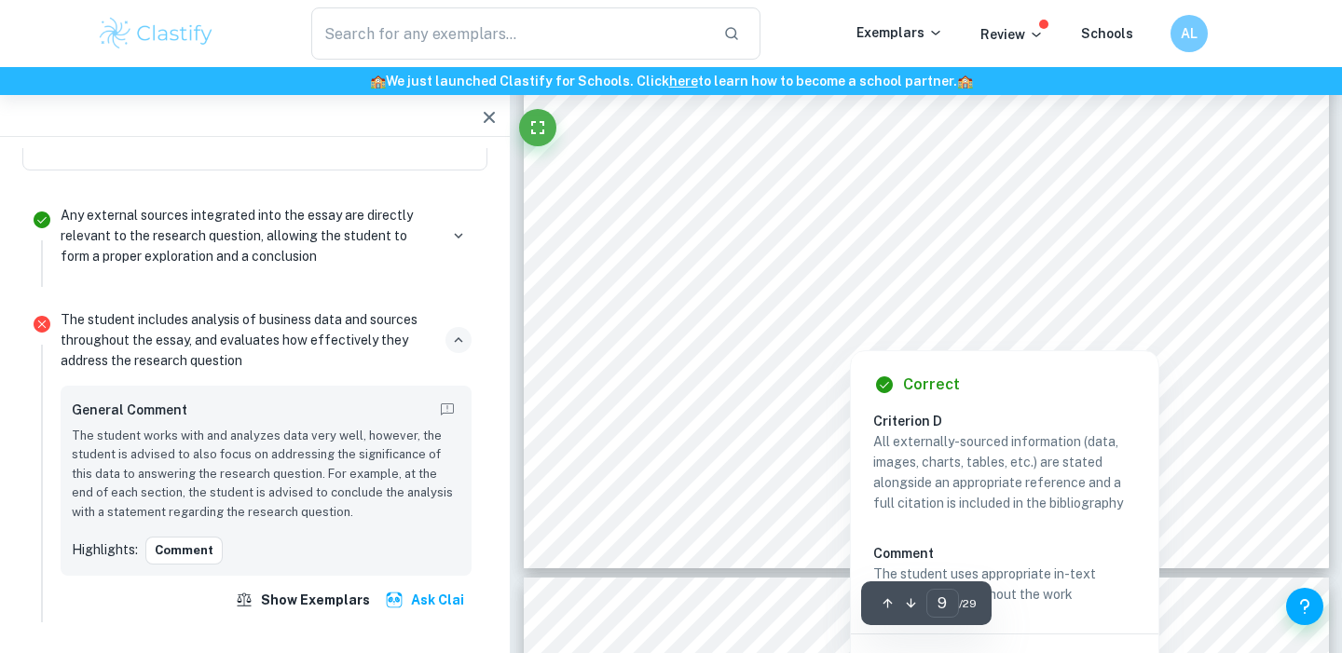
scroll to position [9163, 0]
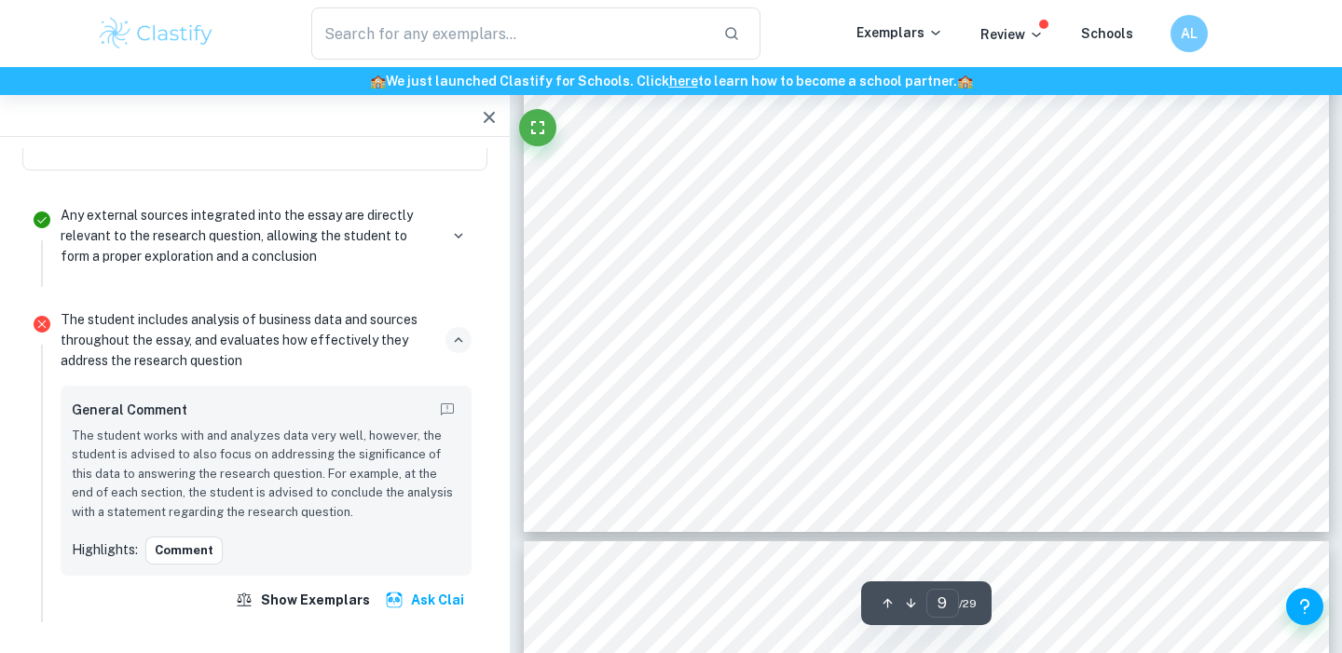
click at [783, 451] on div "9 primary Amazon website, attracting in the appropriate audience which these co…" at bounding box center [926, 11] width 805 height 1042
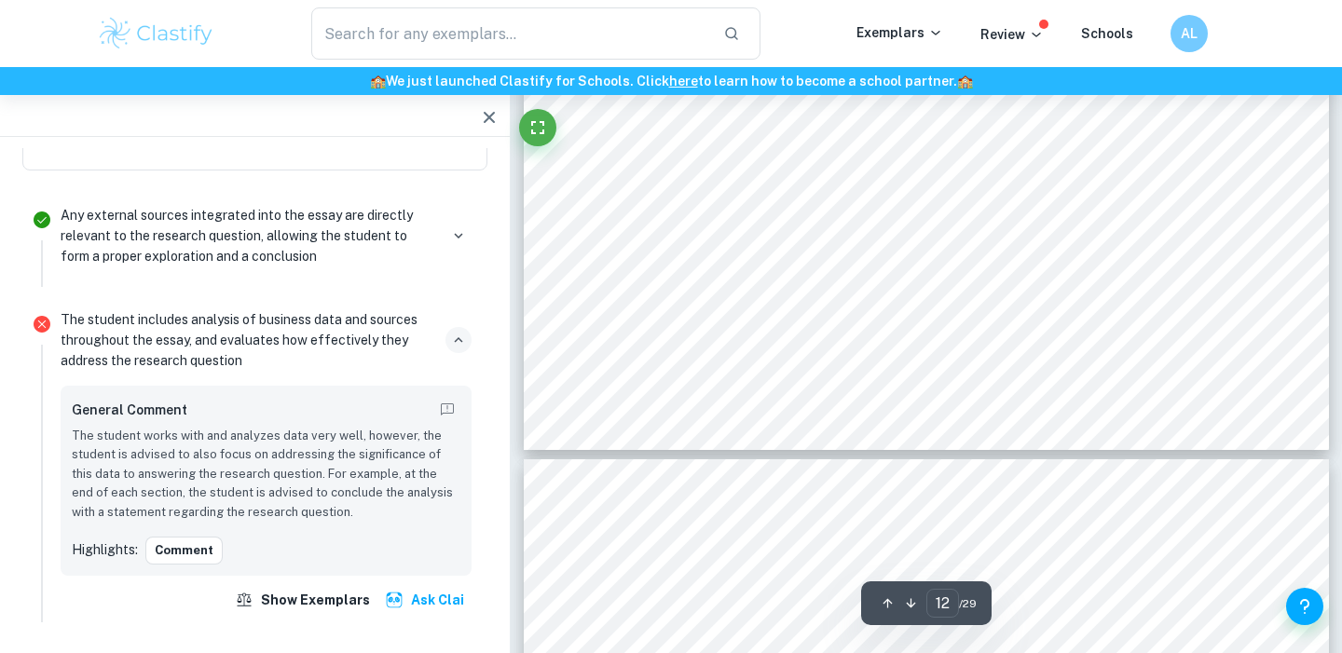
type input "13"
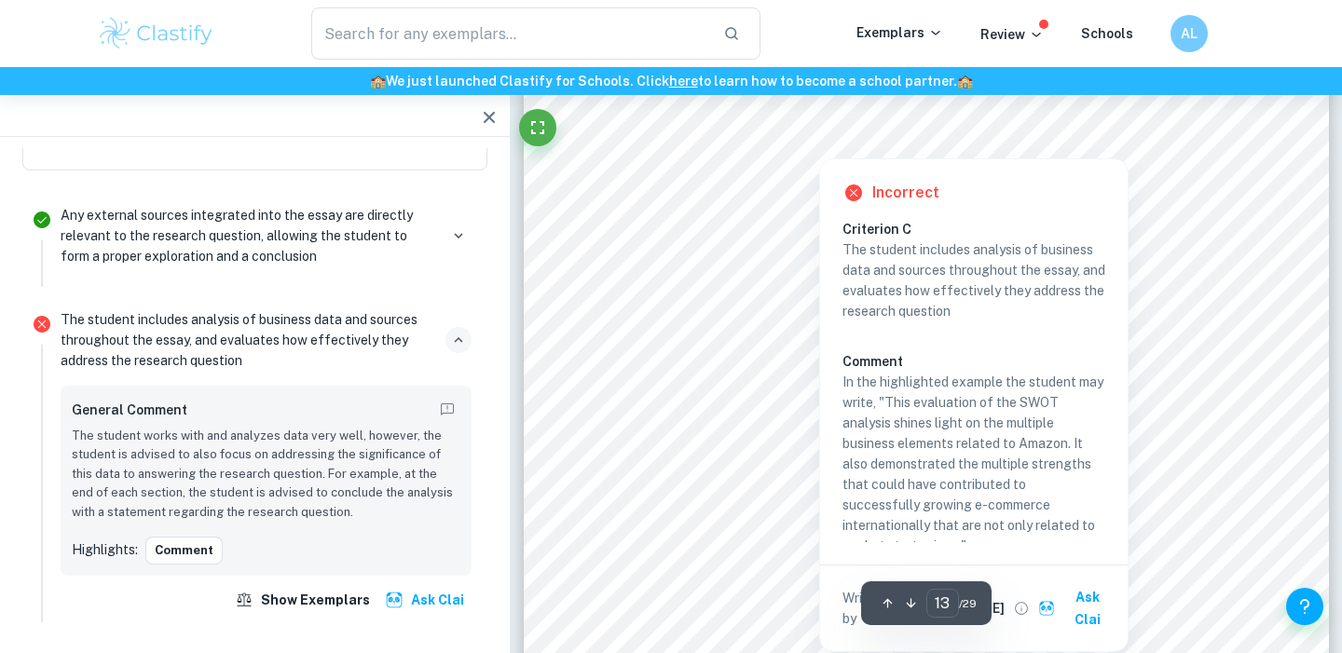
scroll to position [12921, 0]
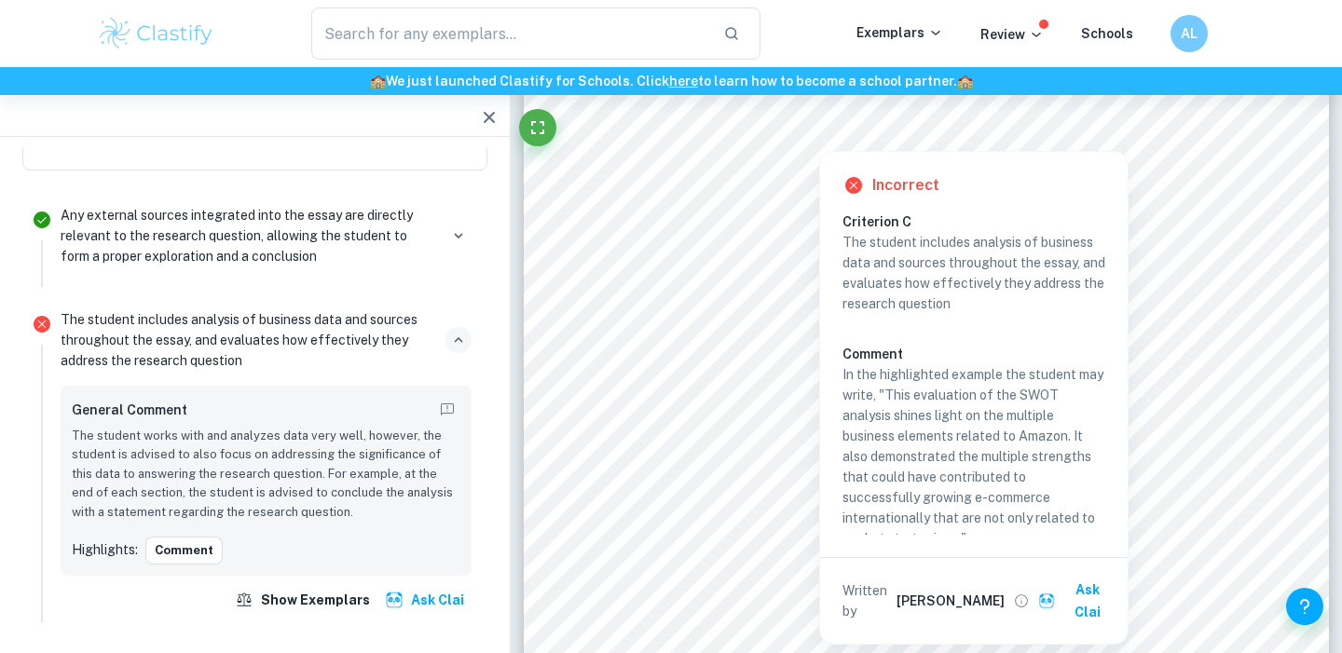
click at [912, 385] on p "In the highlighted example the student may write, "This evaluation of the SWOT …" at bounding box center [973, 456] width 263 height 185
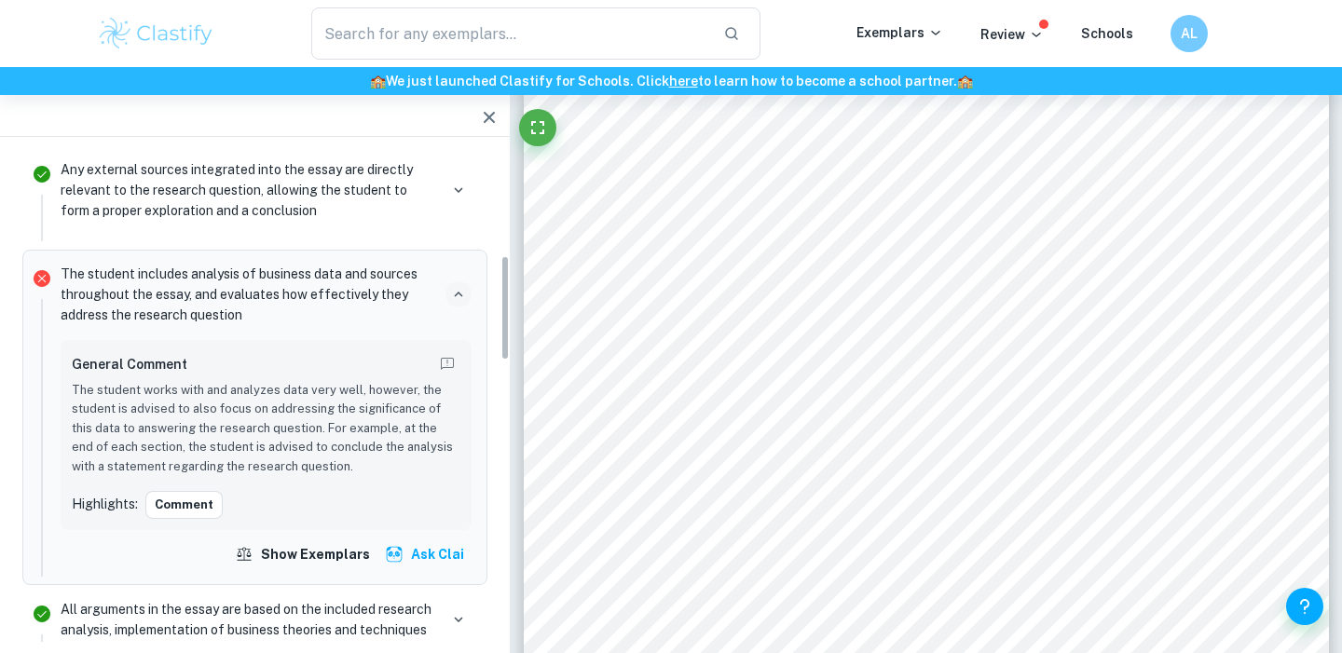
scroll to position [505, 0]
click at [176, 499] on button "Comment" at bounding box center [183, 504] width 77 height 28
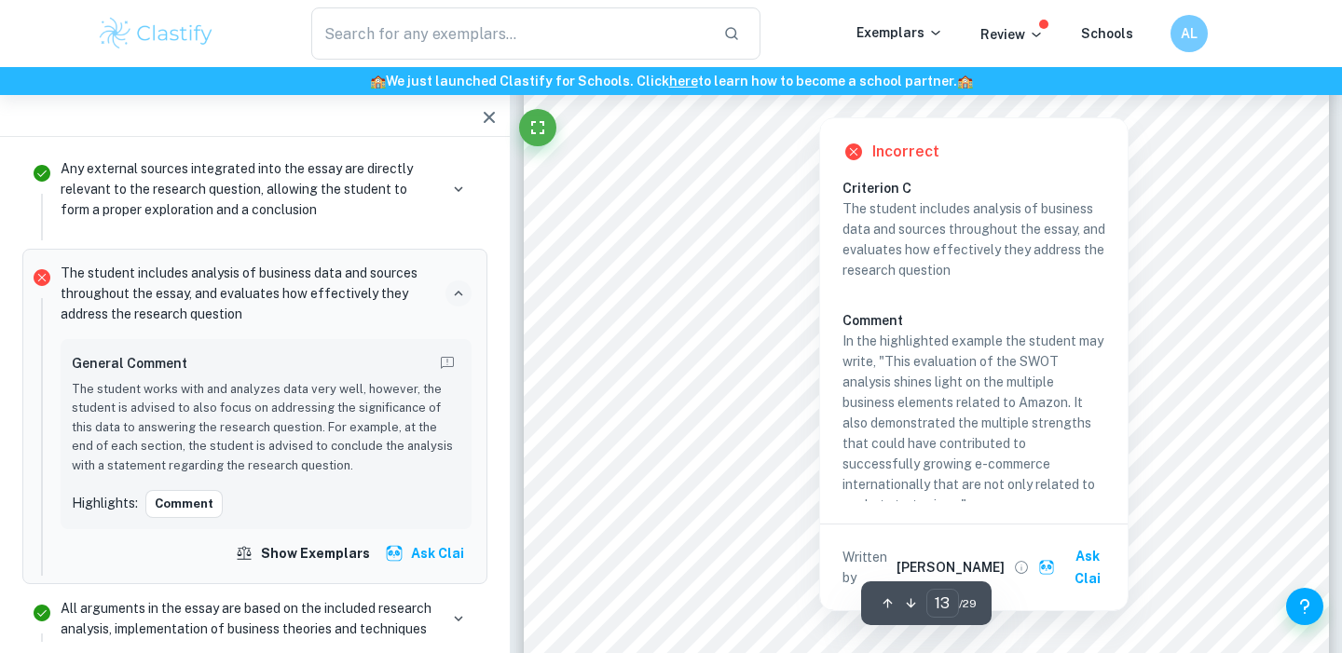
scroll to position [12970, 0]
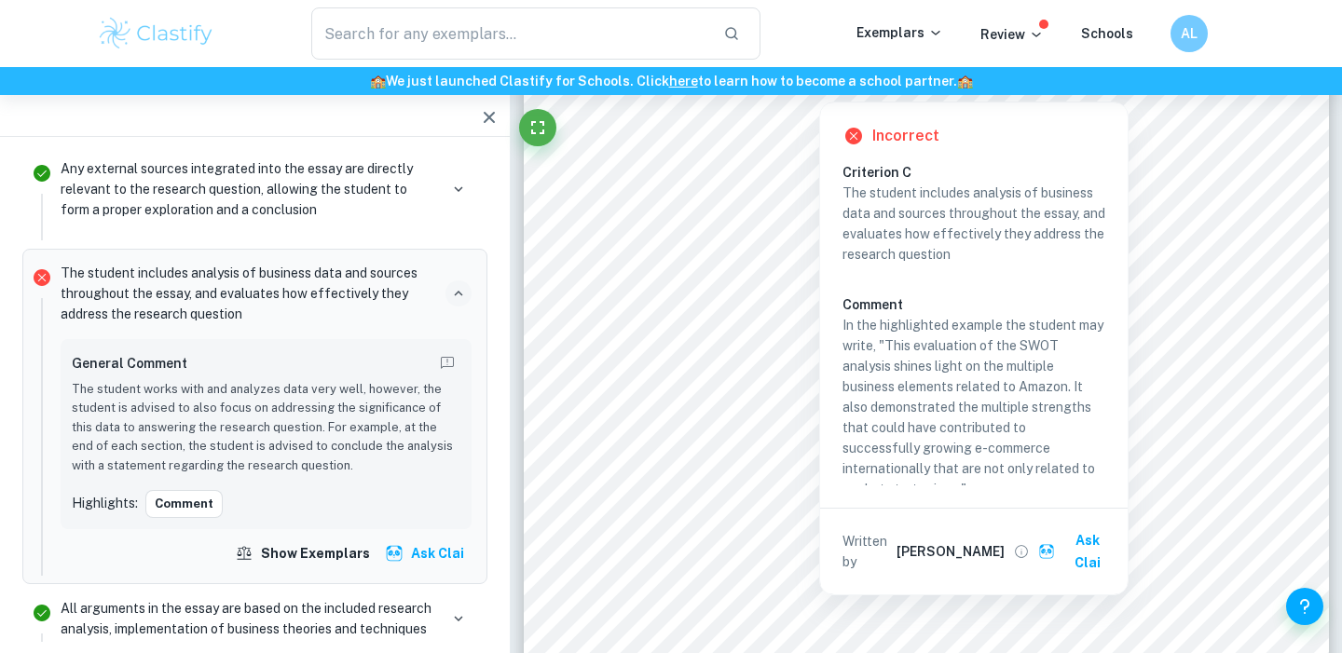
click at [902, 499] on div "Incorrect Criterion C The student includes analysis of business data and source…" at bounding box center [974, 349] width 308 height 492
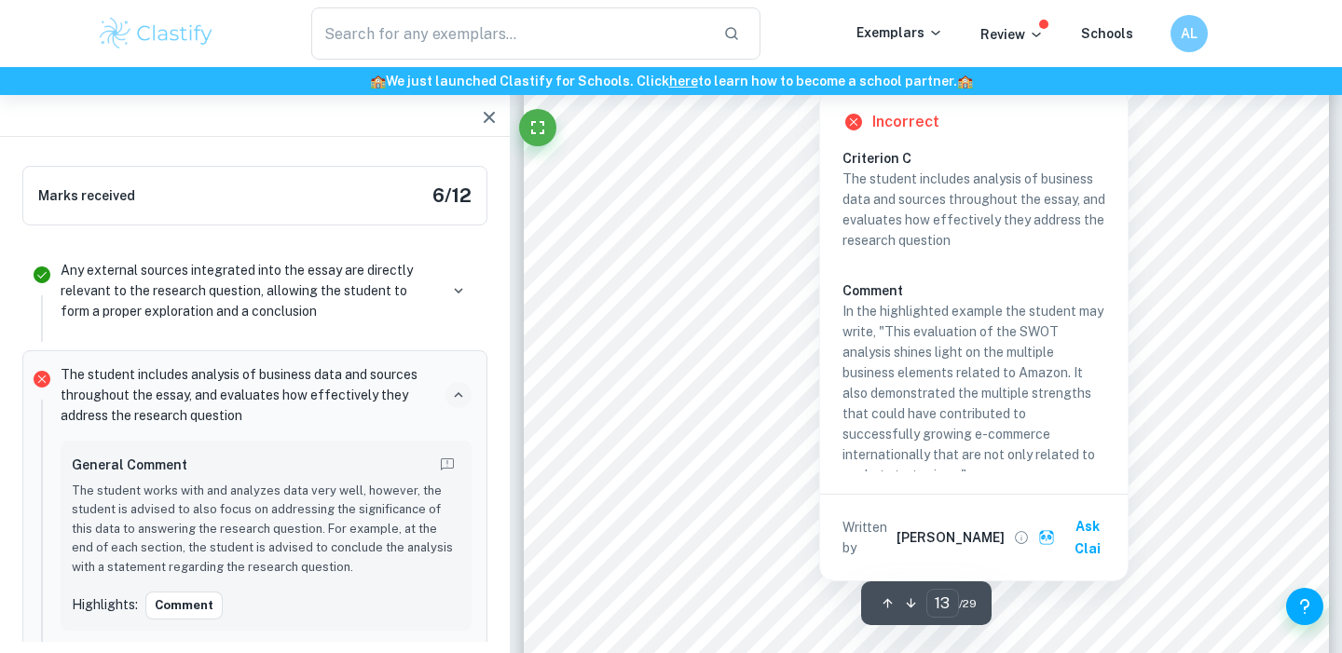
scroll to position [12985, 0]
click at [898, 444] on p "In the highlighted example the student may write, "This evaluation of the SWOT …" at bounding box center [973, 392] width 263 height 185
